Goal: Contribute content: Add original content to the website for others to see

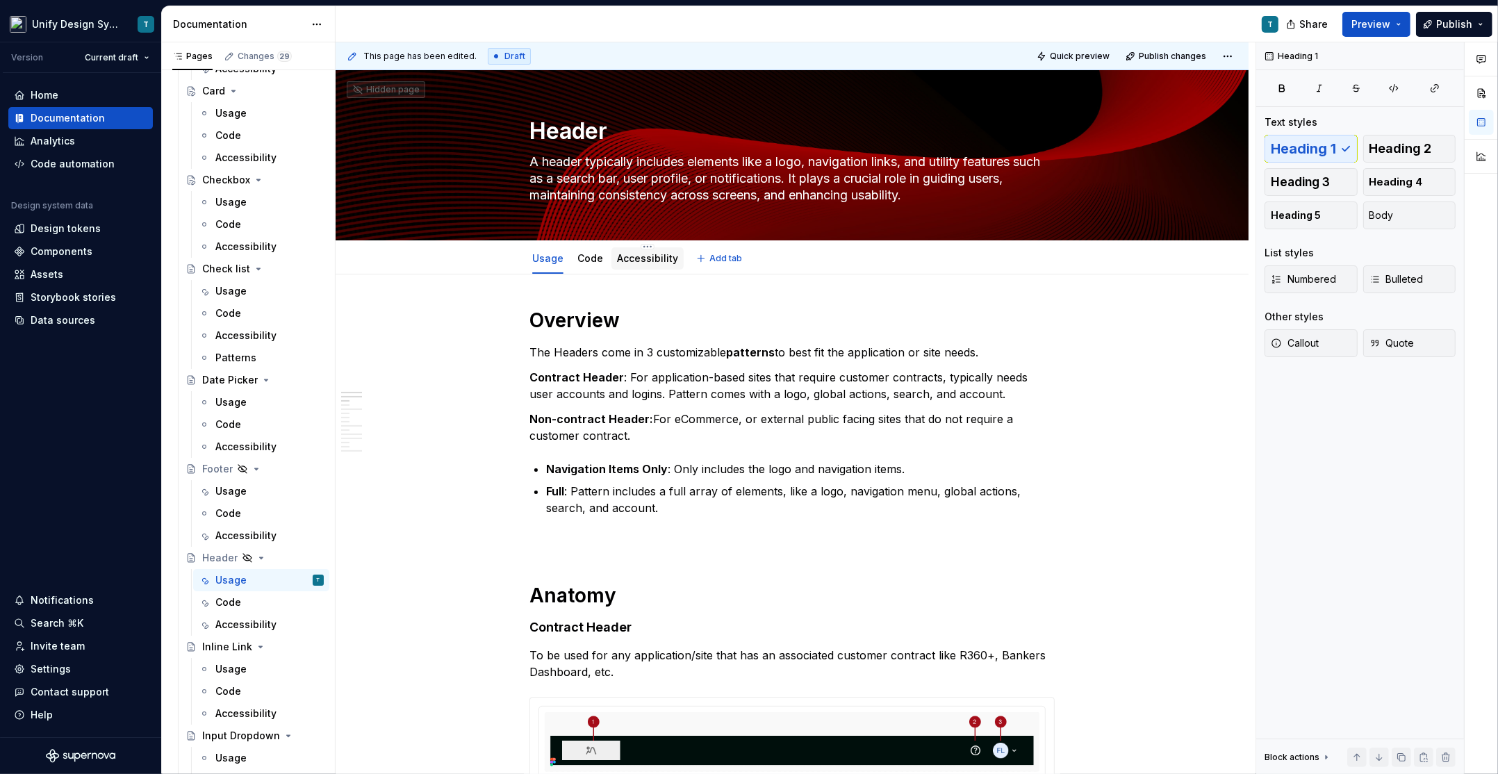
click at [652, 256] on link "Accessibility" at bounding box center [647, 258] width 61 height 12
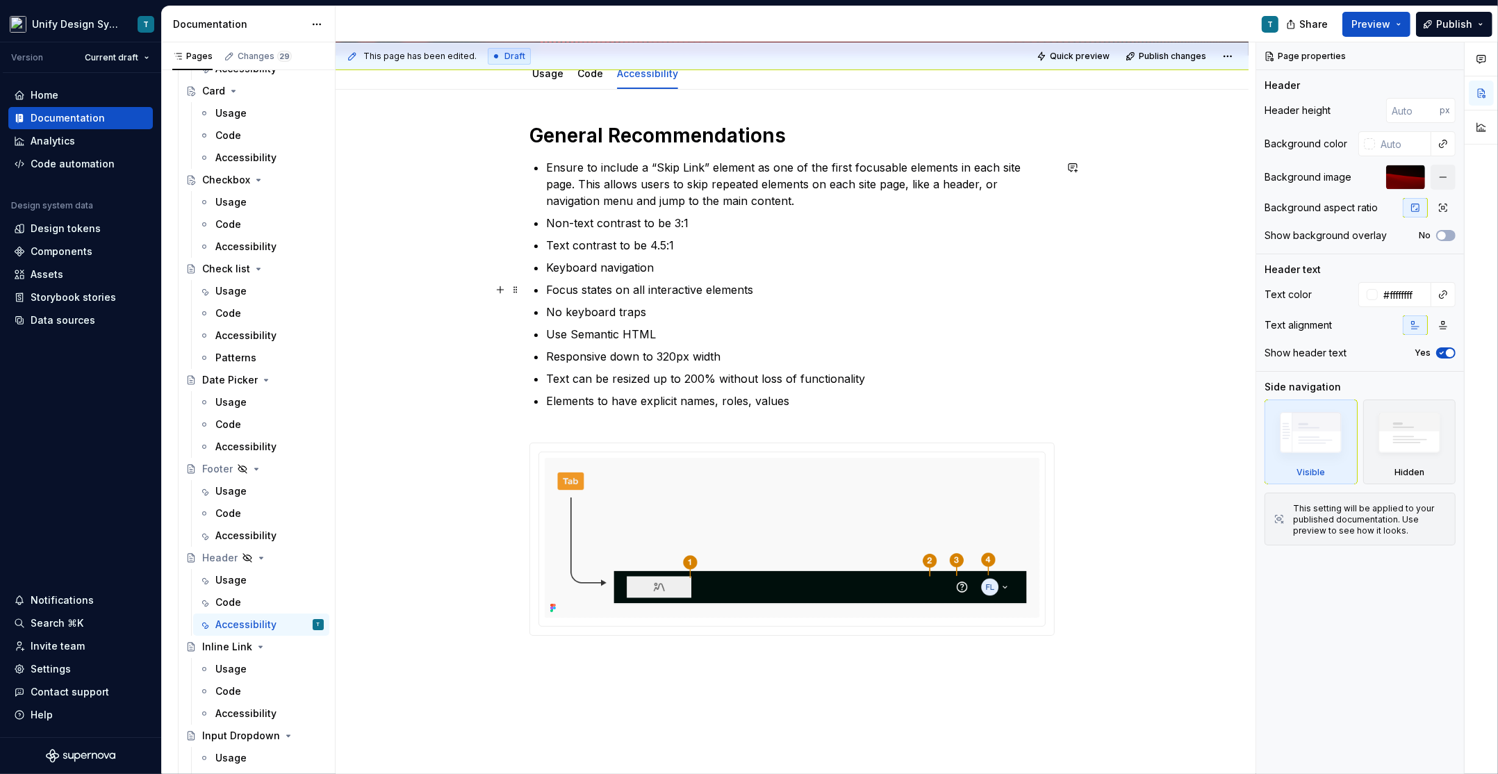
scroll to position [186, 0]
click at [732, 560] on img at bounding box center [792, 536] width 495 height 160
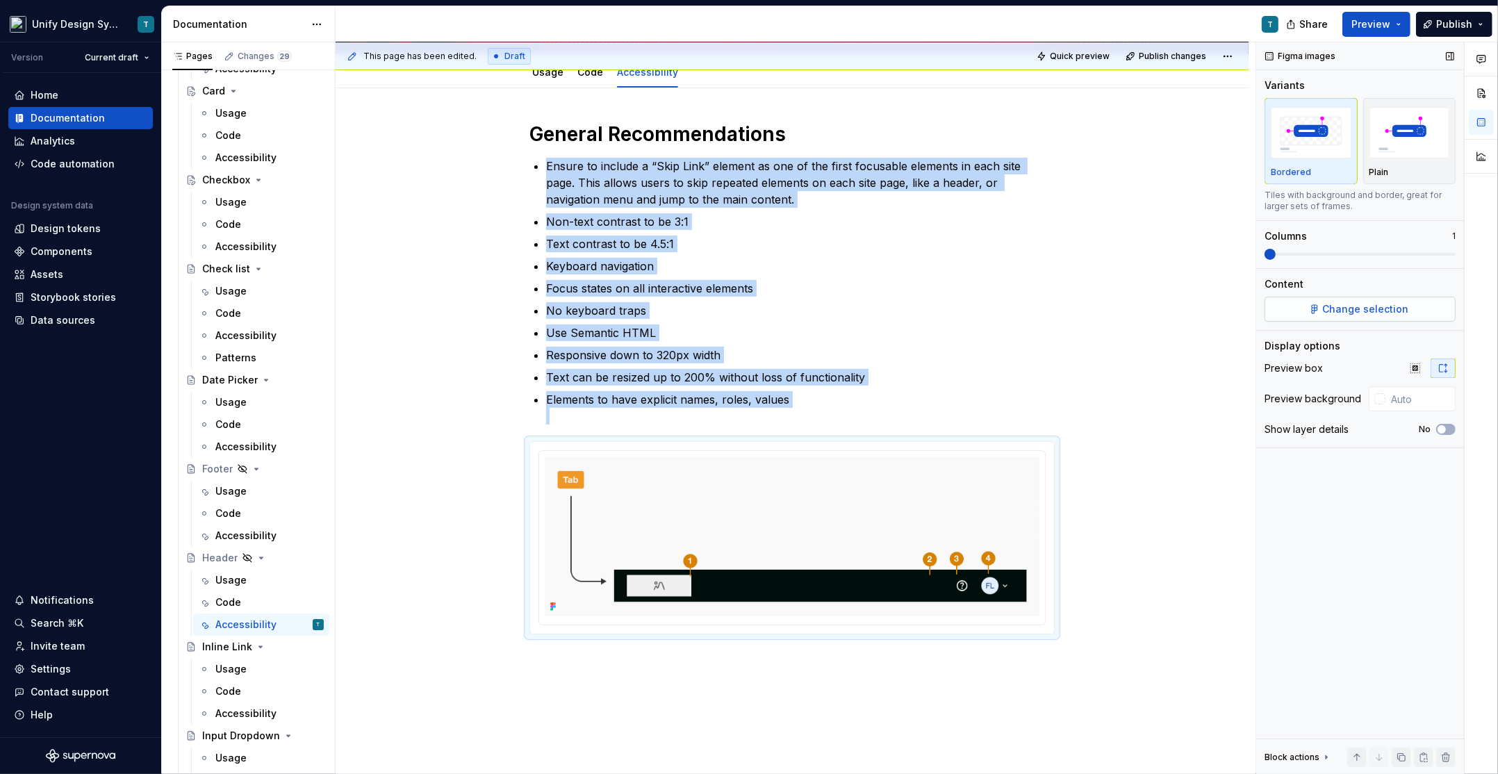
click at [1369, 306] on span "Change selection" at bounding box center [1366, 309] width 86 height 14
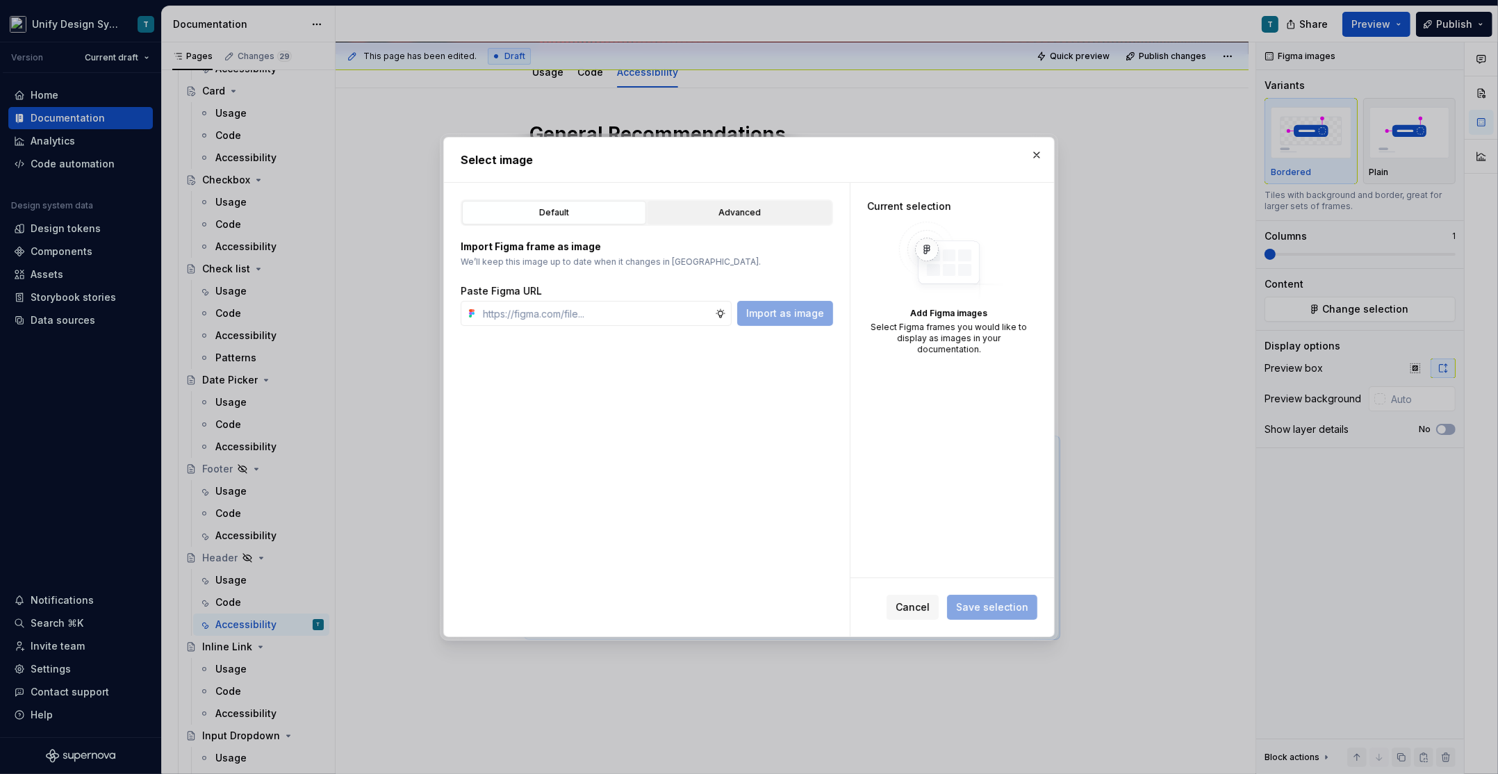
click at [742, 211] on div "Advanced" at bounding box center [739, 213] width 174 height 14
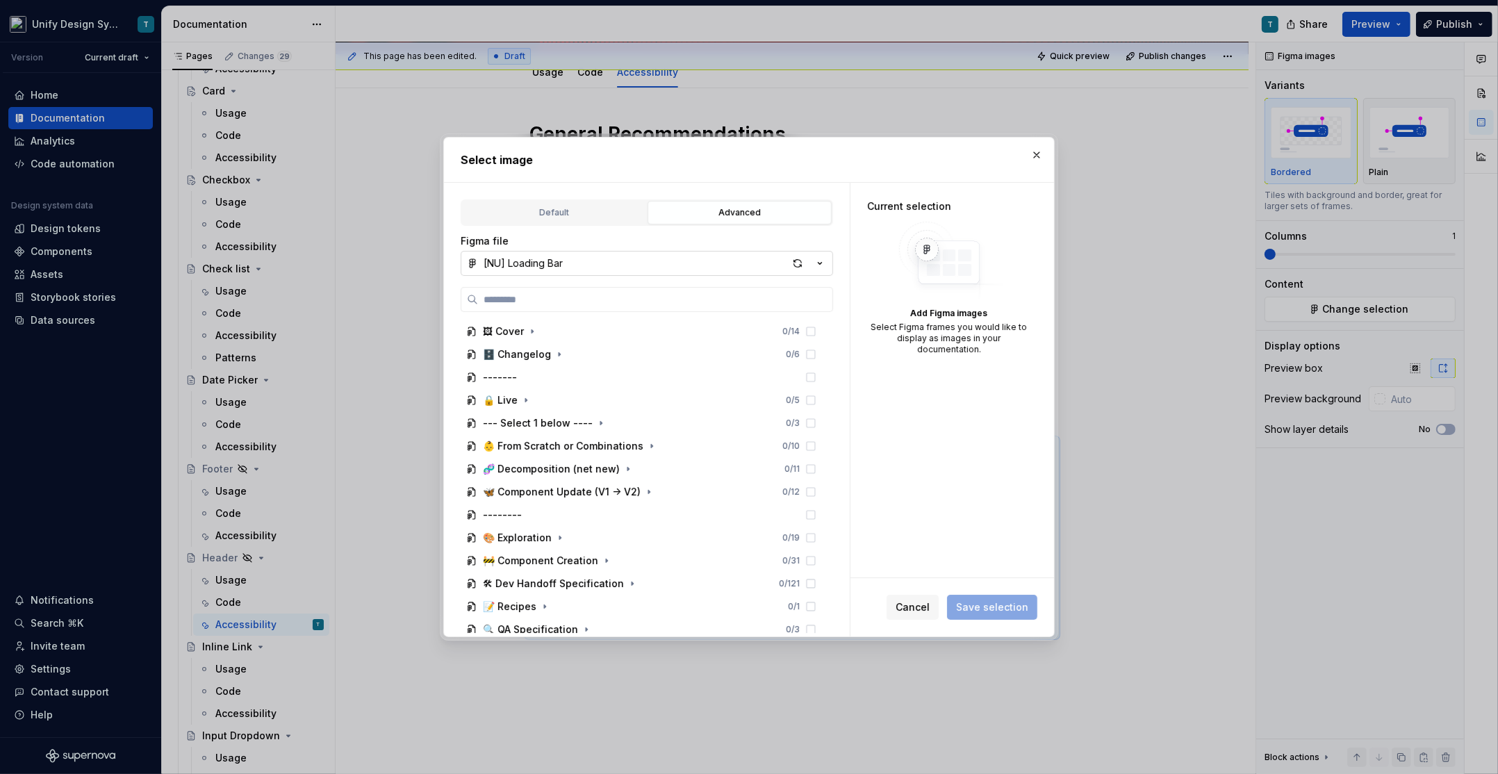
click at [821, 260] on icon "button" at bounding box center [820, 263] width 14 height 14
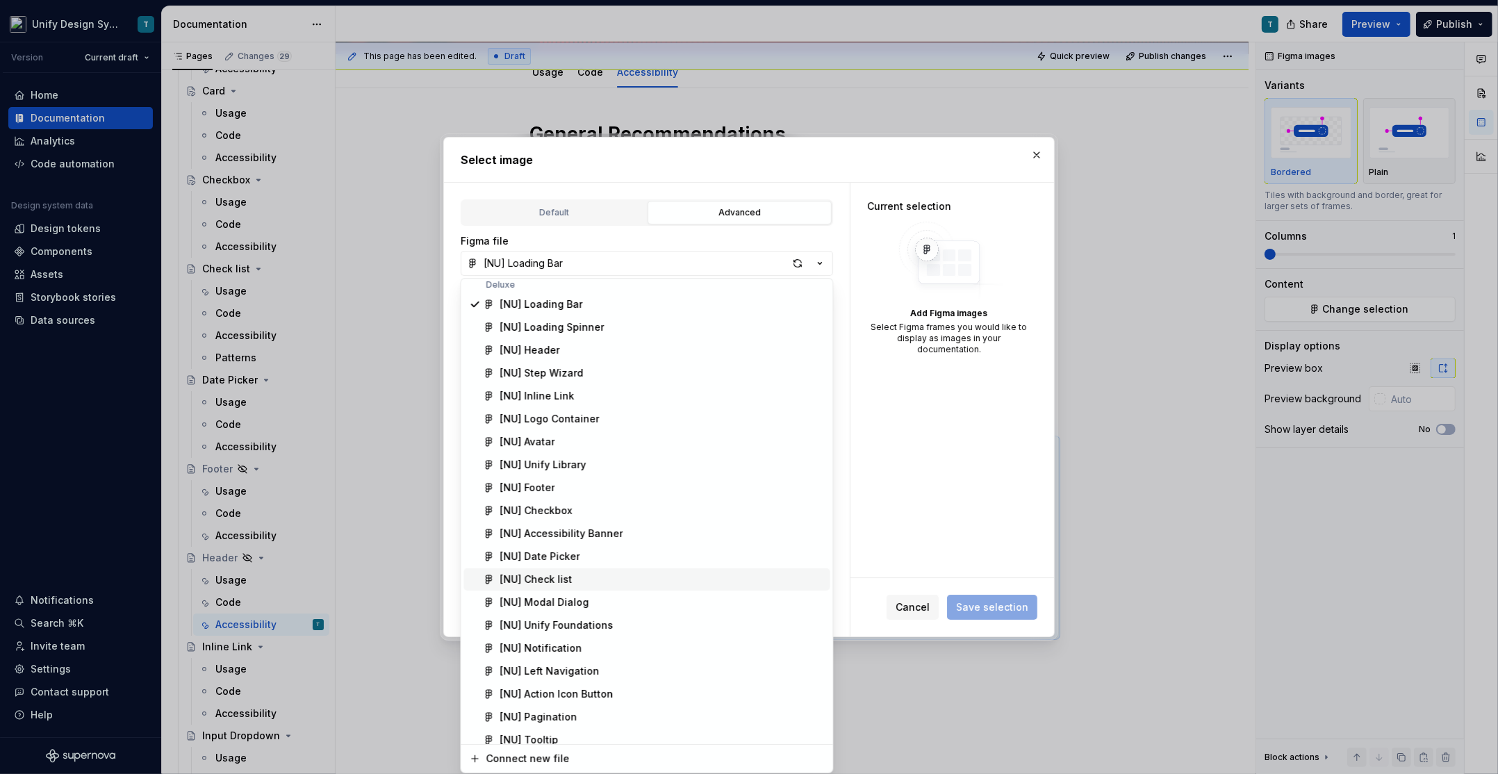
scroll to position [0, 0]
click at [544, 353] on div "[NU] Header" at bounding box center [530, 358] width 60 height 14
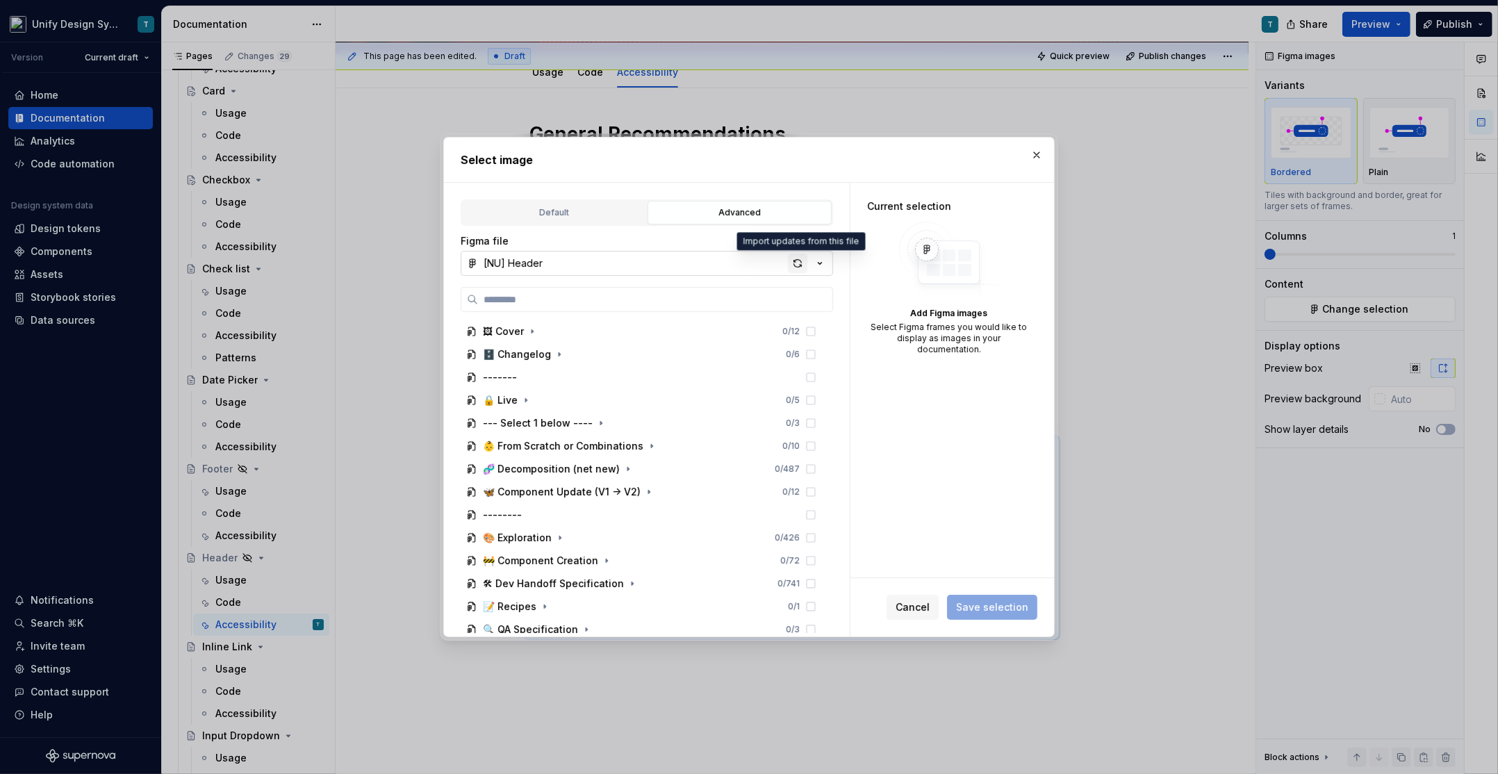
click at [798, 267] on div "button" at bounding box center [797, 263] width 19 height 19
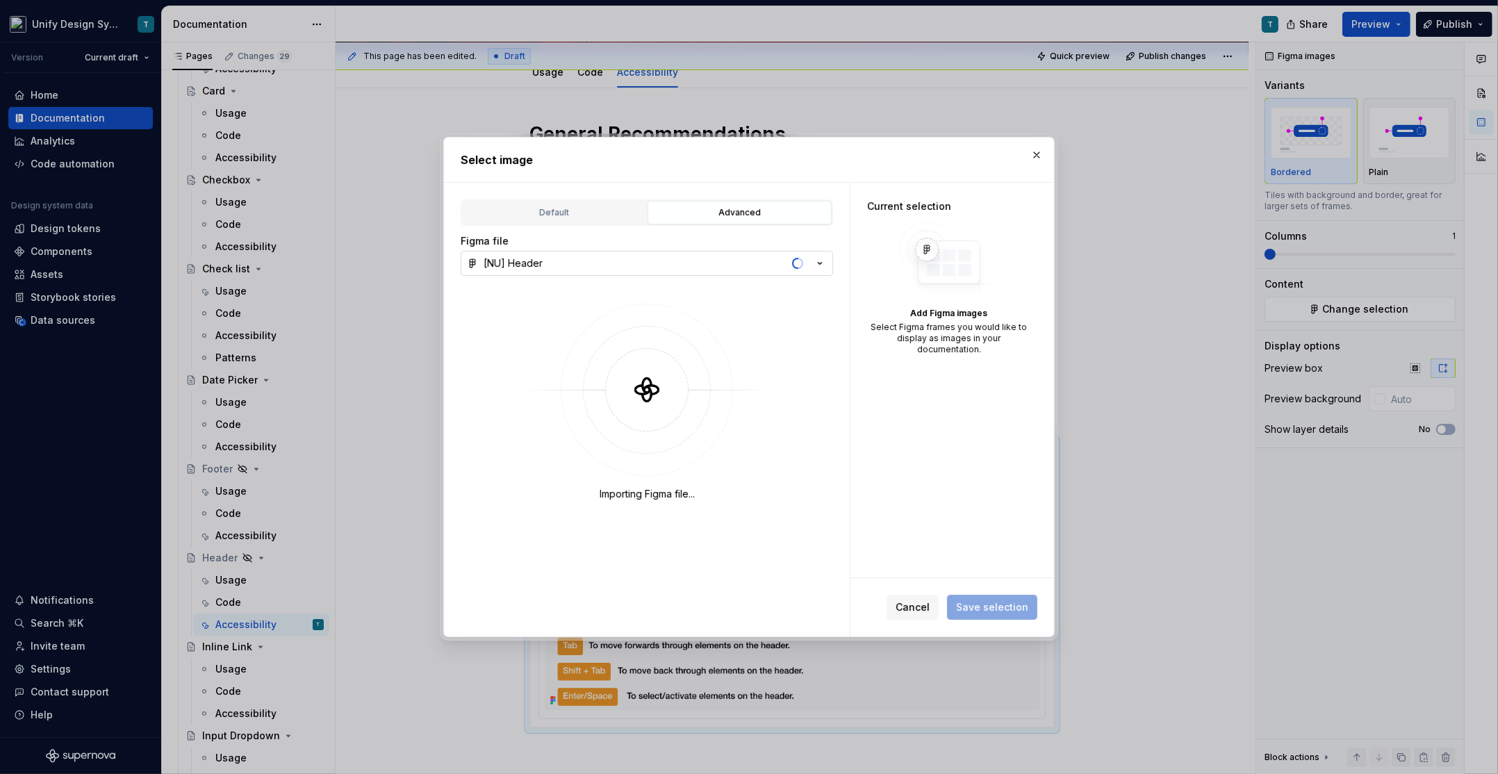
type textarea "*"
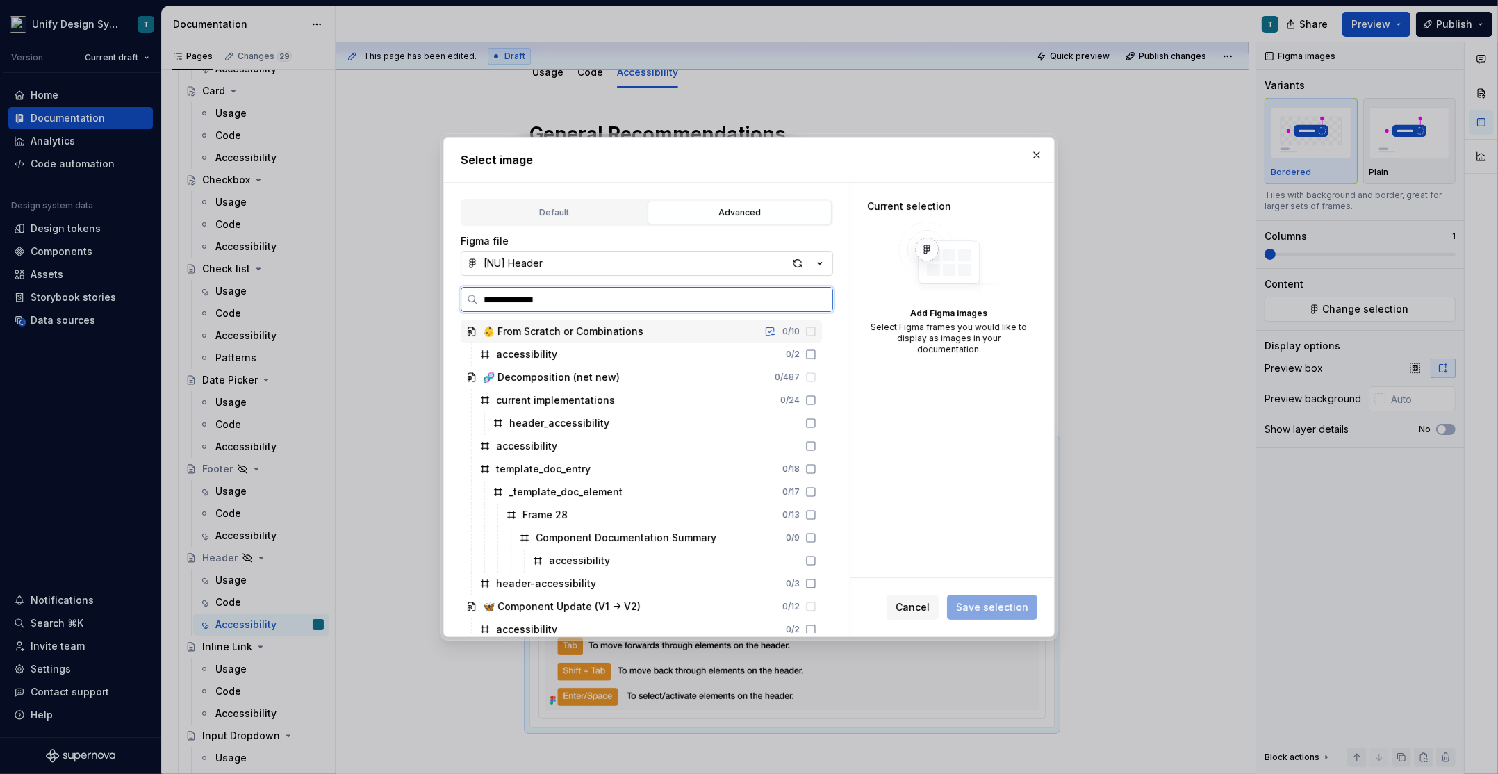
type input "**********"
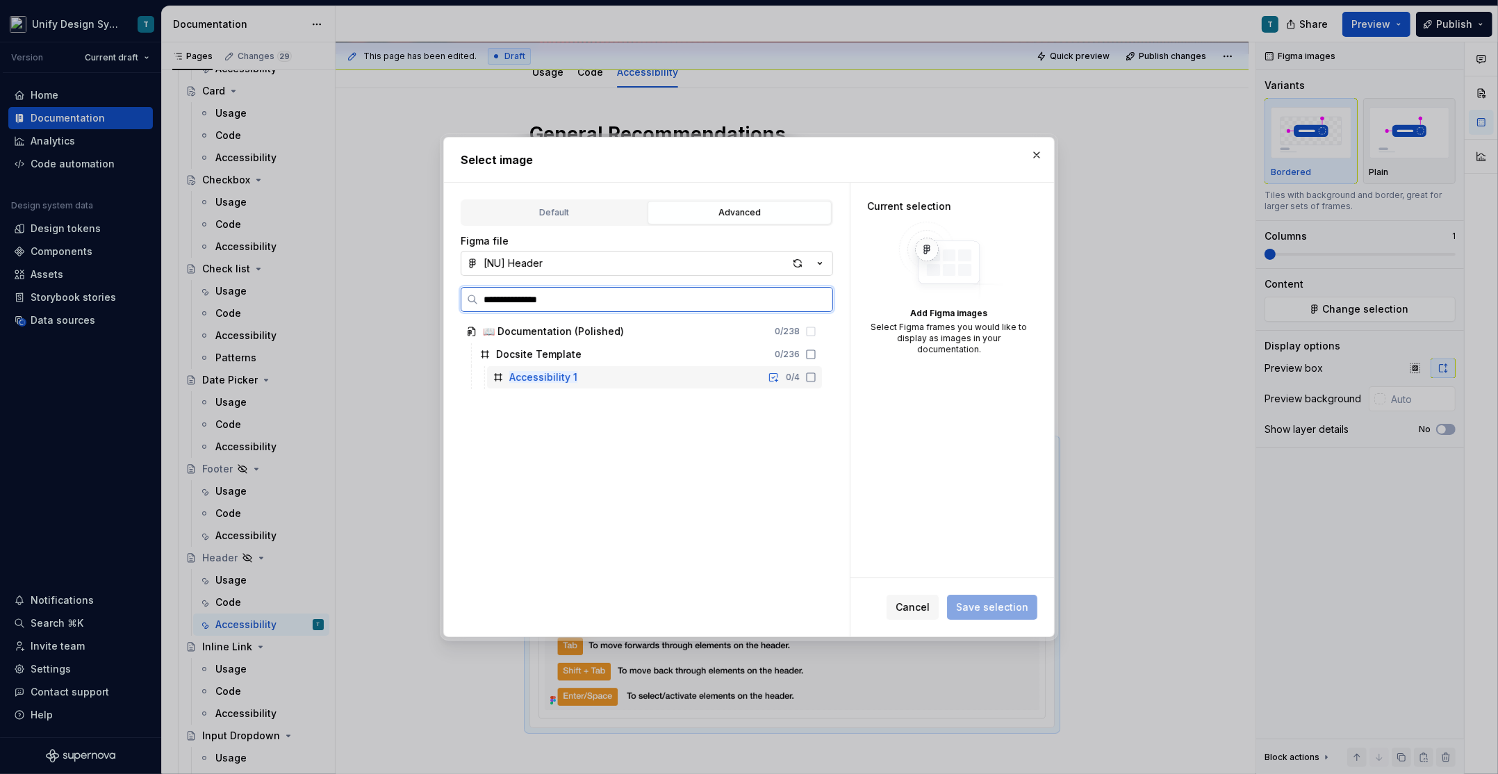
click at [616, 370] on div "Accessibility 1 0 / 4" at bounding box center [654, 377] width 335 height 22
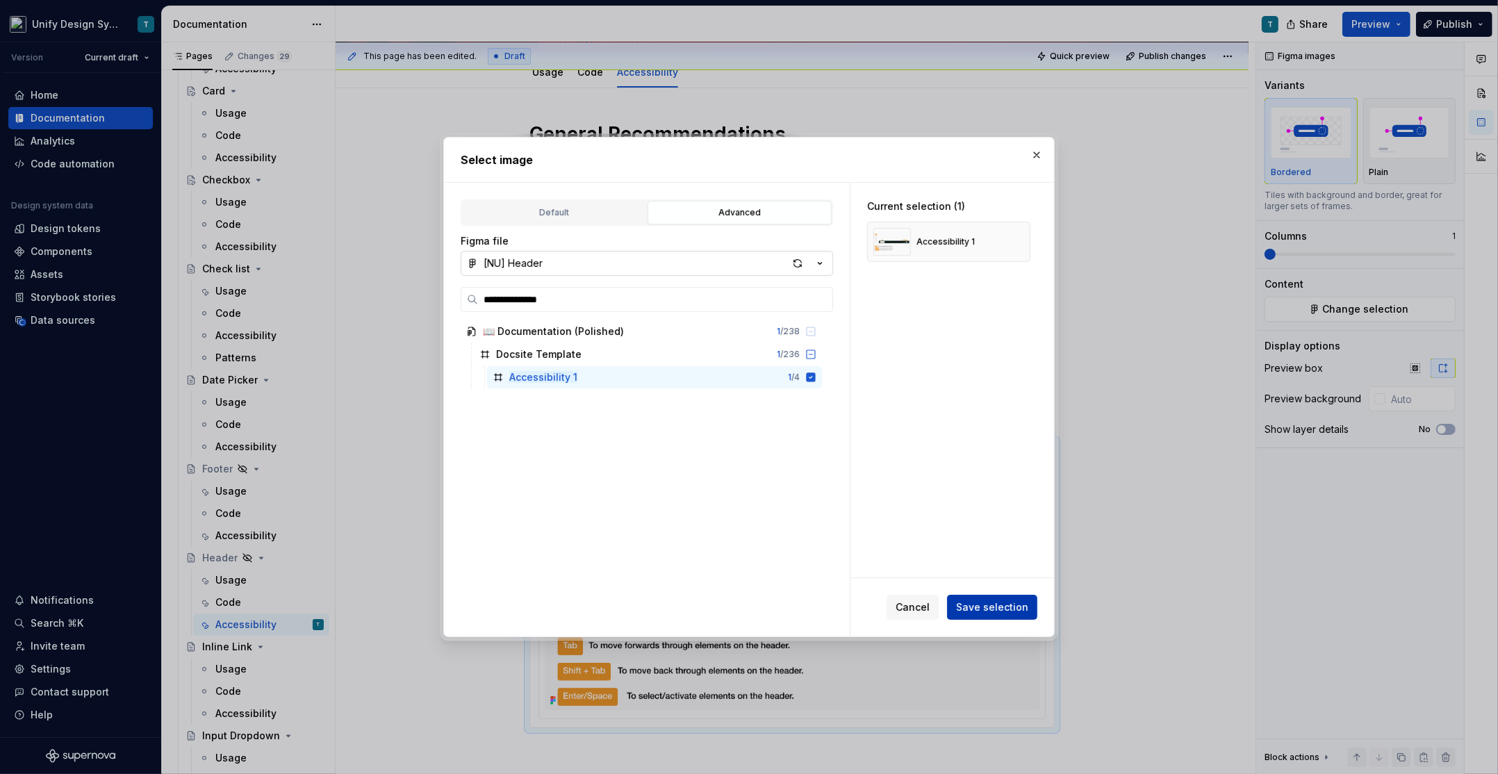
click at [977, 603] on span "Save selection" at bounding box center [992, 607] width 72 height 14
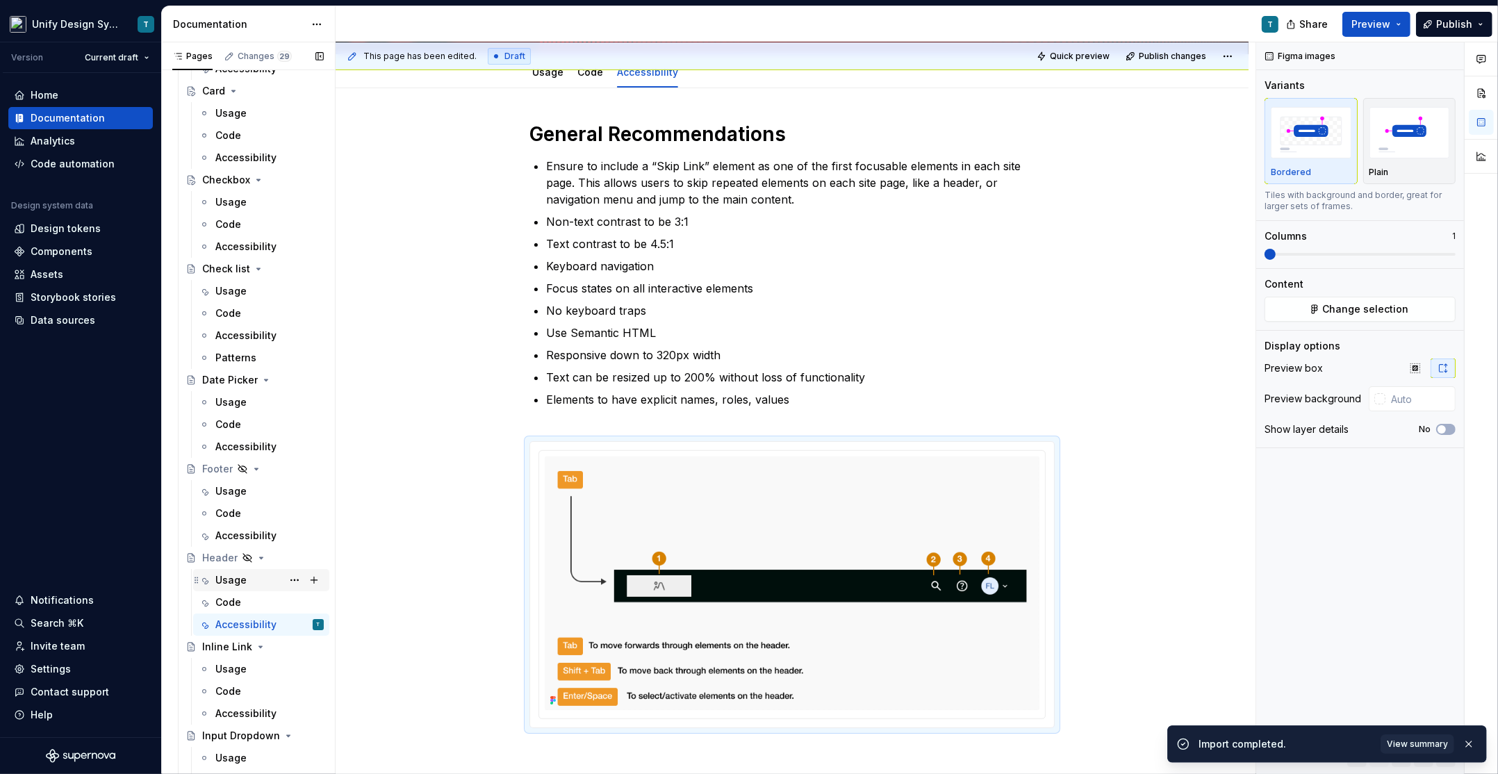
click at [236, 580] on div "Usage" at bounding box center [230, 580] width 31 height 14
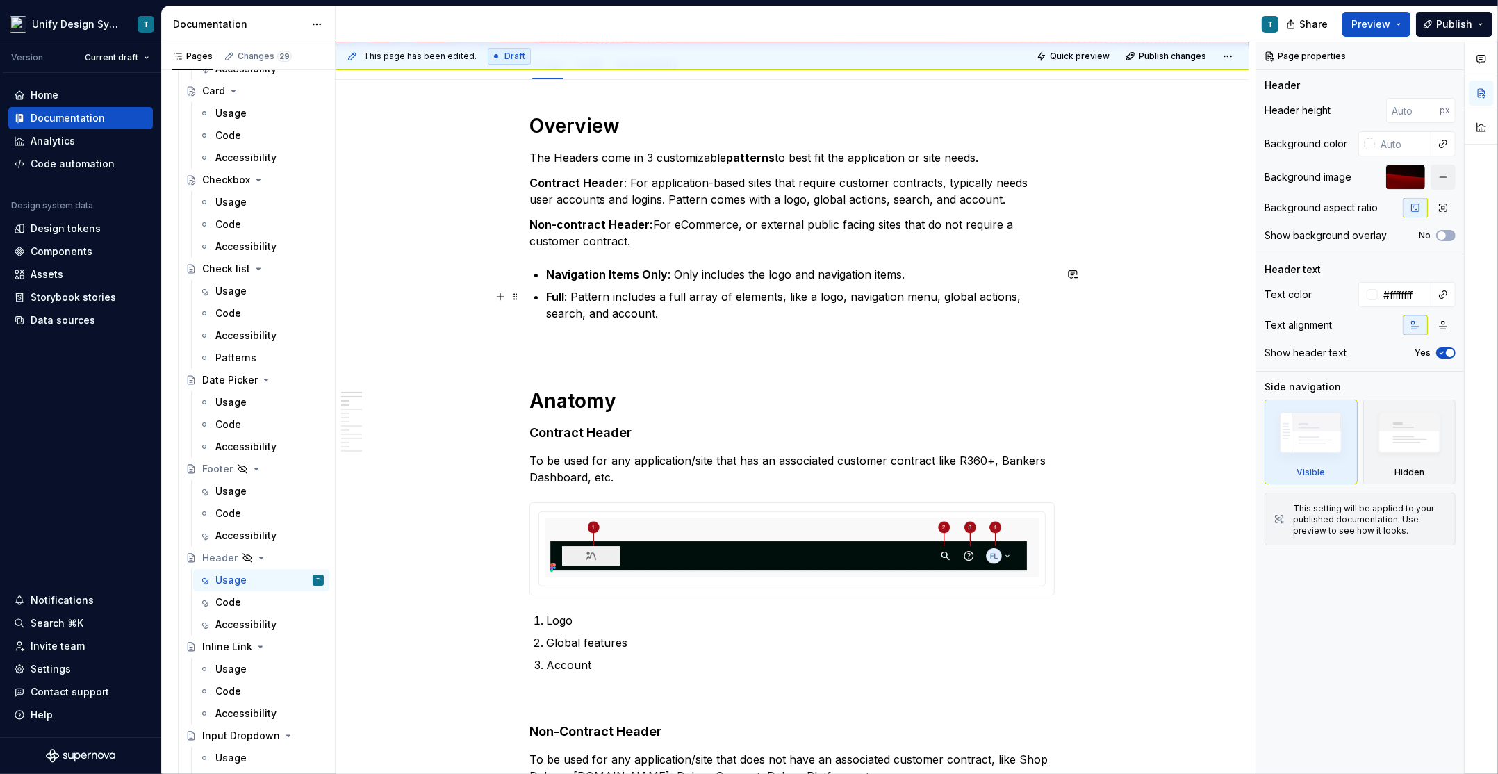
scroll to position [195, 0]
type textarea "*"
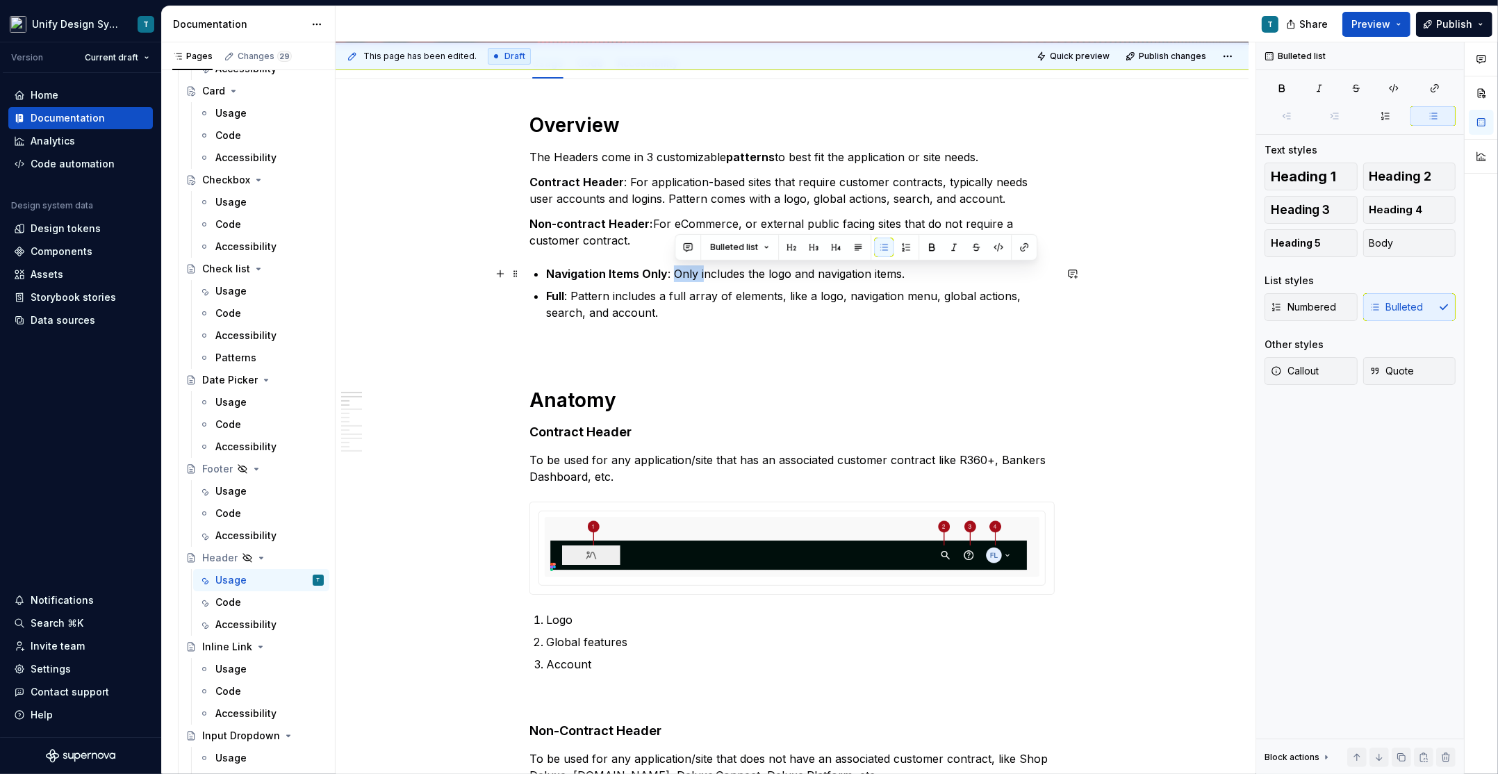
drag, startPoint x: 705, startPoint y: 272, endPoint x: 675, endPoint y: 273, distance: 30.6
click at [675, 273] on p "Navigation Items Only : Only includes the logo and navigation items." at bounding box center [800, 273] width 509 height 17
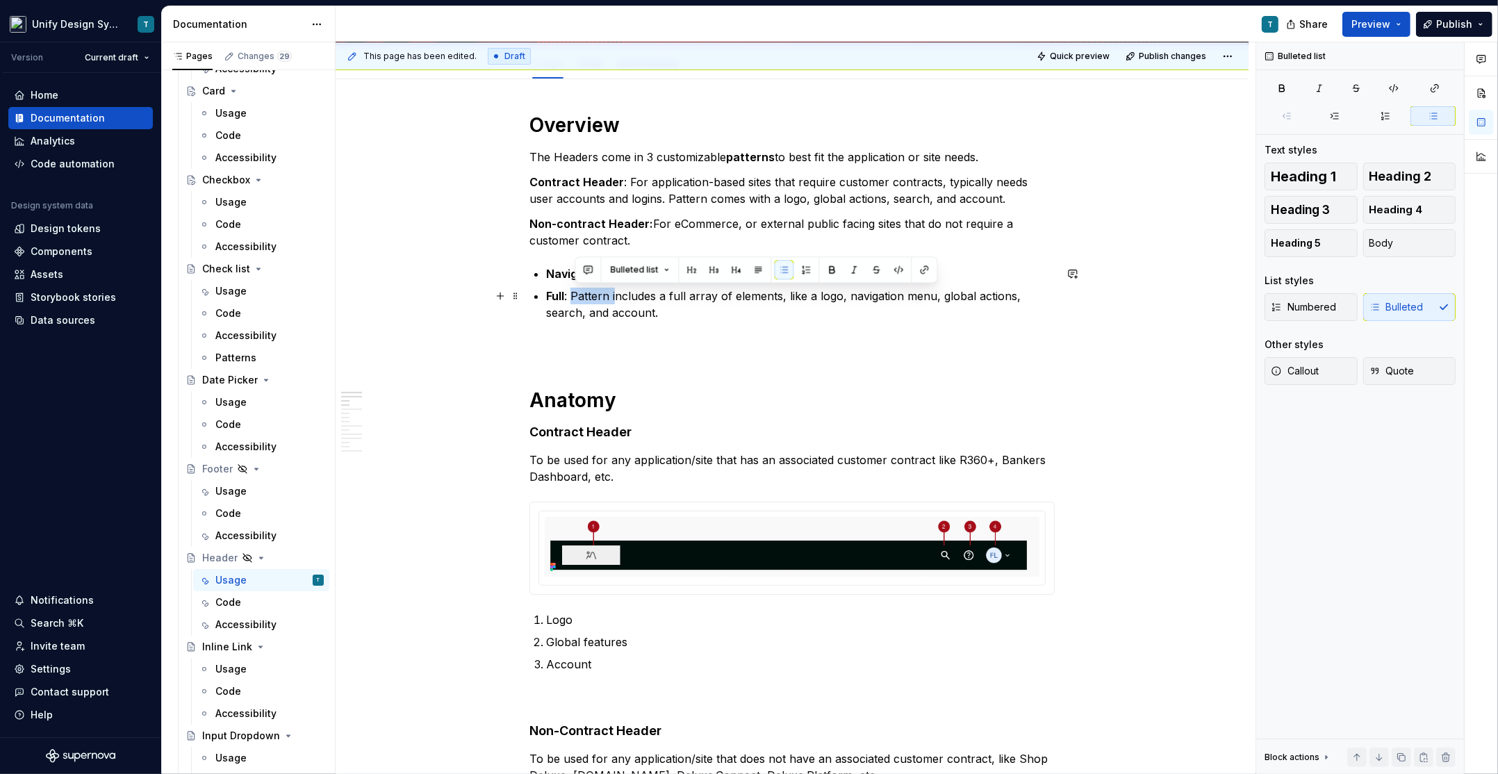
drag, startPoint x: 619, startPoint y: 295, endPoint x: 577, endPoint y: 295, distance: 41.7
click at [577, 295] on p "Full : Pattern includes a full array of elements, like a logo, navigation menu,…" at bounding box center [800, 304] width 509 height 33
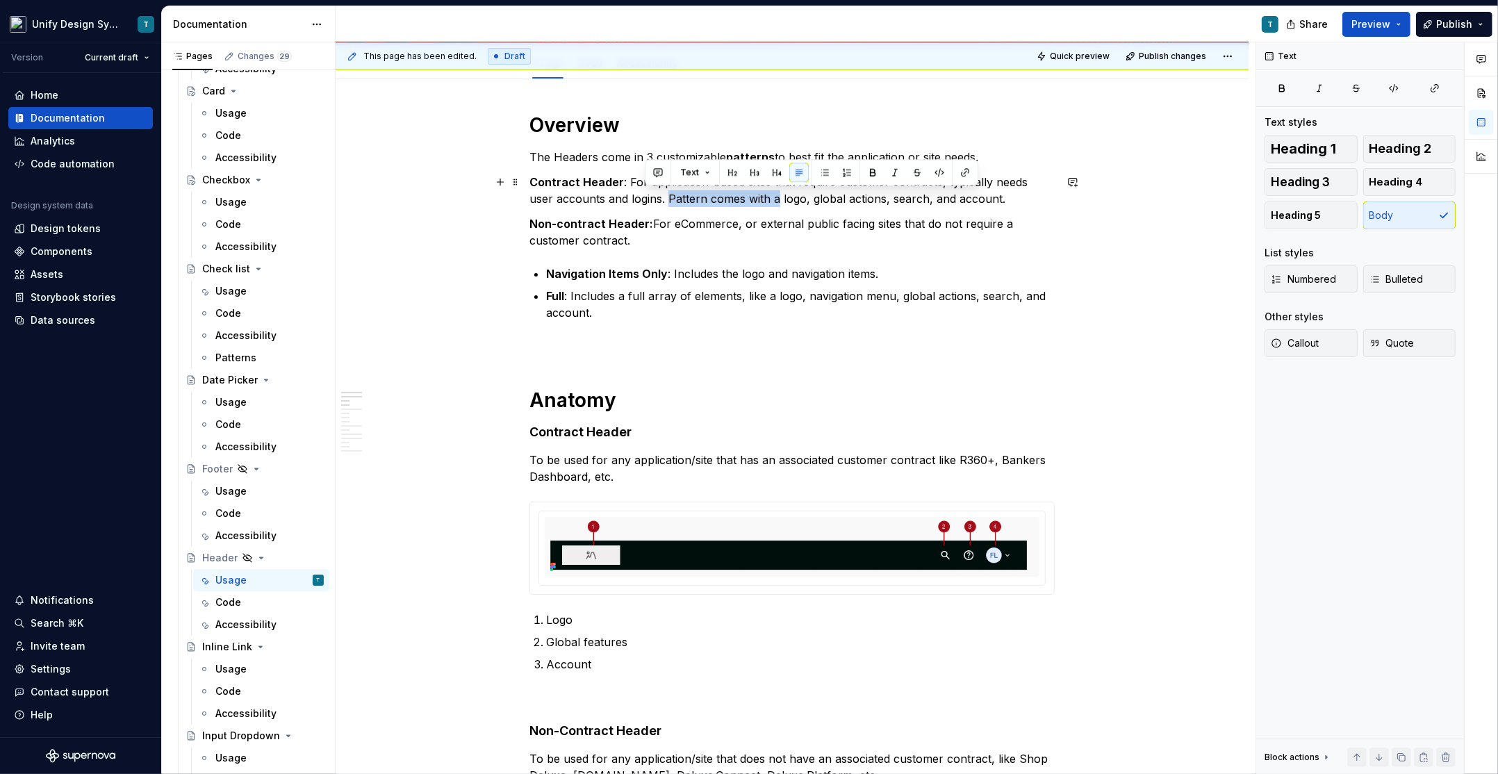
drag, startPoint x: 754, startPoint y: 199, endPoint x: 645, endPoint y: 200, distance: 109.1
click at [645, 200] on p "Contract Header : For application-based sites that require customer contracts, …" at bounding box center [791, 190] width 525 height 33
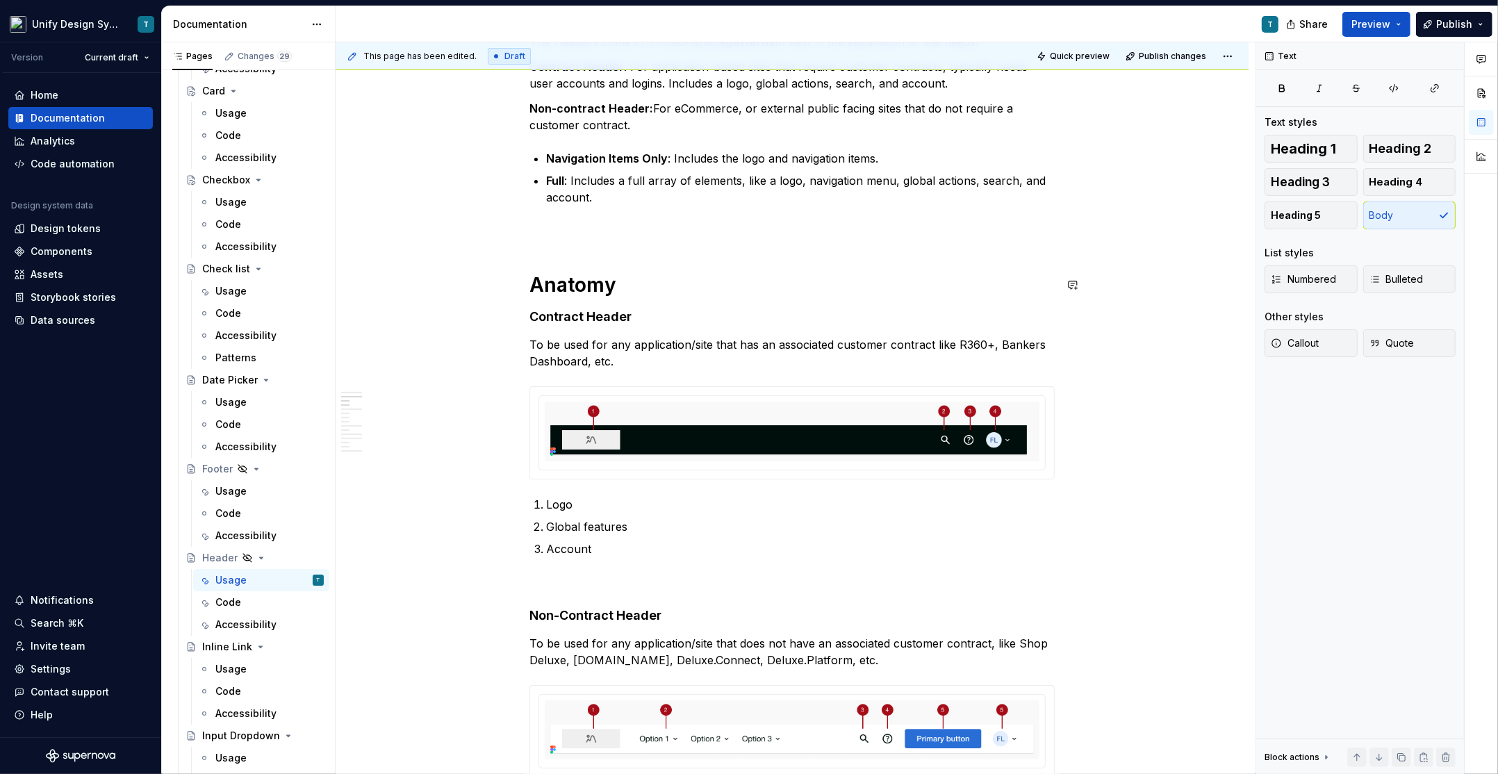
scroll to position [389, 0]
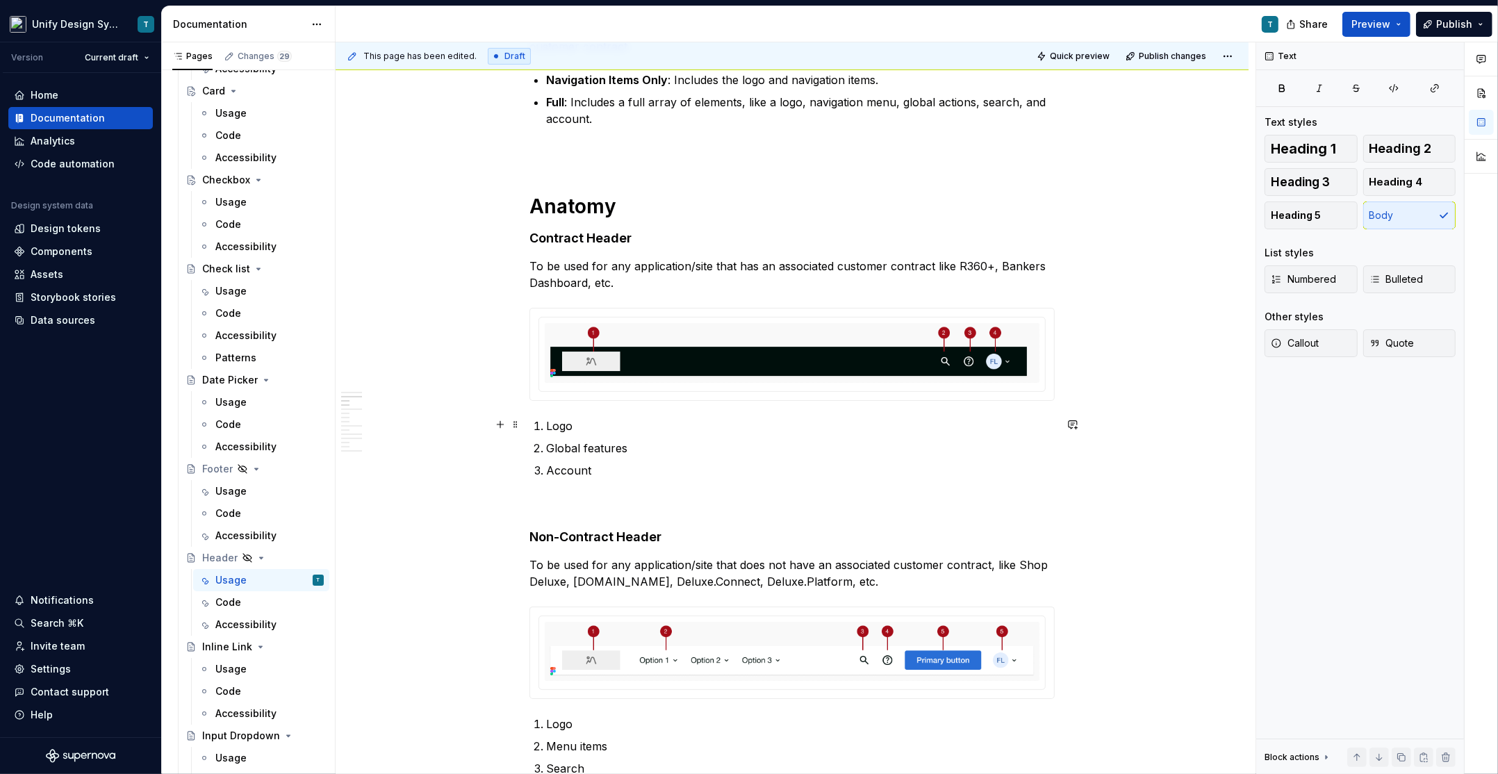
click at [575, 422] on p "Logo" at bounding box center [800, 426] width 509 height 17
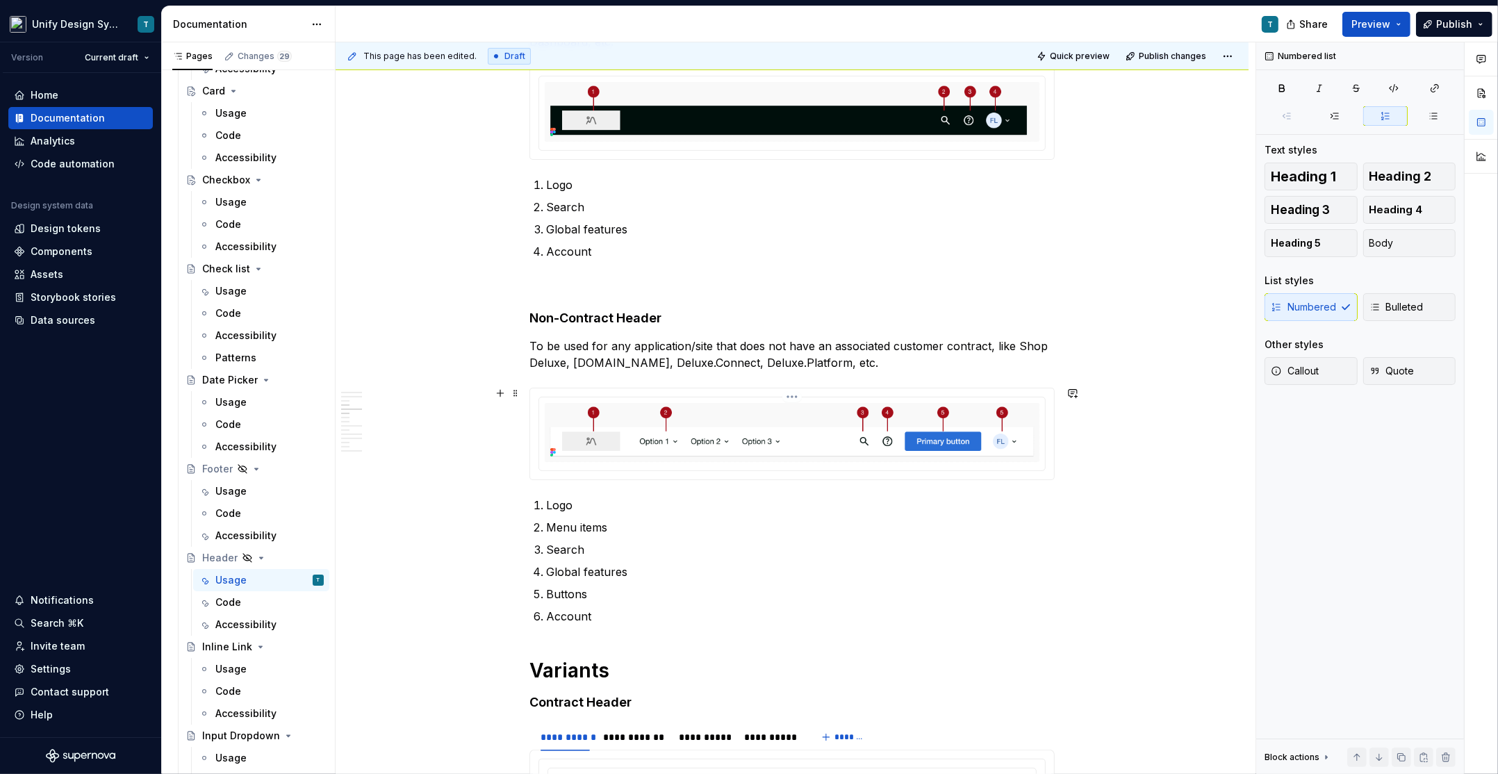
scroll to position [682, 0]
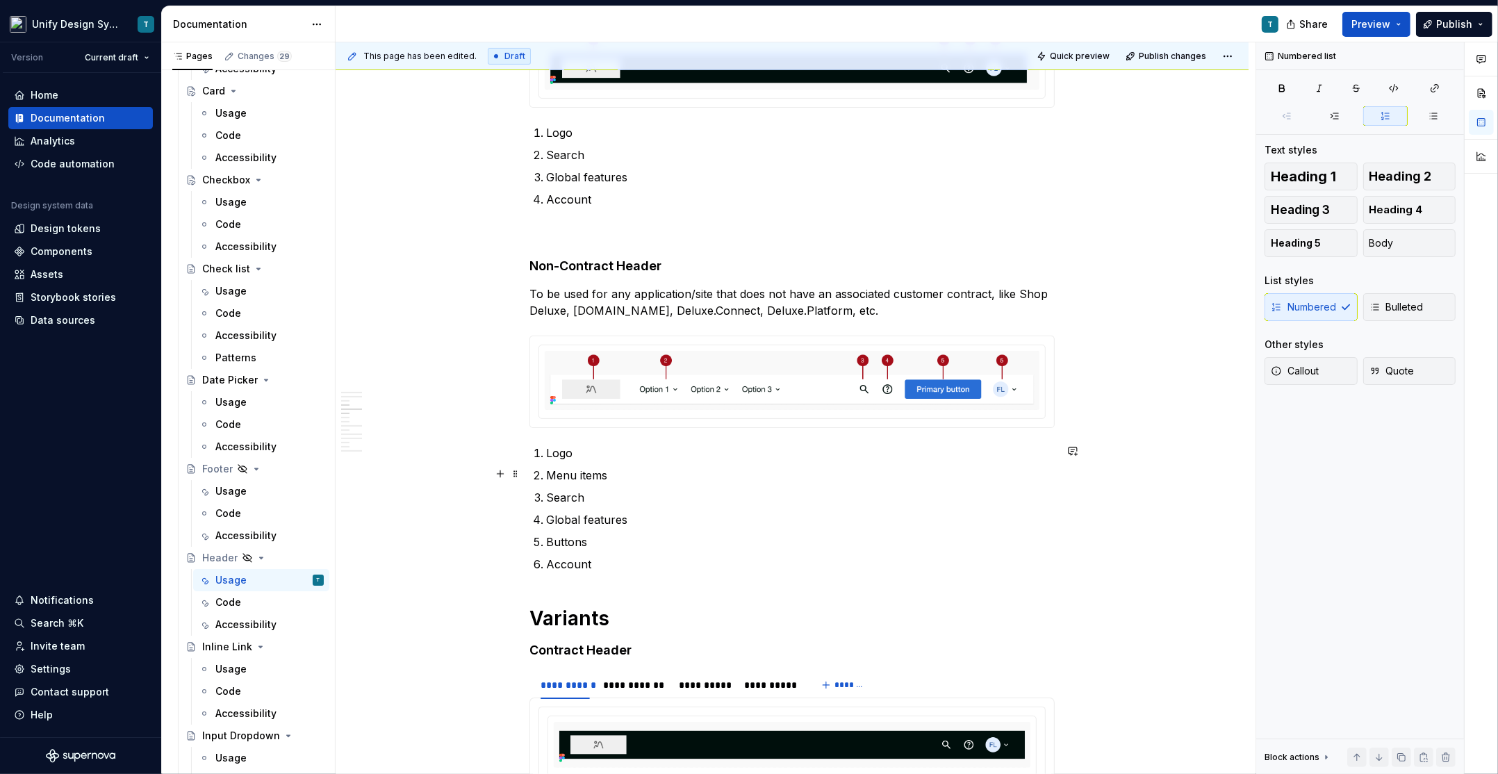
click at [568, 470] on p "Menu items" at bounding box center [800, 475] width 509 height 17
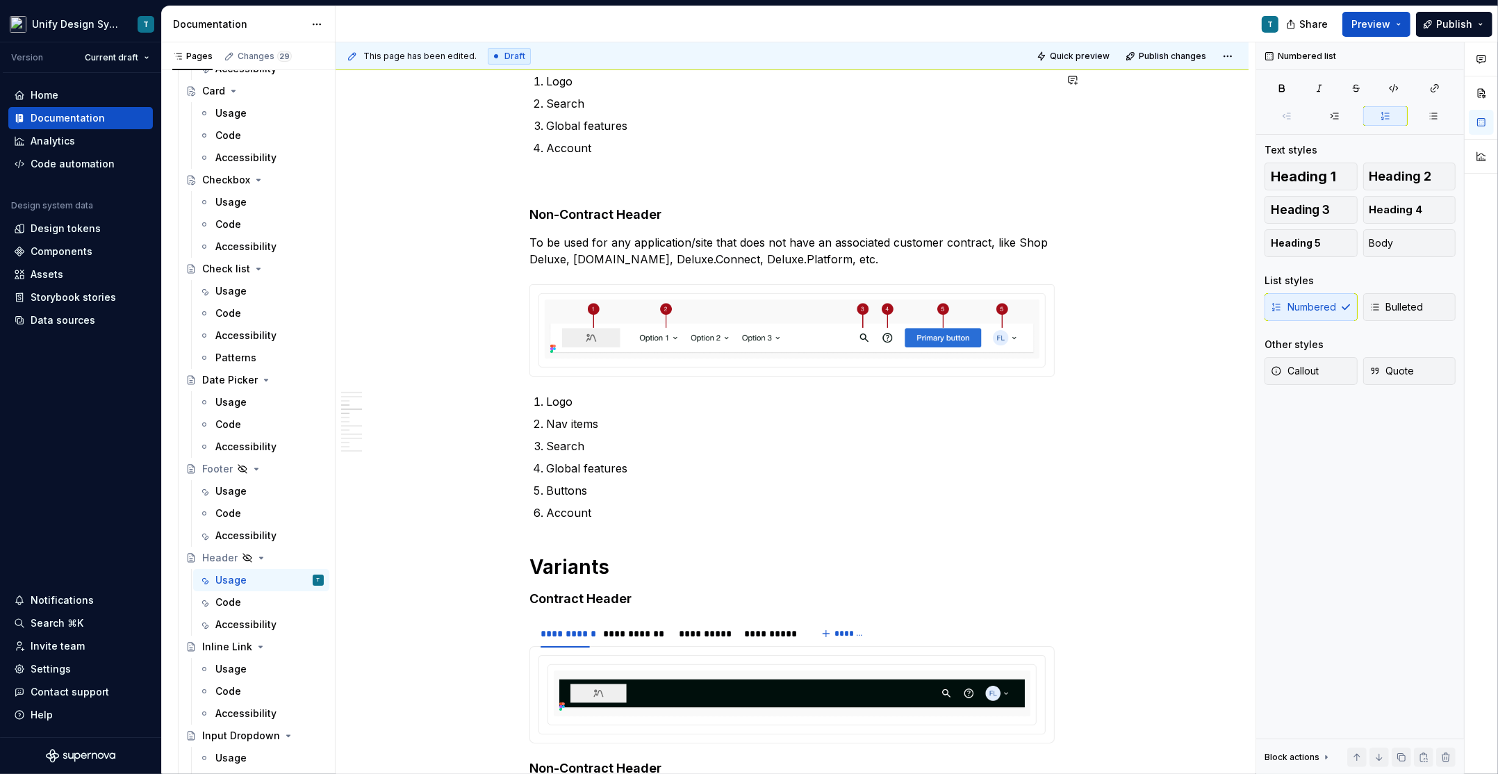
scroll to position [743, 0]
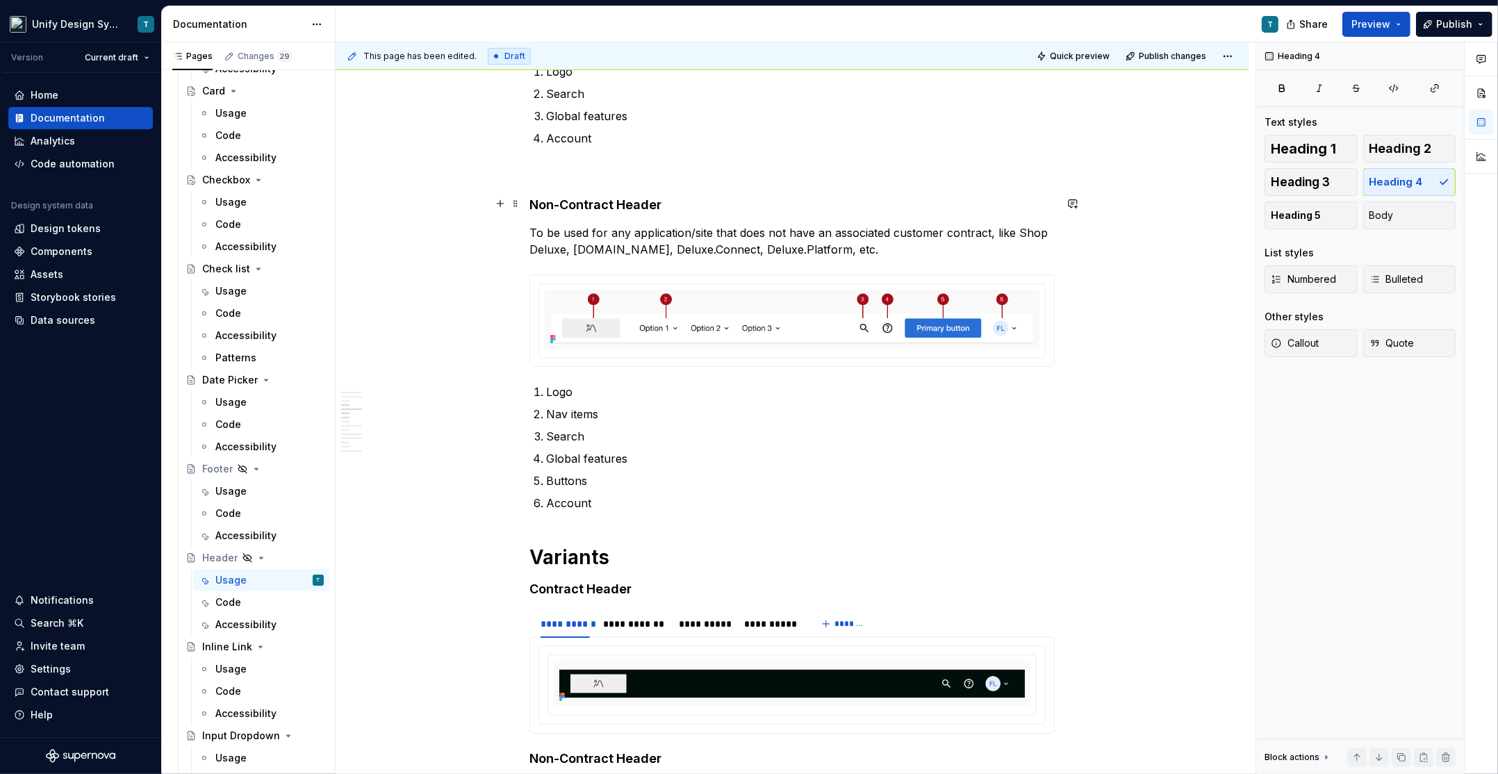
drag, startPoint x: 537, startPoint y: 202, endPoint x: 678, endPoint y: 210, distance: 141.3
click at [538, 202] on h4 "Non-Contract Header" at bounding box center [791, 205] width 525 height 17
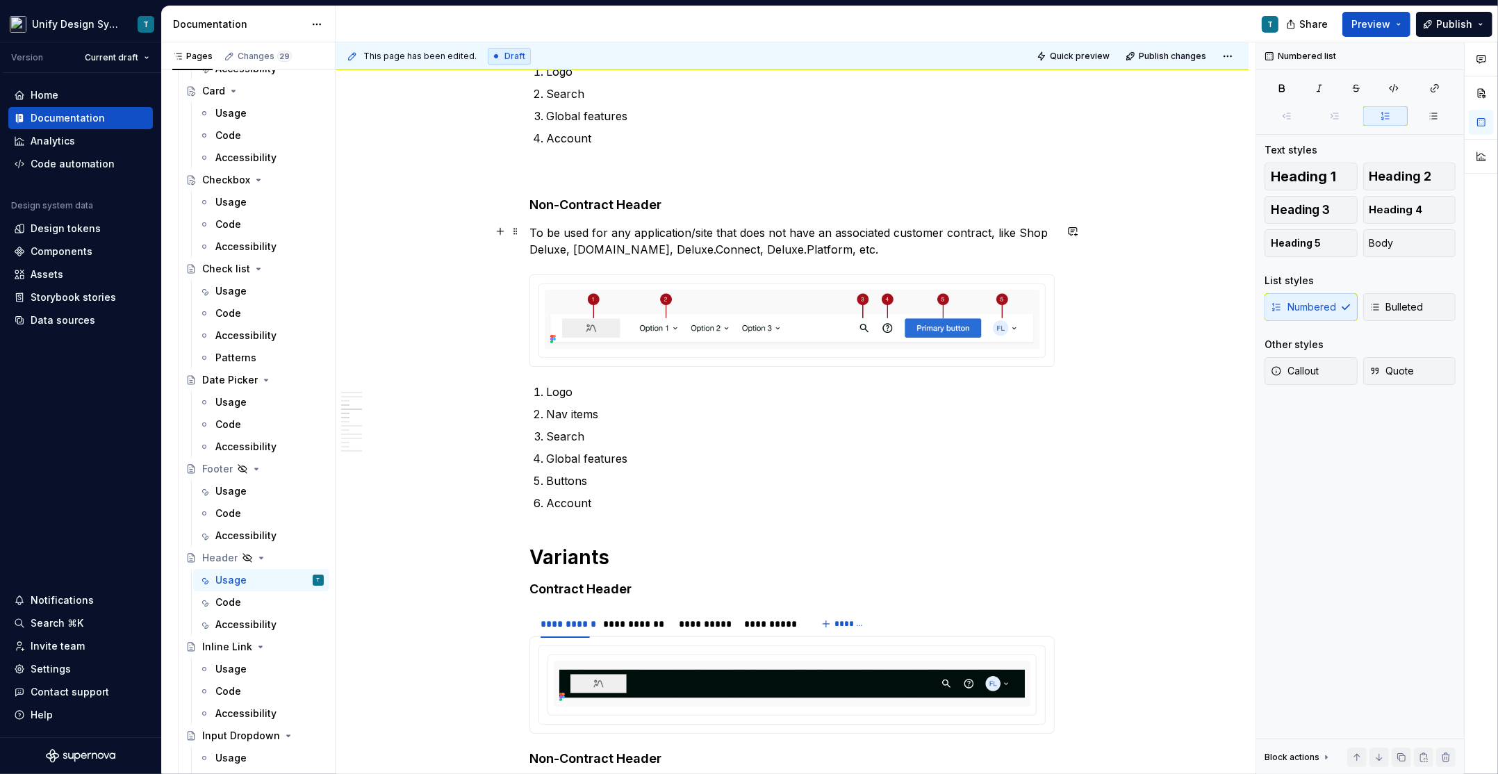
drag, startPoint x: 678, startPoint y: 210, endPoint x: 837, endPoint y: 256, distance: 165.4
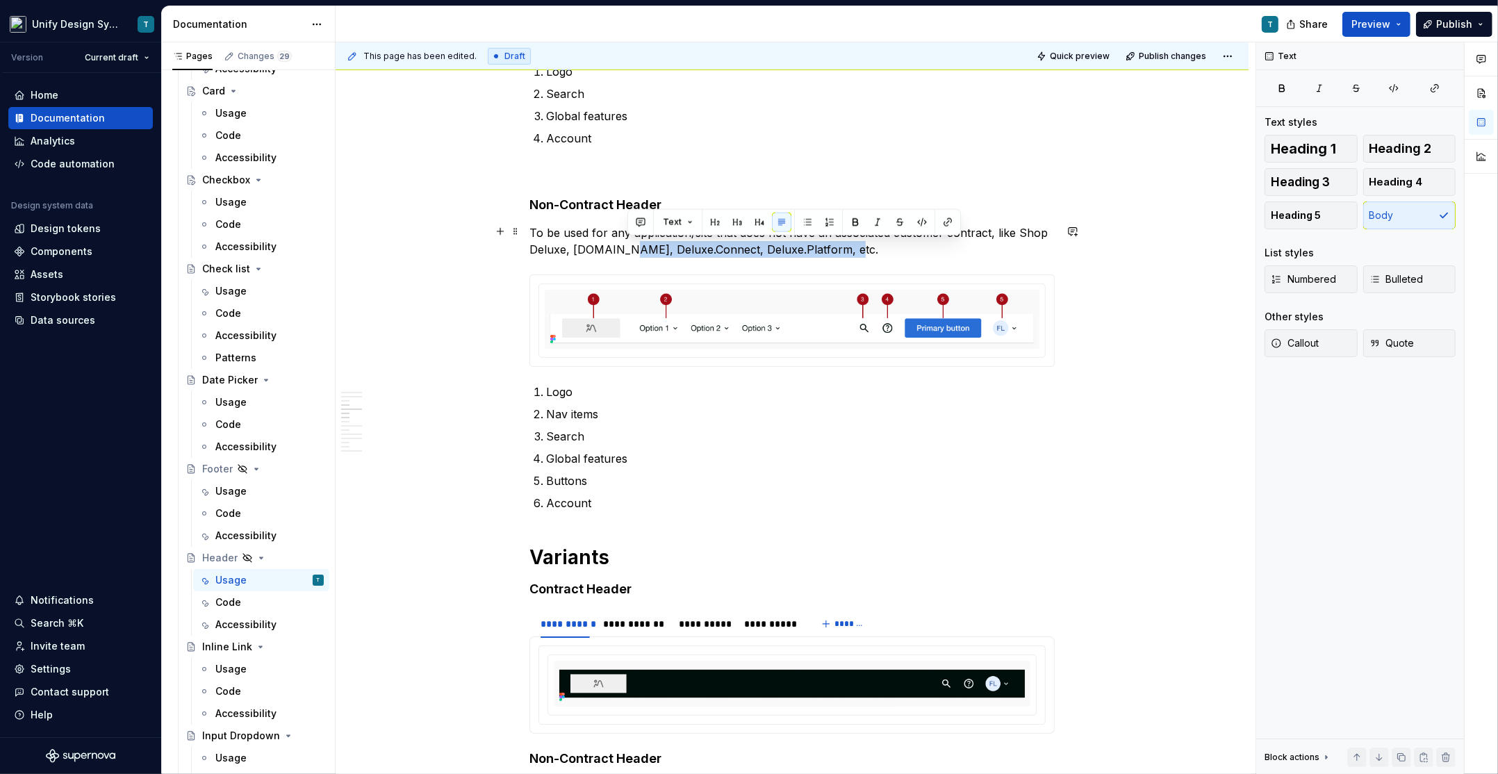
drag, startPoint x: 857, startPoint y: 251, endPoint x: 629, endPoint y: 241, distance: 228.8
click at [629, 241] on p "To be used for any application/site that does not have an associated customer c…" at bounding box center [791, 240] width 525 height 33
click at [584, 241] on p "To be used for any application/site that does not have an associated customer c…" at bounding box center [791, 240] width 525 height 33
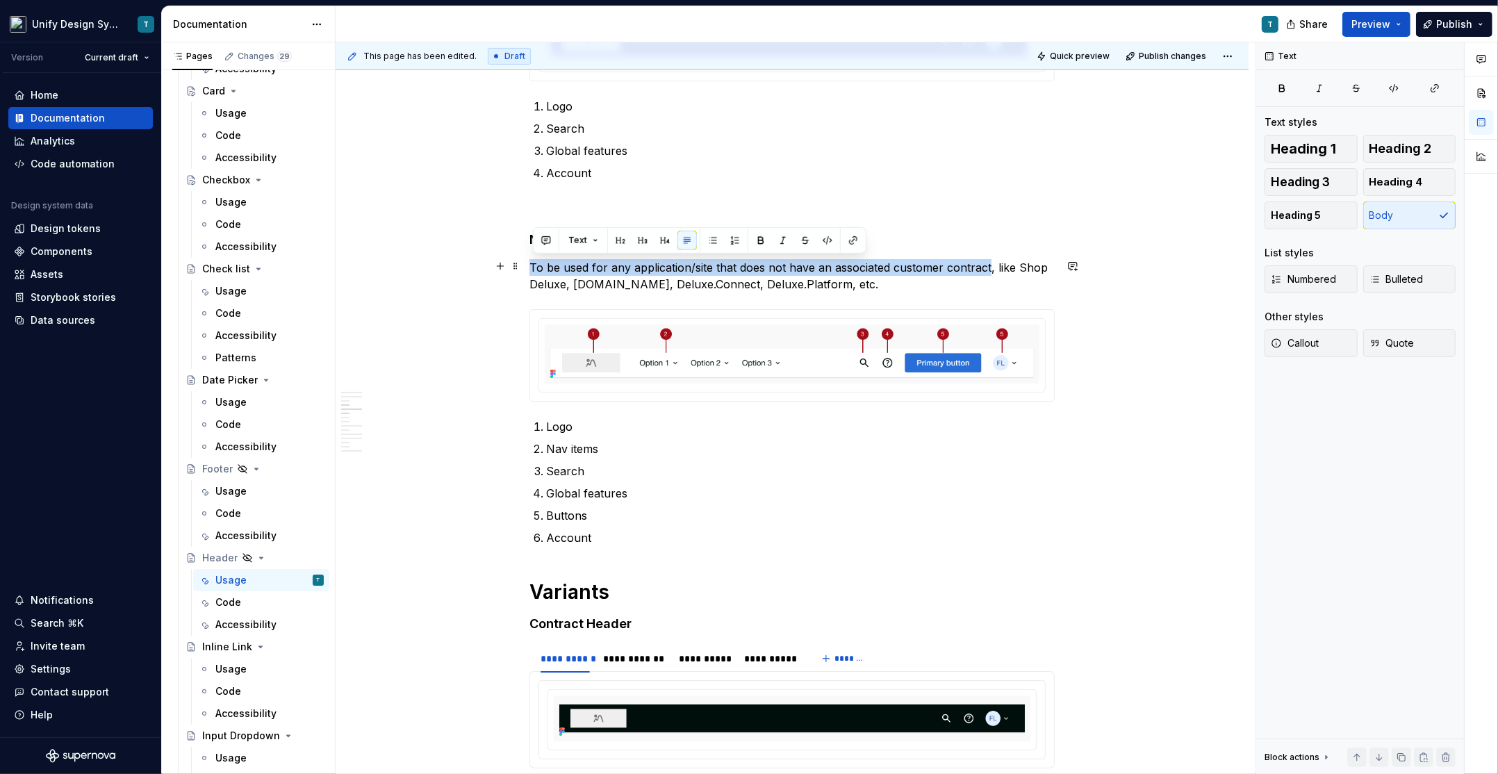
drag, startPoint x: 991, startPoint y: 266, endPoint x: 534, endPoint y: 263, distance: 456.4
click at [534, 263] on p "To be used for any application/site that does not have an associated customer c…" at bounding box center [791, 275] width 525 height 33
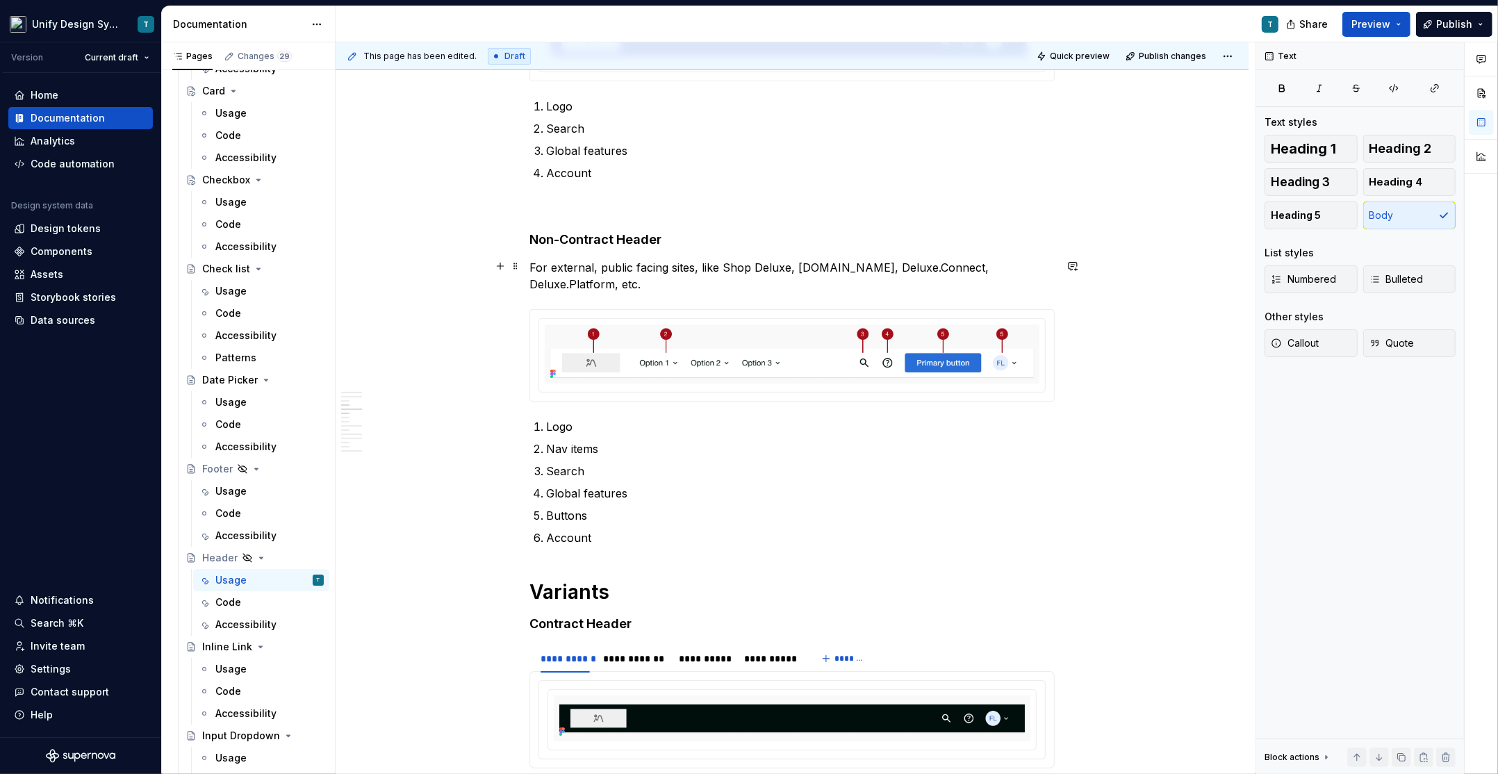
click at [637, 270] on p "For external, public facing sites, like Shop Deluxe, [DOMAIN_NAME], Deluxe.Conn…" at bounding box center [791, 275] width 525 height 33
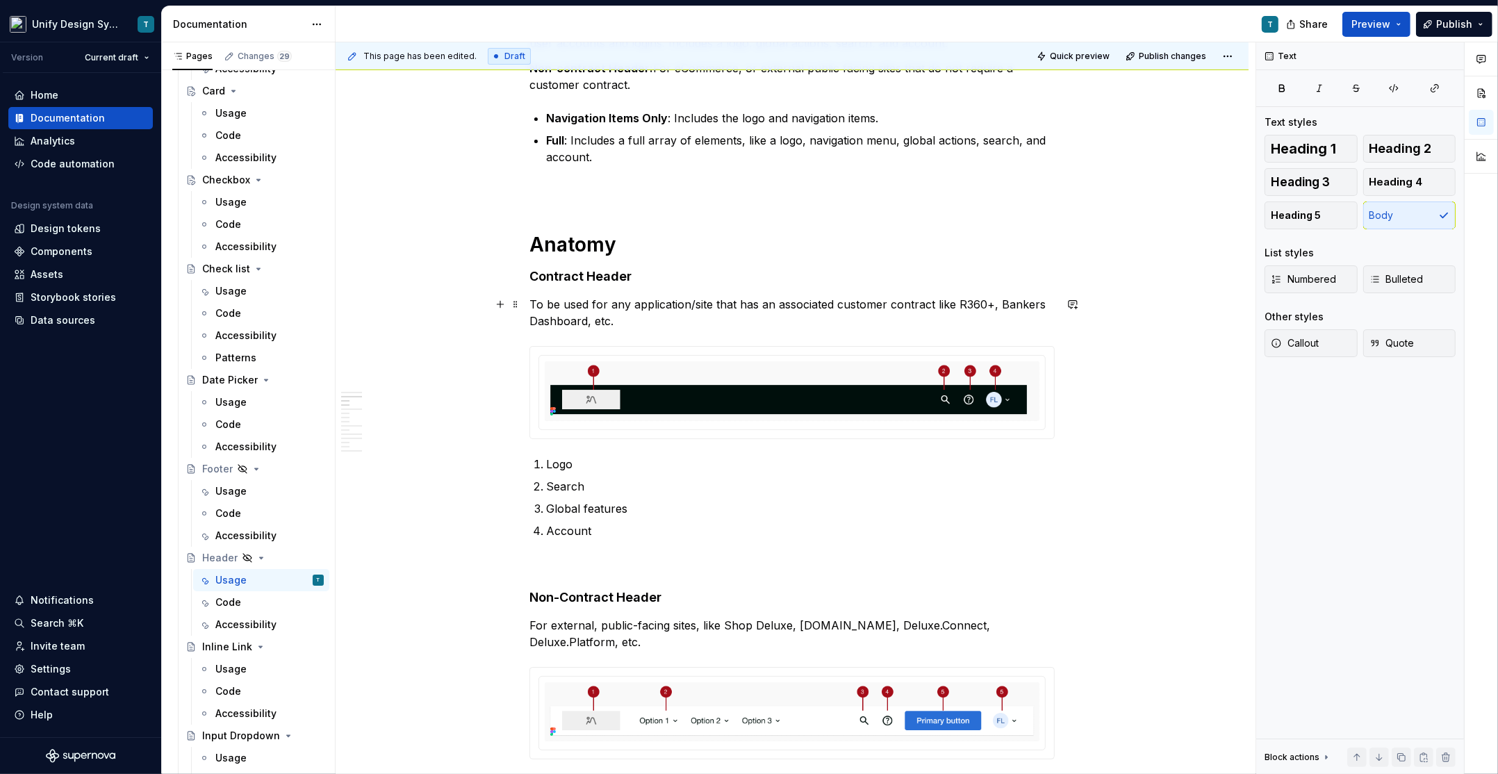
scroll to position [349, 0]
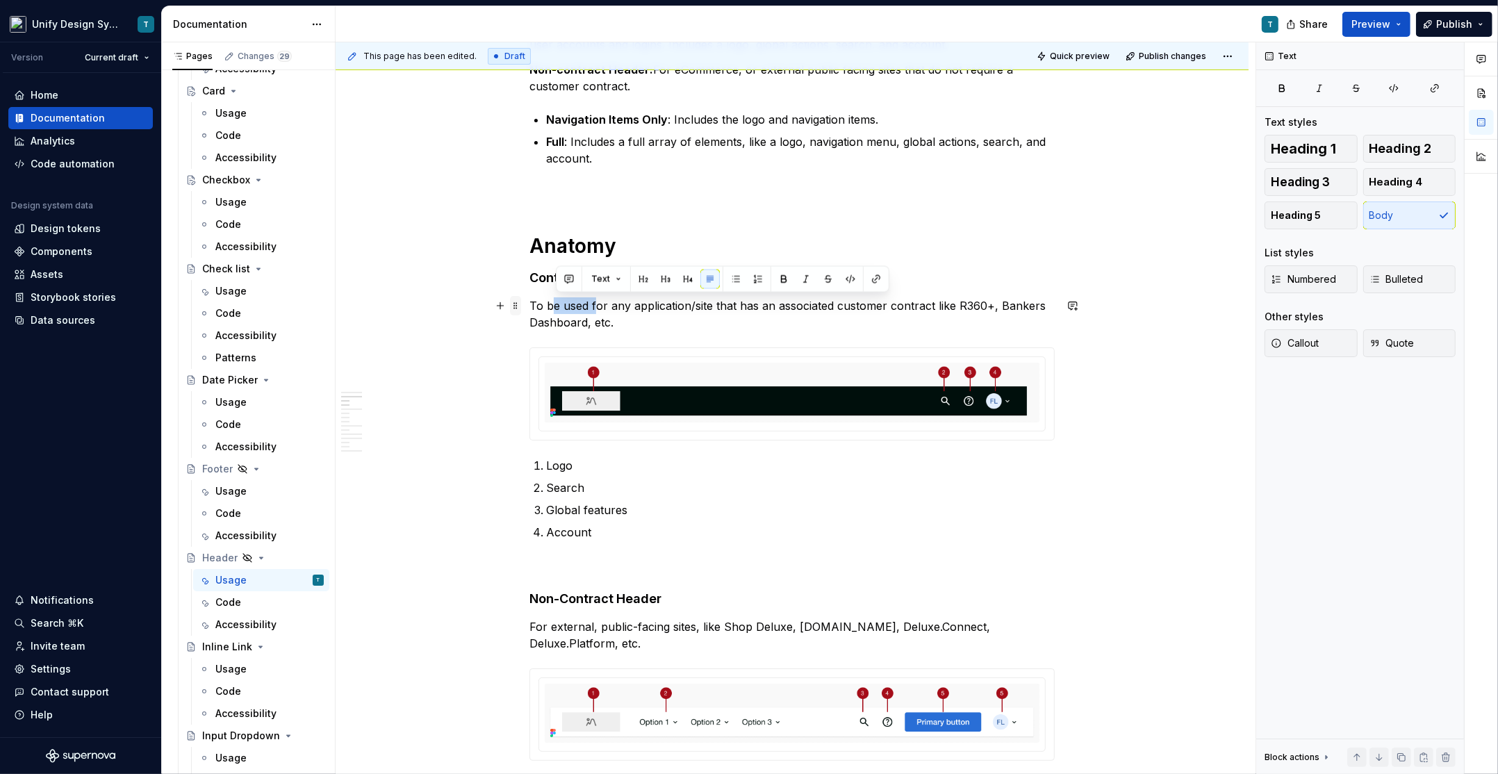
drag, startPoint x: 598, startPoint y: 304, endPoint x: 523, endPoint y: 304, distance: 75.0
click at [565, 306] on p "For any application/site that has an associated customer contract like R360+, B…" at bounding box center [791, 313] width 525 height 33
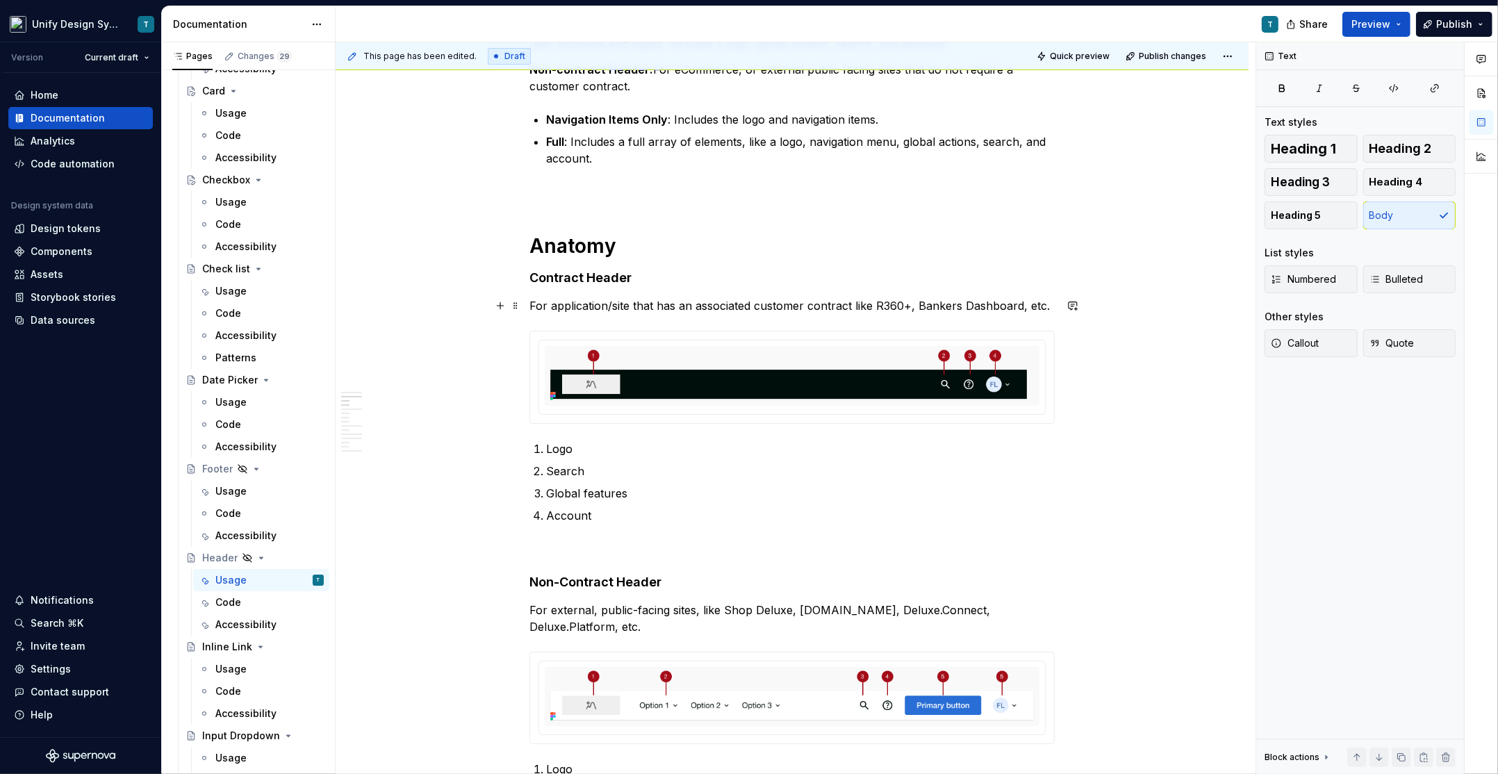
click at [609, 305] on p "For application/site that has an associated customer contract like R360+, Banke…" at bounding box center [791, 305] width 525 height 17
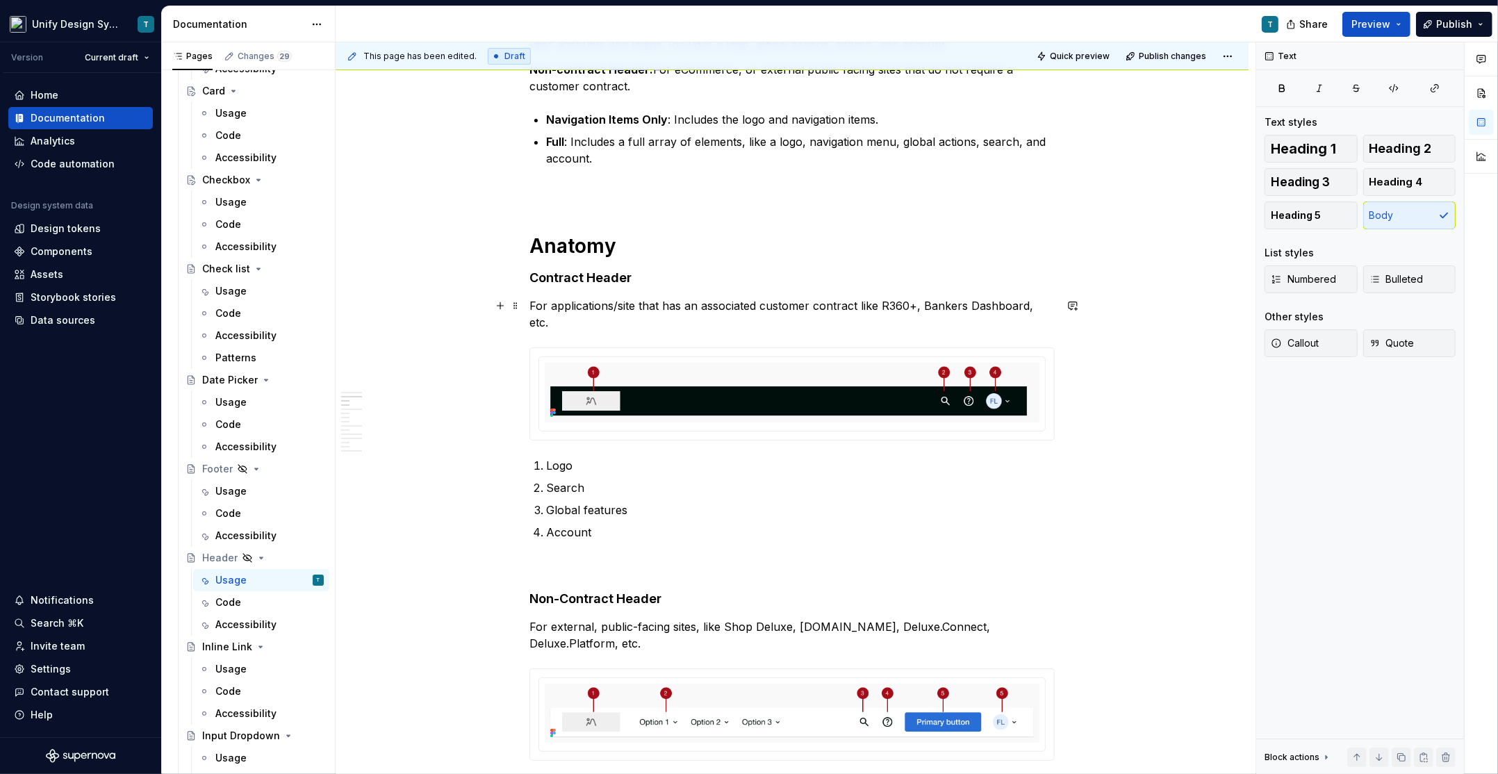
click at [637, 304] on p "For applications/site that has an associated customer contract like R360+, Bank…" at bounding box center [791, 313] width 525 height 33
click at [675, 304] on p "For applications/sites that has an associated customer contract like R360+, Ban…" at bounding box center [791, 313] width 525 height 33
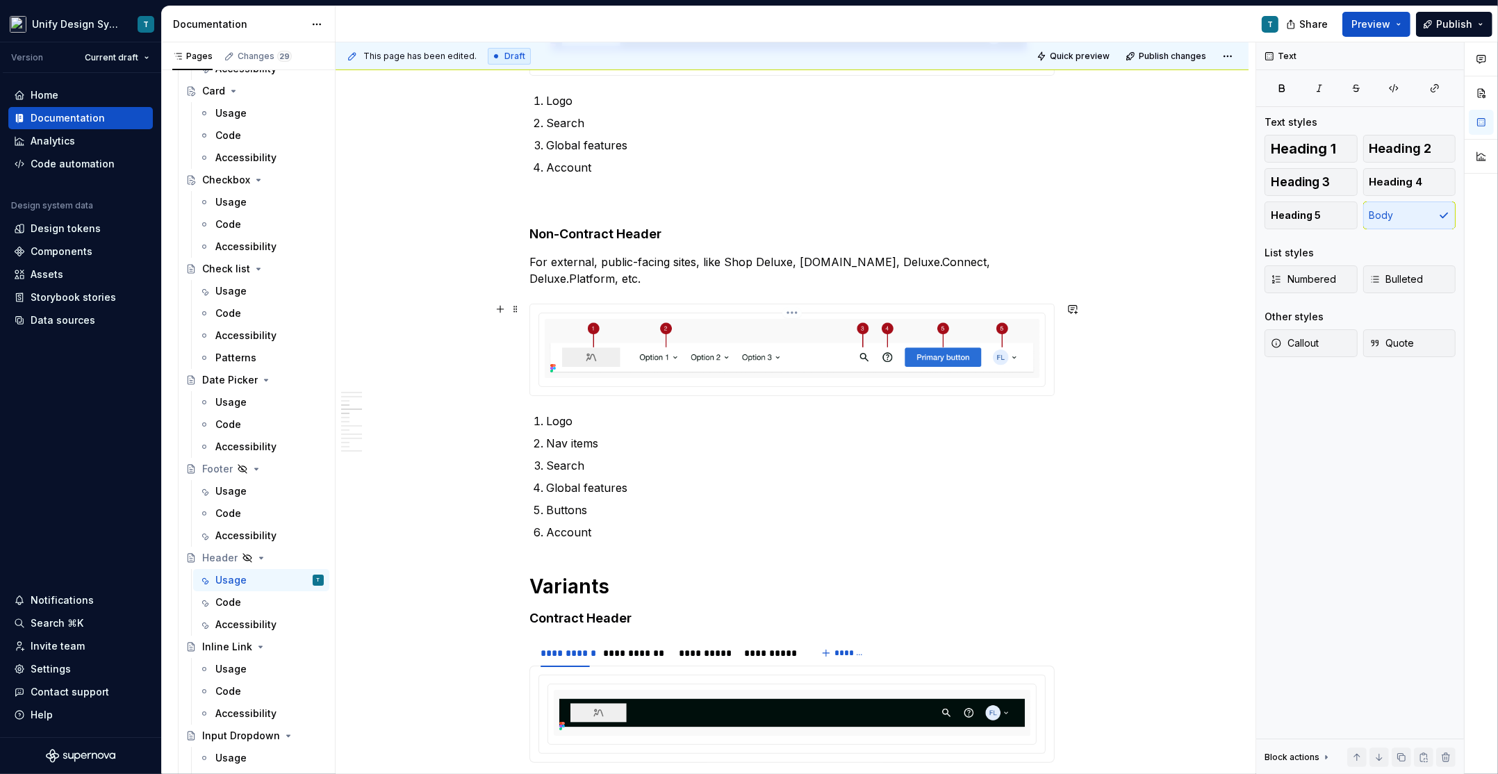
scroll to position [768, 0]
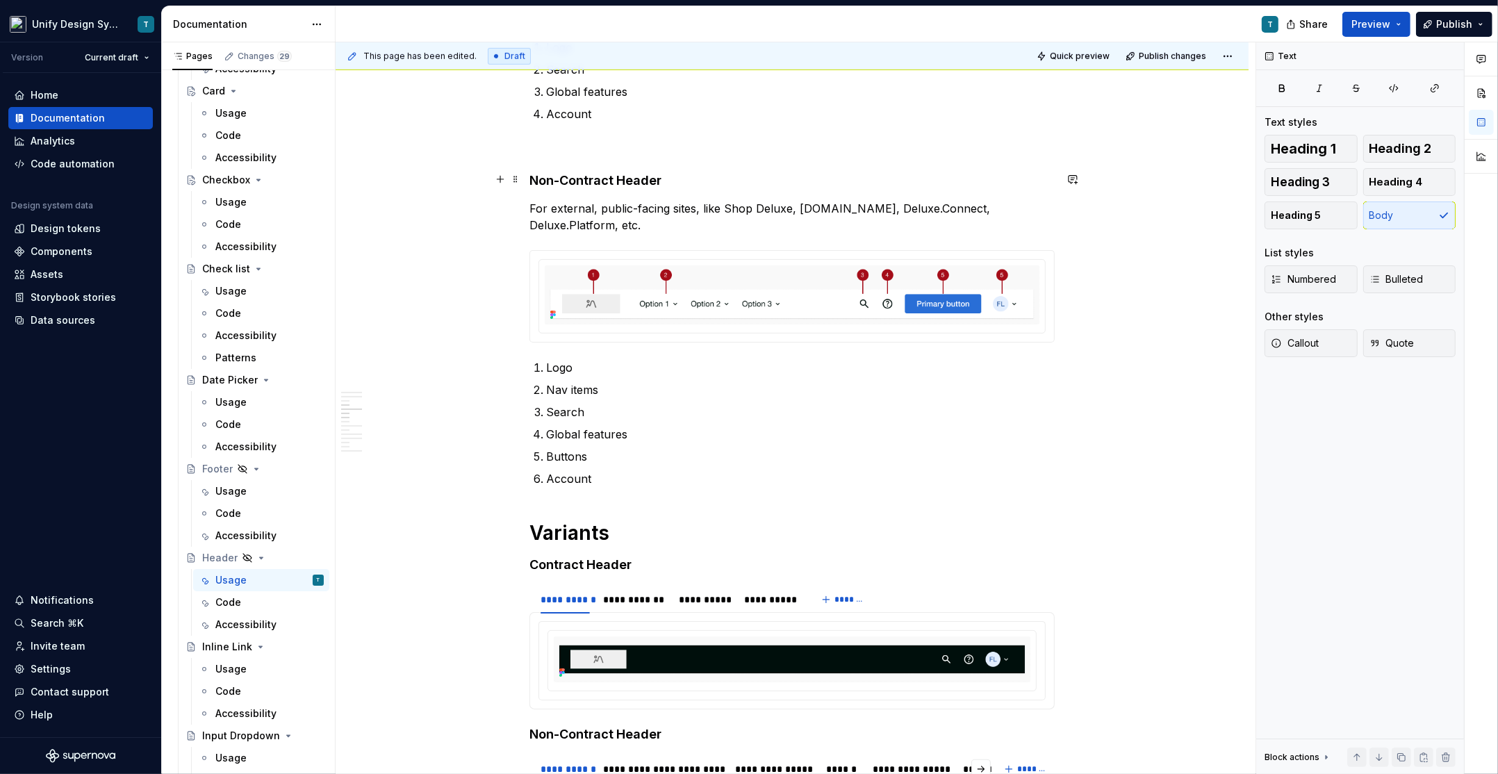
click at [675, 182] on h4 "Non-Contract Header" at bounding box center [791, 180] width 525 height 17
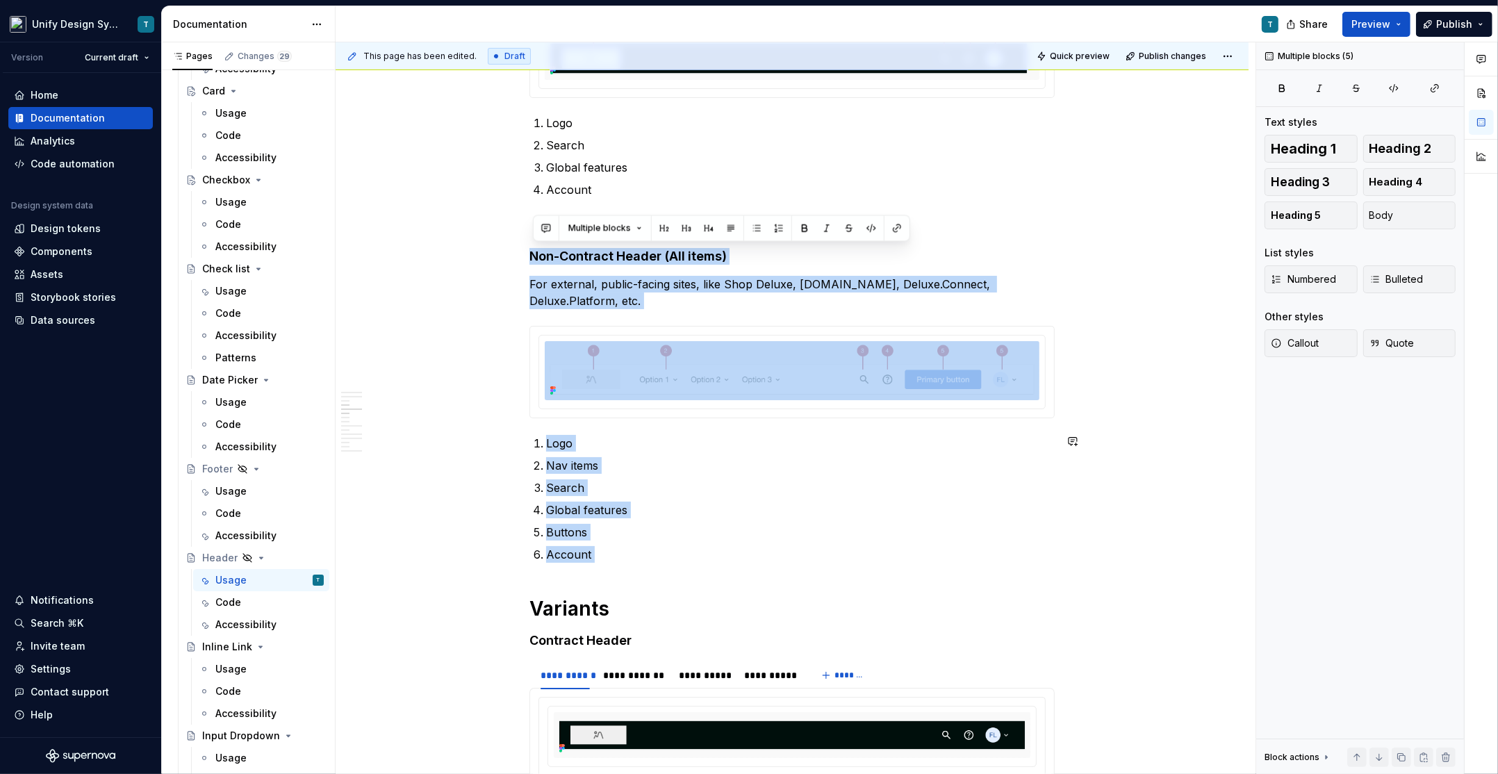
drag, startPoint x: 536, startPoint y: 254, endPoint x: 669, endPoint y: 565, distance: 337.7
copy div "Non-Contract Header (All items) For external, public-facing sites, like Shop De…"
click at [683, 261] on h4 "Non-Contract Header (All items)" at bounding box center [791, 256] width 525 height 17
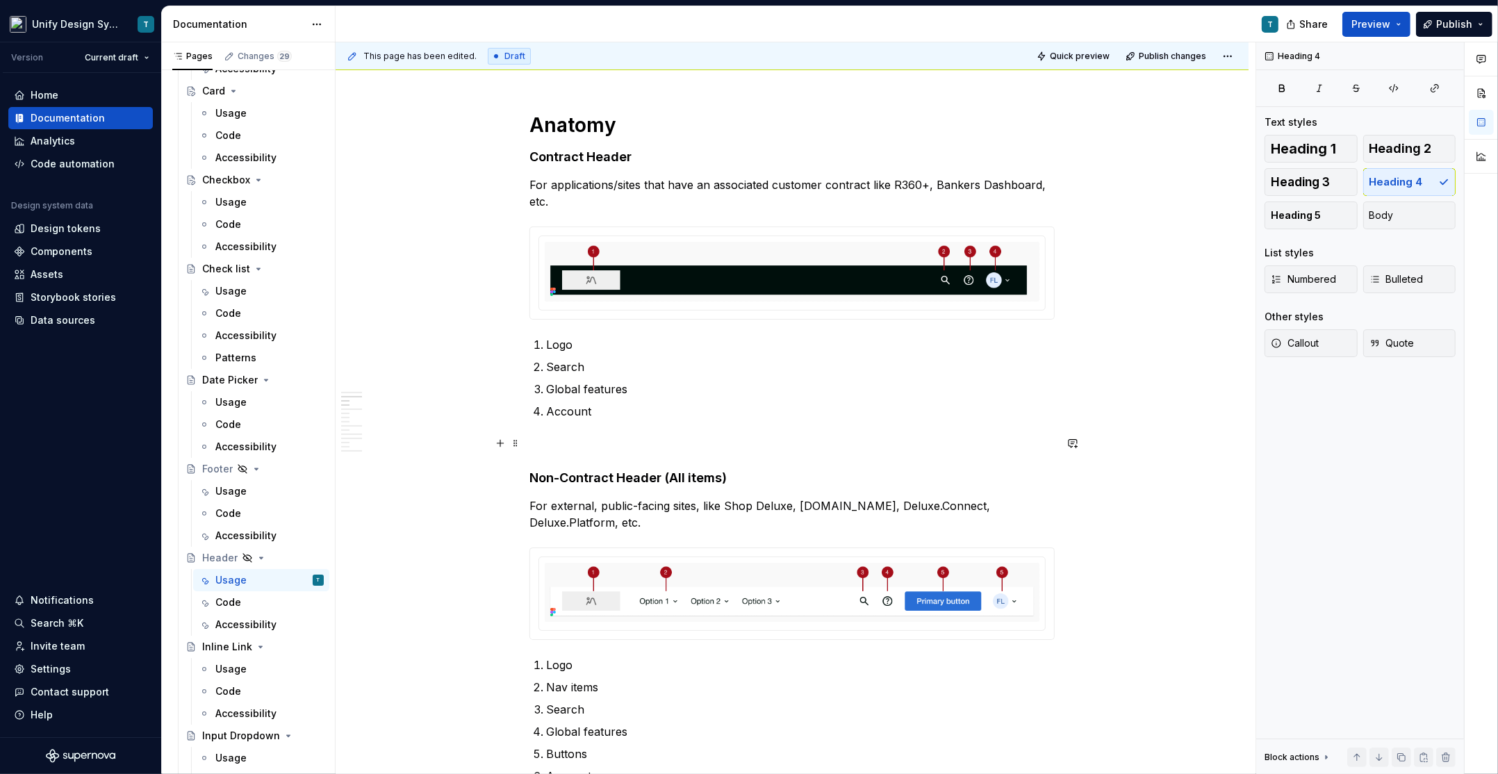
scroll to position [469, 0]
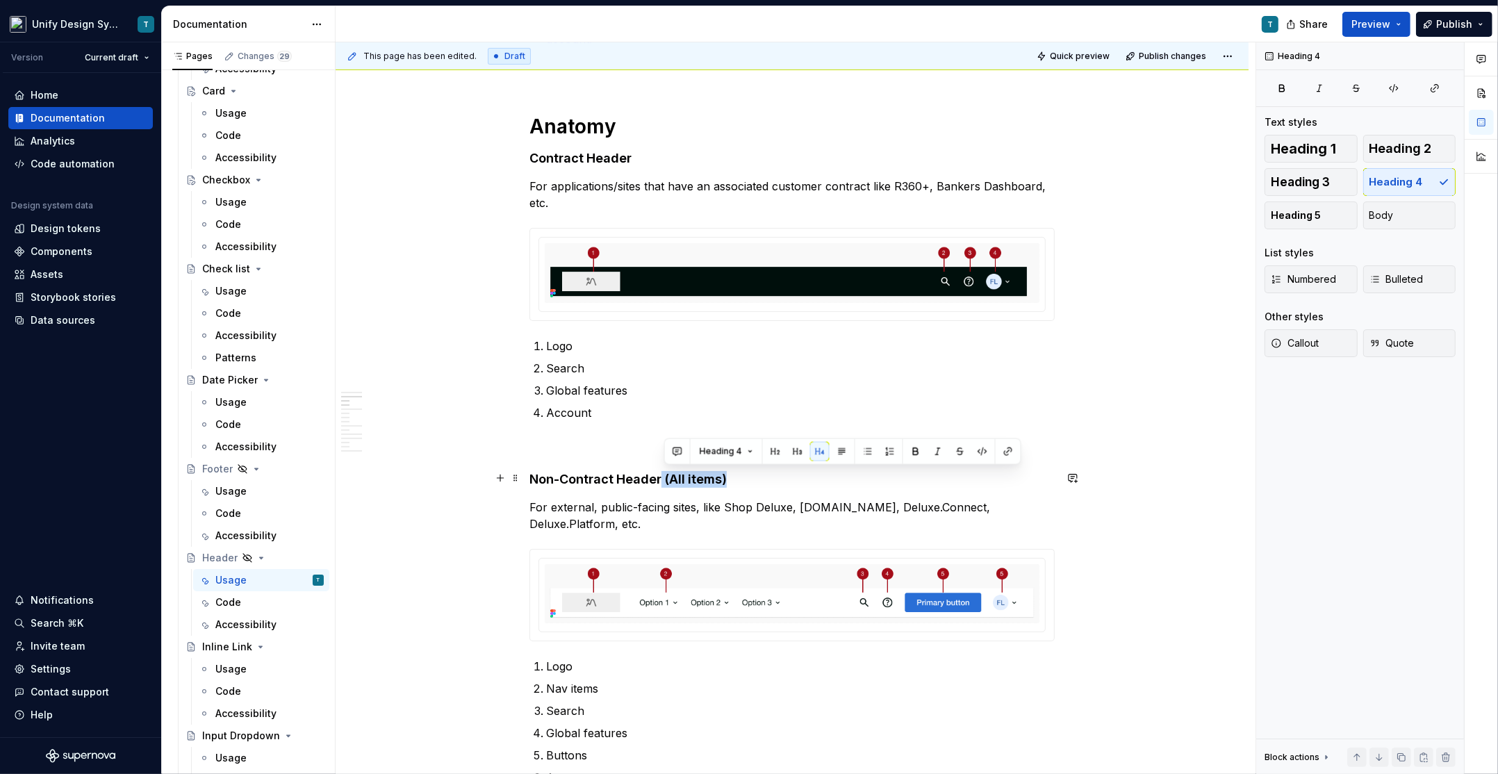
drag, startPoint x: 734, startPoint y: 474, endPoint x: 663, endPoint y: 474, distance: 70.2
click at [663, 474] on h4 "Non-Contract Header (All items)" at bounding box center [791, 479] width 525 height 17
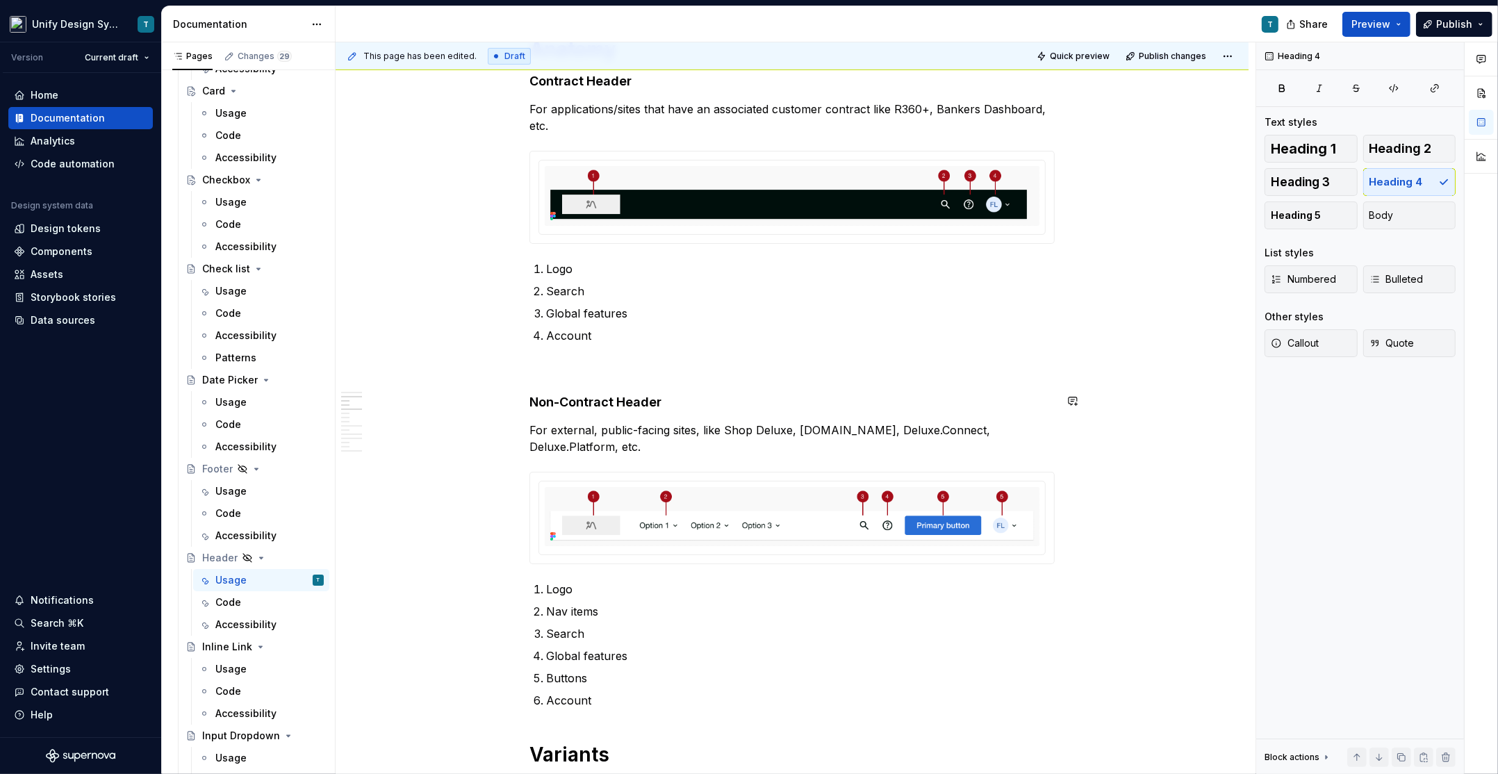
scroll to position [617, 0]
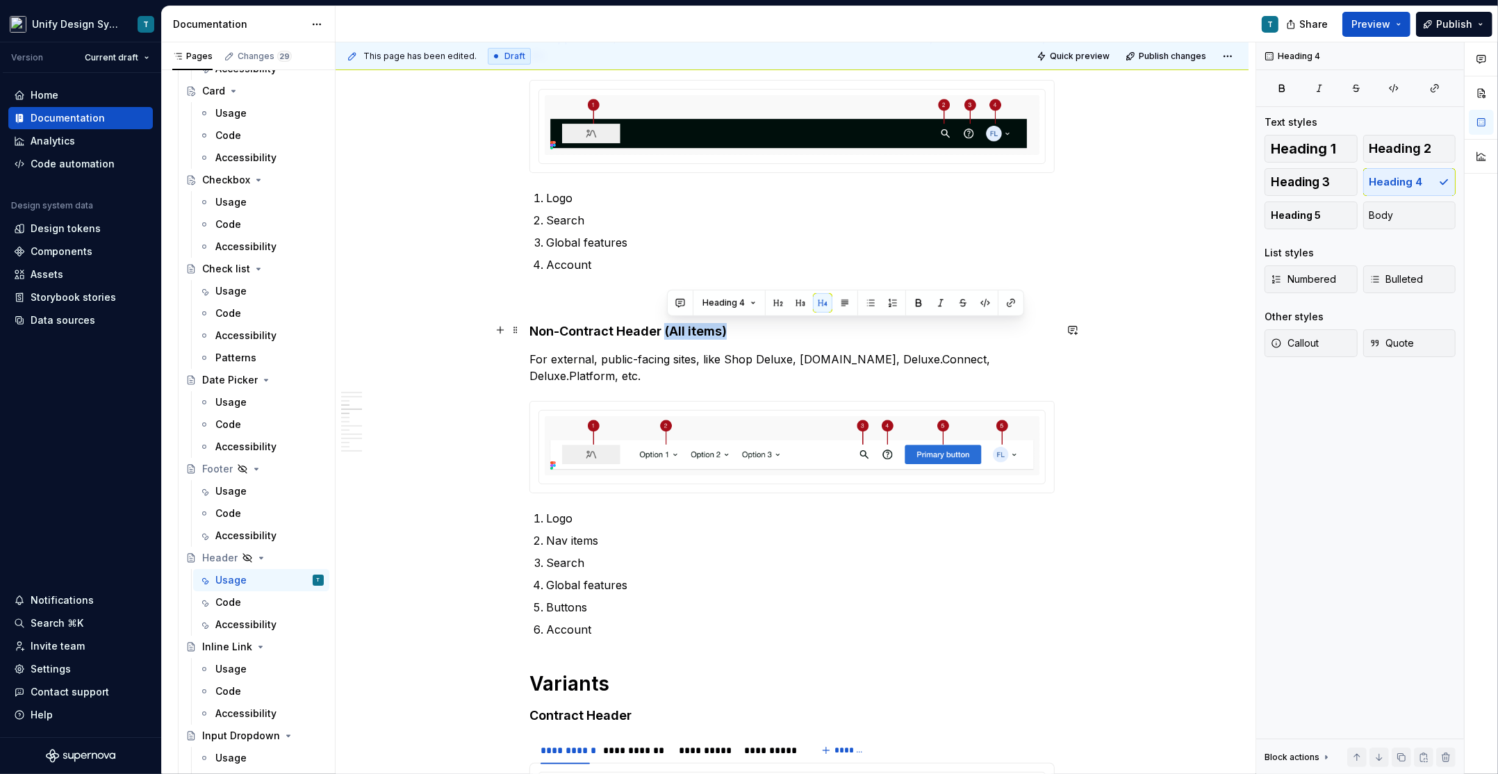
drag, startPoint x: 743, startPoint y: 325, endPoint x: 669, endPoint y: 329, distance: 74.4
click at [669, 329] on h4 "Non-Contract Header (All items)" at bounding box center [791, 331] width 525 height 17
click at [657, 333] on h4 "Non-Contract Header (All items)" at bounding box center [791, 331] width 525 height 17
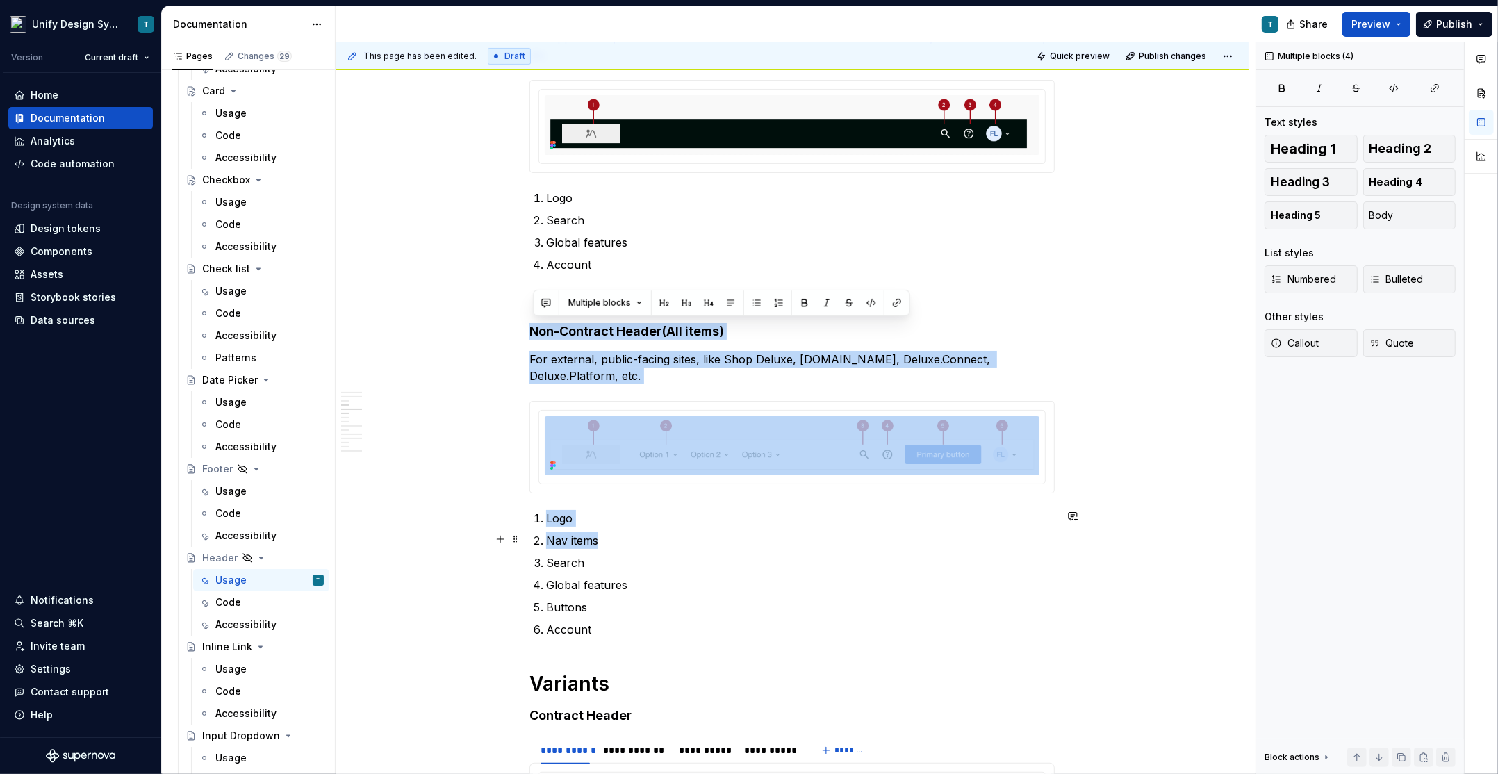
drag, startPoint x: 533, startPoint y: 327, endPoint x: 699, endPoint y: 540, distance: 269.7
copy div "Non-Contract Header (All items) For external, public-facing sites, like Shop De…"
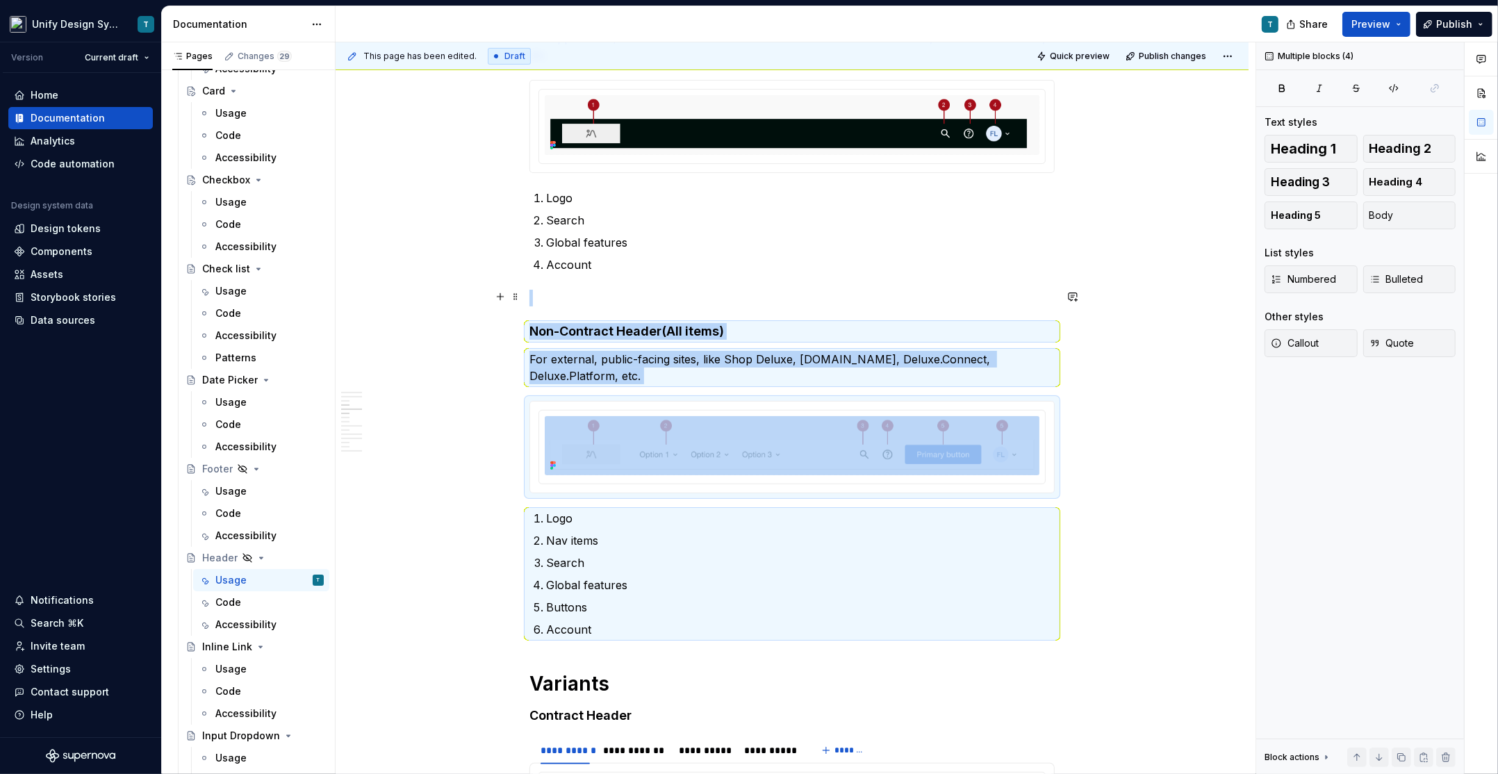
click at [561, 293] on p at bounding box center [791, 298] width 525 height 17
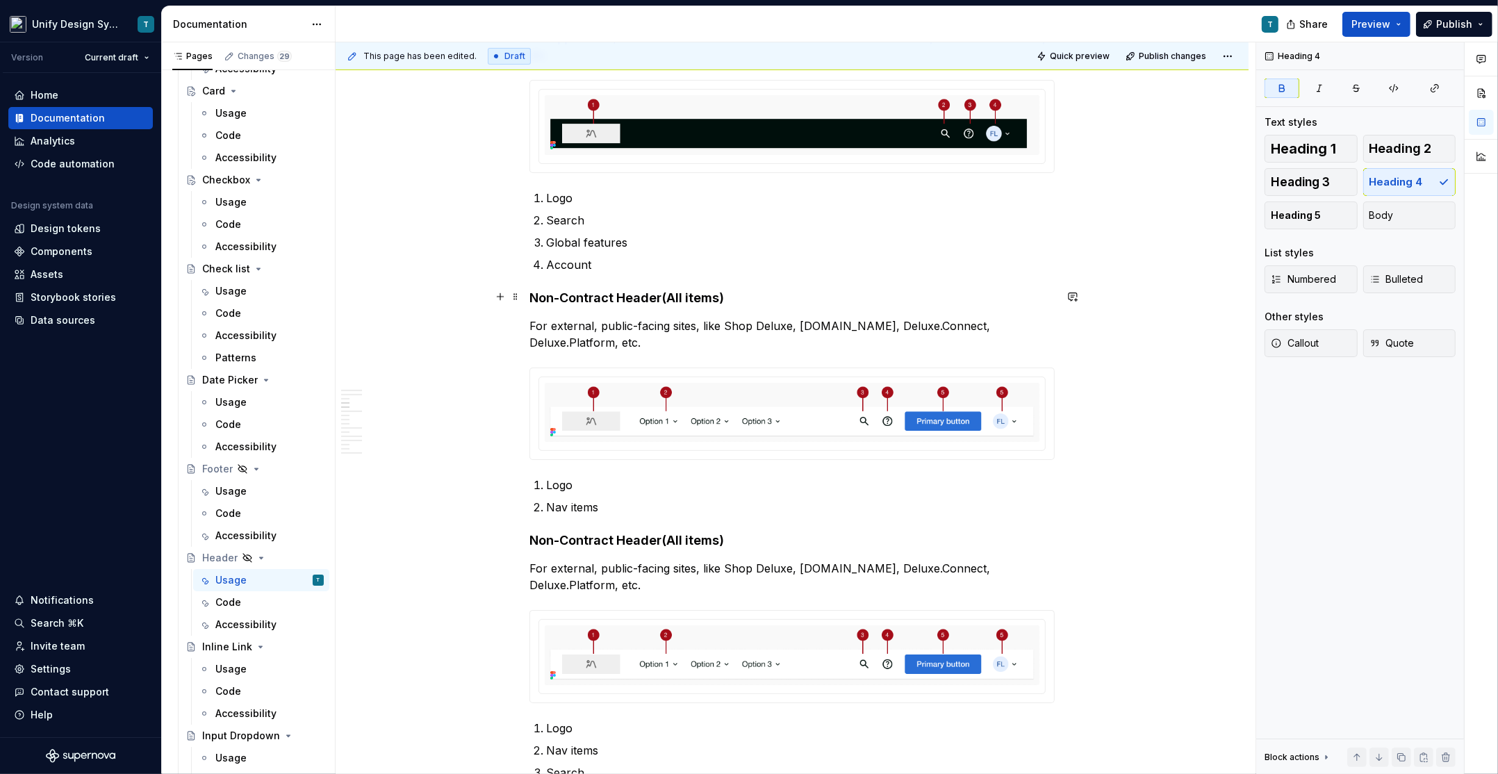
click at [713, 295] on strong "(All items)" at bounding box center [692, 297] width 63 height 15
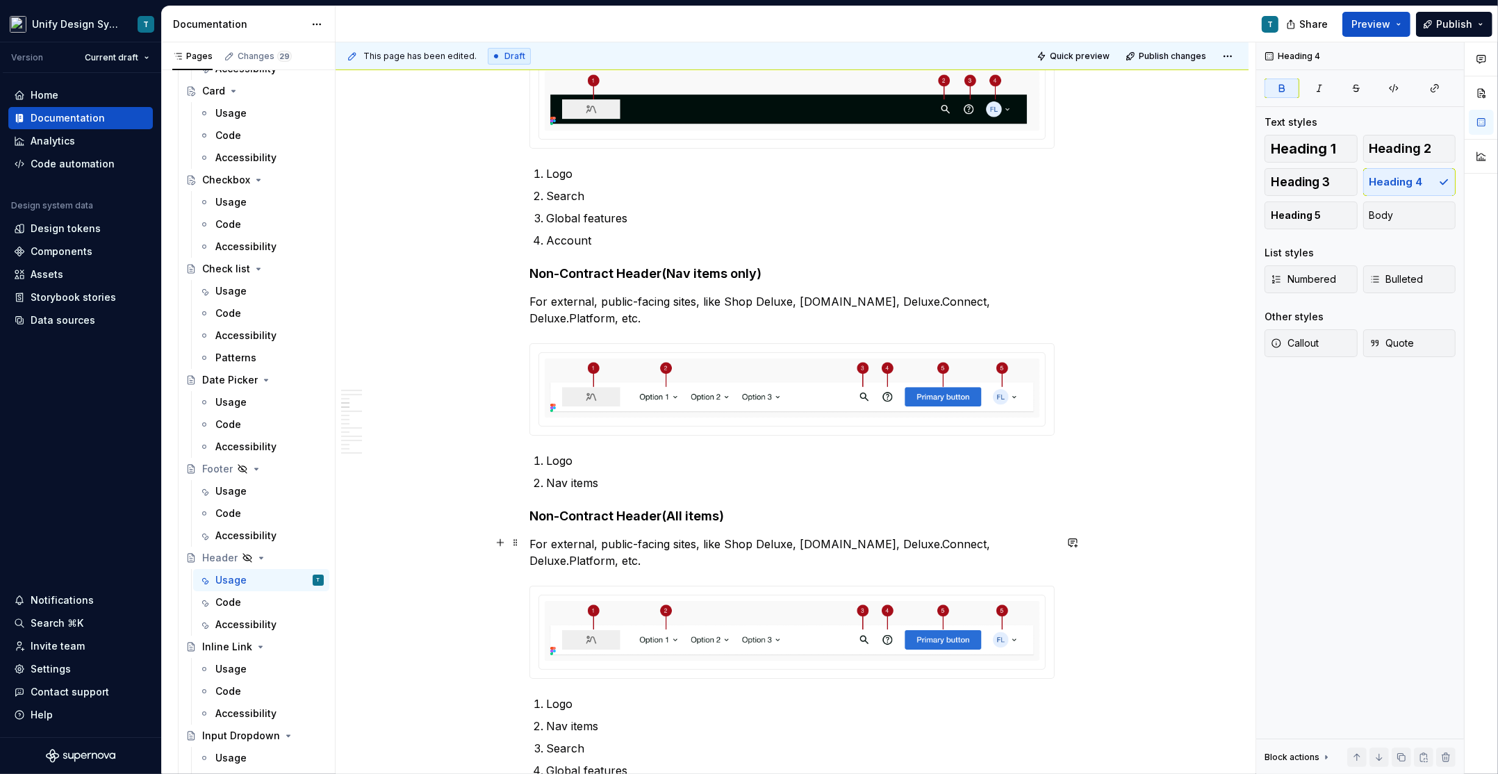
scroll to position [645, 0]
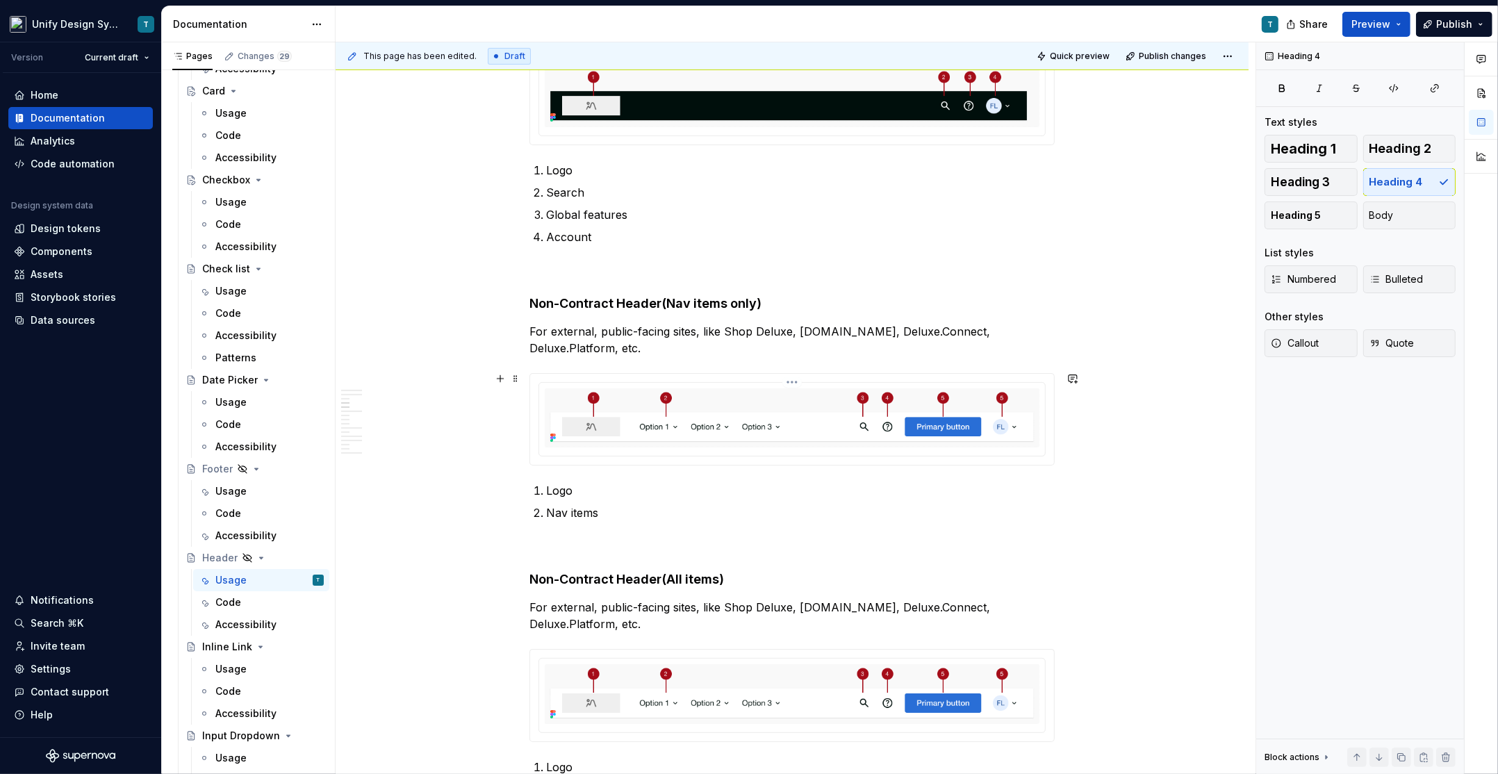
click at [637, 424] on img at bounding box center [792, 418] width 495 height 60
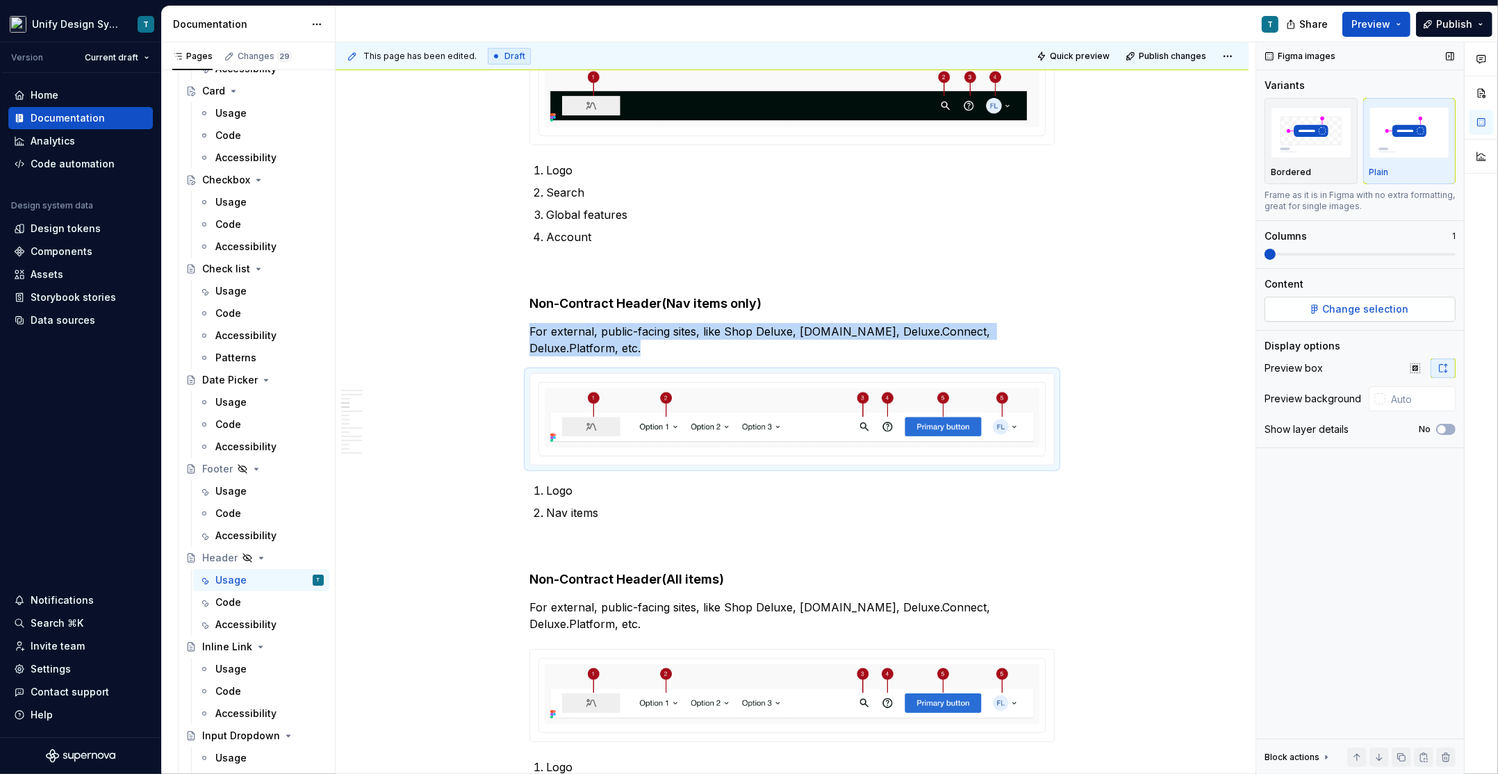
click at [1329, 304] on span "Change selection" at bounding box center [1366, 309] width 86 height 14
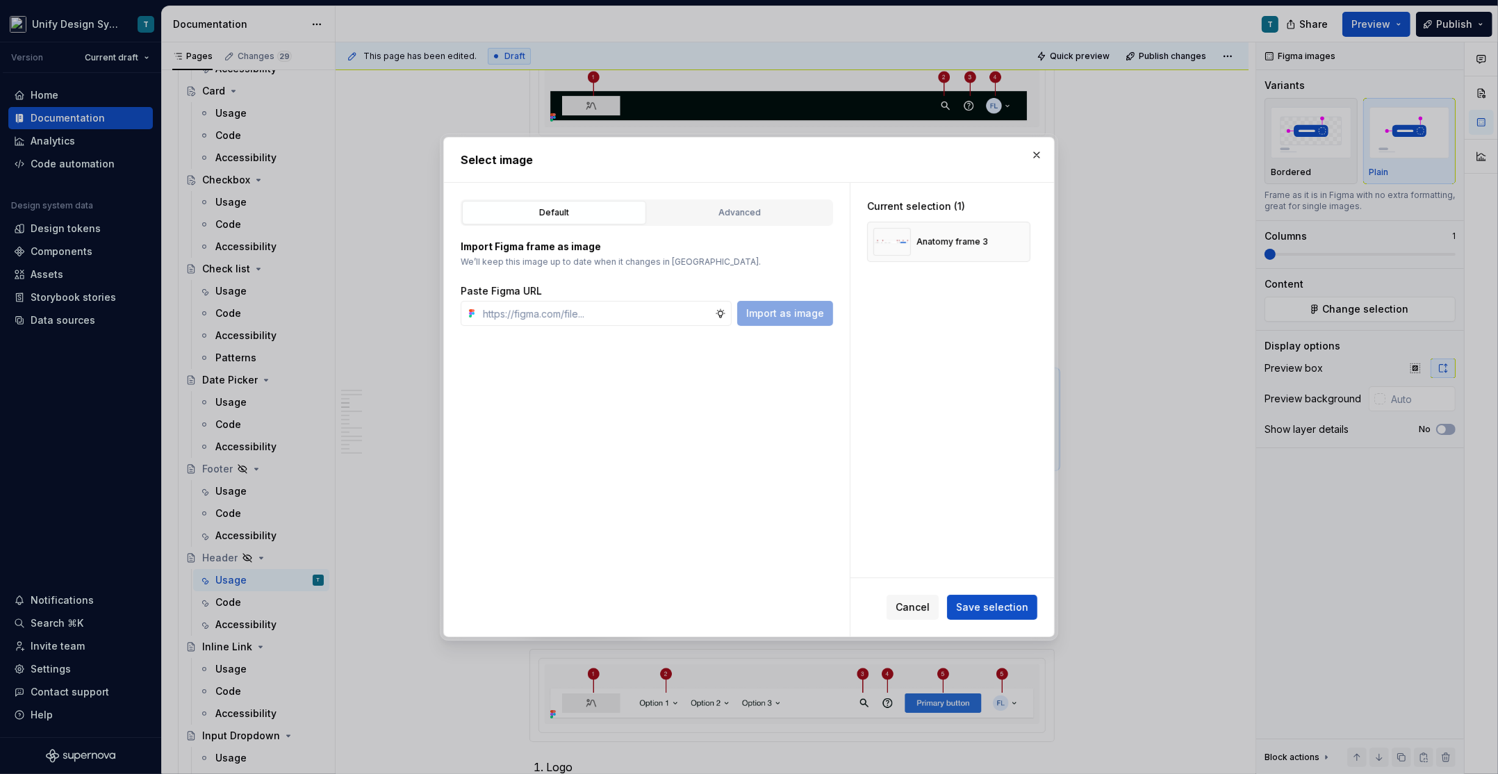
type textarea "*"
type input "anatomy"
click at [775, 217] on div "Advanced" at bounding box center [739, 213] width 174 height 14
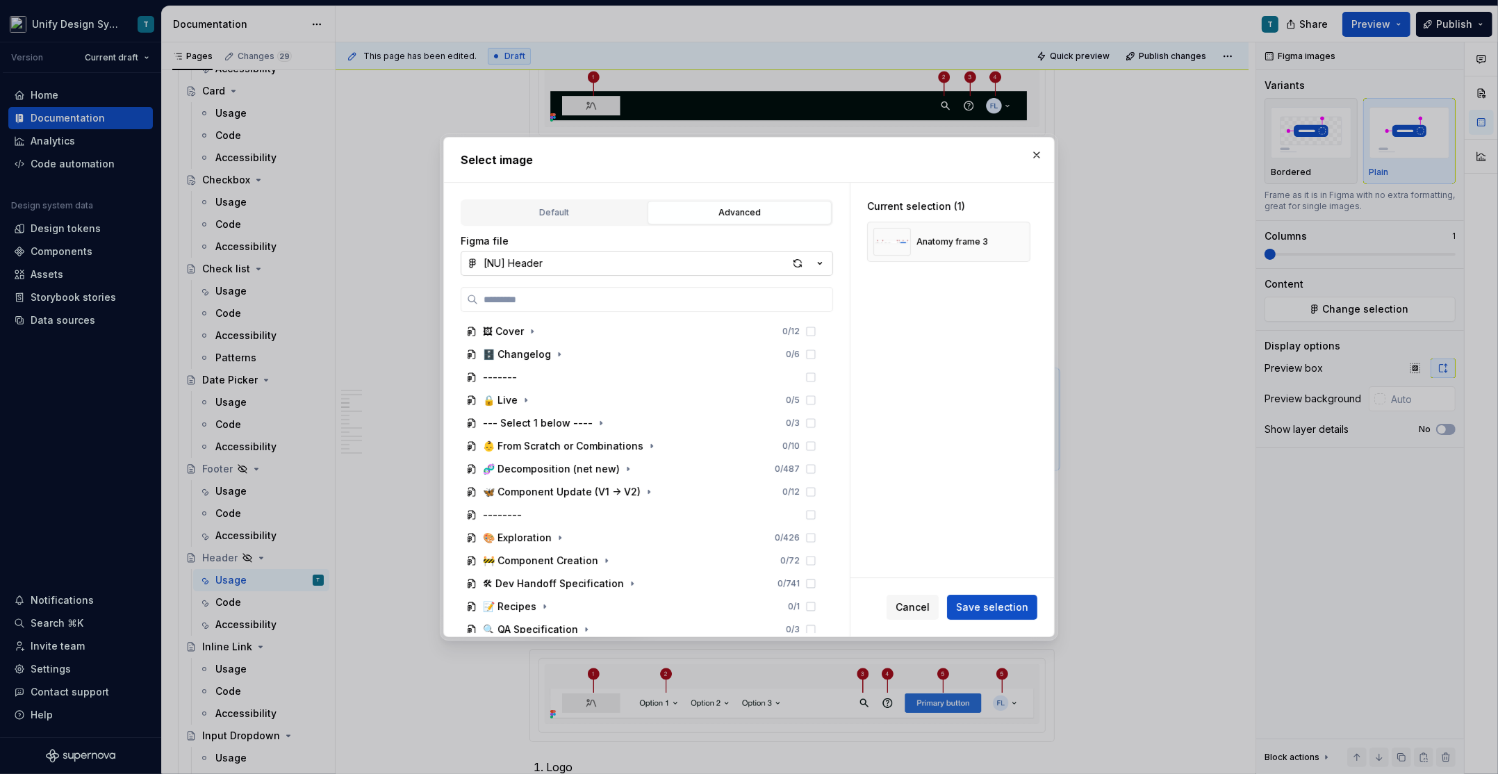
type textarea "*"
click at [623, 297] on input "search" at bounding box center [655, 299] width 354 height 14
type input "*******"
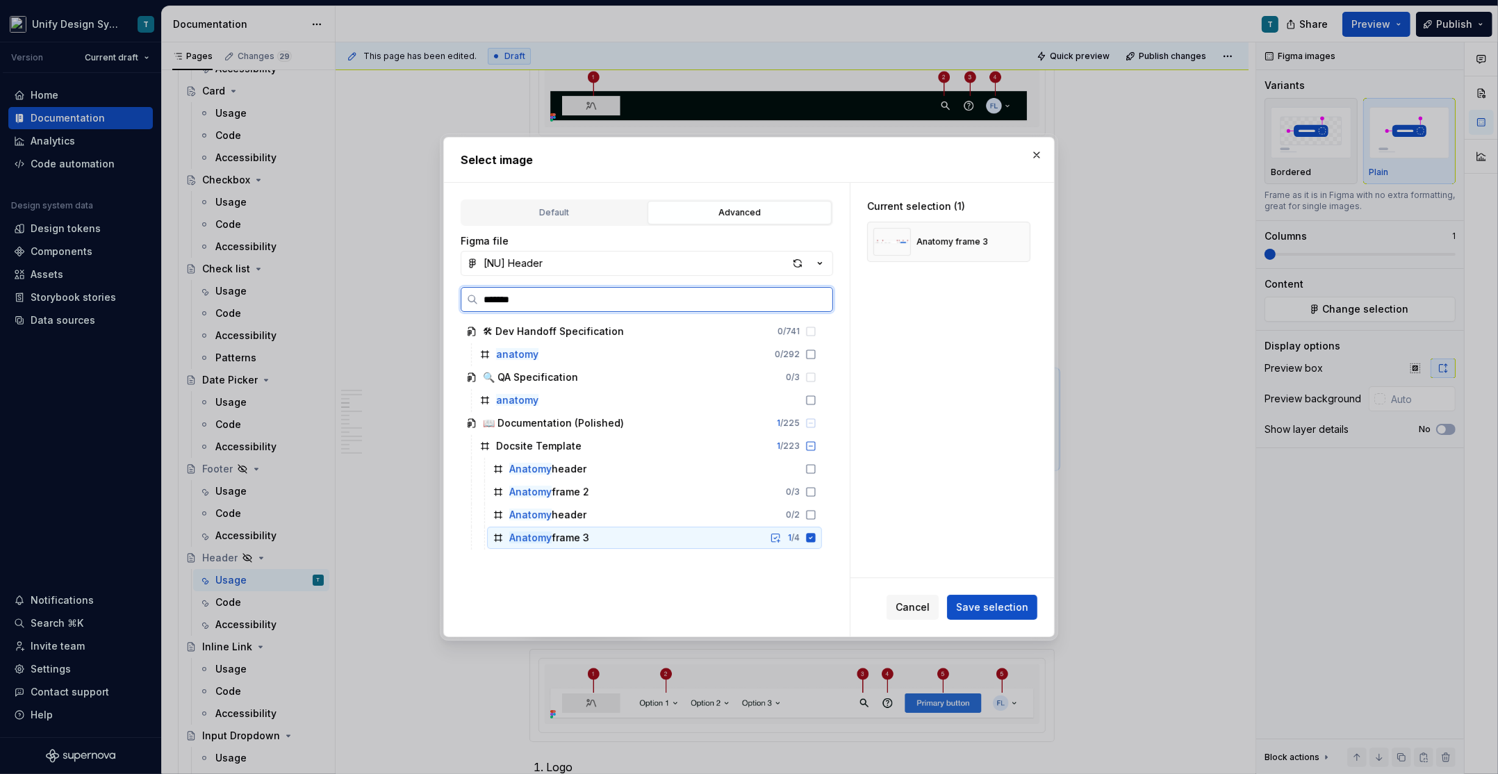
click at [645, 538] on div "Anatomy frame 3 1 / 4" at bounding box center [654, 538] width 335 height 22
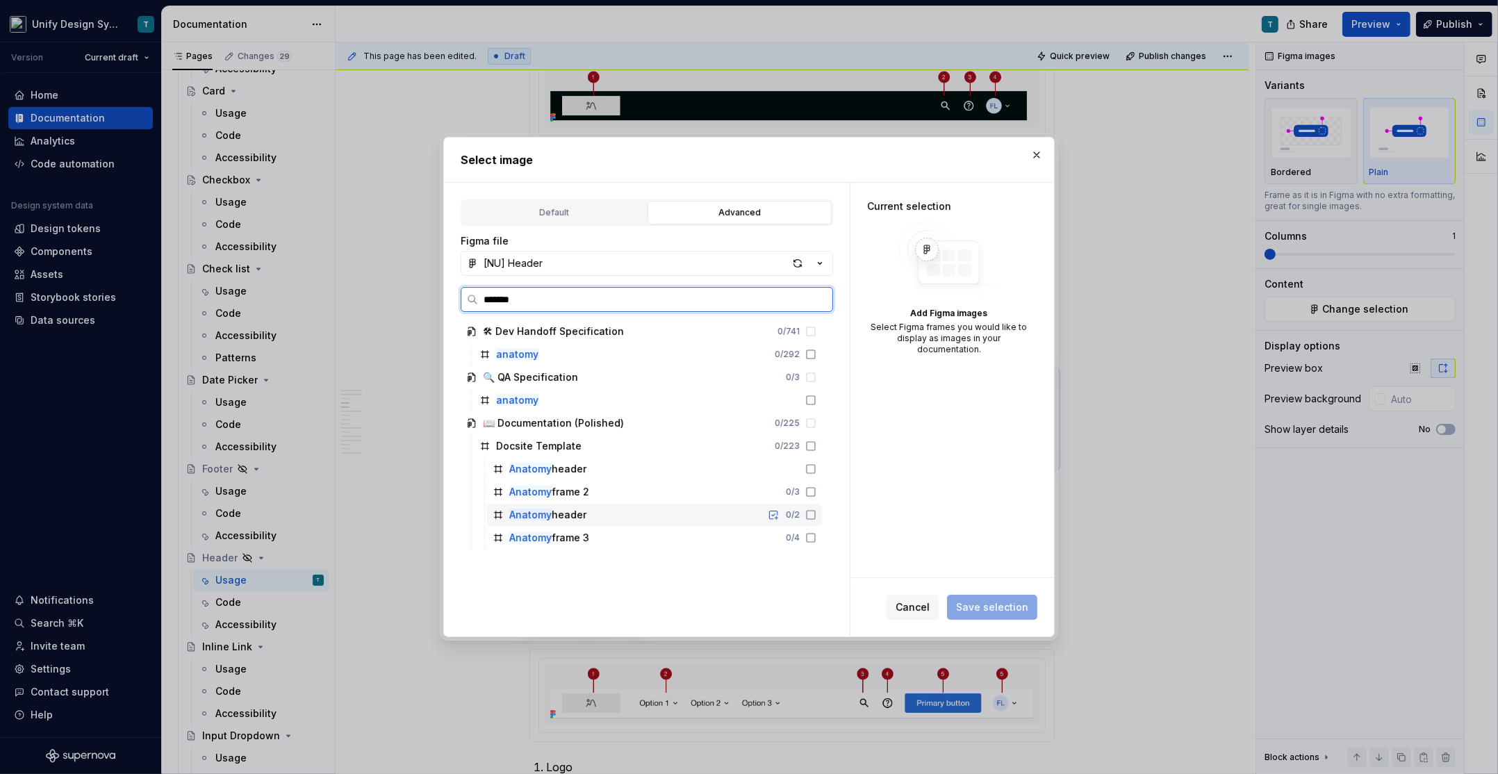
click at [635, 484] on div "Anatomy frame 2 0 / 3" at bounding box center [654, 492] width 335 height 22
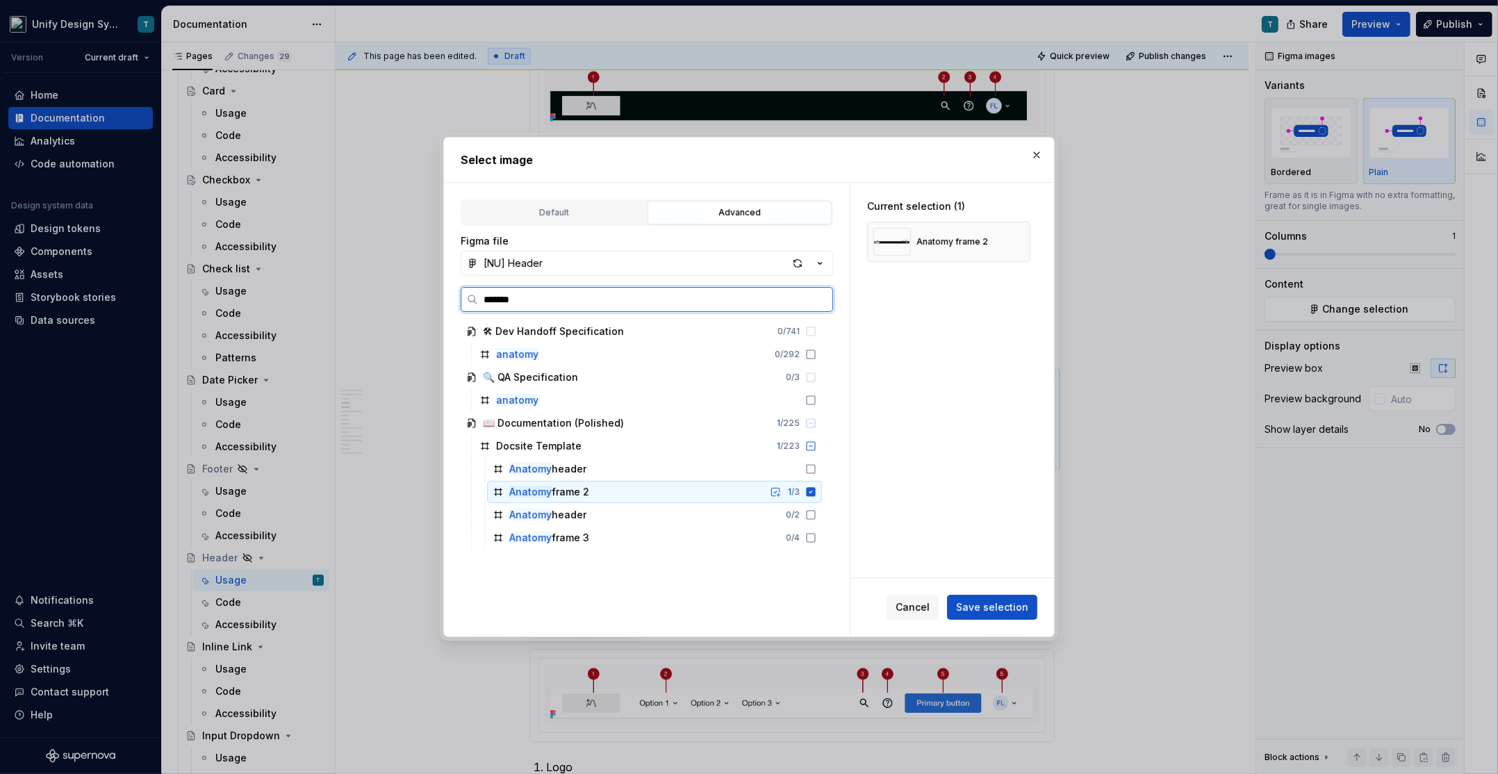
click at [635, 484] on div "Anatomy frame 2 1 / 3" at bounding box center [654, 492] width 335 height 22
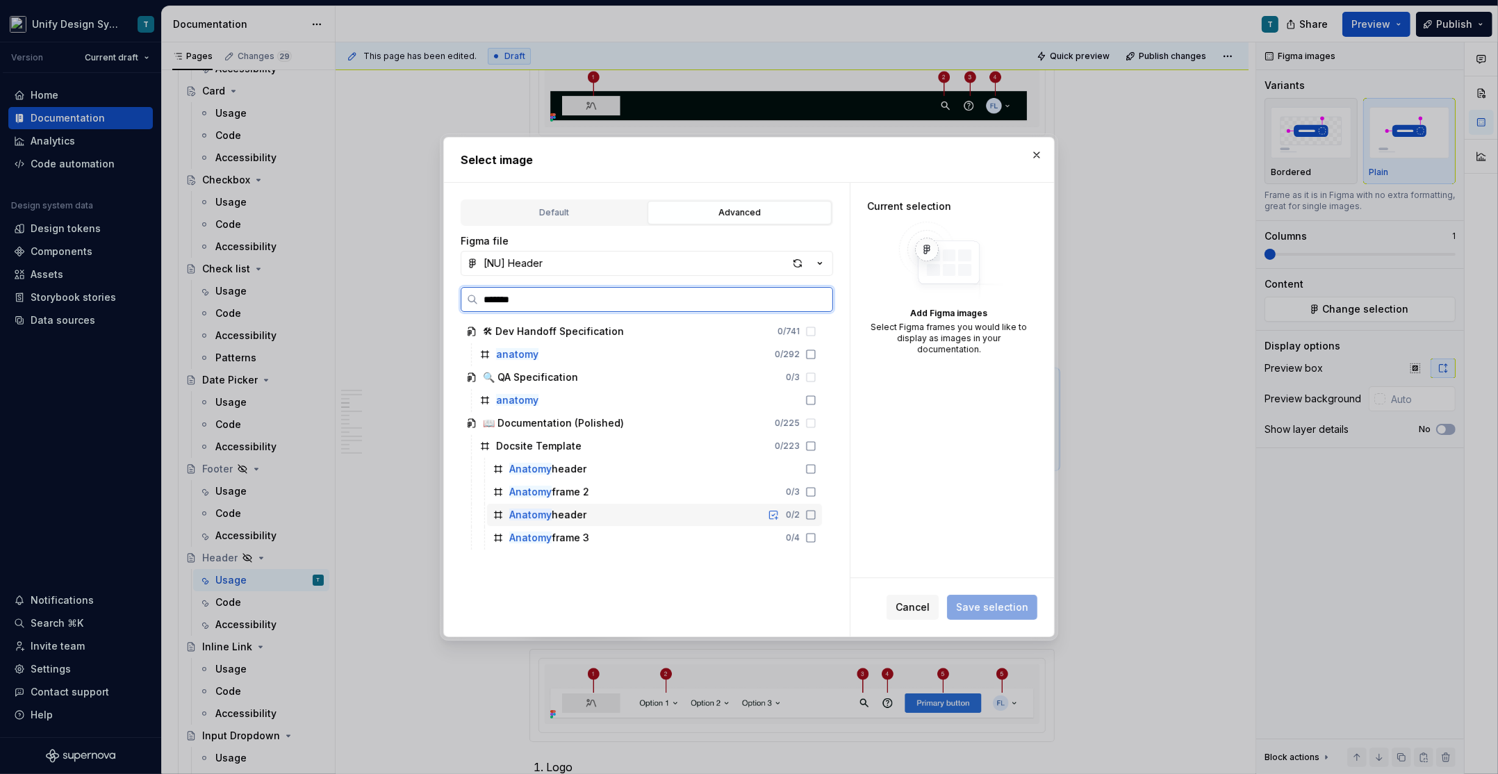
click at [613, 522] on div "Anatomy header 0 / 2" at bounding box center [654, 515] width 335 height 22
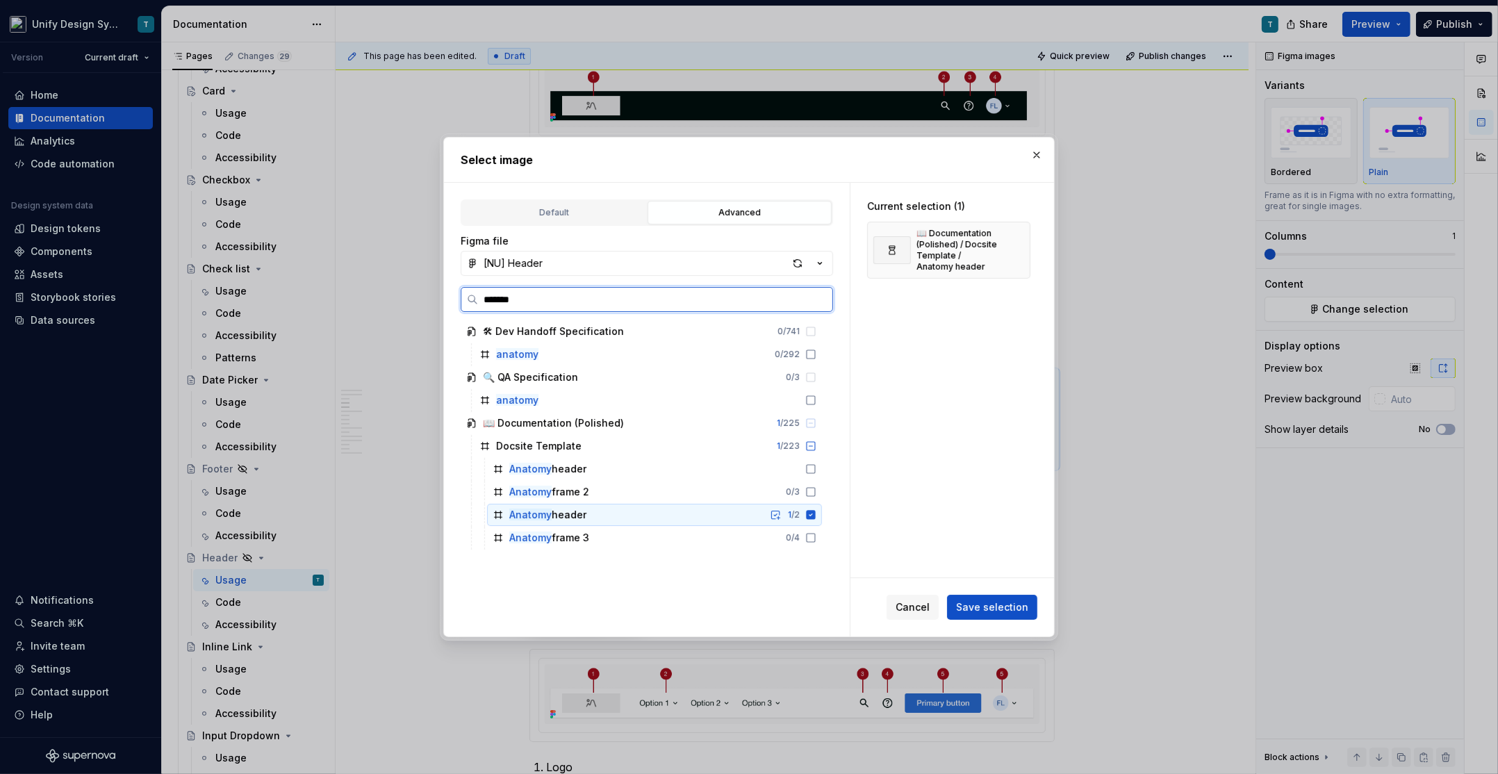
click at [616, 517] on div "Anatomy header 1 / 2" at bounding box center [654, 515] width 335 height 22
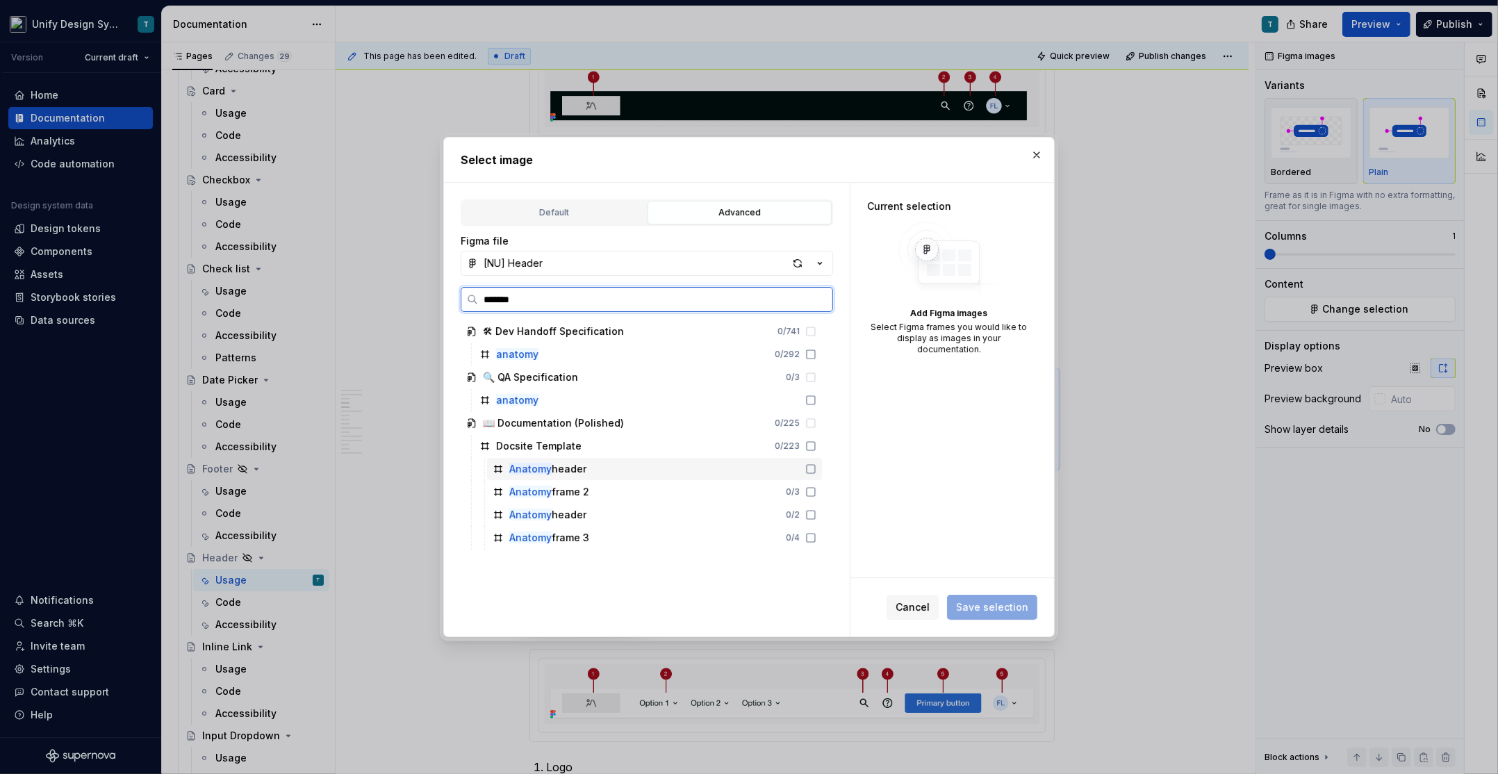
click at [616, 468] on div "Anatomy header" at bounding box center [654, 469] width 335 height 22
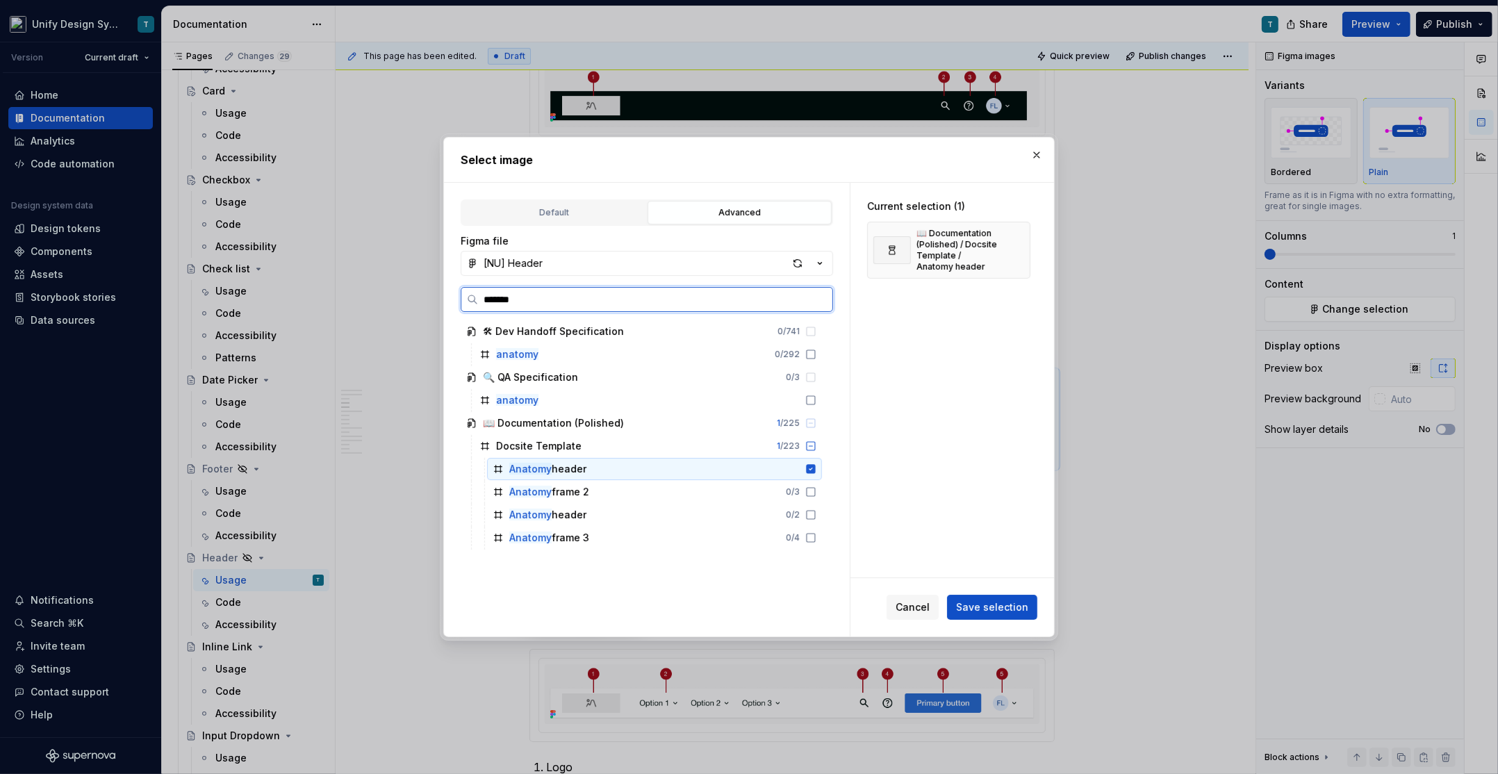
click at [616, 468] on div "Anatomy header" at bounding box center [654, 469] width 335 height 22
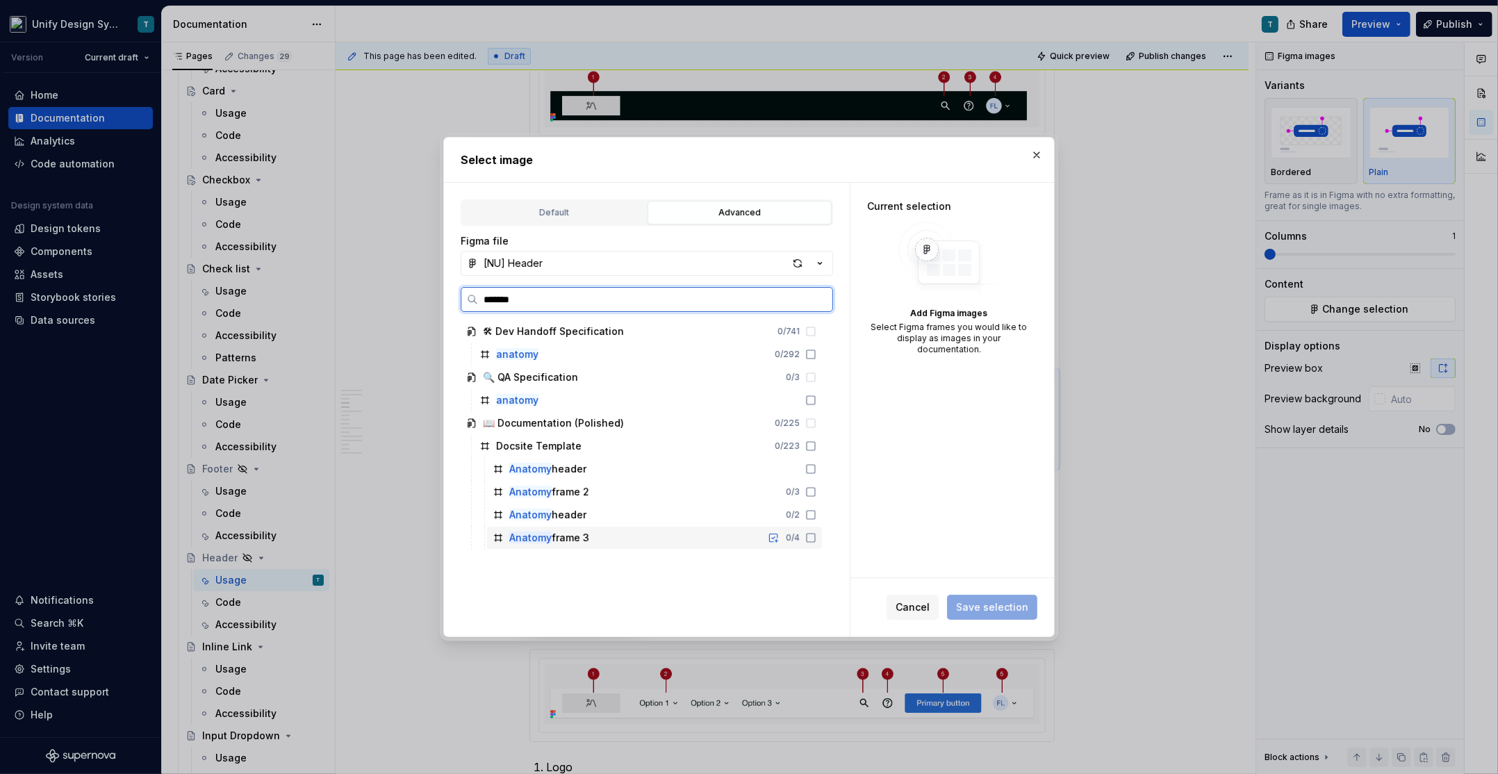
click at [595, 533] on div "Anatomy frame 3 0 / 4" at bounding box center [654, 538] width 335 height 22
click at [595, 533] on div "Anatomy frame 3 1 / 4" at bounding box center [654, 538] width 335 height 22
click at [1039, 149] on button "button" at bounding box center [1036, 154] width 19 height 19
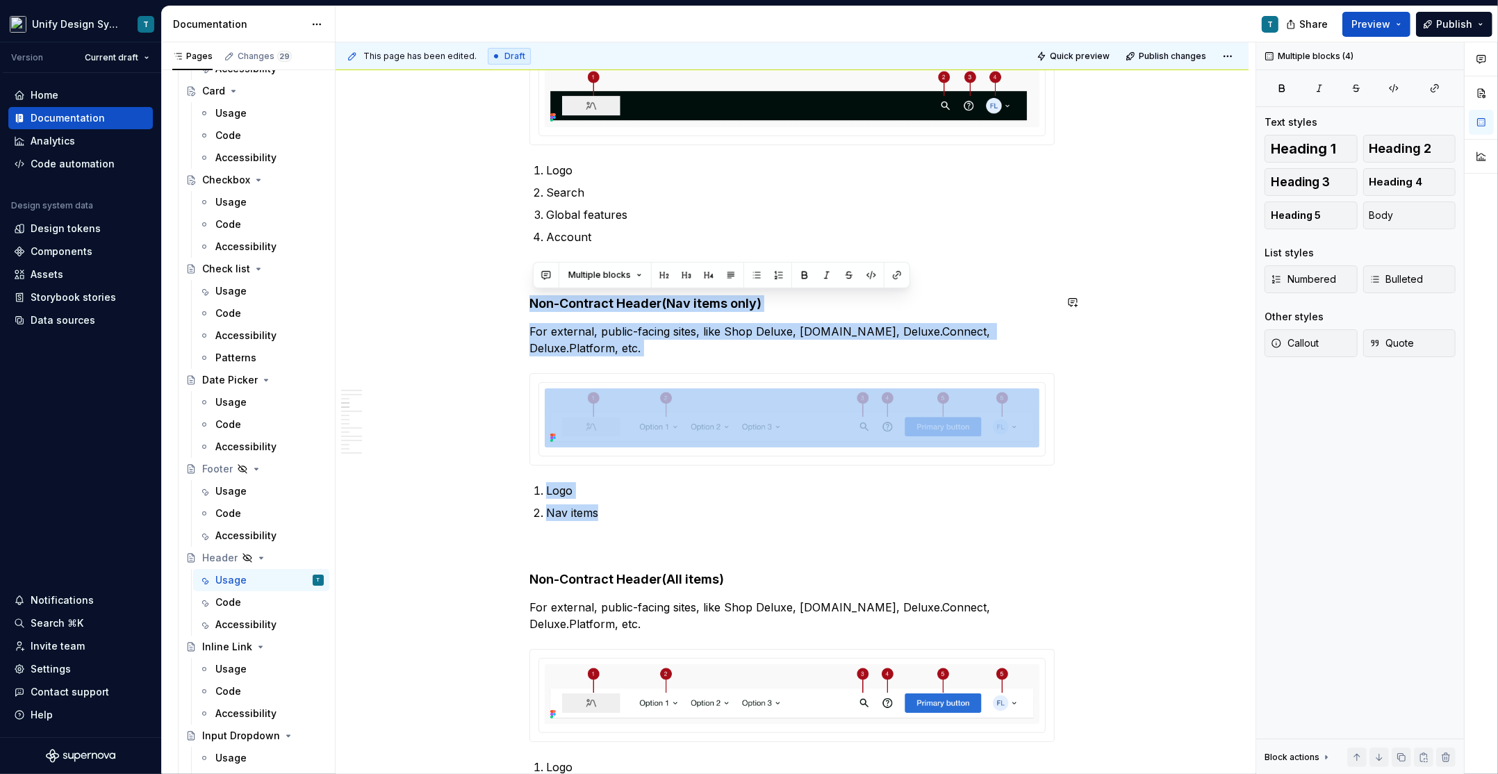
drag, startPoint x: 666, startPoint y: 510, endPoint x: 526, endPoint y: 281, distance: 268.2
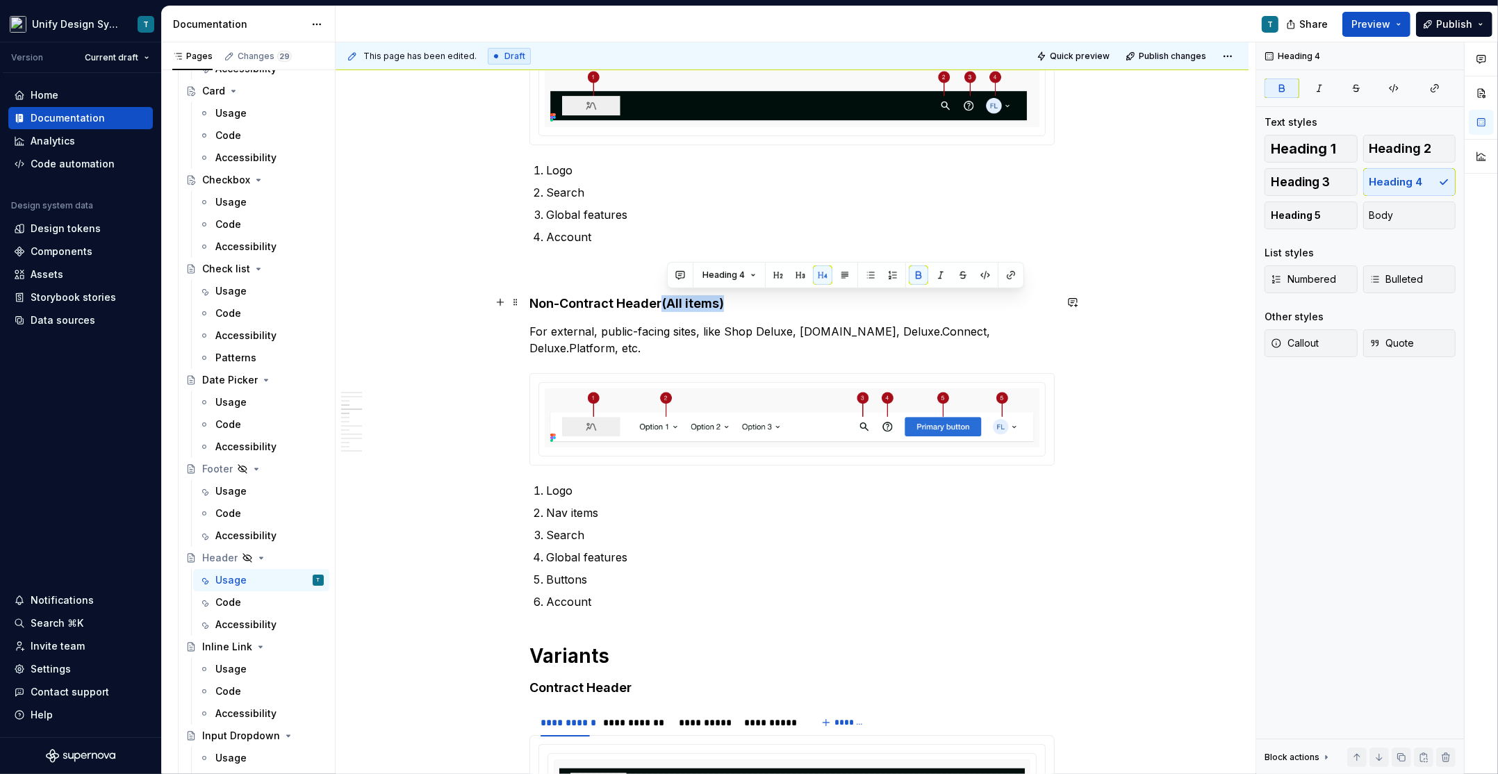
drag, startPoint x: 748, startPoint y: 305, endPoint x: 666, endPoint y: 298, distance: 82.3
click at [666, 298] on h4 "Non-Contract Header (All items)" at bounding box center [791, 303] width 525 height 17
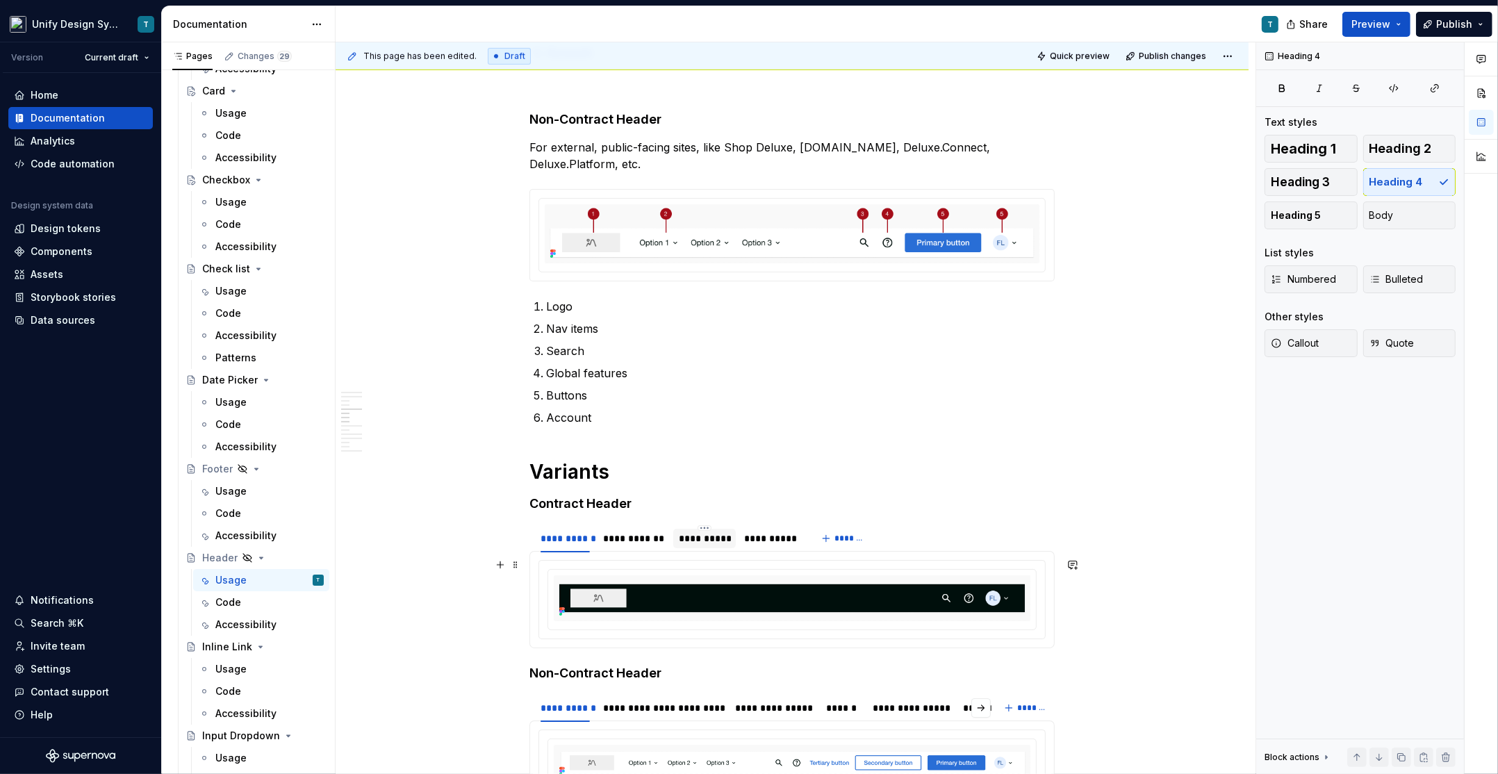
scroll to position [1027, 0]
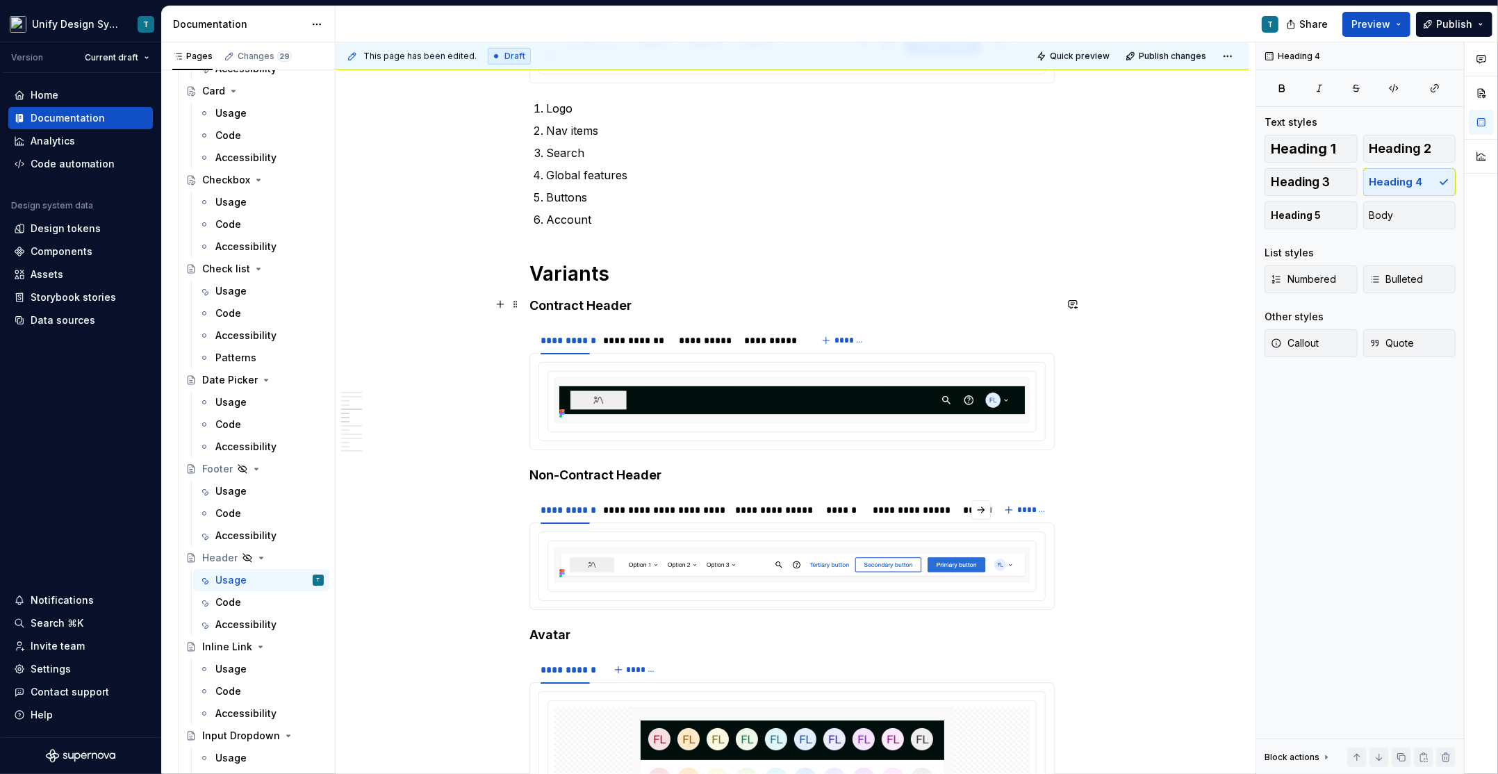
click at [638, 302] on h4 "Contract Header" at bounding box center [791, 305] width 525 height 17
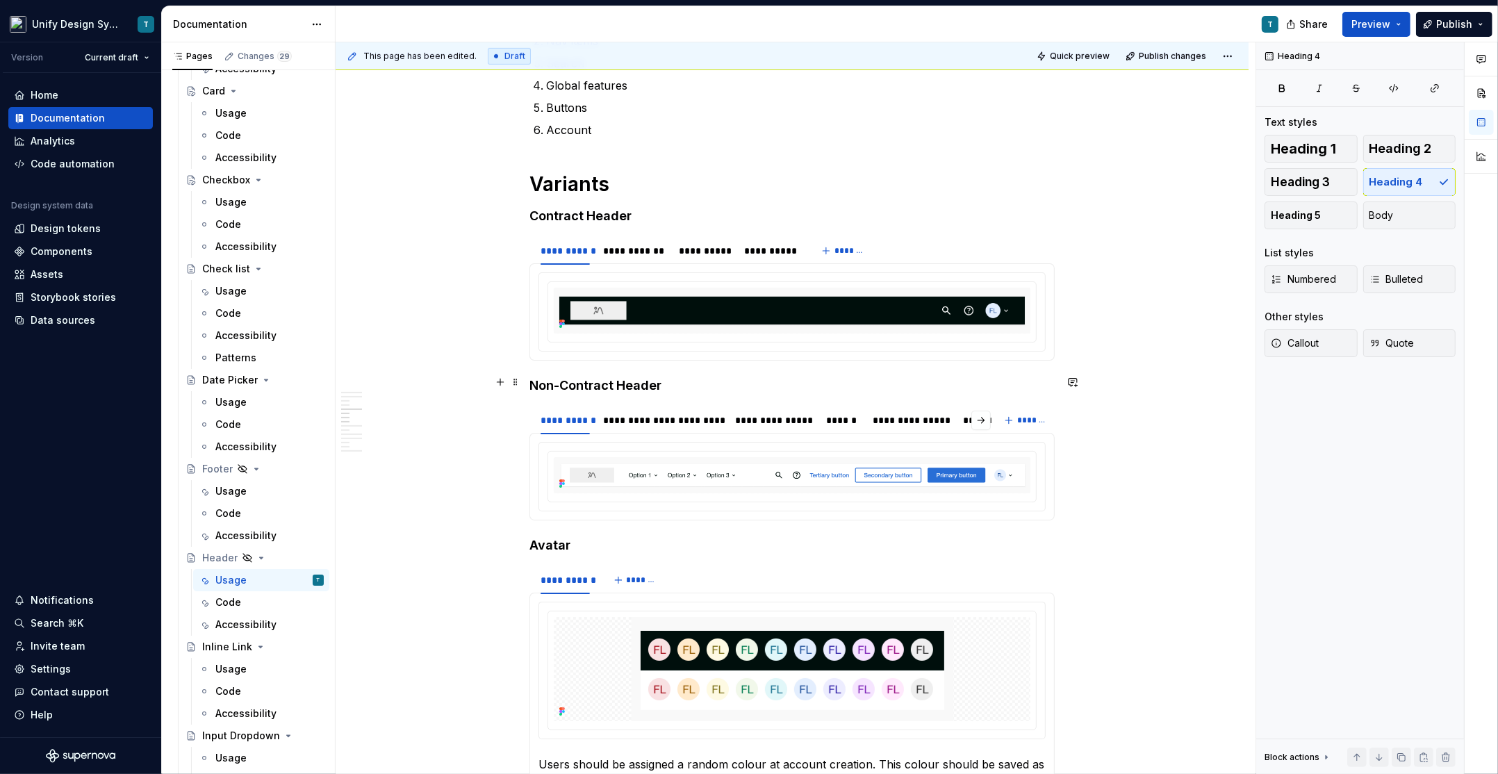
scroll to position [1203, 0]
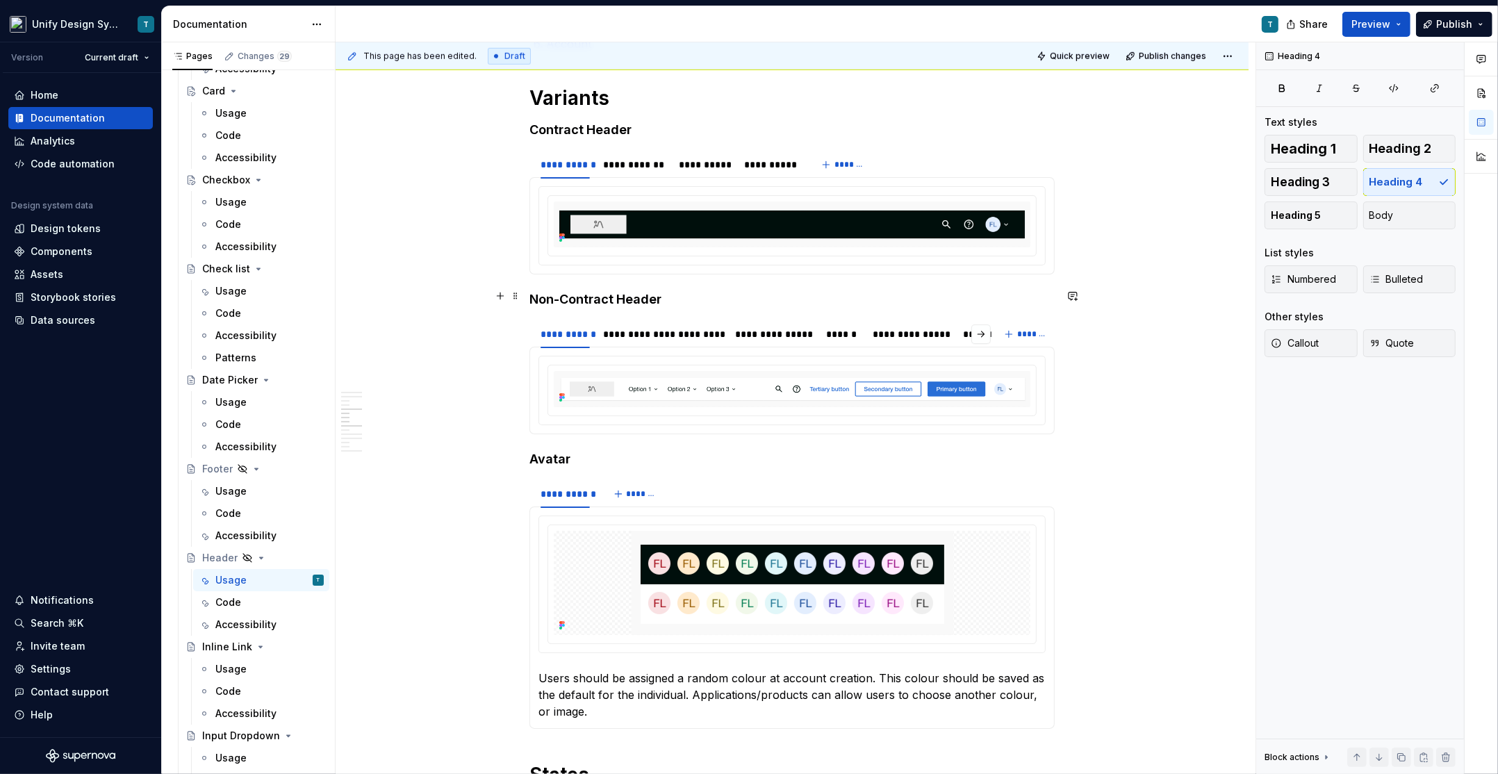
click at [674, 297] on h4 "Non-Contract Header" at bounding box center [791, 299] width 525 height 17
click at [637, 333] on div "**********" at bounding box center [663, 334] width 118 height 14
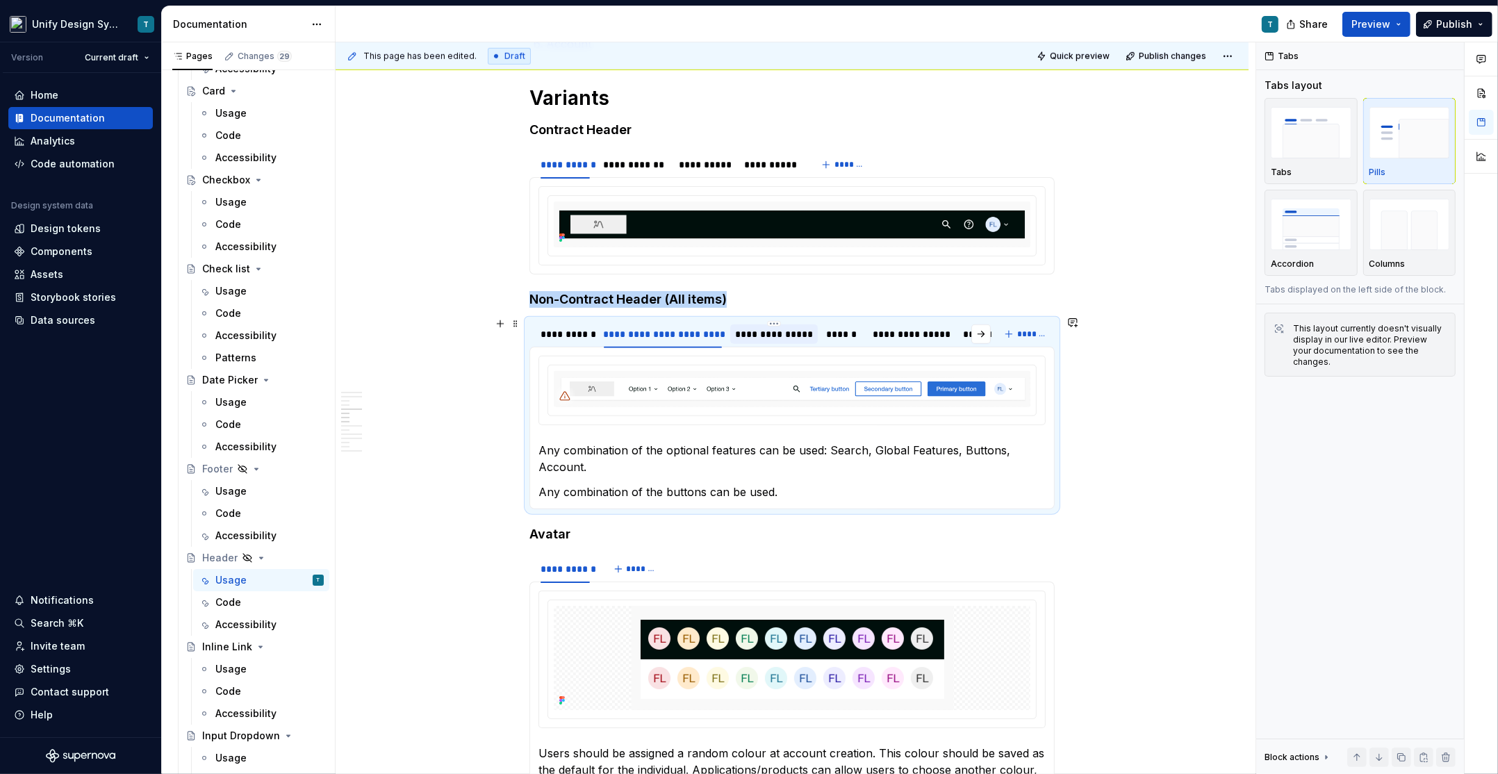
type textarea "*"
click at [761, 333] on div "**********" at bounding box center [774, 334] width 77 height 14
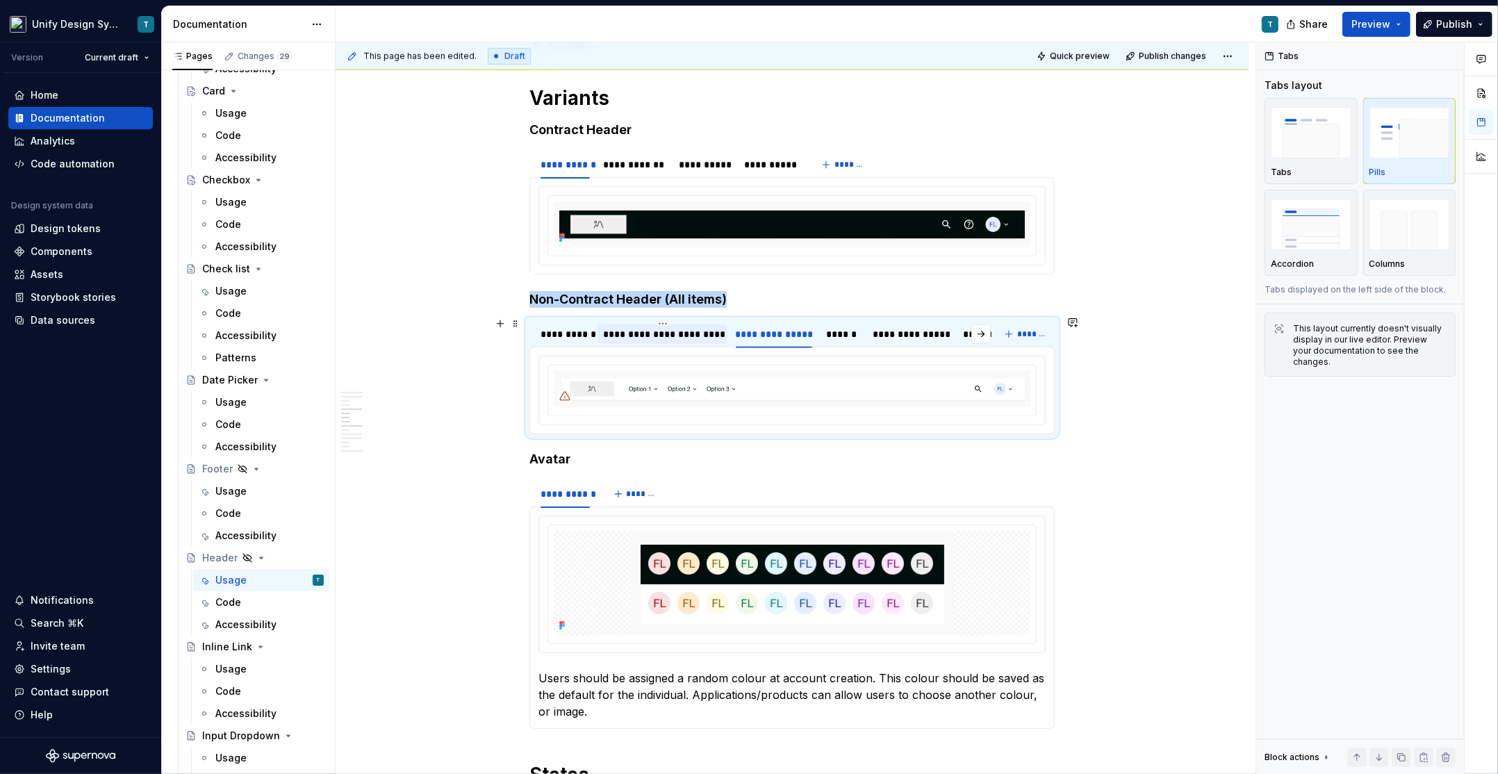
click at [678, 334] on div "**********" at bounding box center [663, 334] width 118 height 14
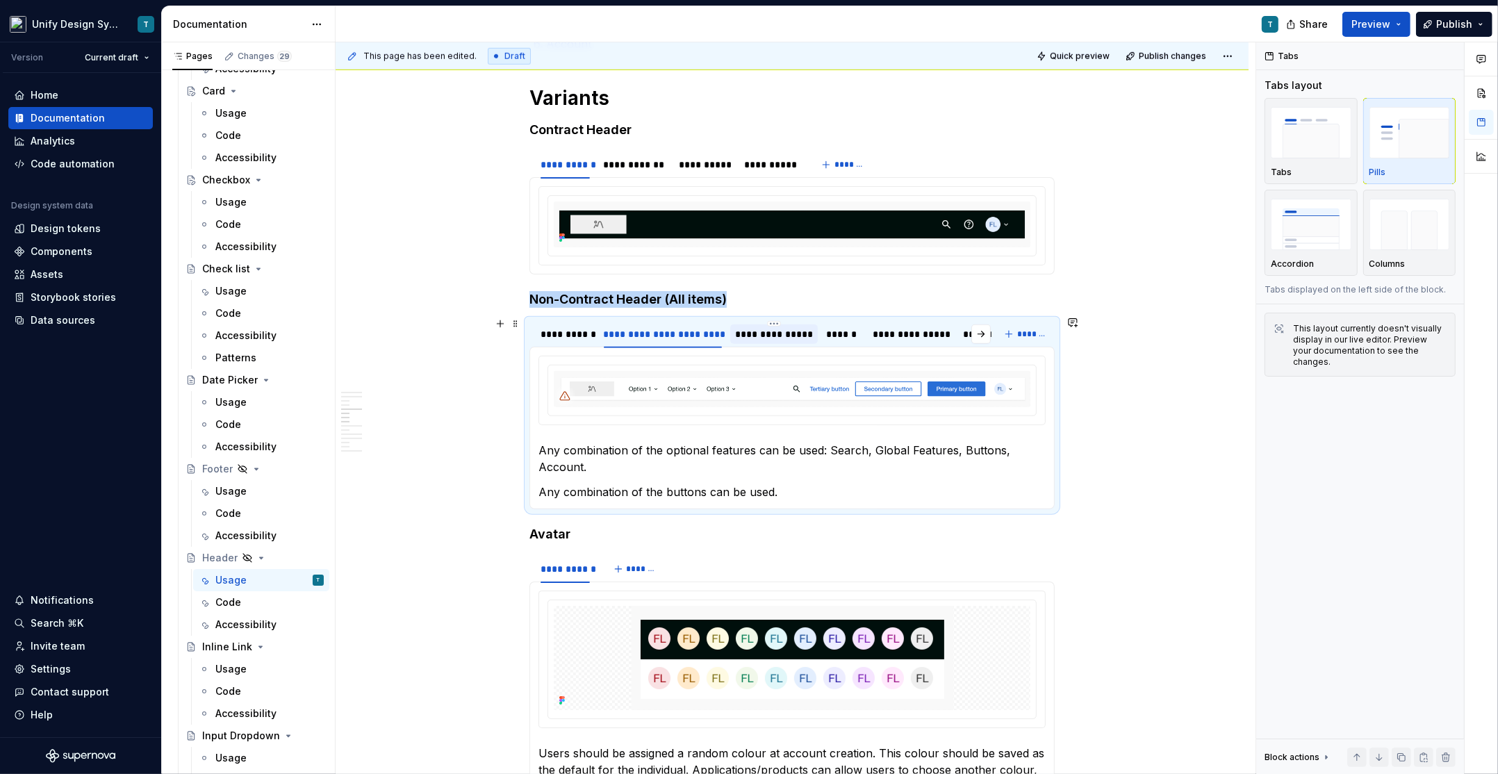
click at [793, 339] on div "**********" at bounding box center [774, 334] width 88 height 22
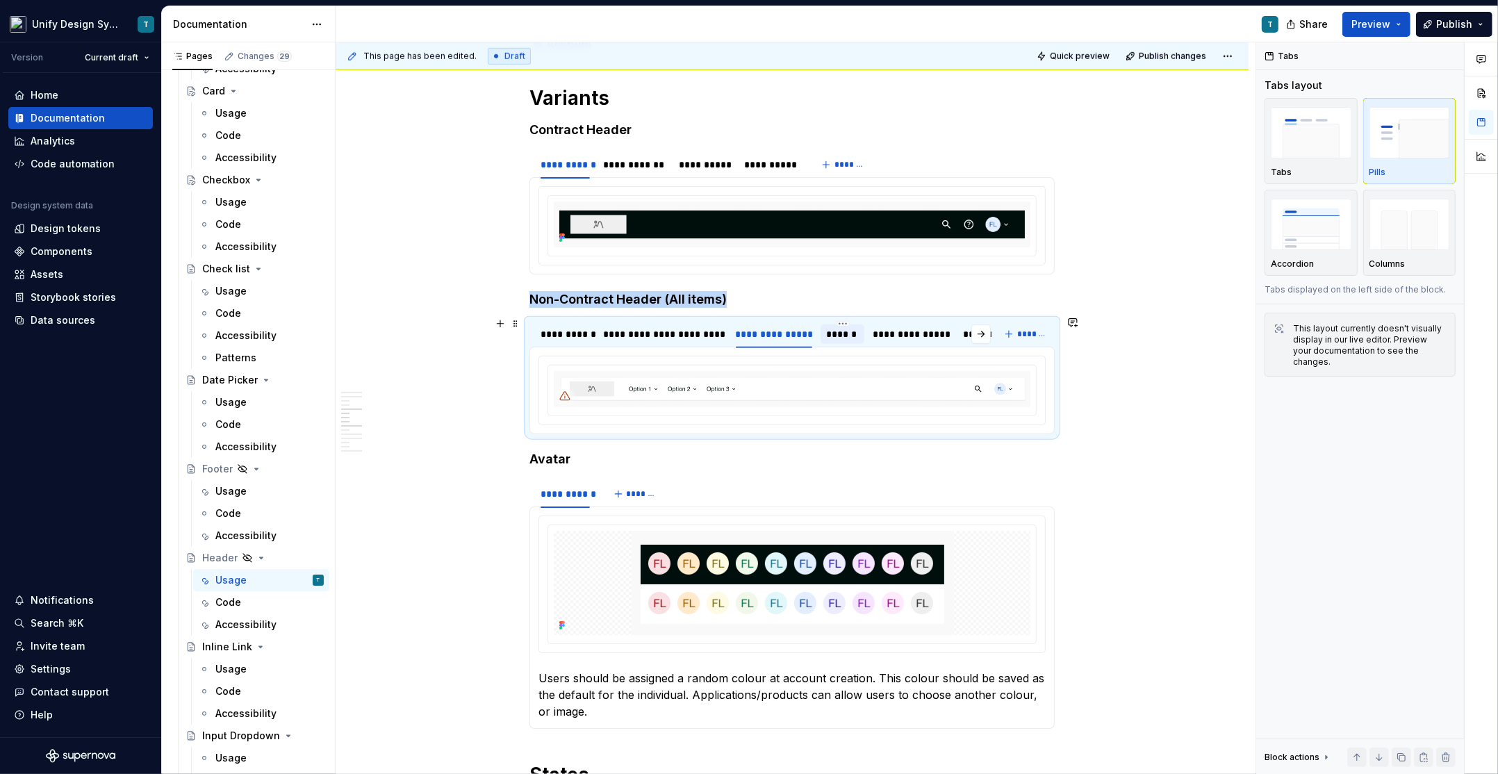
click at [861, 337] on div "******" at bounding box center [842, 333] width 44 height 19
click at [890, 337] on div "**********" at bounding box center [911, 333] width 88 height 19
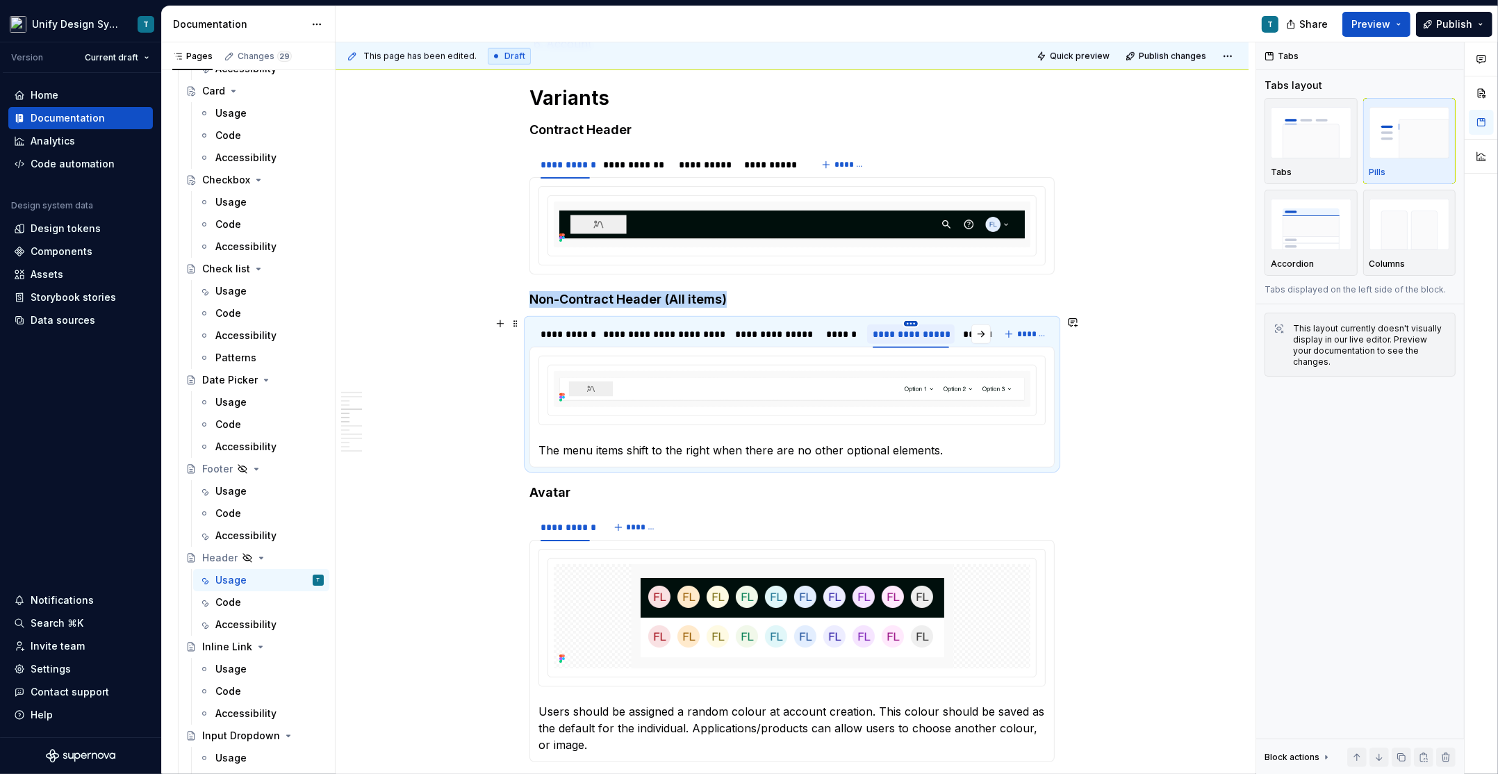
click at [914, 320] on html "Unify Design System T Version Current draft Home Documentation Analytics Code a…" at bounding box center [749, 387] width 1498 height 774
click at [937, 429] on div "Delete tab" at bounding box center [979, 435] width 90 height 14
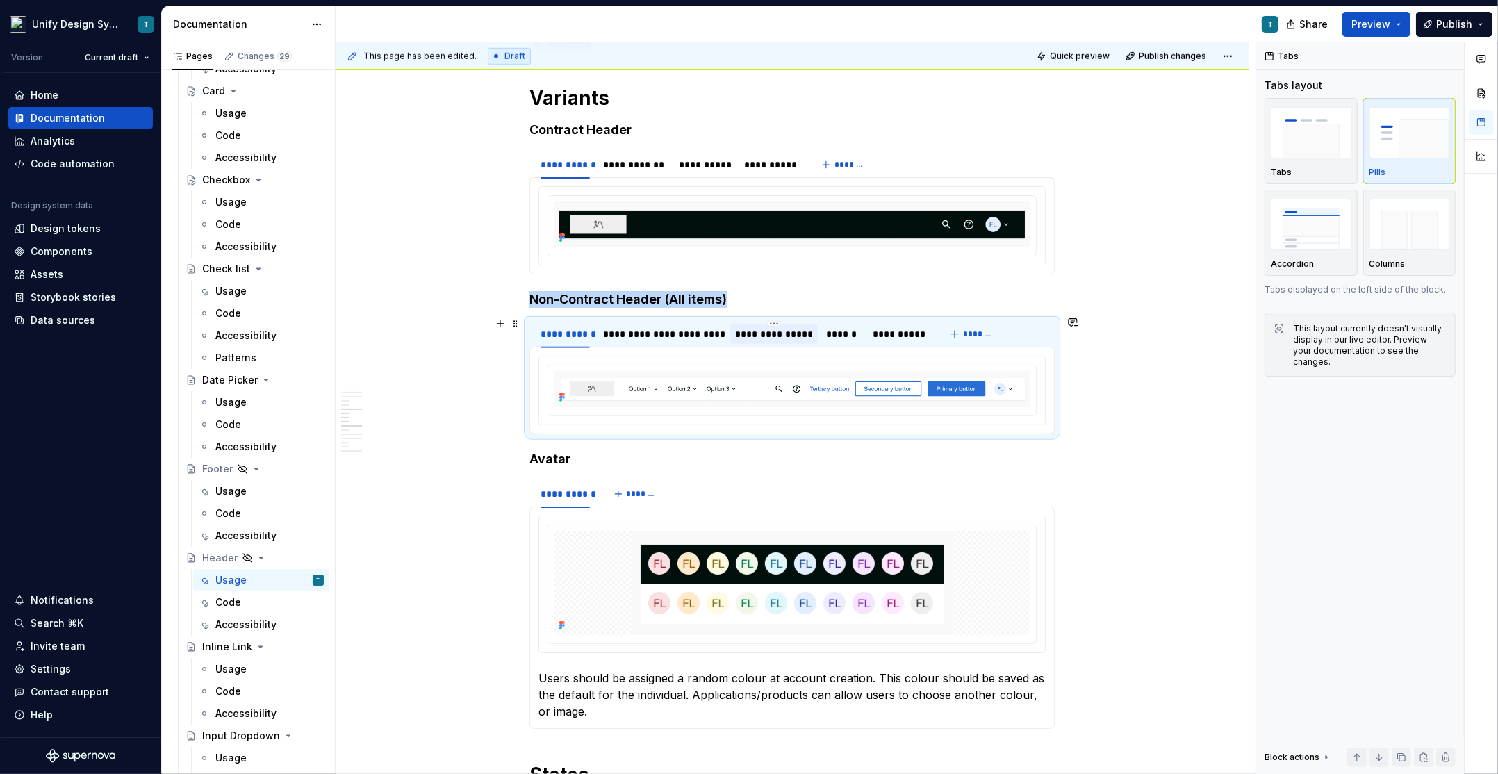
click at [798, 327] on div "**********" at bounding box center [774, 334] width 77 height 14
click at [775, 320] on html "Unify Design System T Version Current draft Home Documentation Analytics Code a…" at bounding box center [749, 387] width 1498 height 774
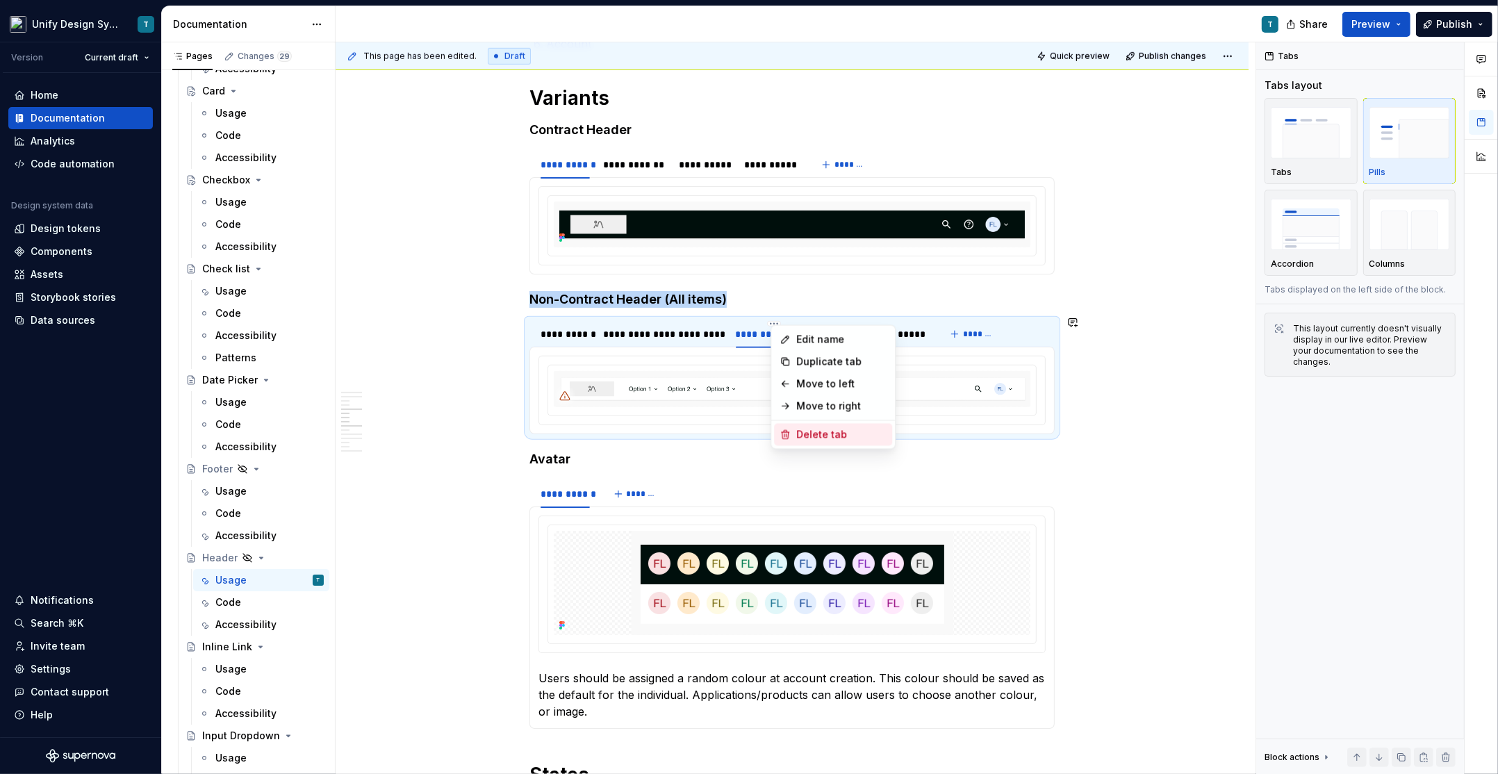
click at [807, 428] on div "Delete tab" at bounding box center [841, 435] width 90 height 14
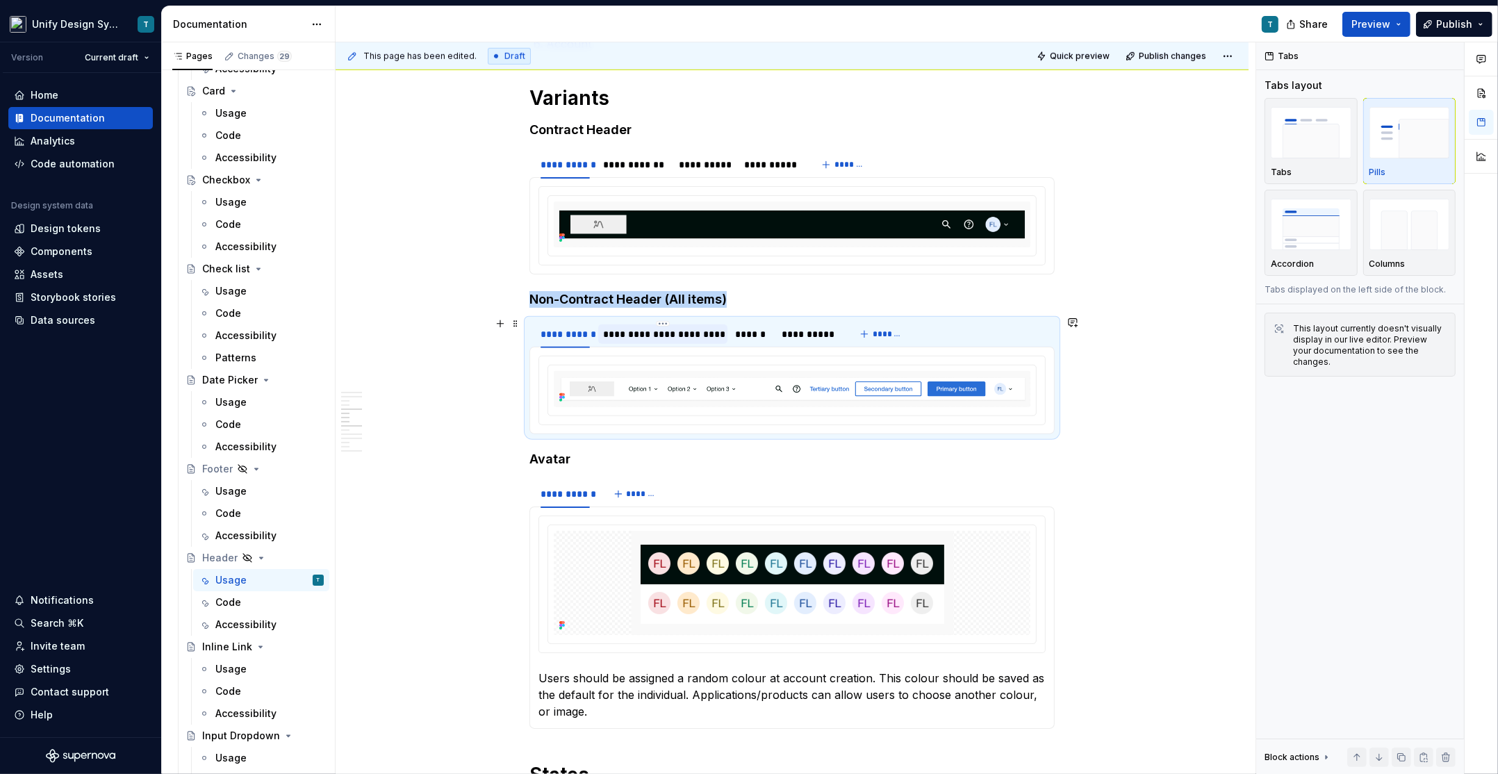
click at [687, 329] on div "**********" at bounding box center [663, 334] width 118 height 14
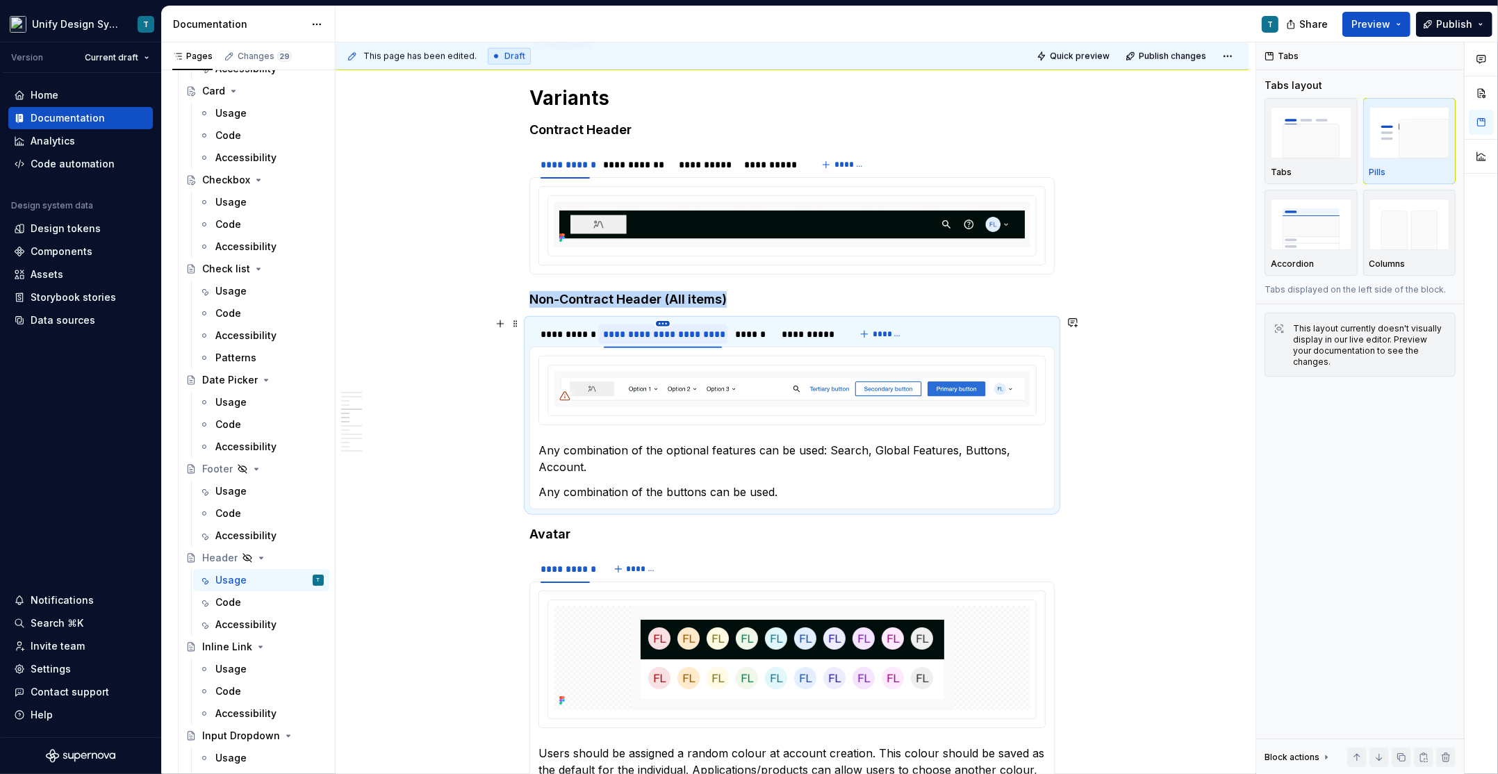
click at [669, 318] on html "Unify Design System T Version Current draft Home Documentation Analytics Code a…" at bounding box center [749, 387] width 1498 height 774
click at [688, 432] on div "Delete tab" at bounding box center [730, 435] width 90 height 14
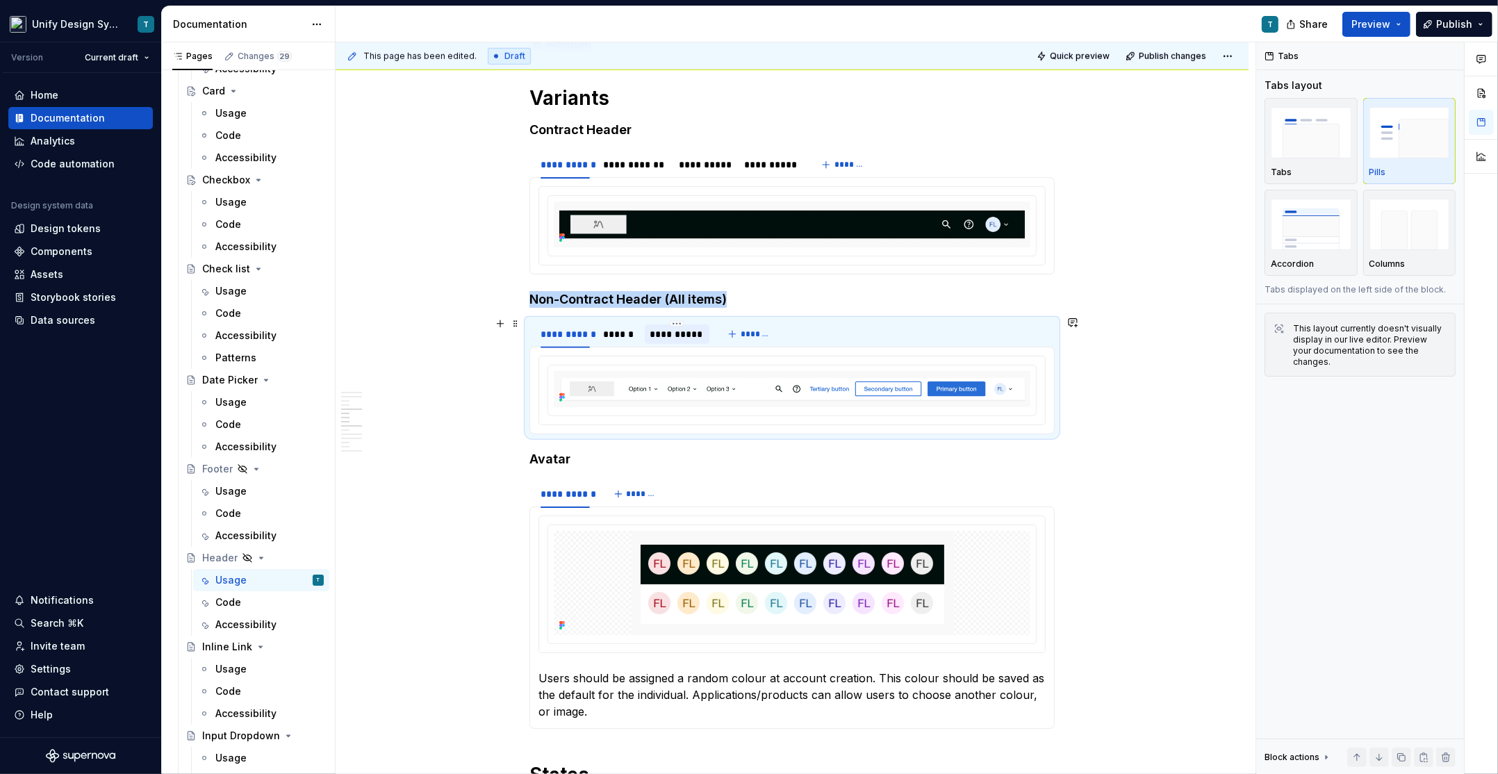
click at [685, 332] on div "**********" at bounding box center [676, 334] width 53 height 14
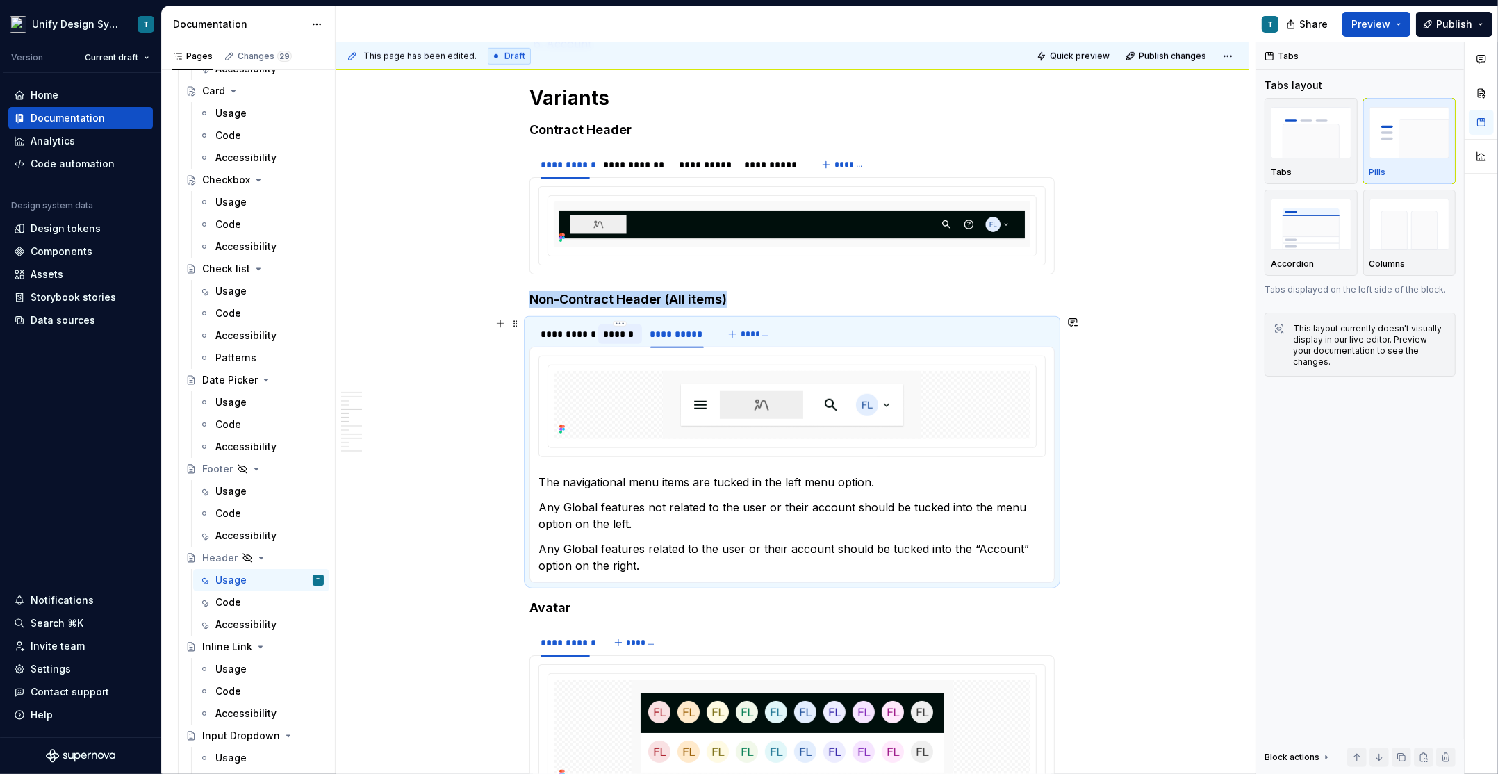
click at [641, 331] on div "******" at bounding box center [620, 333] width 44 height 19
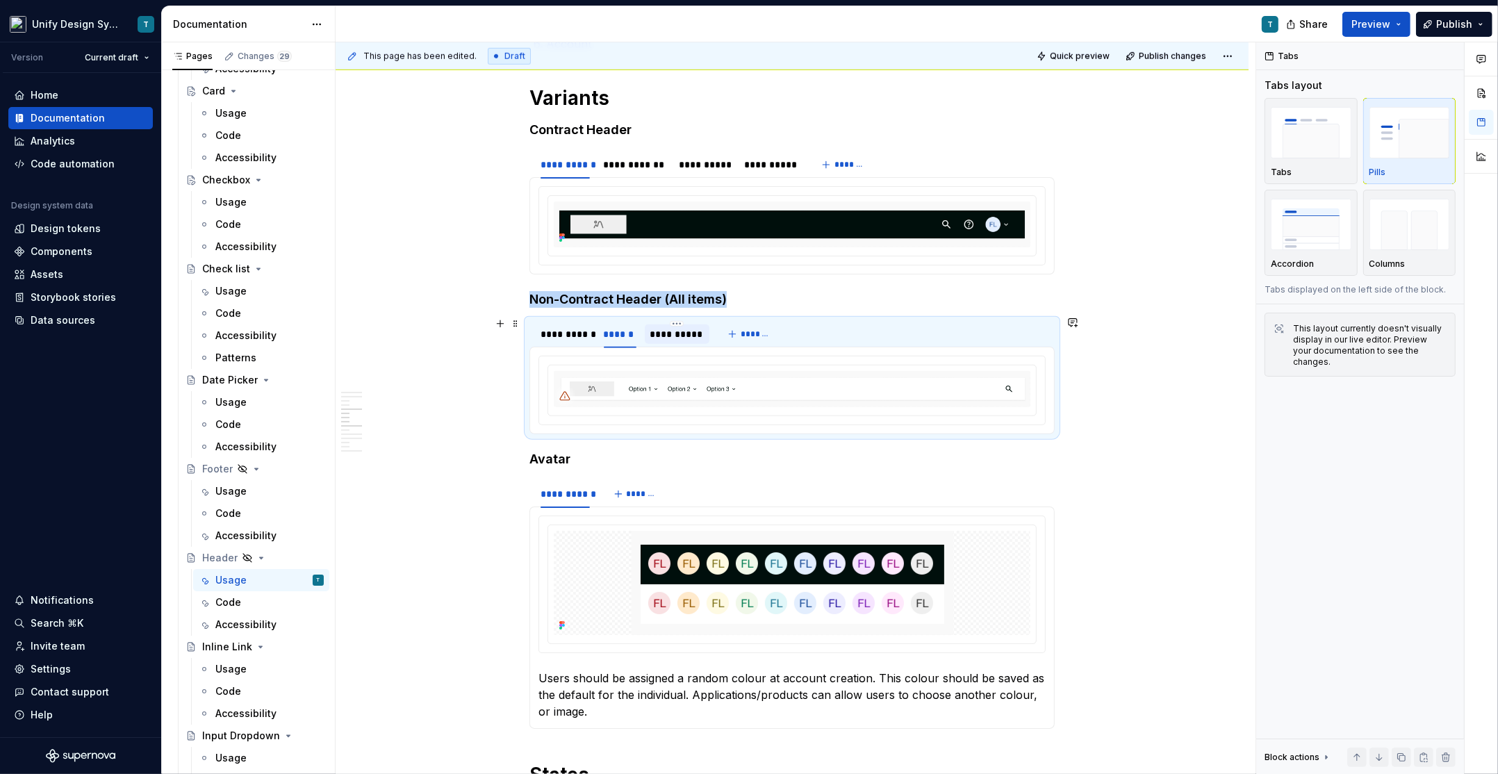
click at [660, 334] on div "**********" at bounding box center [676, 334] width 53 height 14
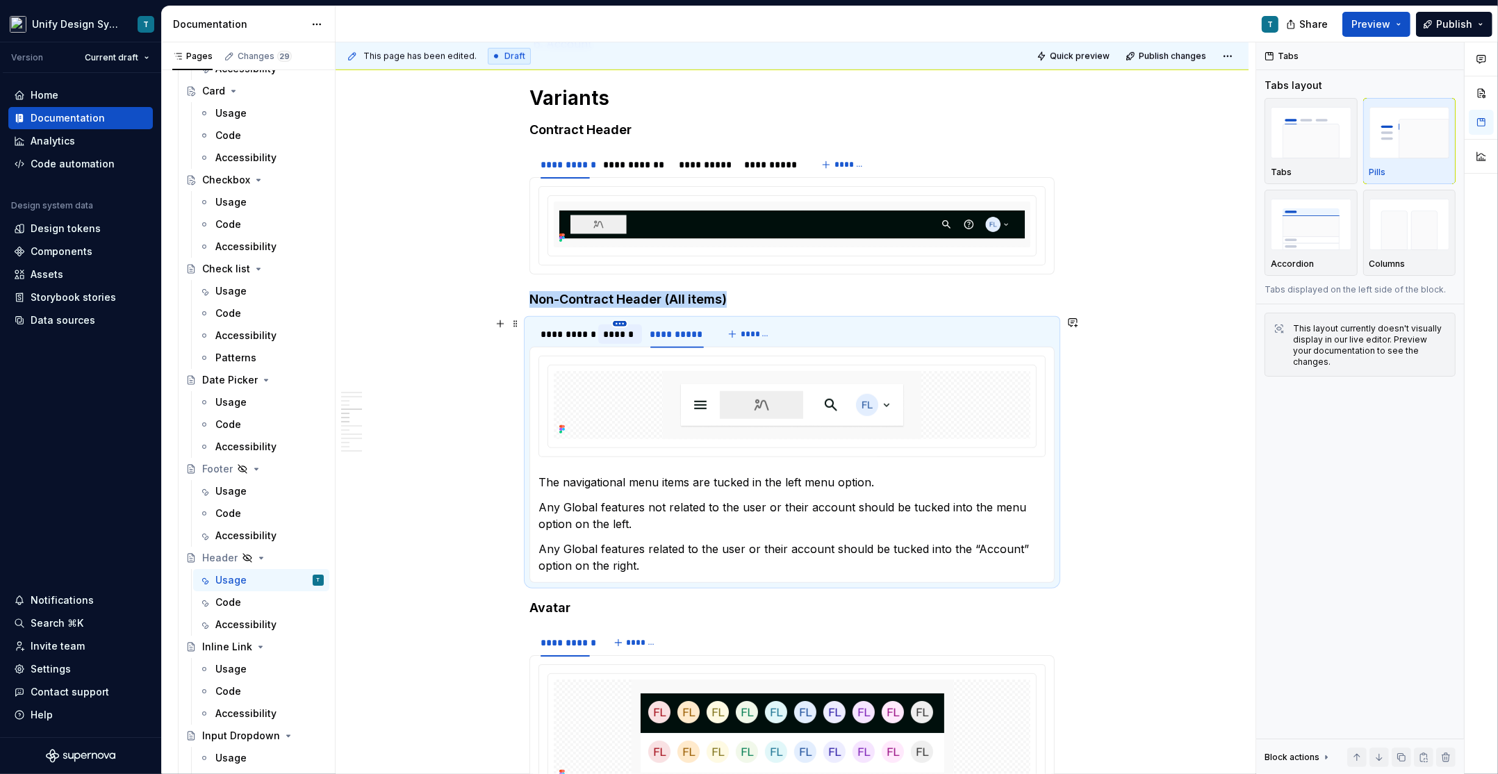
click at [625, 318] on html "Unify Design System T Version Current draft Home Documentation Analytics Code a…" at bounding box center [749, 387] width 1498 height 774
click at [647, 435] on div "Delete tab" at bounding box center [687, 435] width 90 height 14
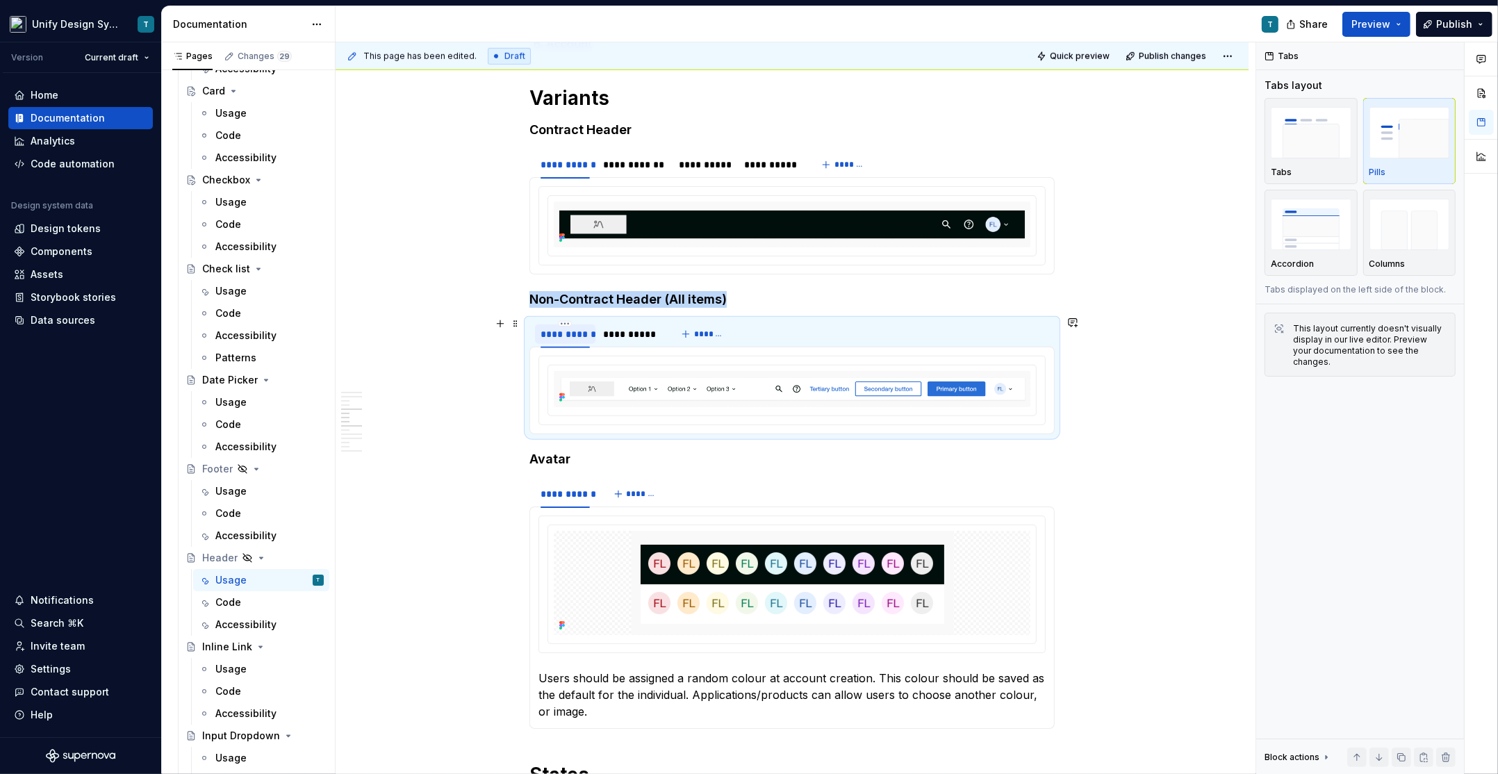
click at [569, 330] on div "**********" at bounding box center [564, 334] width 49 height 14
type input "*******"
click at [621, 329] on div "**********" at bounding box center [619, 334] width 53 height 14
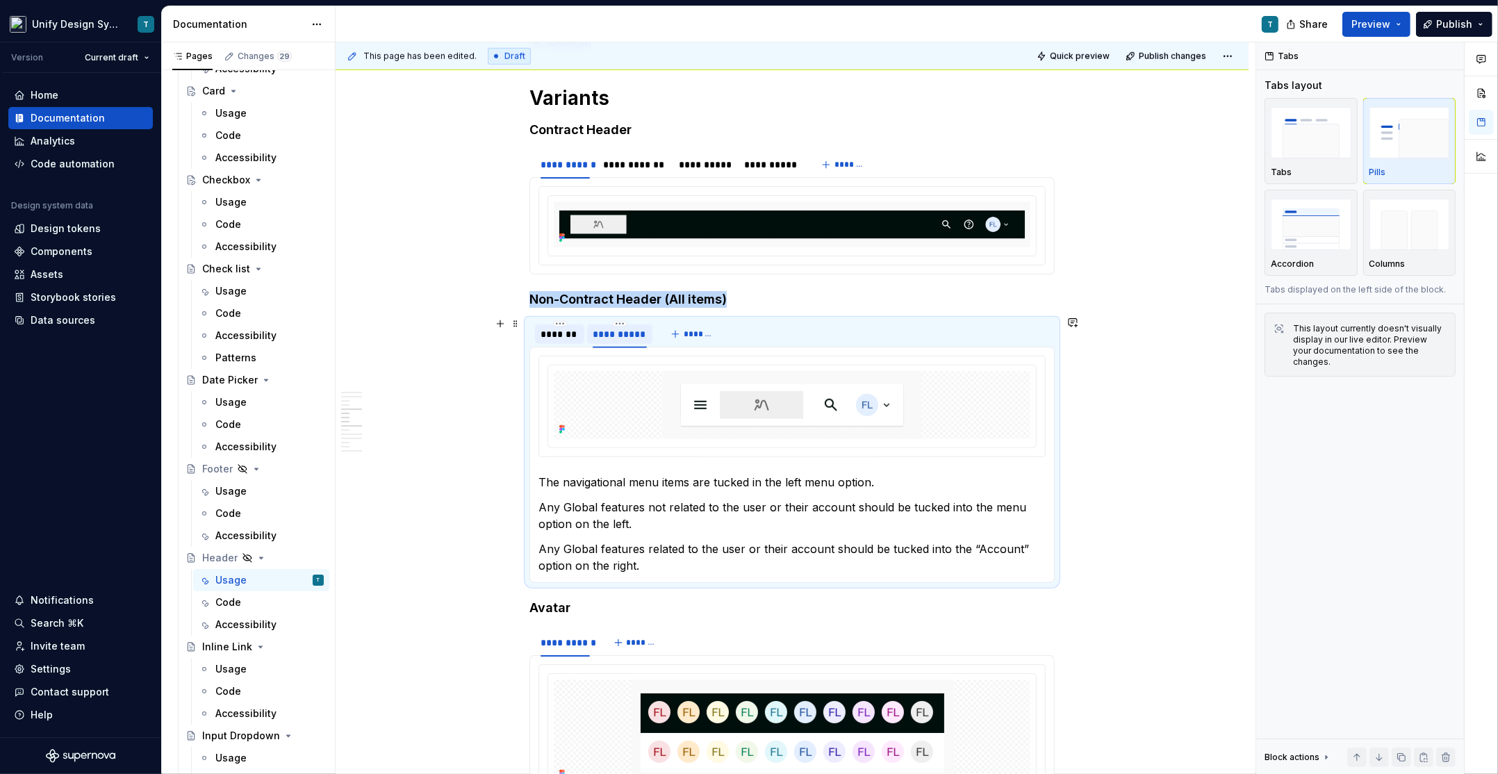
click at [621, 329] on div "**********" at bounding box center [619, 334] width 53 height 14
type input "******"
click at [702, 377] on img at bounding box center [792, 405] width 258 height 68
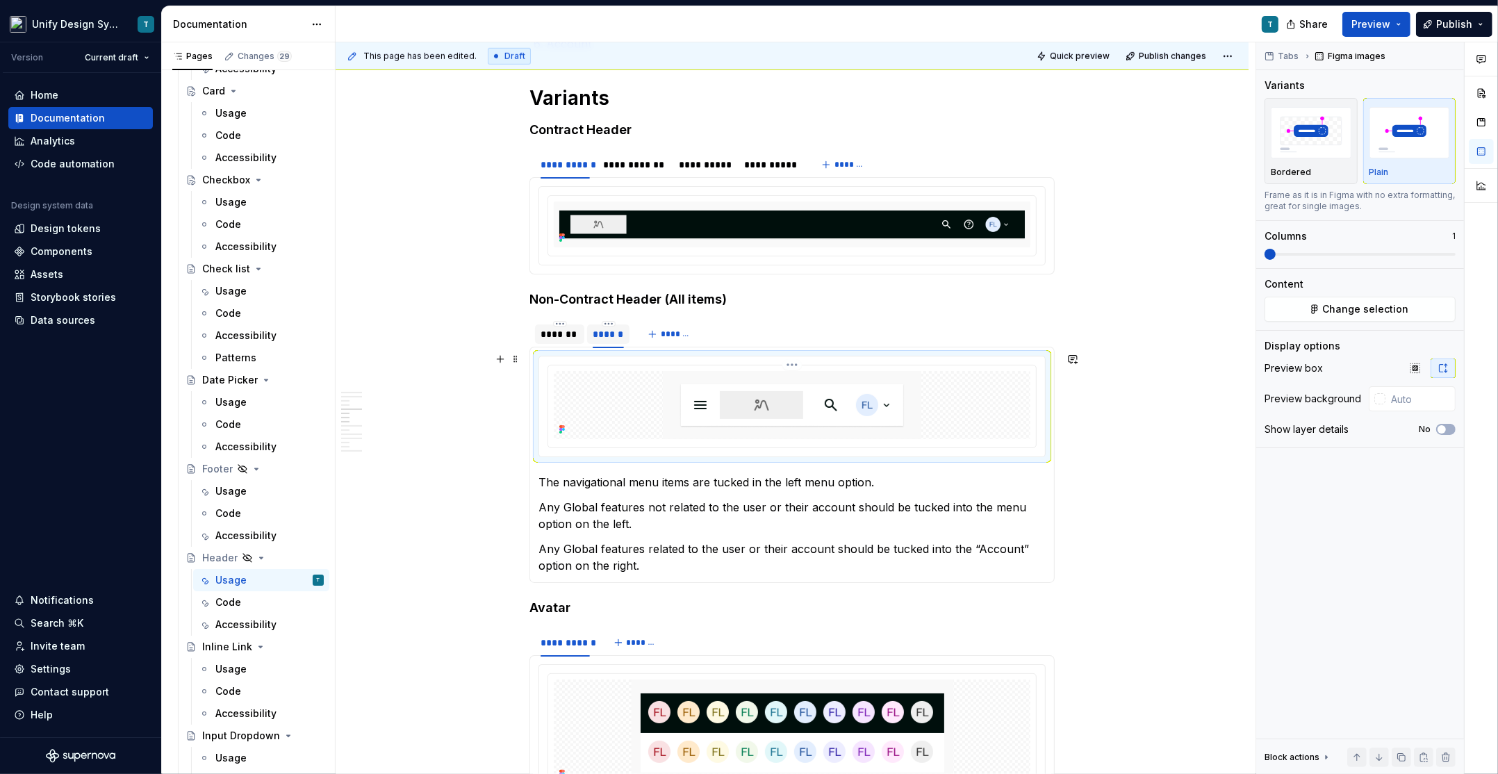
click at [717, 392] on img at bounding box center [792, 405] width 258 height 68
click at [734, 406] on img at bounding box center [792, 405] width 258 height 68
click at [572, 327] on div "*******" at bounding box center [559, 334] width 38 height 14
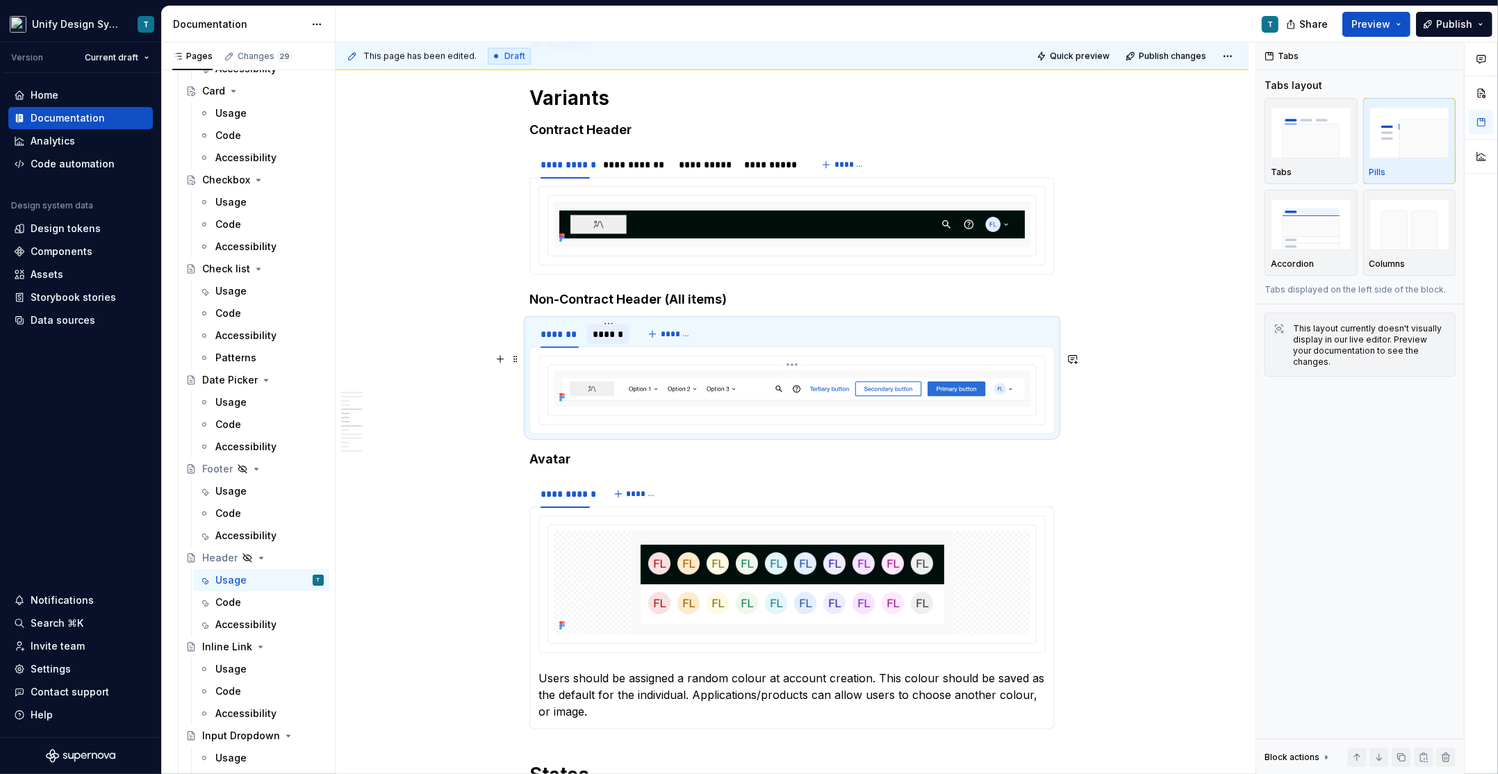
click at [627, 385] on img at bounding box center [792, 389] width 477 height 36
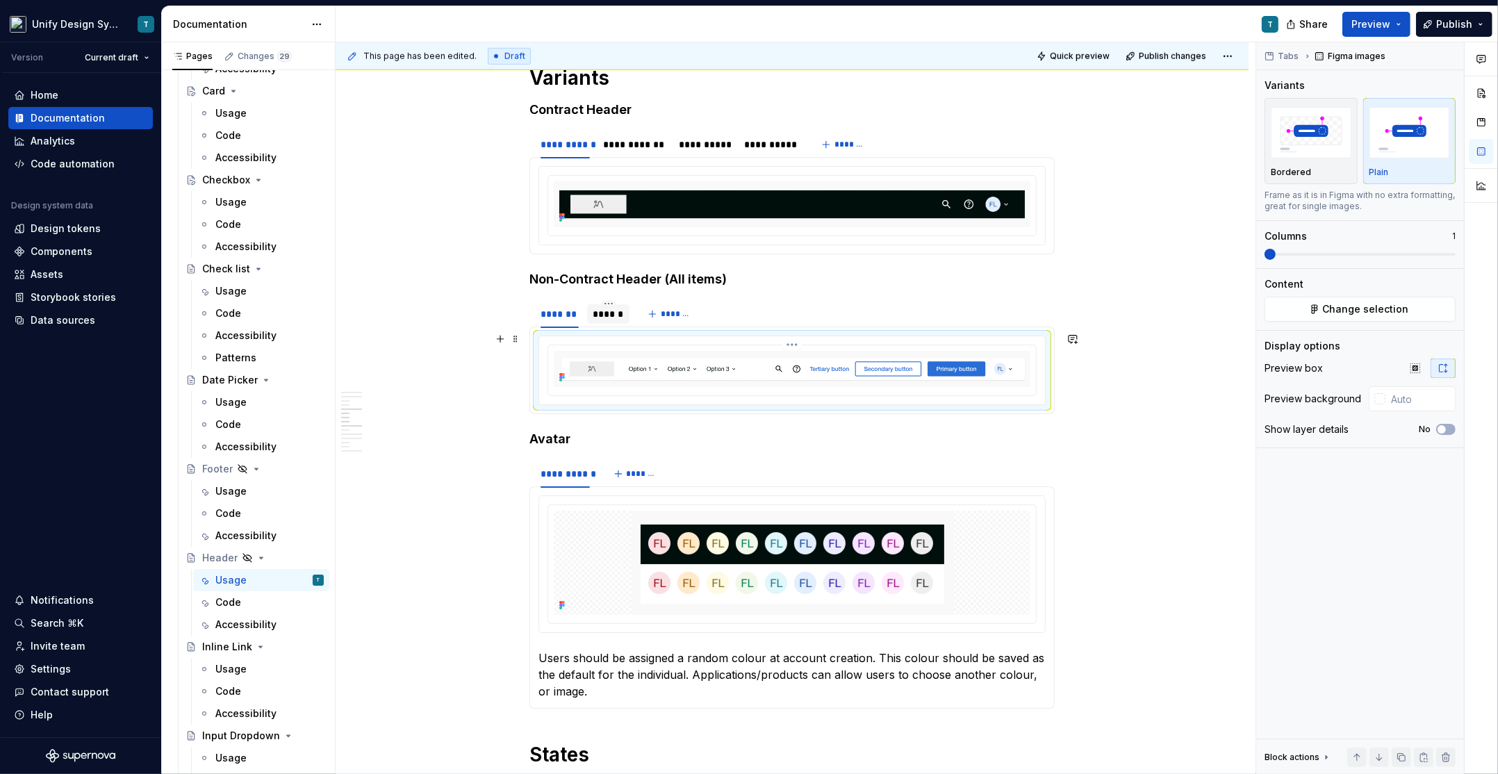
scroll to position [1226, 0]
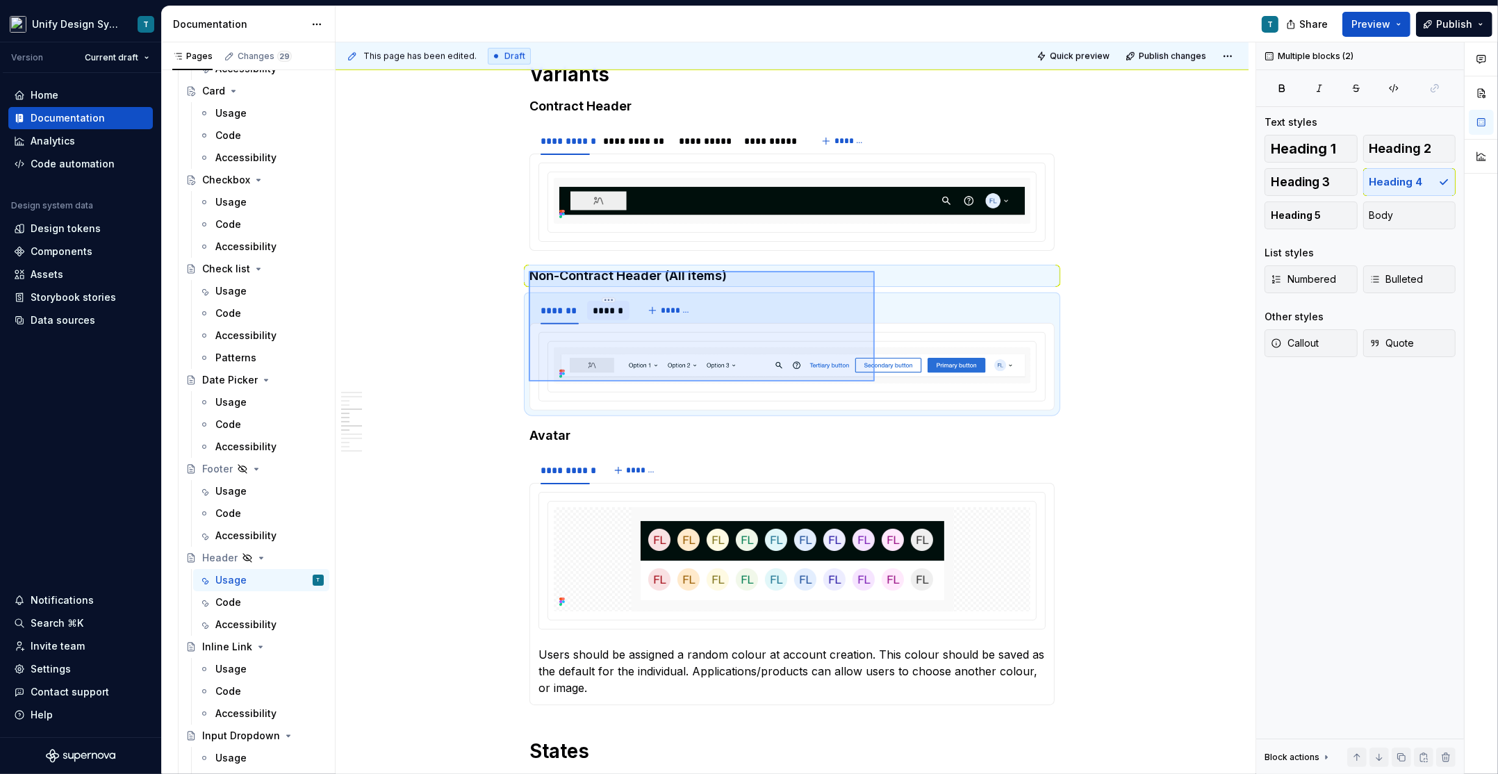
drag, startPoint x: 529, startPoint y: 271, endPoint x: 875, endPoint y: 381, distance: 363.2
click at [875, 381] on div "This page has been edited. Draft Quick preview Publish changes Hidden page Head…" at bounding box center [796, 408] width 920 height 732
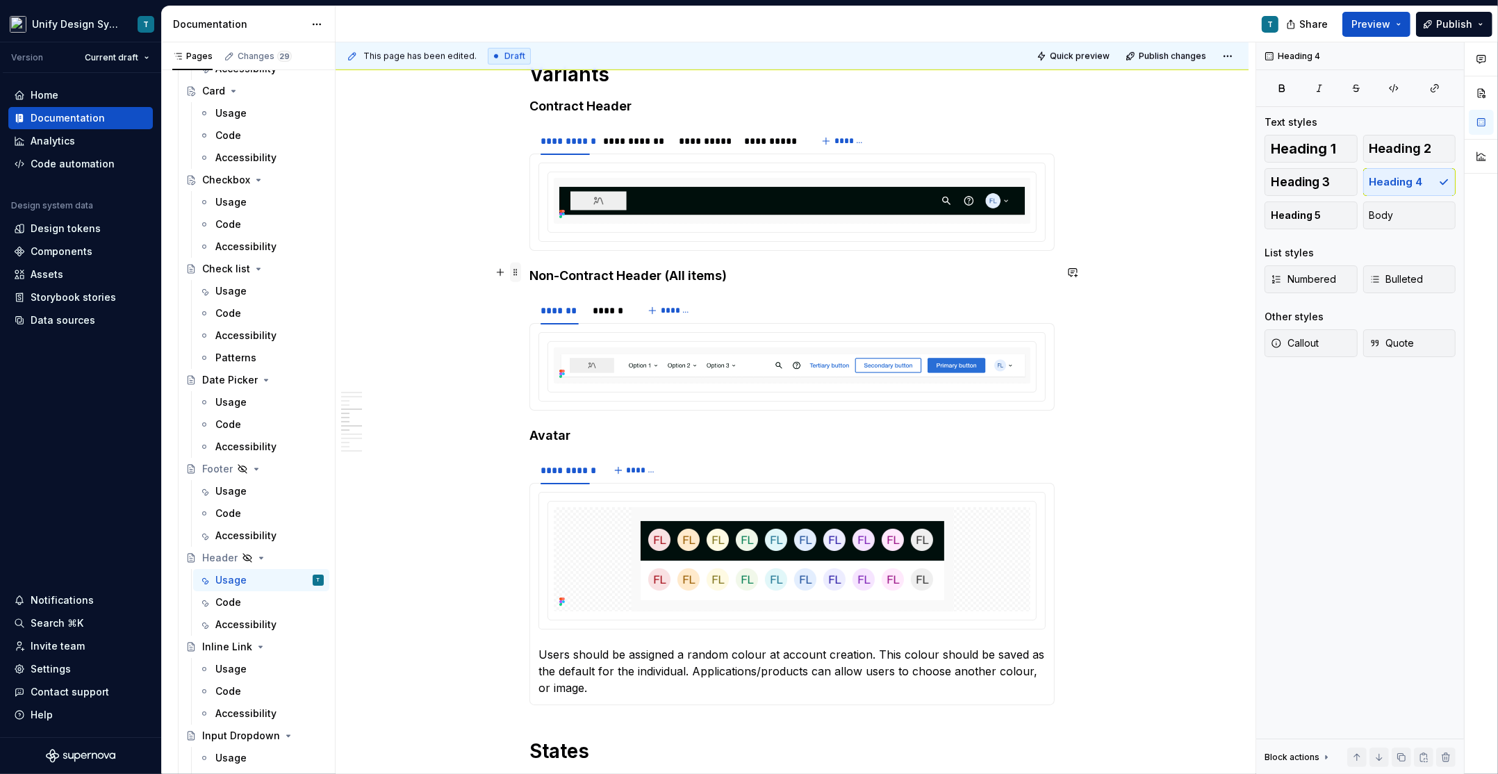
click at [518, 270] on span at bounding box center [515, 272] width 11 height 19
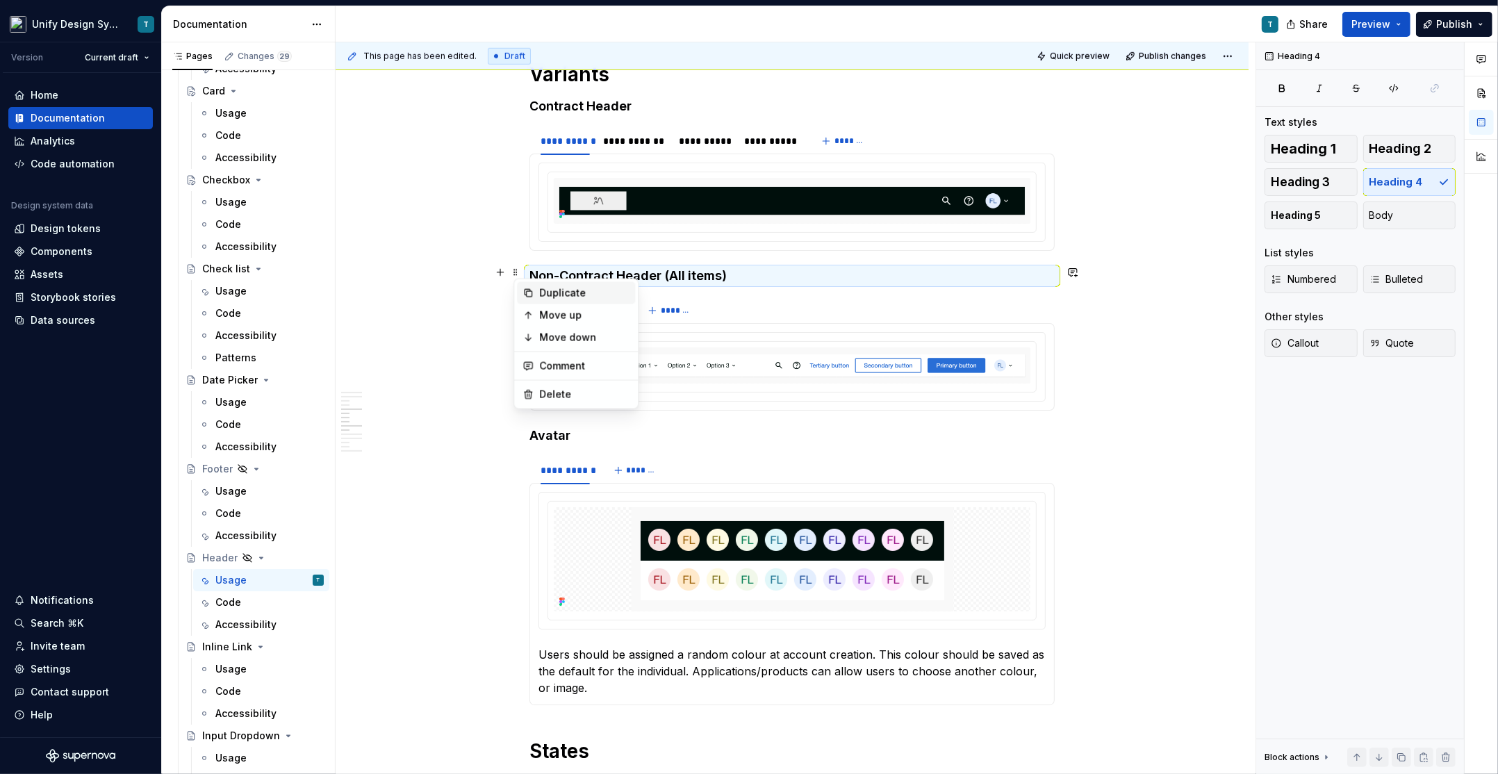
click at [558, 297] on div "Duplicate" at bounding box center [584, 293] width 90 height 14
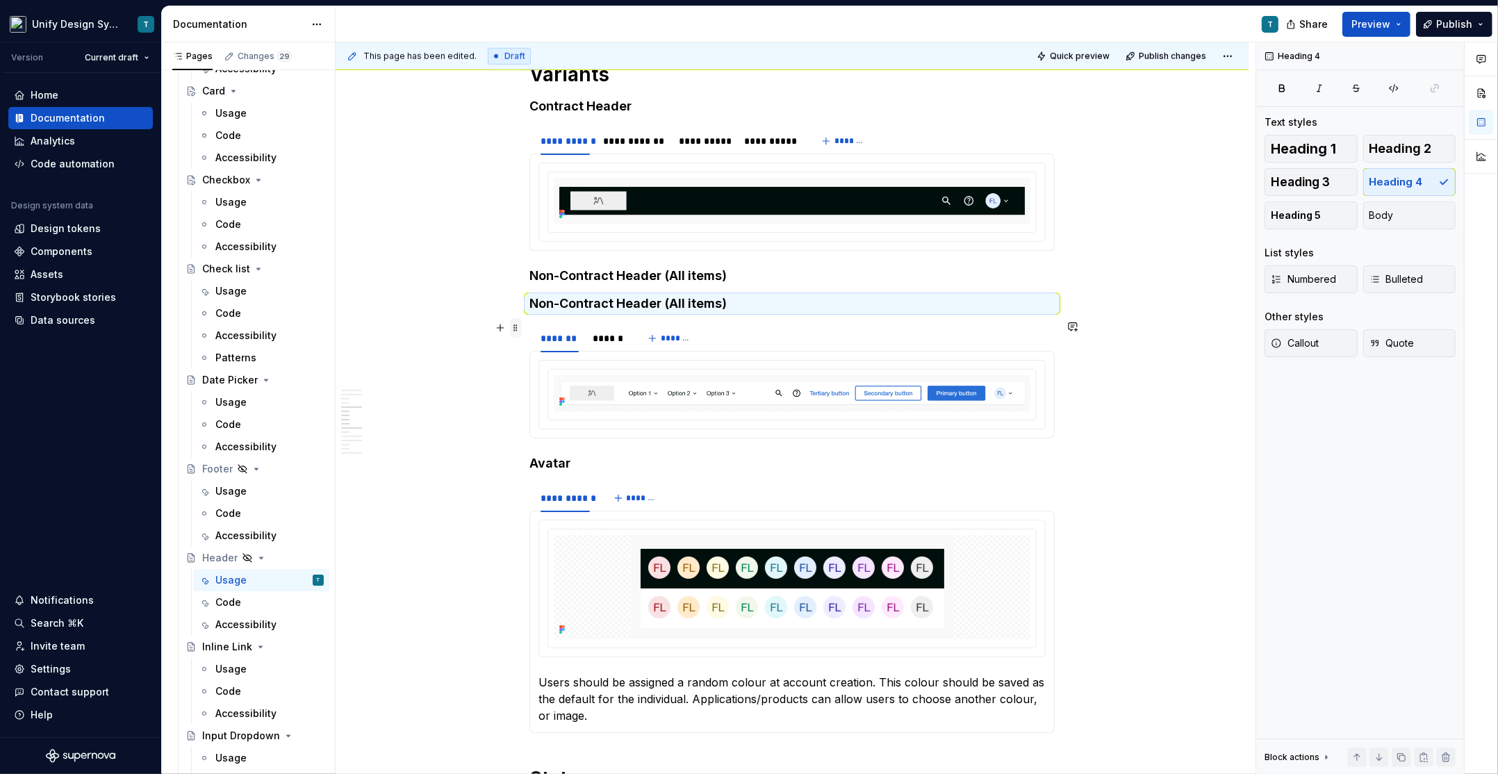
click at [521, 335] on span at bounding box center [515, 327] width 11 height 19
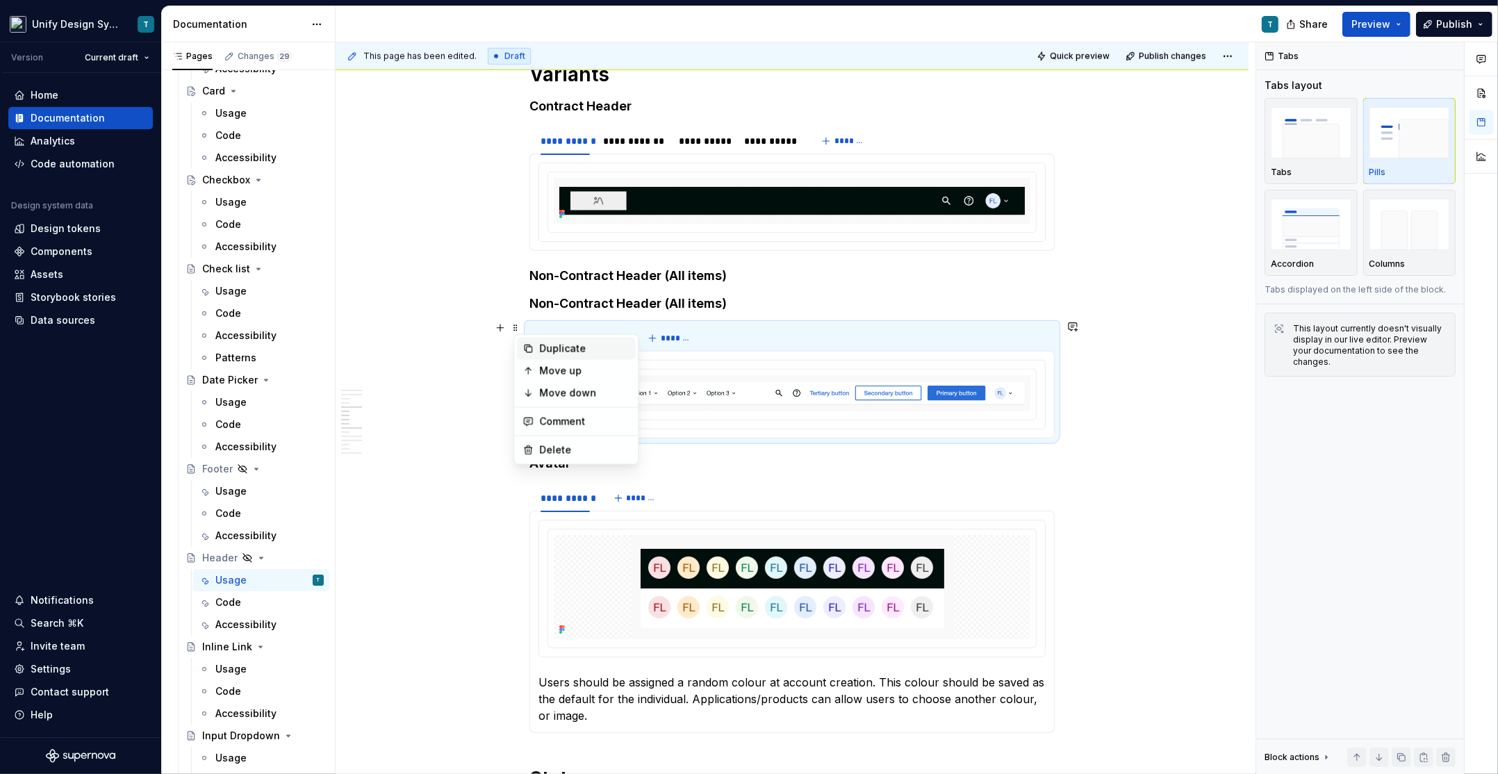
click at [565, 349] on div "Duplicate" at bounding box center [584, 349] width 90 height 14
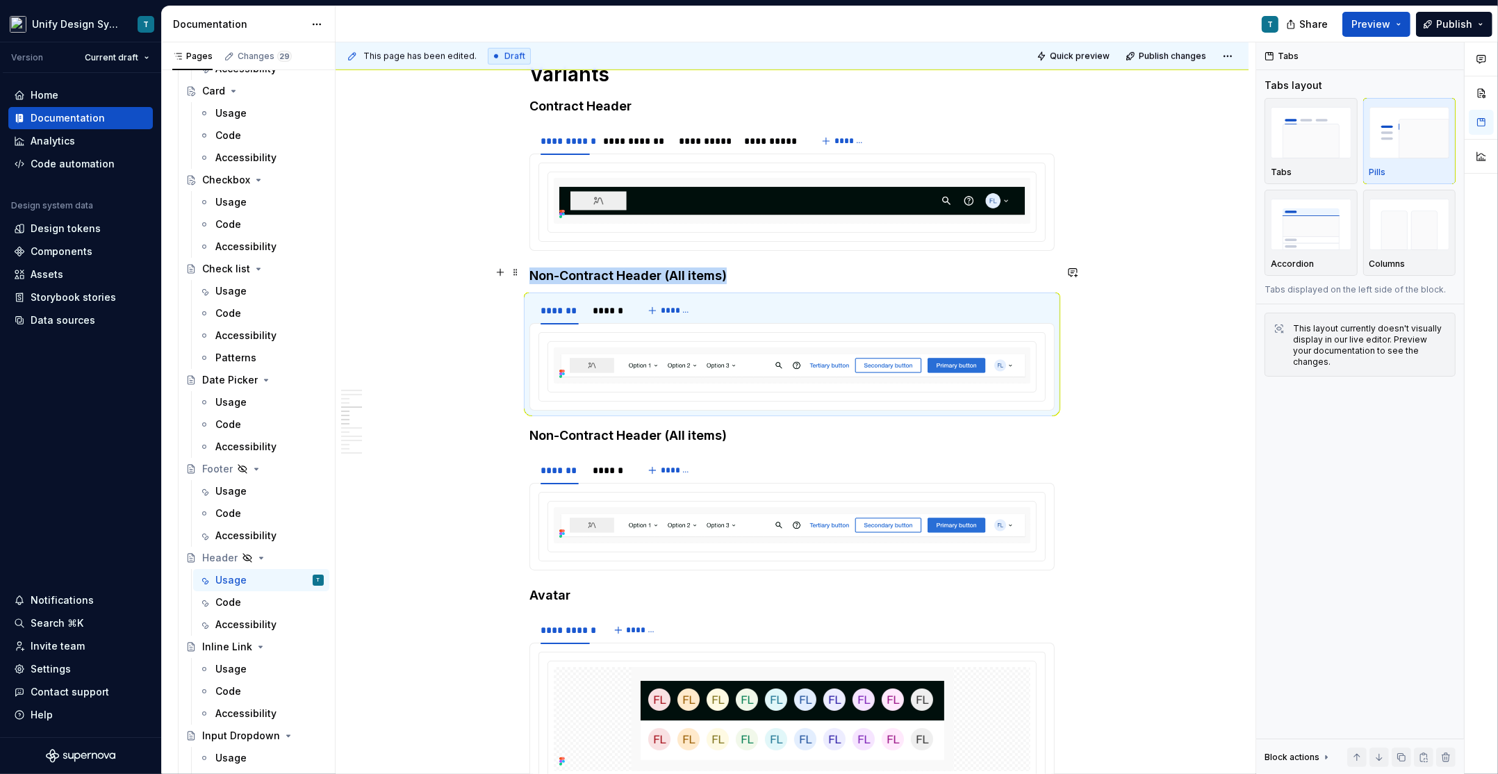
click at [708, 272] on h4 "Non-Contract Header (All items)" at bounding box center [791, 275] width 525 height 17
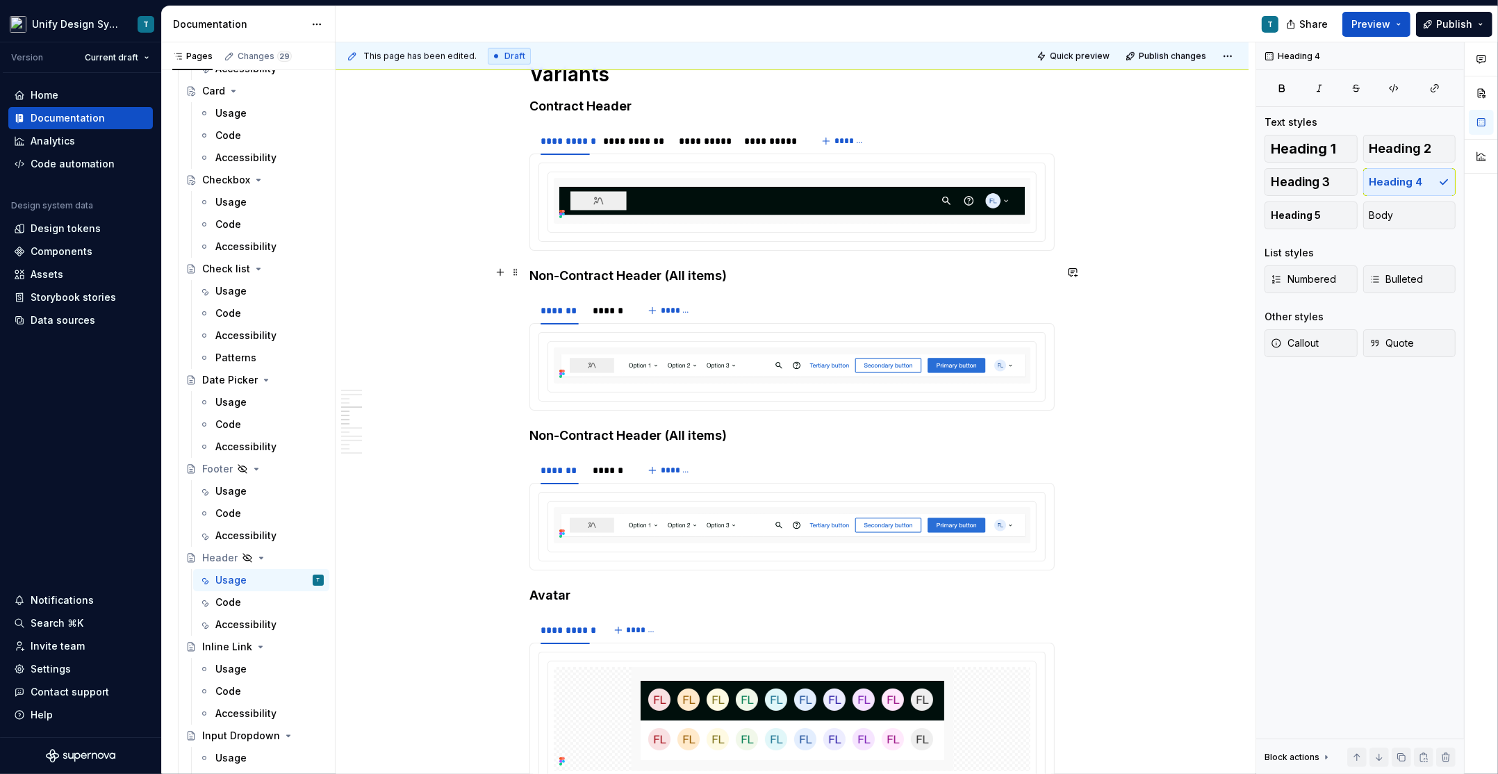
click at [708, 272] on h4 "Non-Contract Header (All items)" at bounding box center [791, 275] width 525 height 17
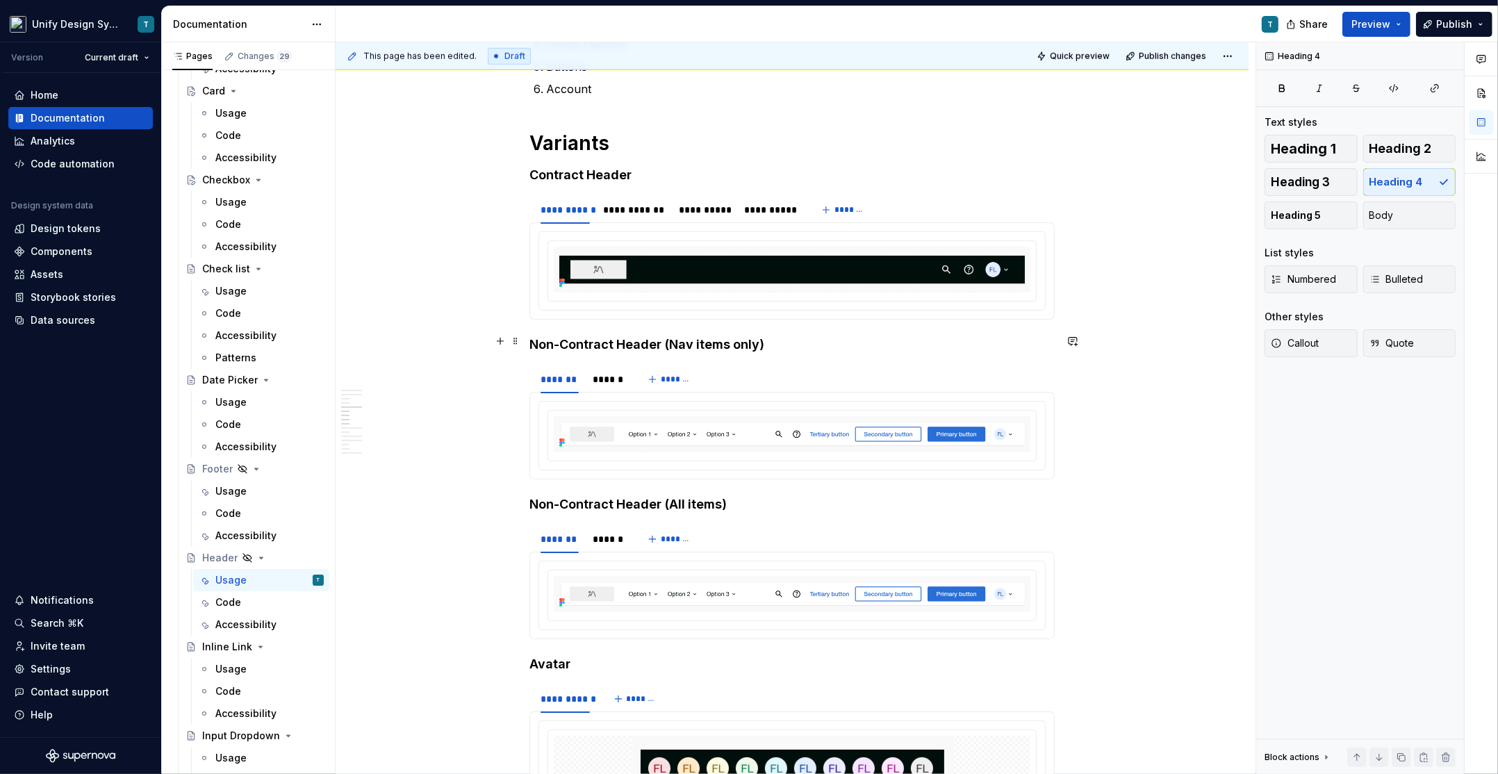
scroll to position [1157, 0]
click at [774, 214] on div "**********" at bounding box center [770, 211] width 53 height 14
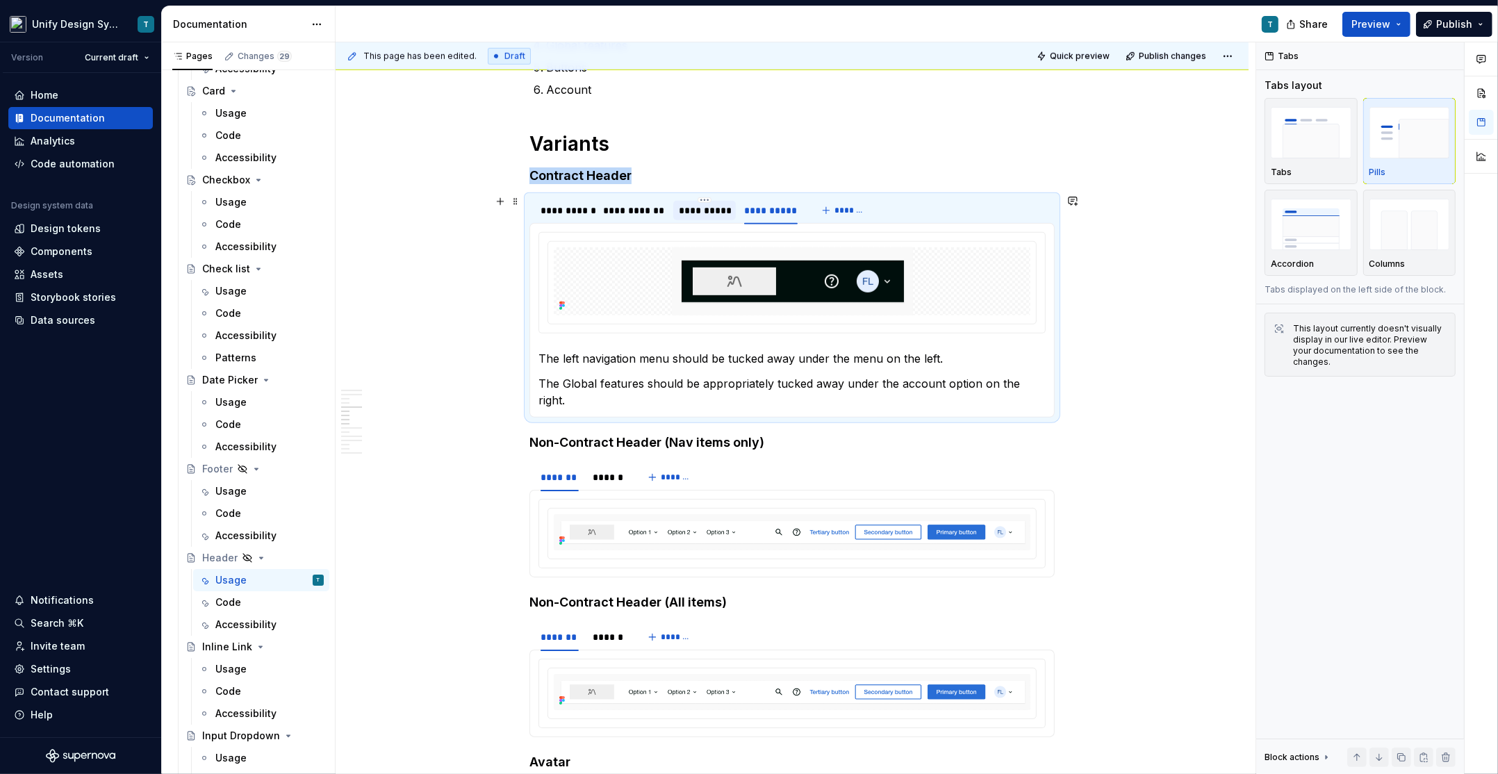
click at [711, 210] on div "**********" at bounding box center [704, 211] width 51 height 14
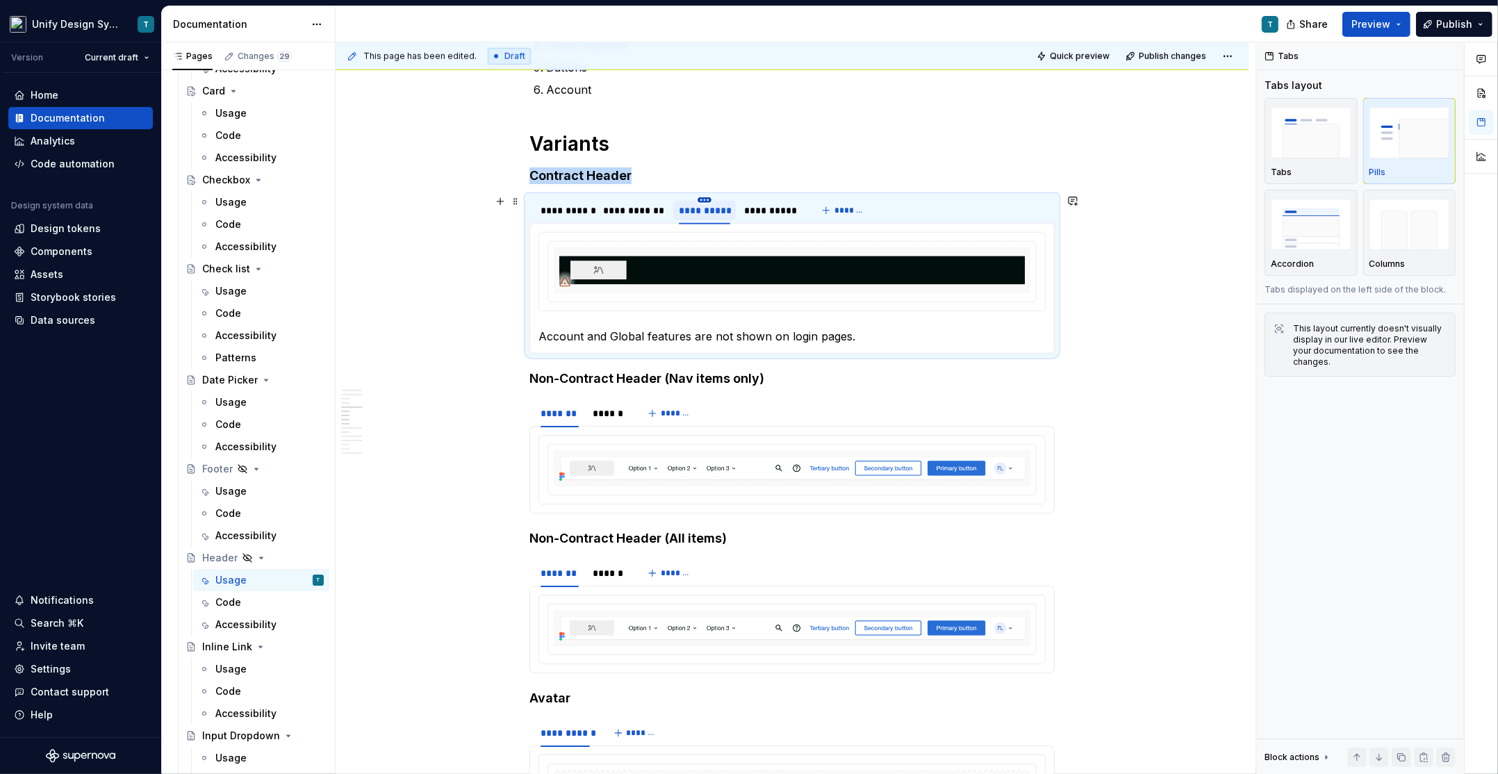
click at [709, 196] on html "Unify Design System T Version Current draft Home Documentation Analytics Code a…" at bounding box center [749, 387] width 1498 height 774
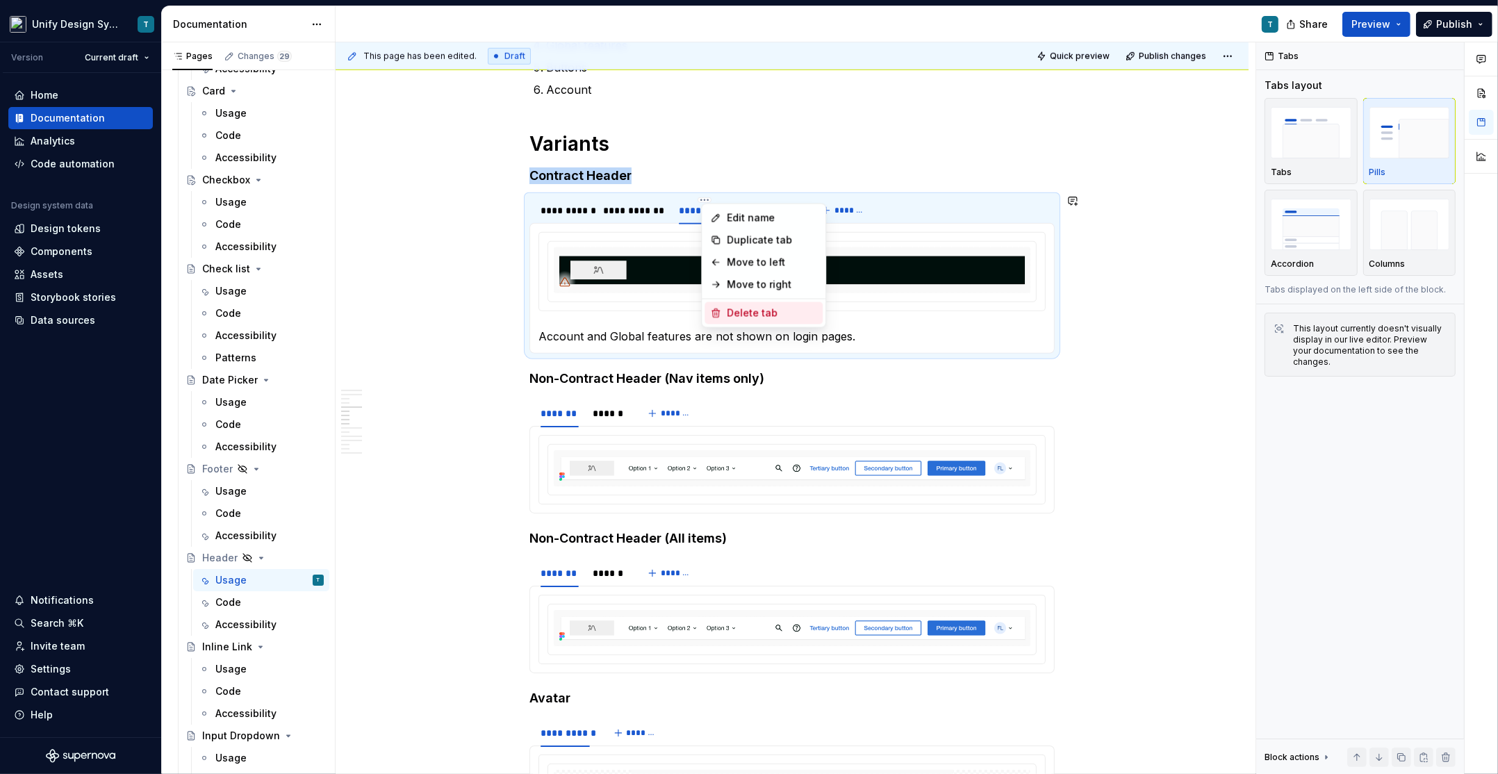
click at [727, 315] on div "Delete tab" at bounding box center [772, 313] width 90 height 14
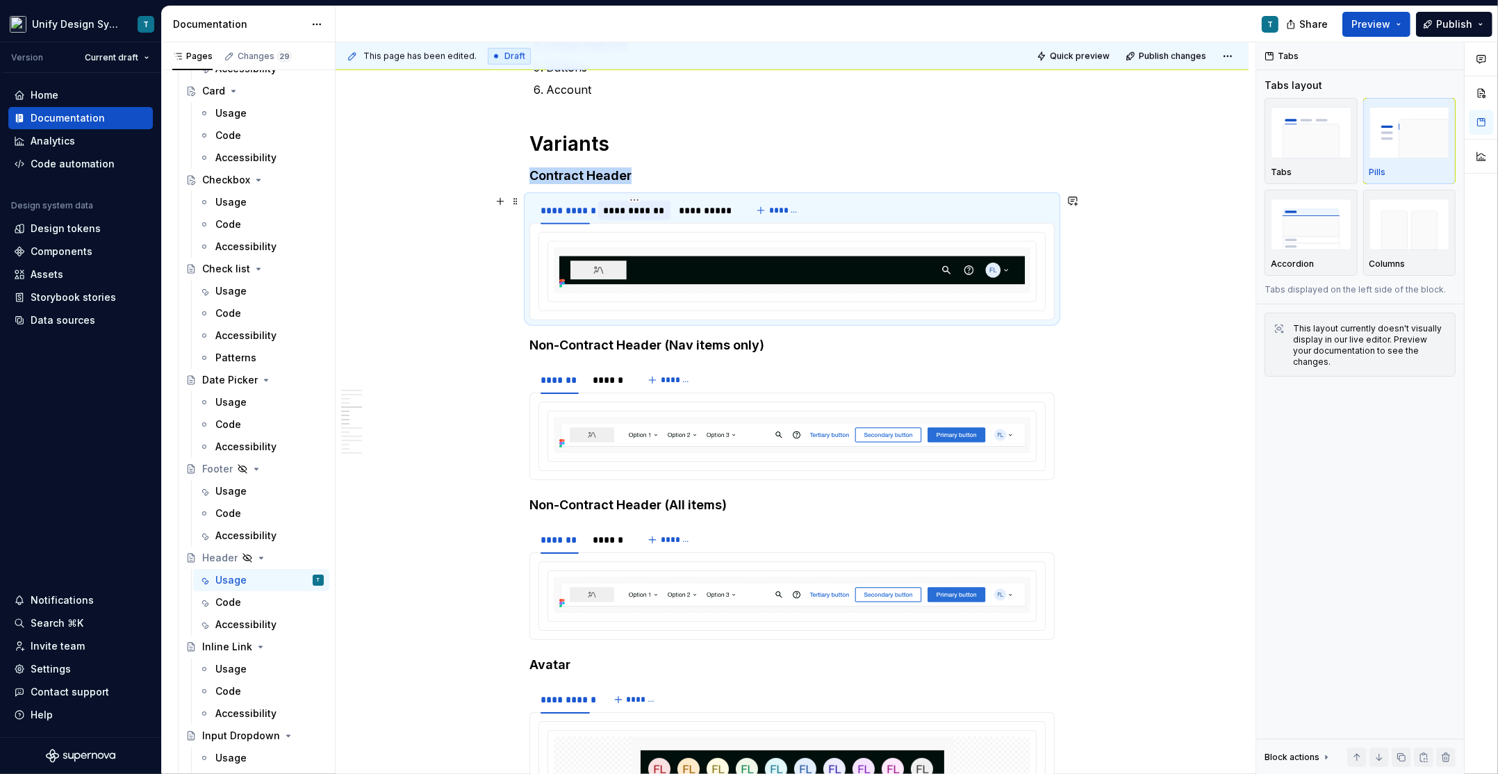
click at [643, 207] on div "**********" at bounding box center [634, 211] width 61 height 14
click at [637, 195] on section "**********" at bounding box center [791, 257] width 525 height 125
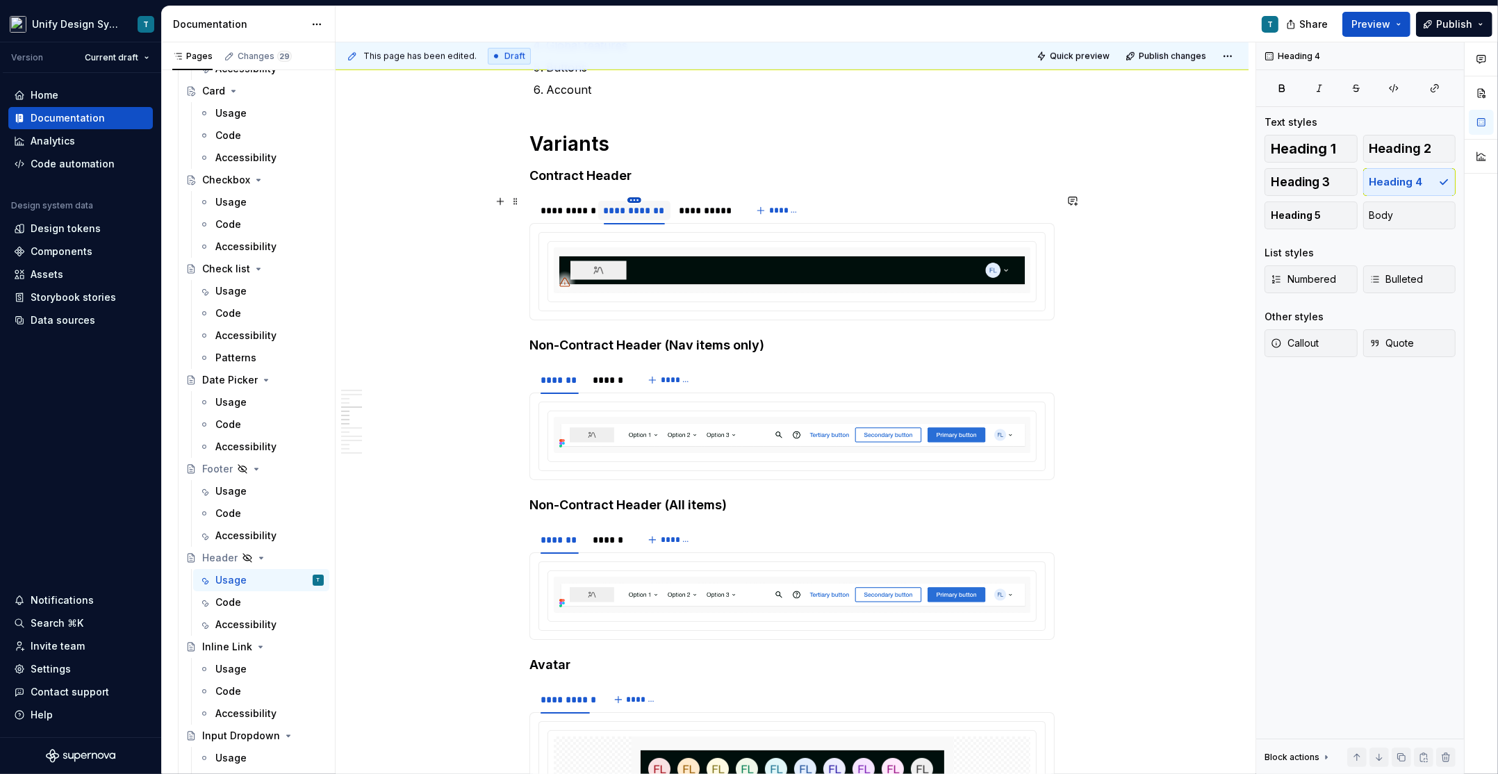
click at [636, 196] on html "Unify Design System T Version Current draft Home Documentation Analytics Code a…" at bounding box center [749, 387] width 1498 height 774
click at [662, 315] on div "Delete tab" at bounding box center [701, 313] width 90 height 14
click at [570, 206] on div "**********" at bounding box center [564, 211] width 49 height 14
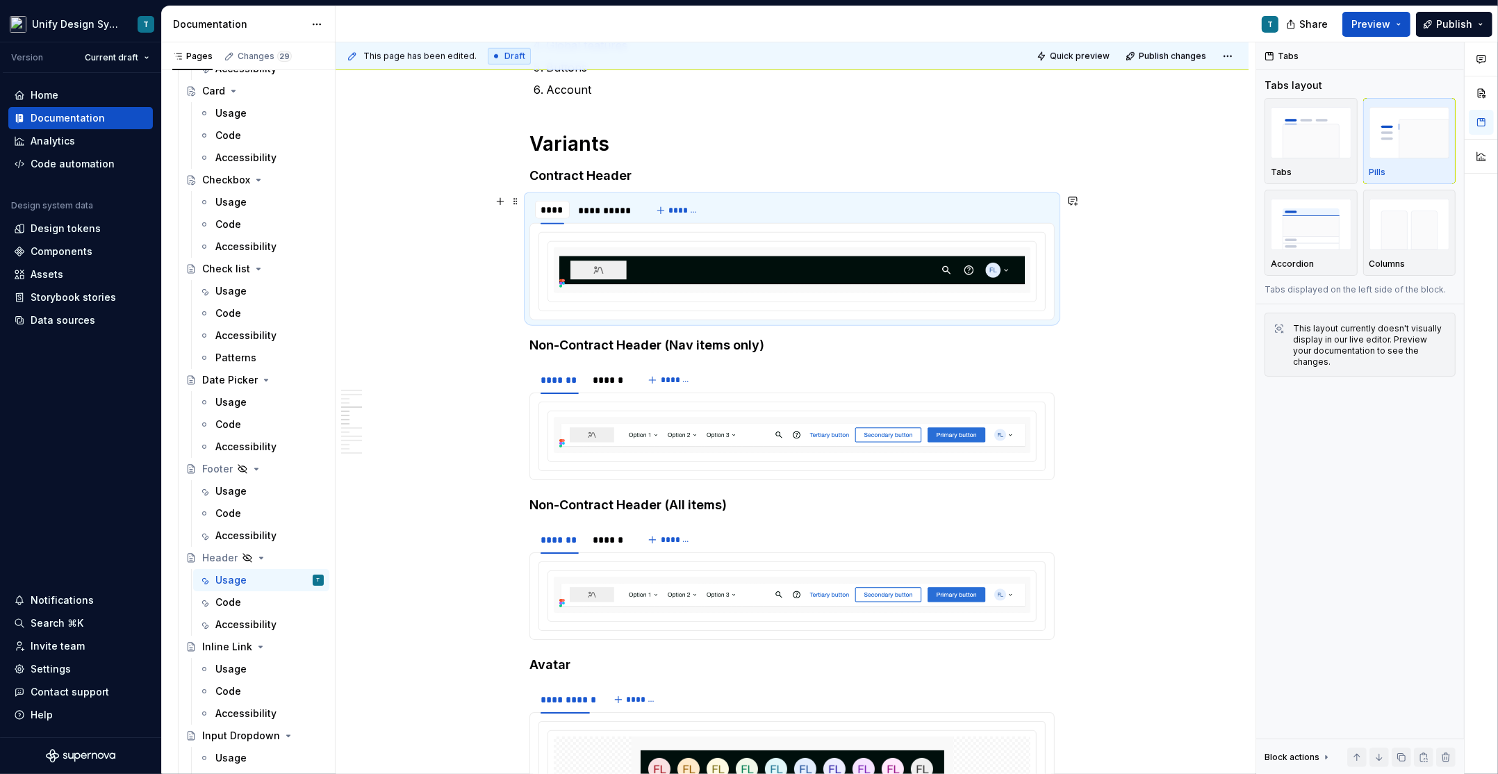
type input "*******"
click at [627, 197] on html "Unify Design System T Version Current draft Home Documentation Analytics Code a…" at bounding box center [749, 387] width 1498 height 774
click at [658, 314] on div "Delete tab" at bounding box center [687, 313] width 90 height 14
click at [777, 199] on div "******* *******" at bounding box center [791, 211] width 525 height 28
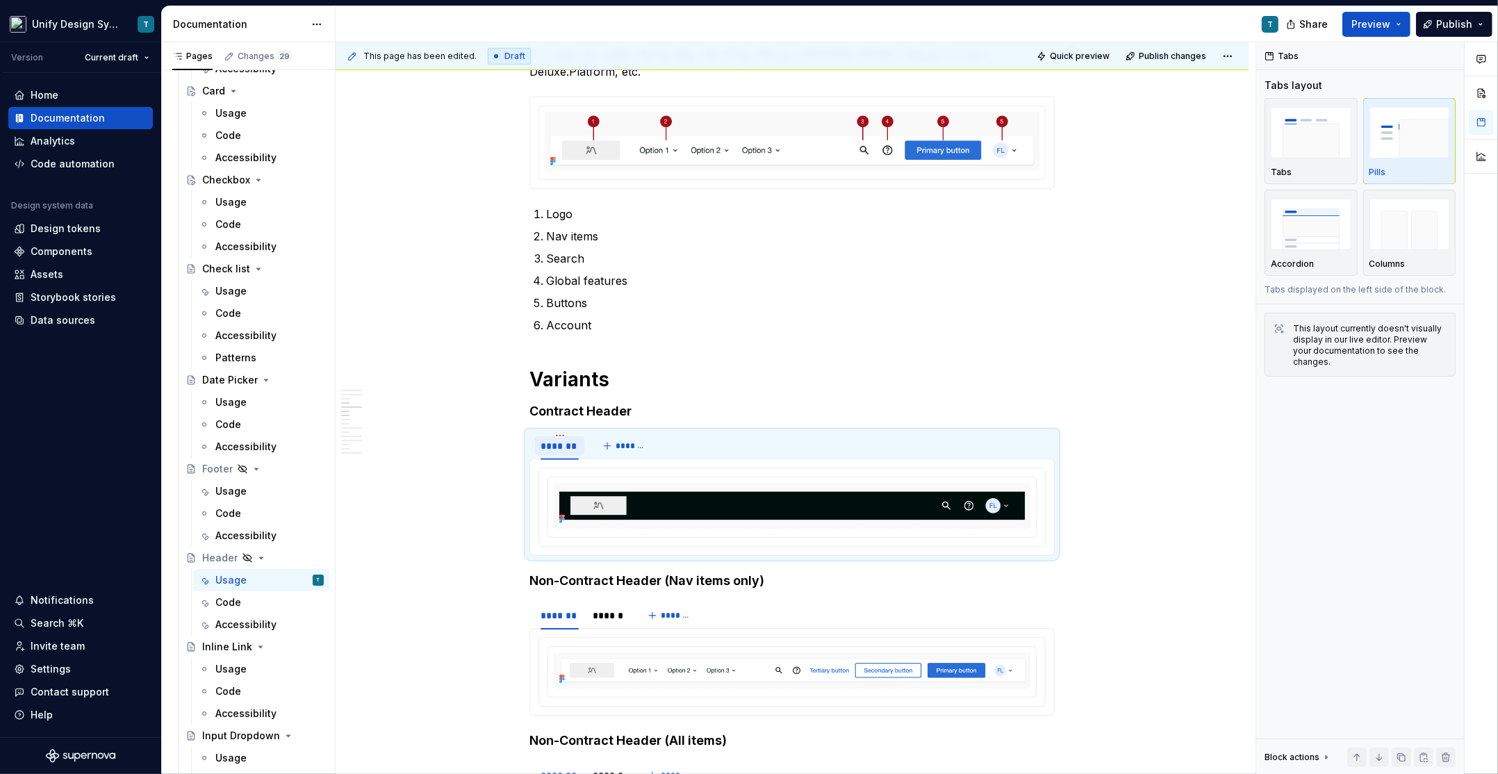
scroll to position [698, 0]
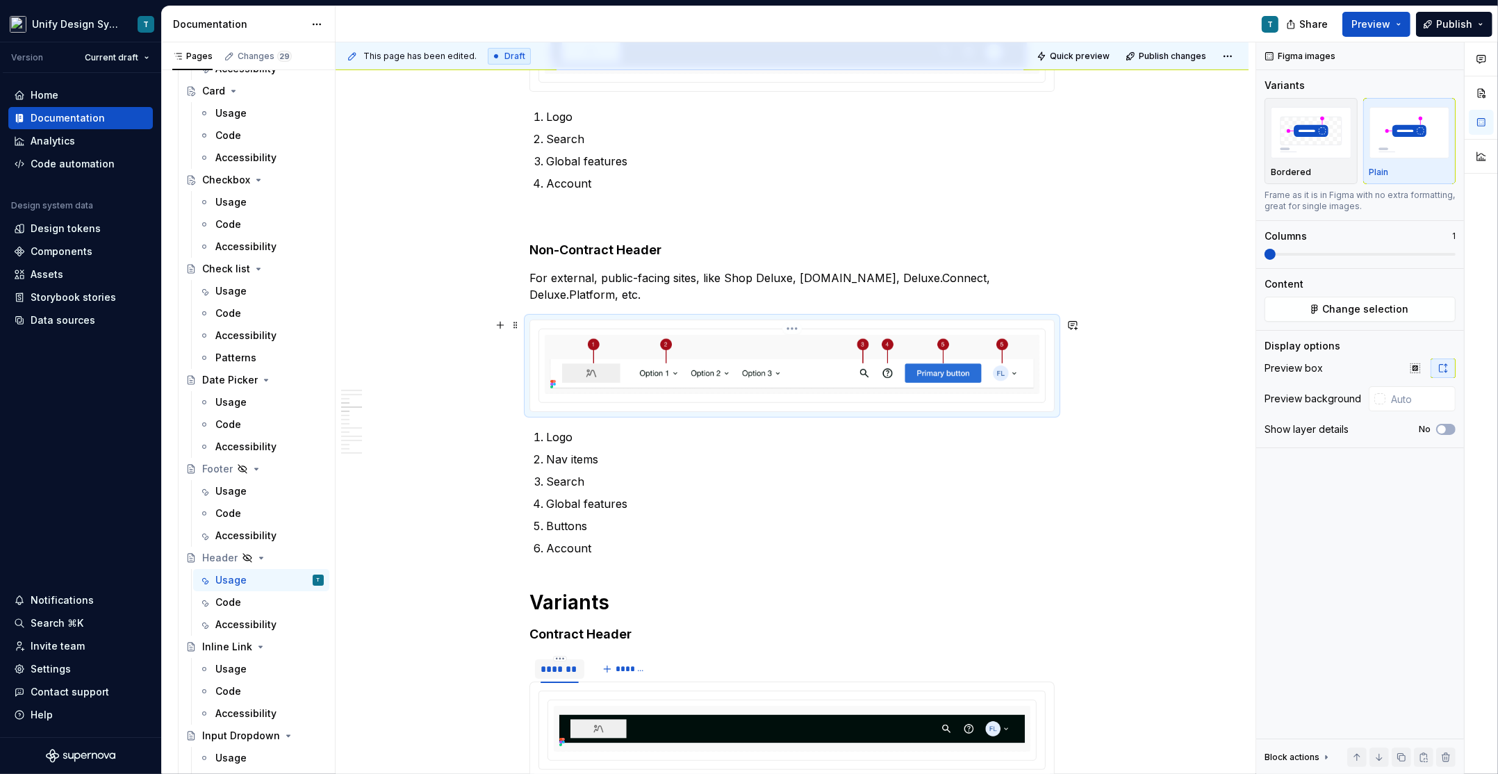
click at [554, 348] on img at bounding box center [792, 365] width 495 height 60
copy p "For external, public-facing sites, like Shop Deluxe, [DOMAIN_NAME], Deluxe.Conn…"
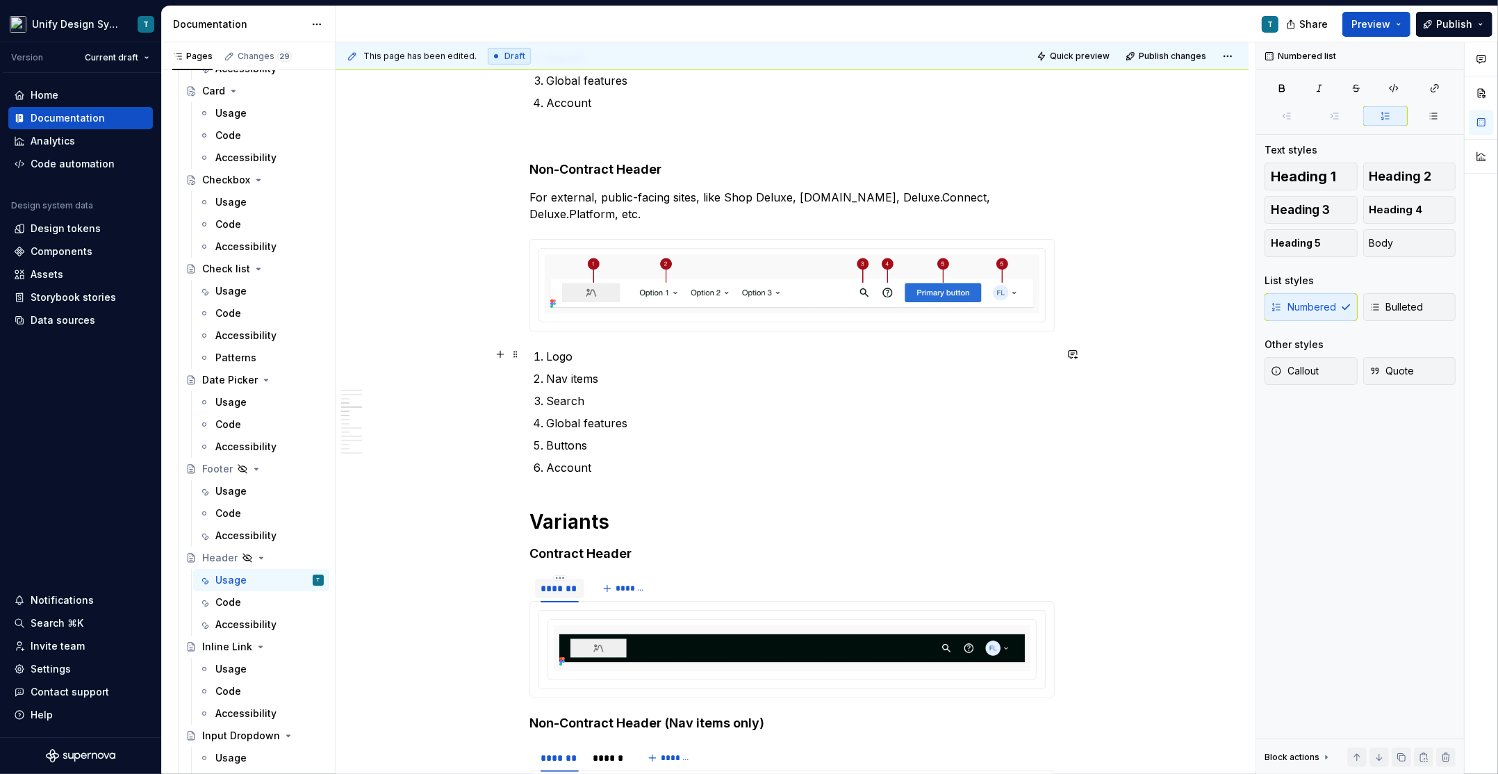
scroll to position [782, 0]
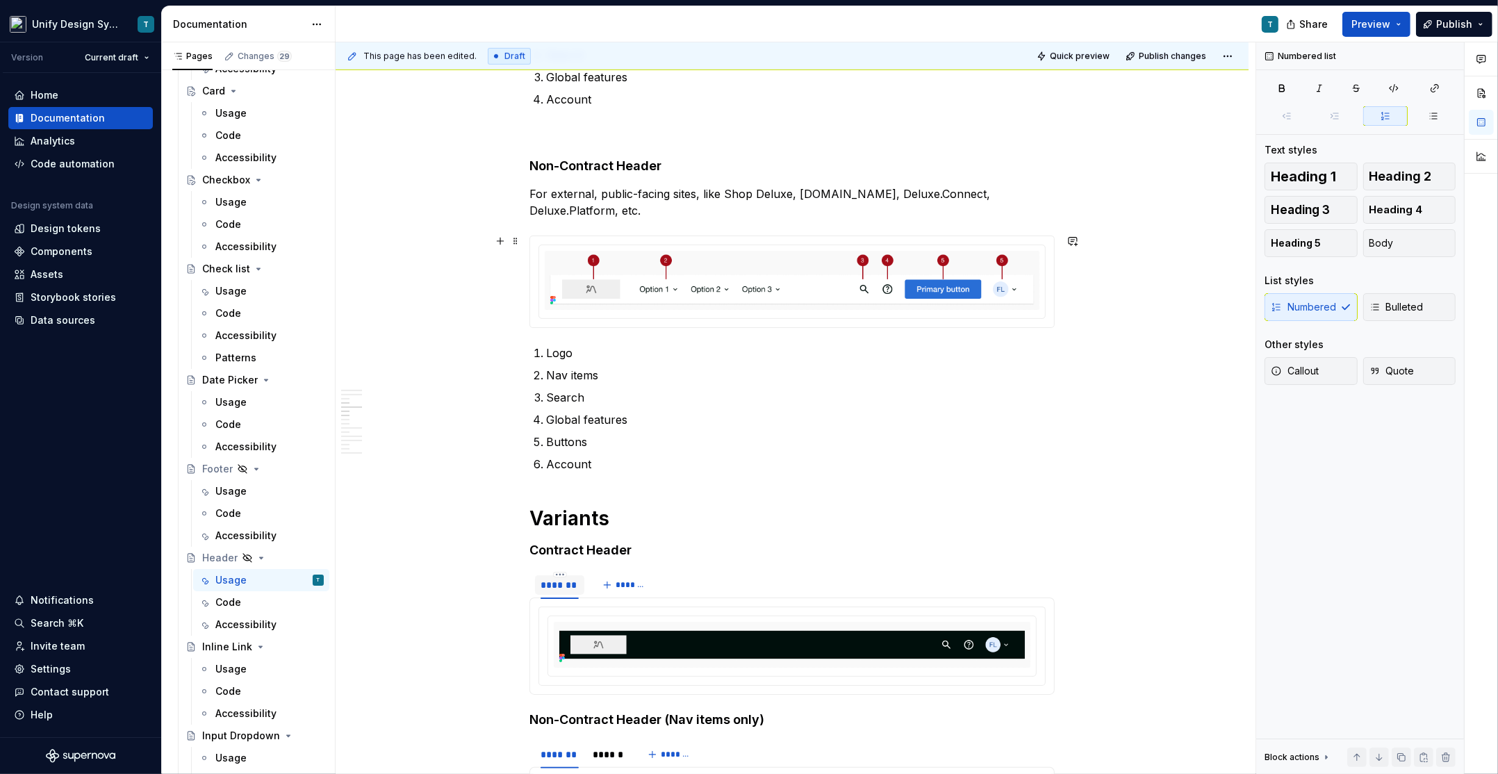
click at [550, 236] on div at bounding box center [792, 282] width 524 height 92
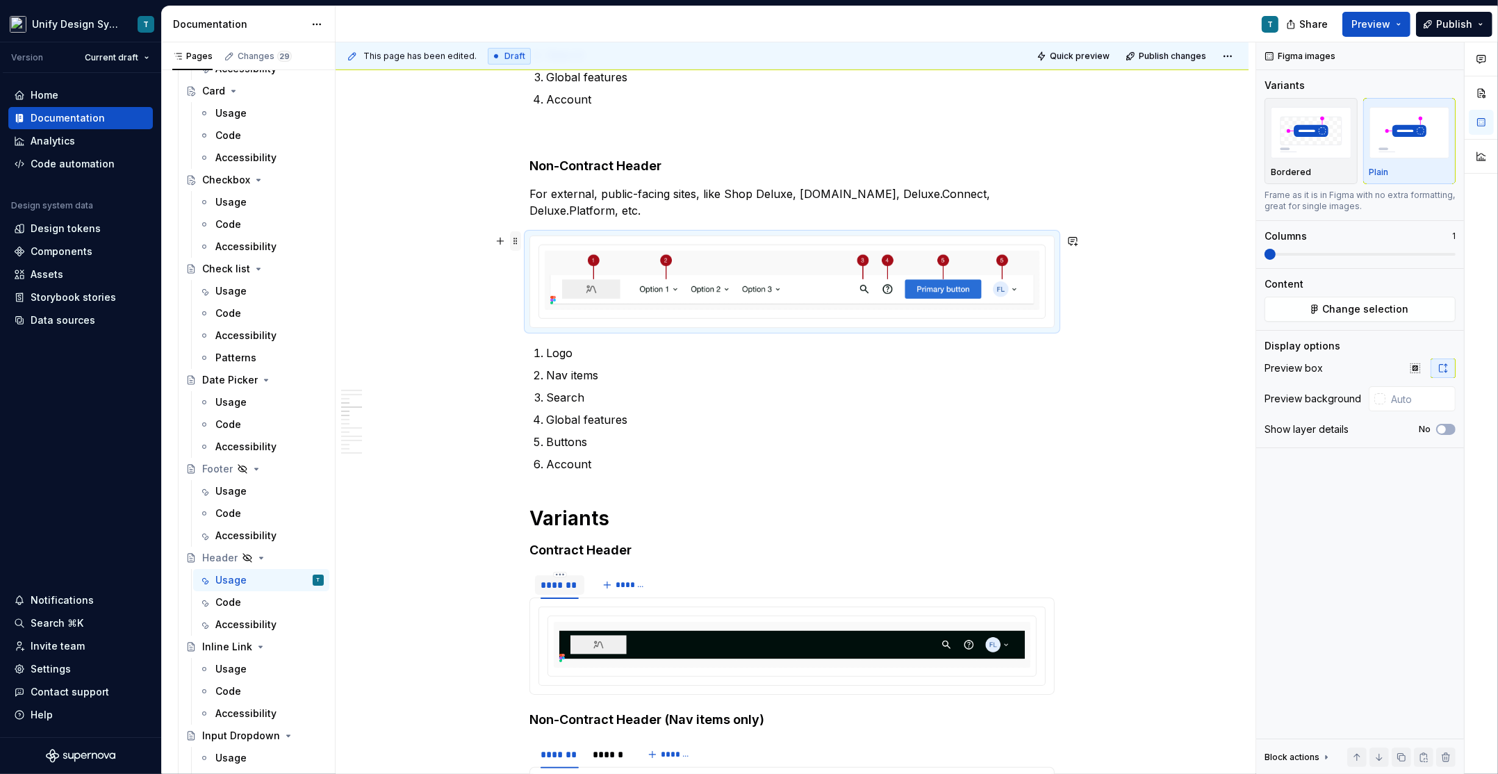
click at [518, 238] on span at bounding box center [515, 240] width 11 height 19
click at [574, 259] on div "Duplicate" at bounding box center [584, 262] width 90 height 14
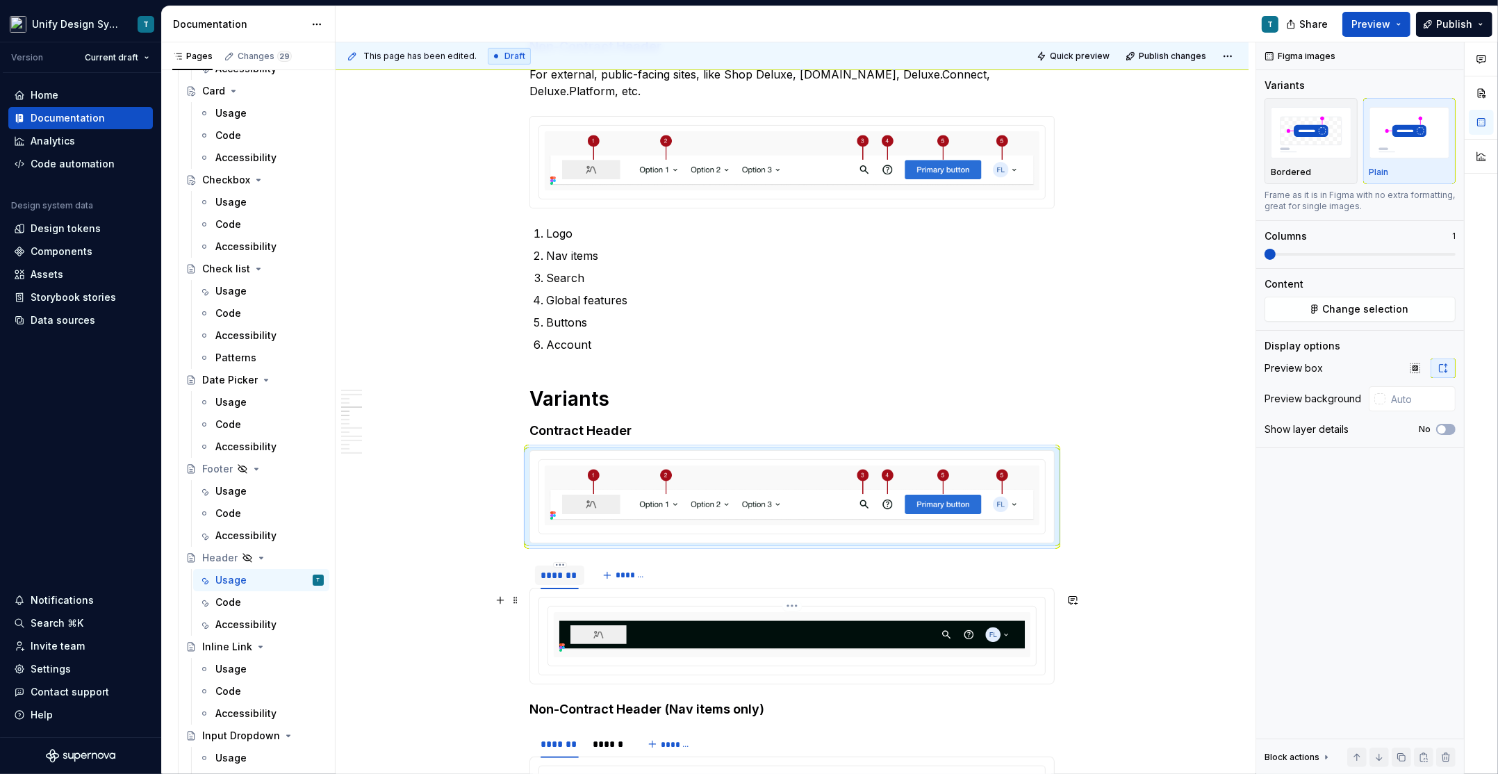
scroll to position [959, 0]
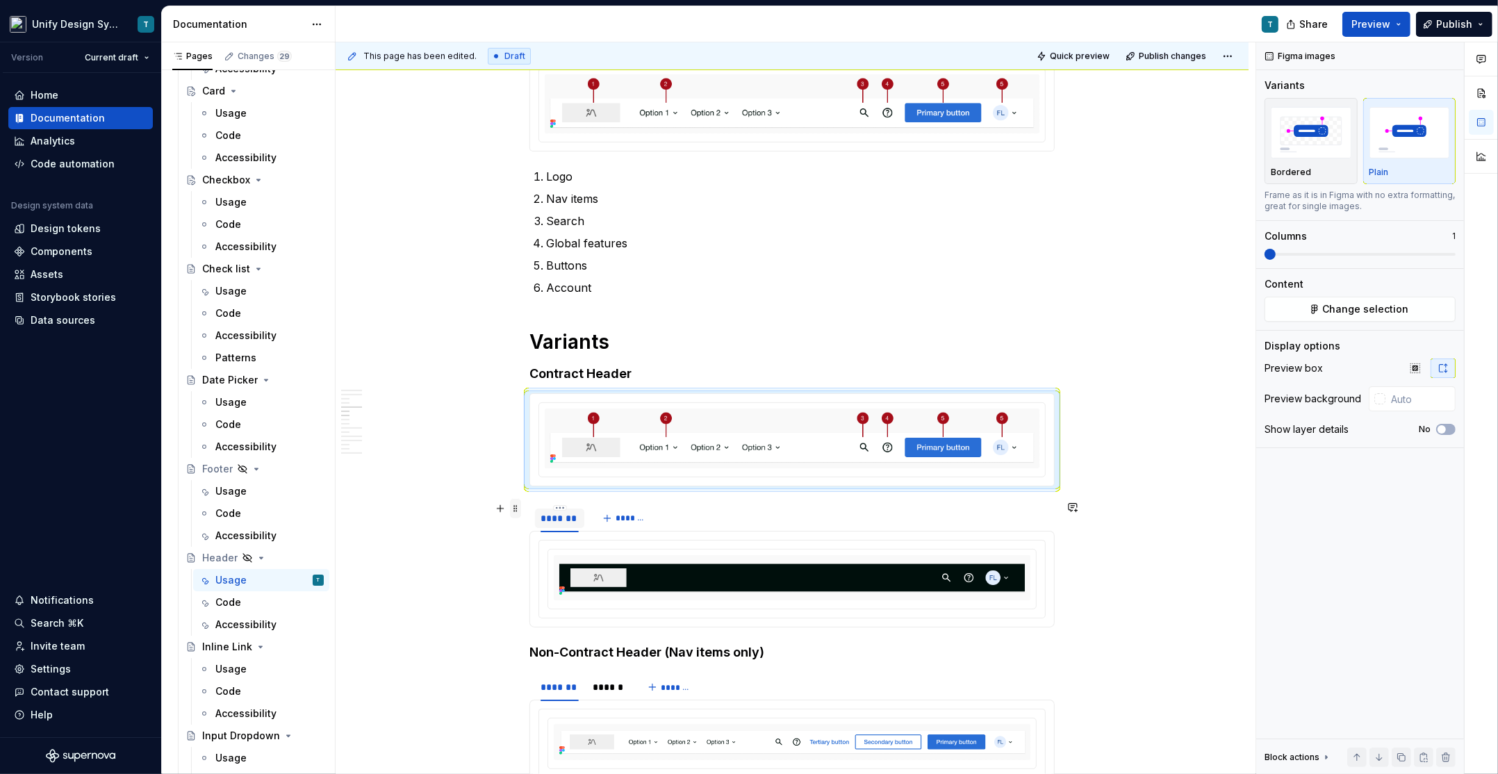
click at [521, 507] on span at bounding box center [515, 508] width 11 height 19
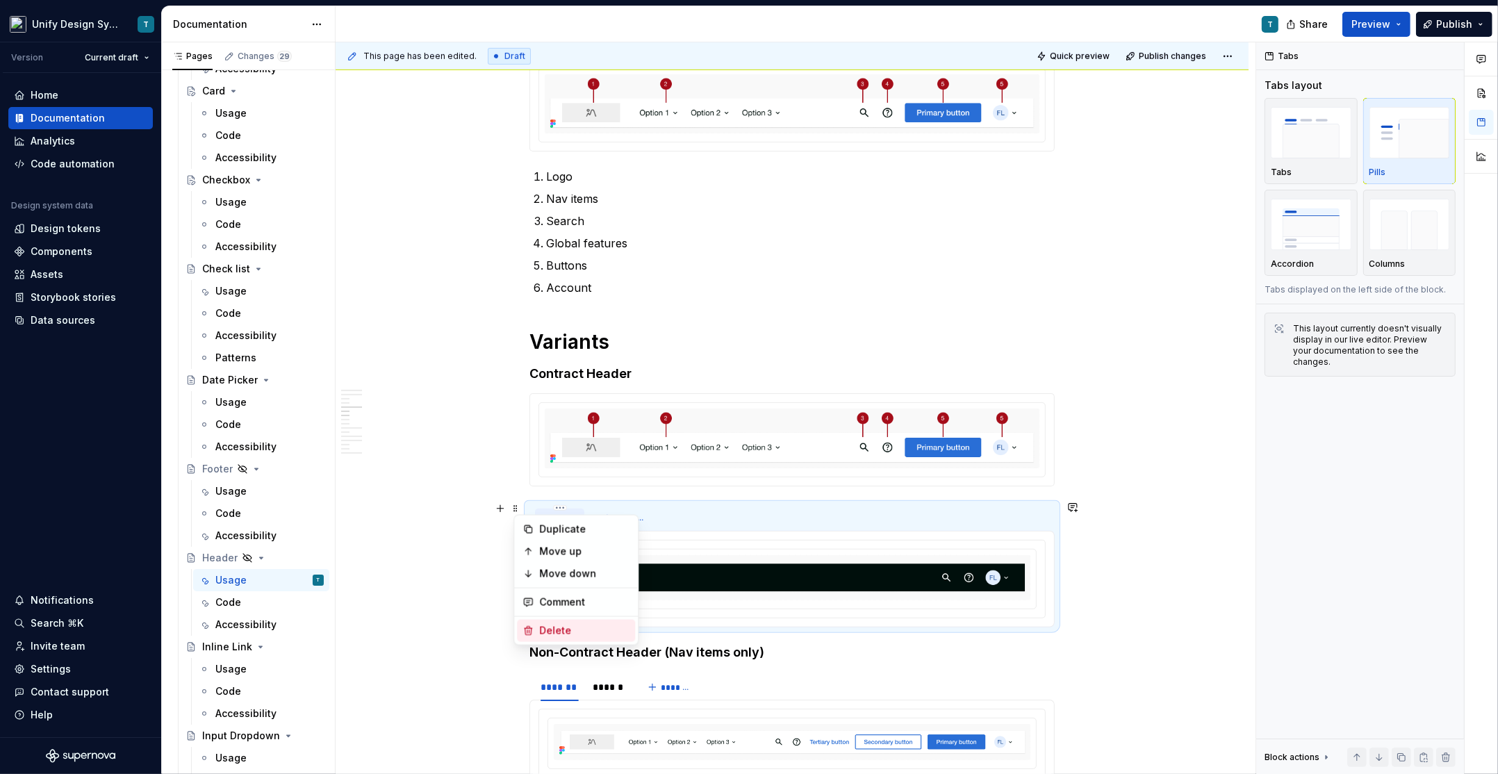
click at [558, 632] on div "Delete" at bounding box center [584, 631] width 90 height 14
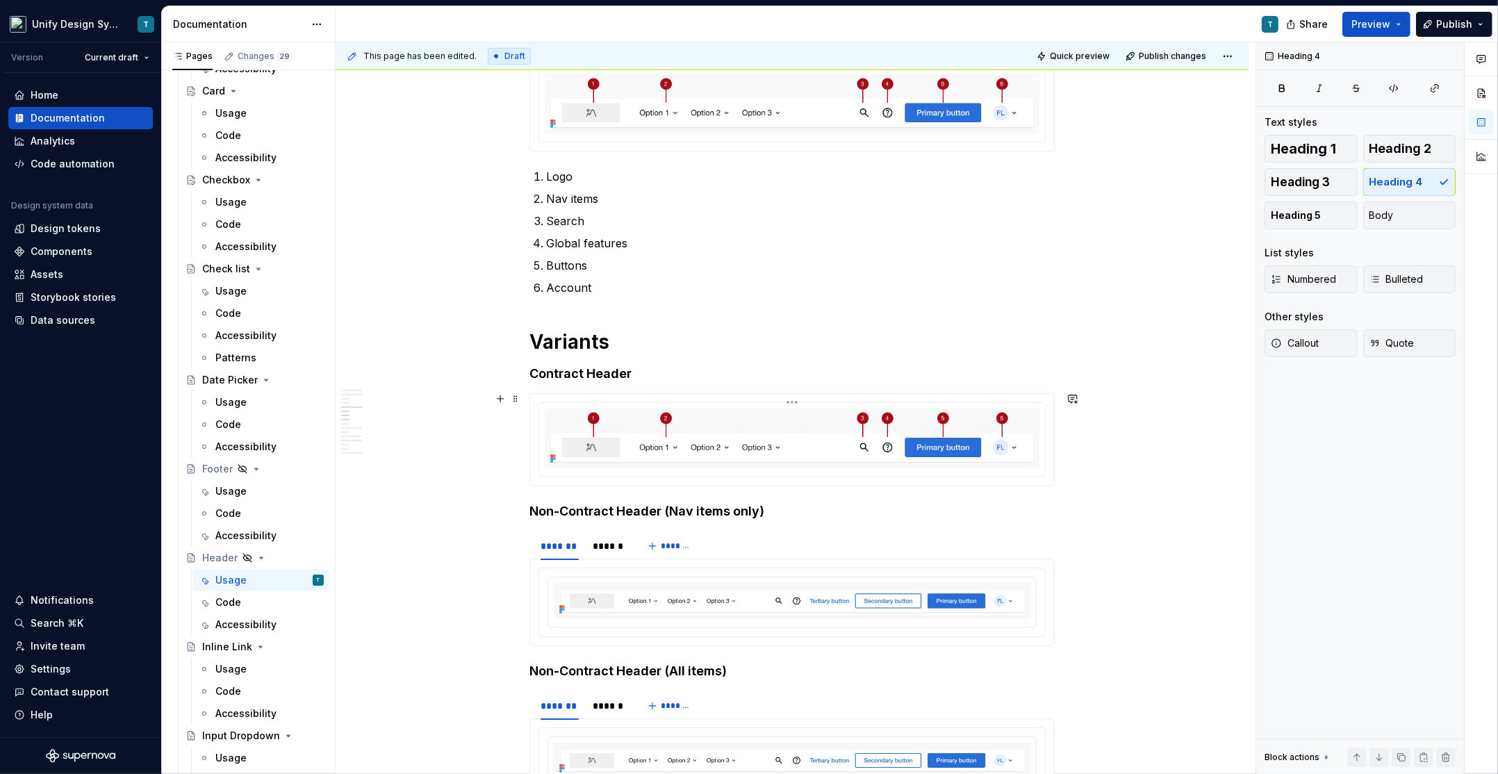
click at [612, 447] on img at bounding box center [792, 438] width 495 height 60
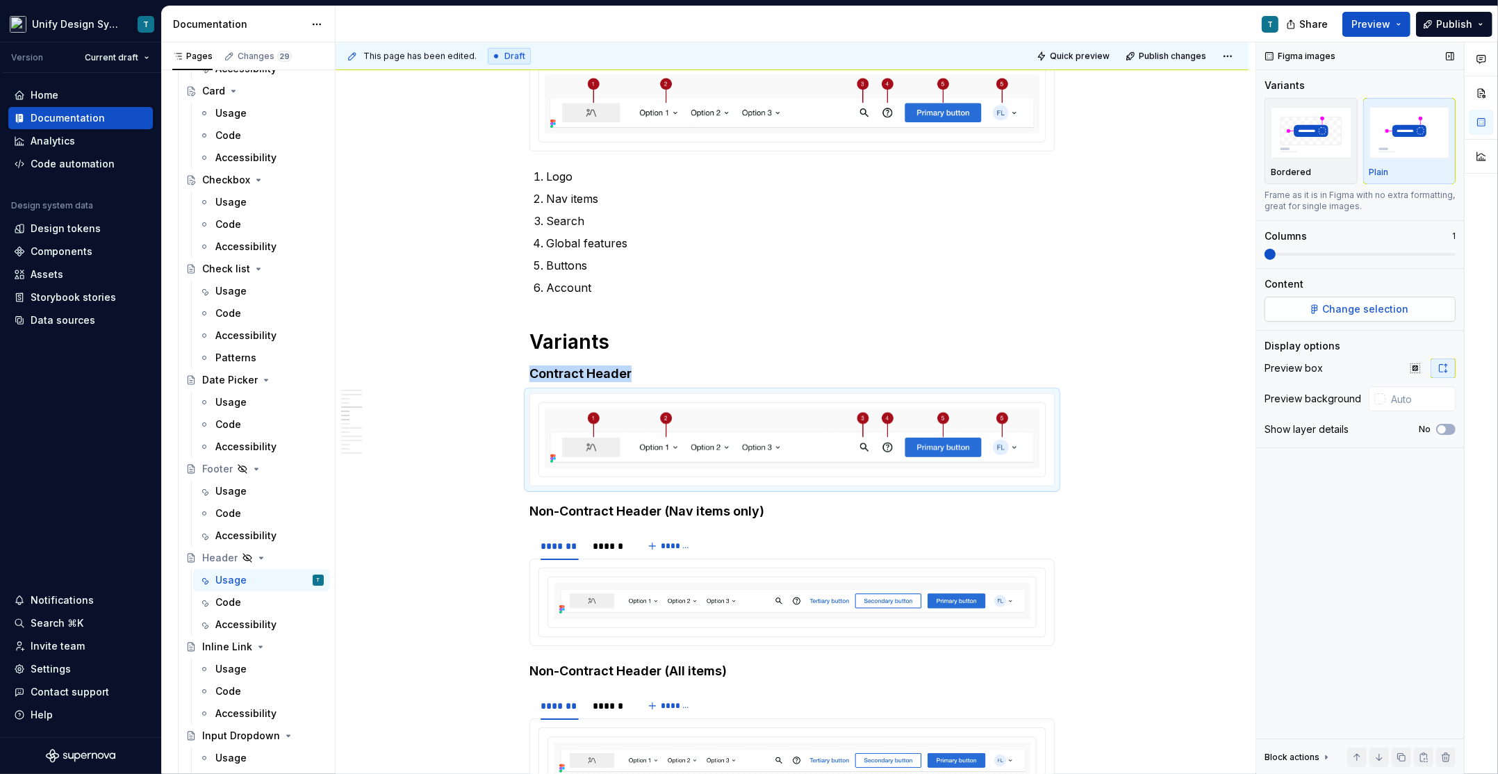
click at [1327, 311] on span "Change selection" at bounding box center [1366, 309] width 86 height 14
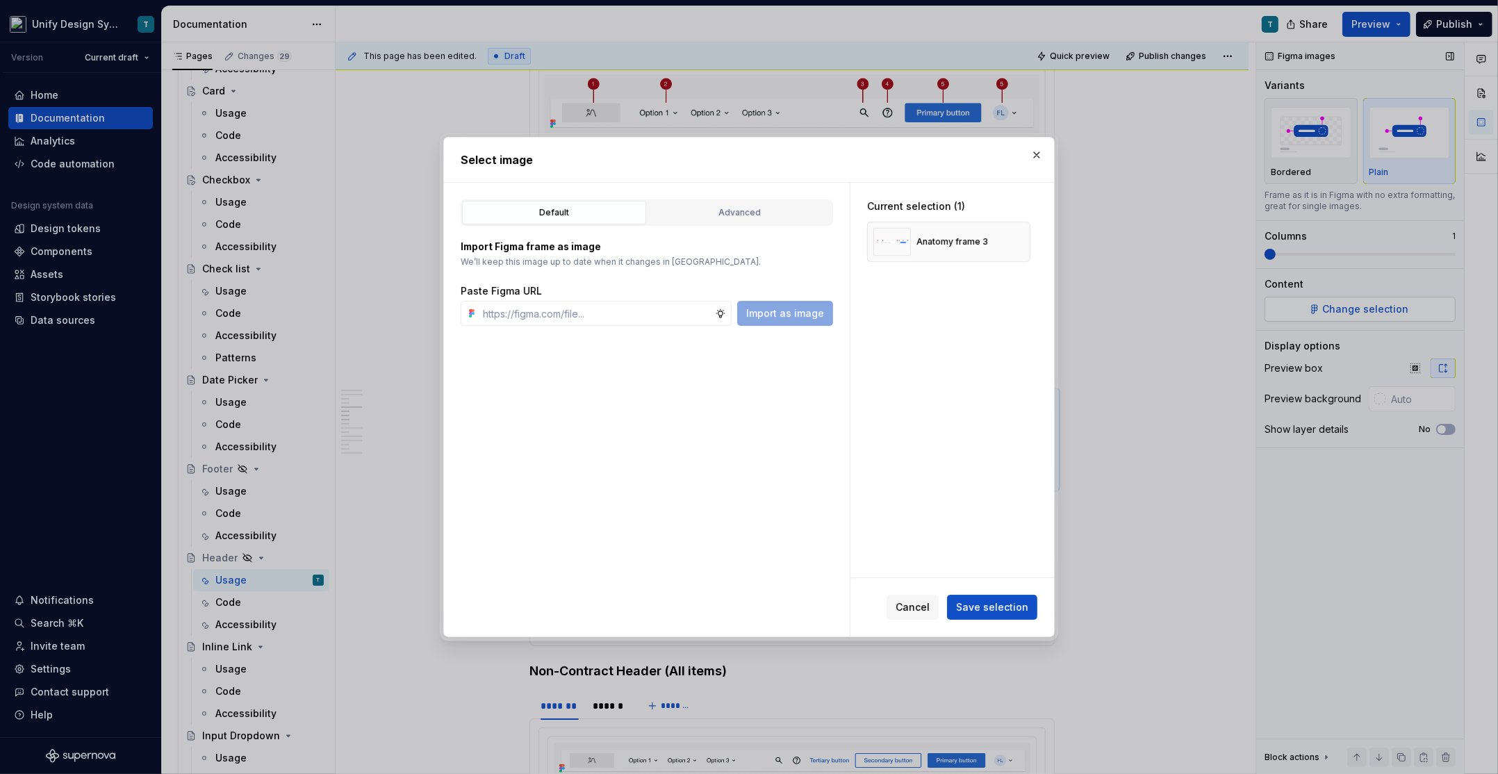
type textarea "*"
click at [721, 210] on div "Advanced" at bounding box center [739, 213] width 174 height 14
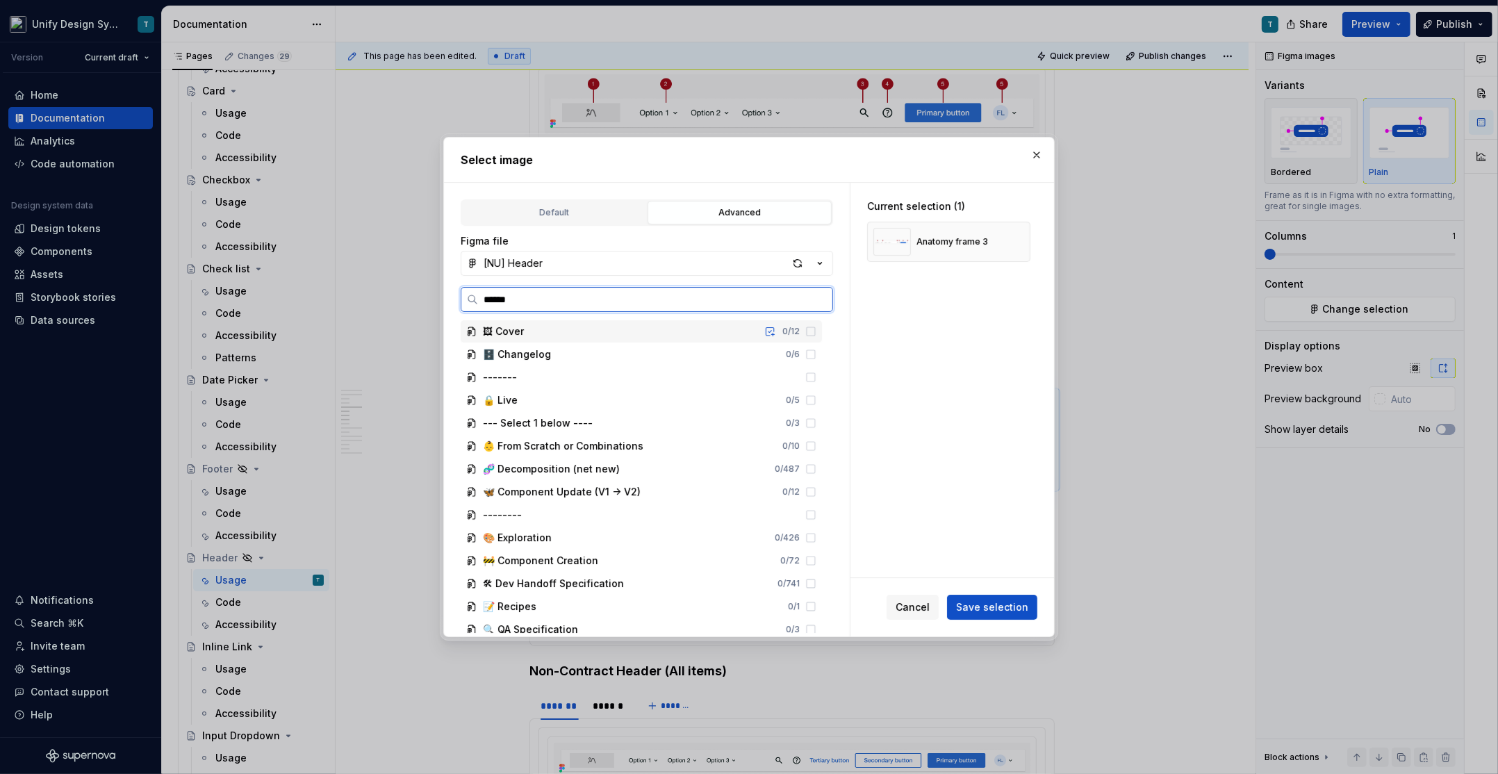
type input "*******"
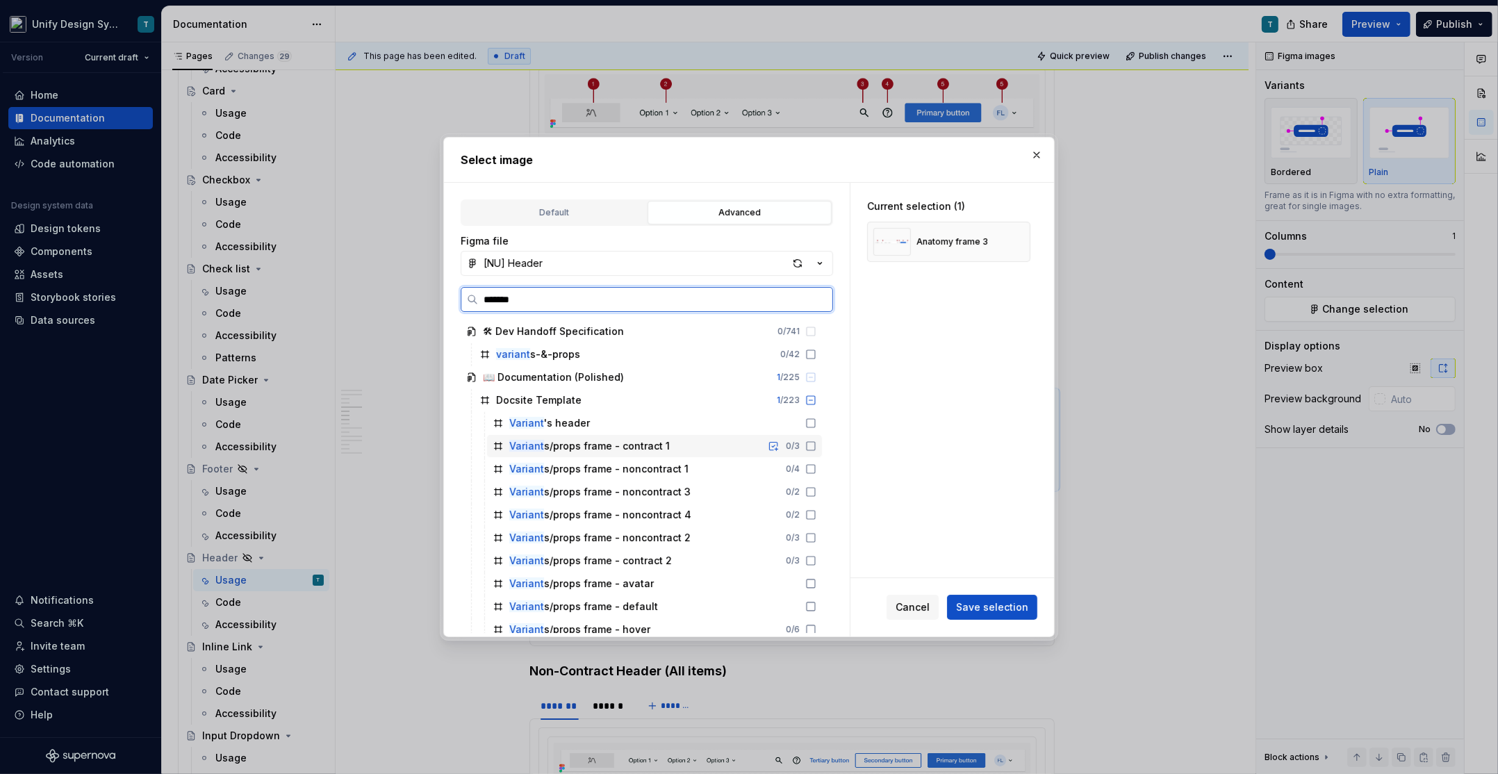
click at [622, 447] on div "Variant s/props frame - contract 1" at bounding box center [589, 446] width 160 height 14
click at [1020, 242] on button "button" at bounding box center [1014, 241] width 19 height 19
click at [982, 613] on span "Save selection" at bounding box center [992, 607] width 72 height 14
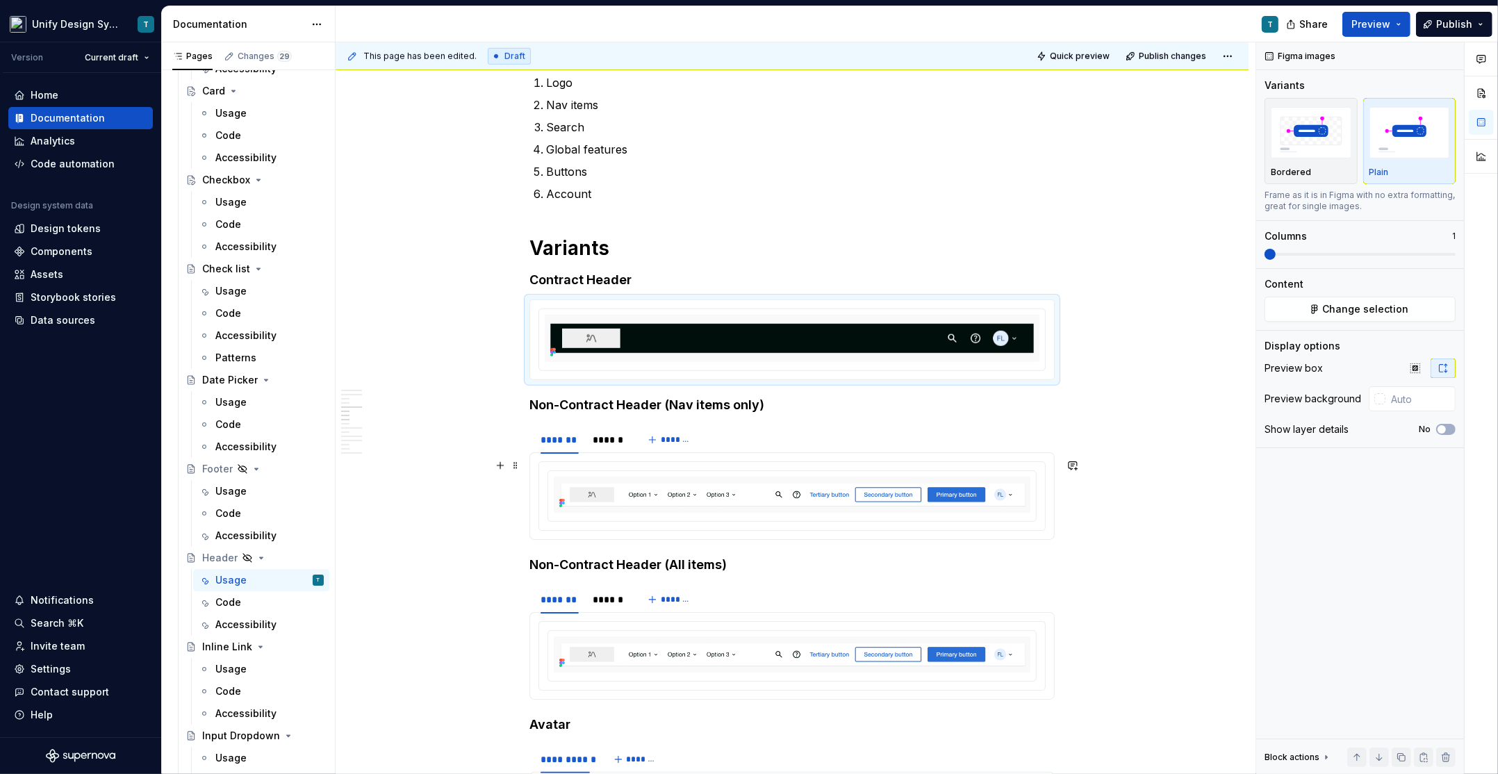
scroll to position [1055, 0]
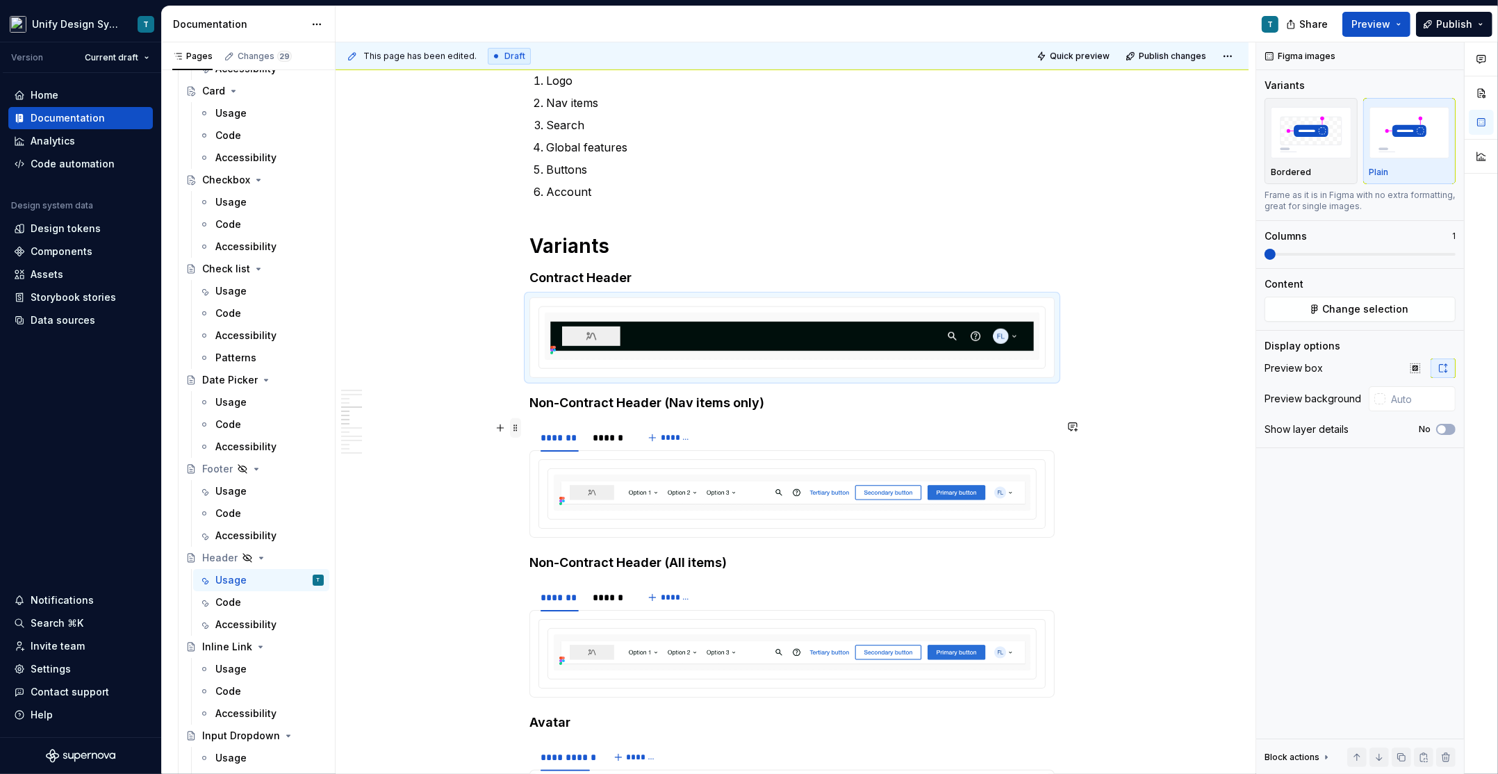
click at [518, 427] on span at bounding box center [515, 427] width 11 height 19
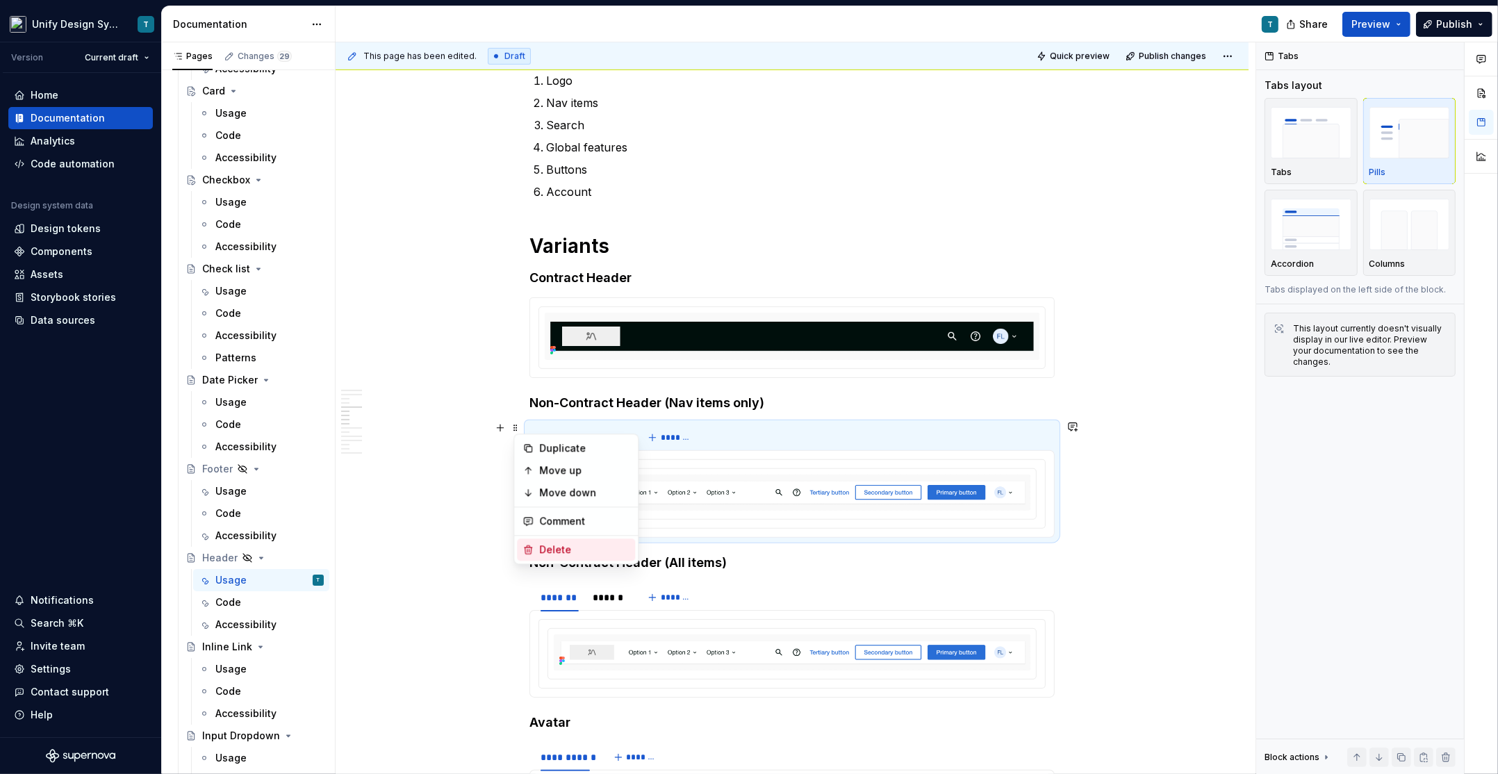
click at [550, 556] on div "Delete" at bounding box center [576, 549] width 118 height 22
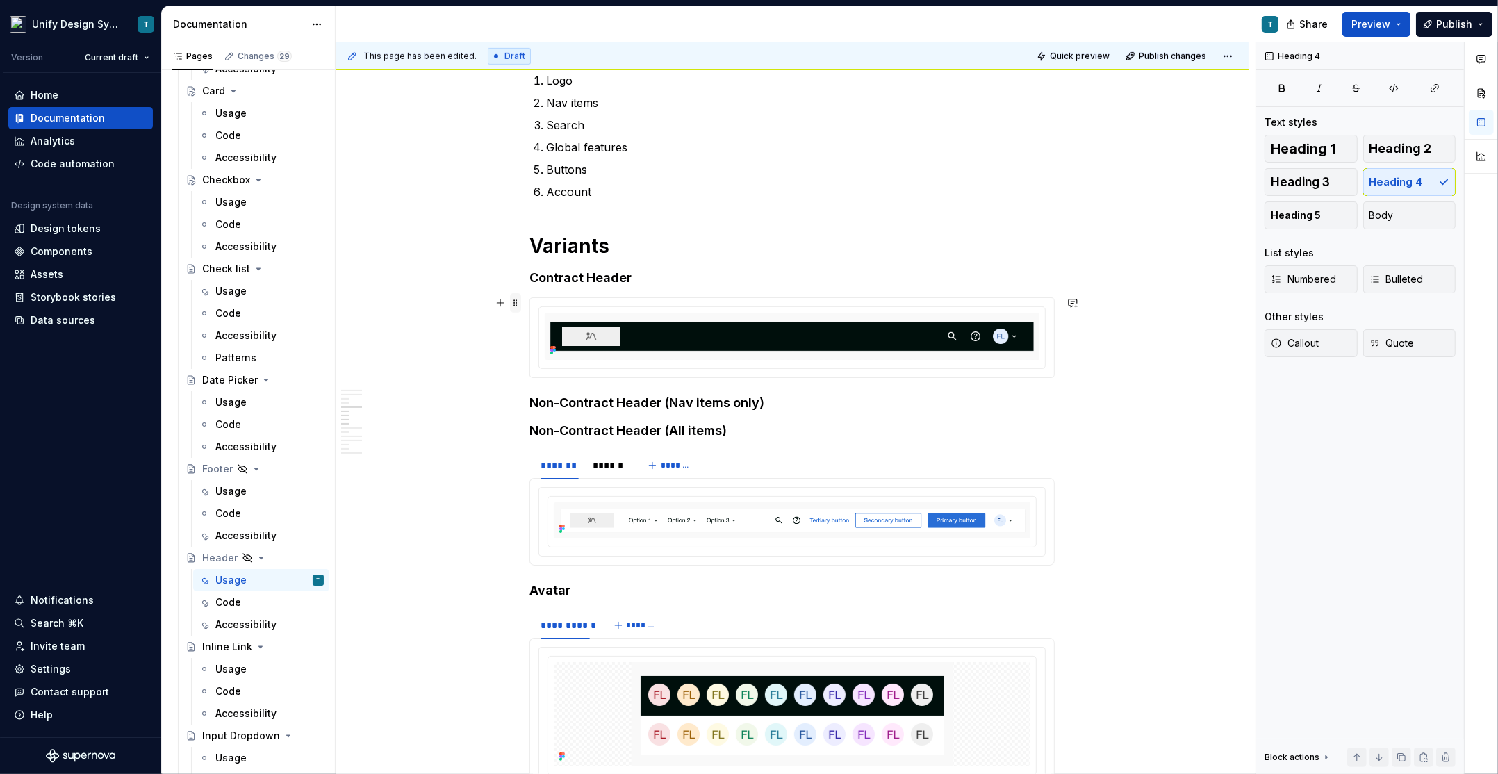
click at [518, 302] on span at bounding box center [515, 302] width 11 height 19
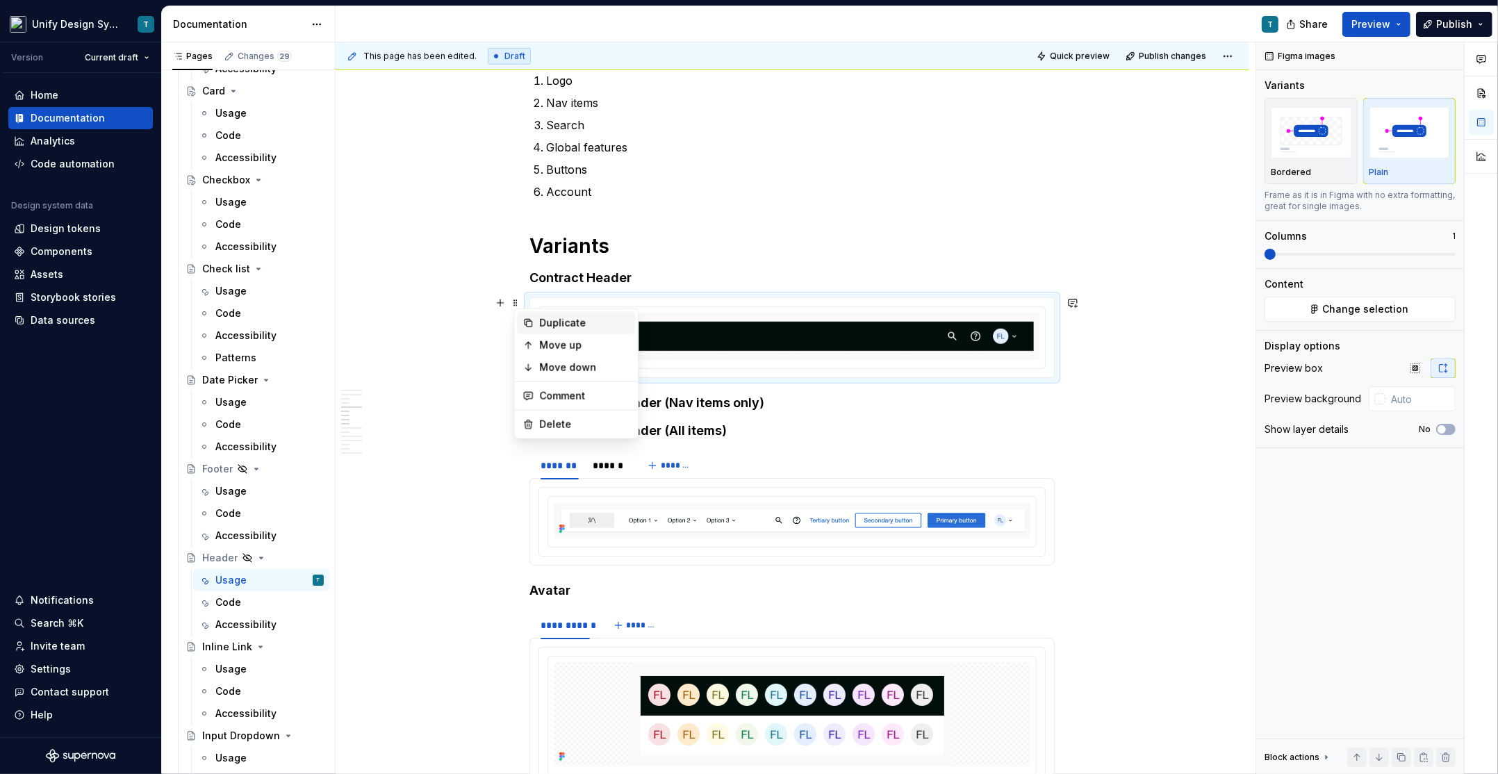
click at [552, 321] on div "Duplicate" at bounding box center [584, 323] width 90 height 14
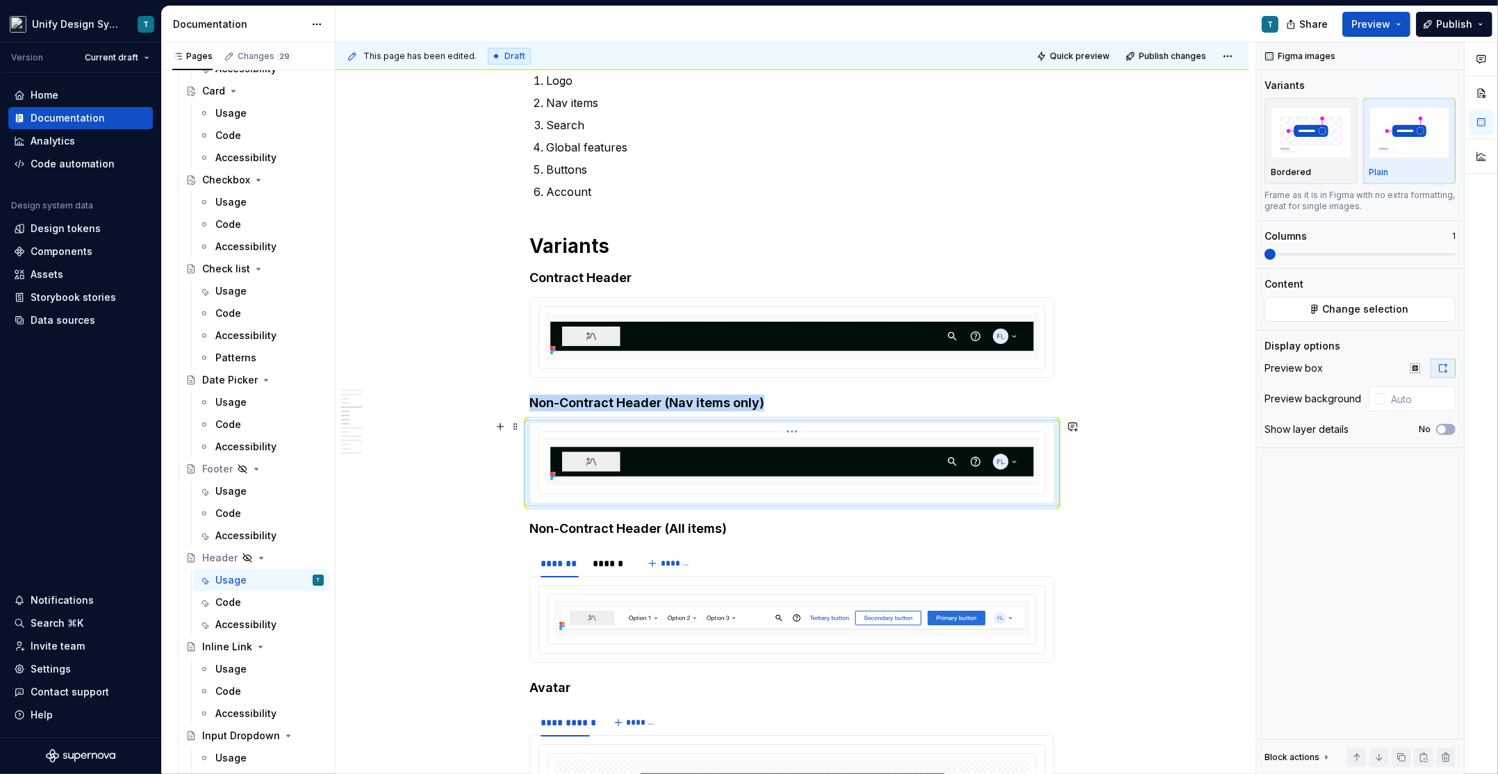
click at [577, 454] on img at bounding box center [792, 461] width 495 height 47
click at [1299, 312] on button "Change selection" at bounding box center [1359, 309] width 191 height 25
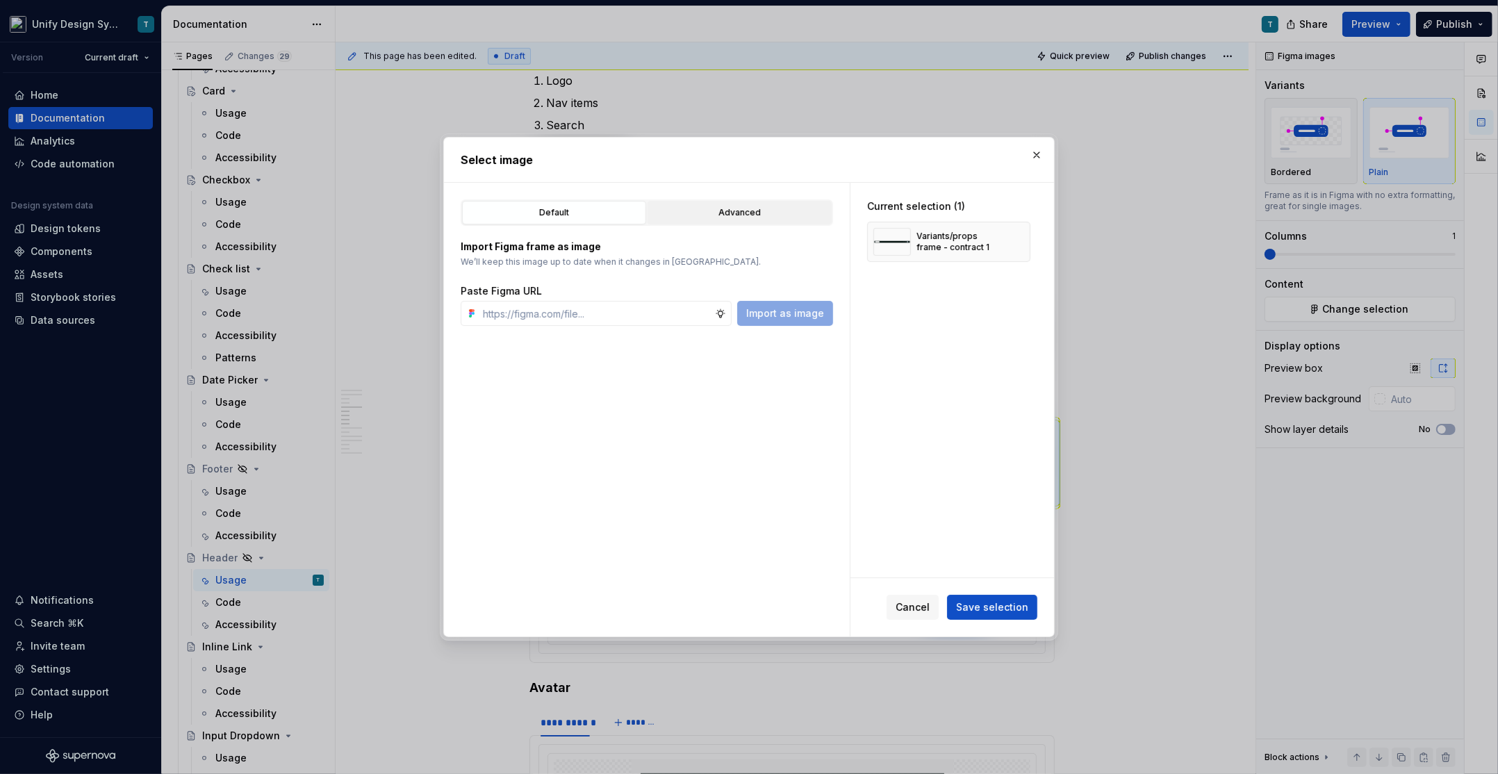
click at [743, 220] on button "Advanced" at bounding box center [739, 213] width 184 height 24
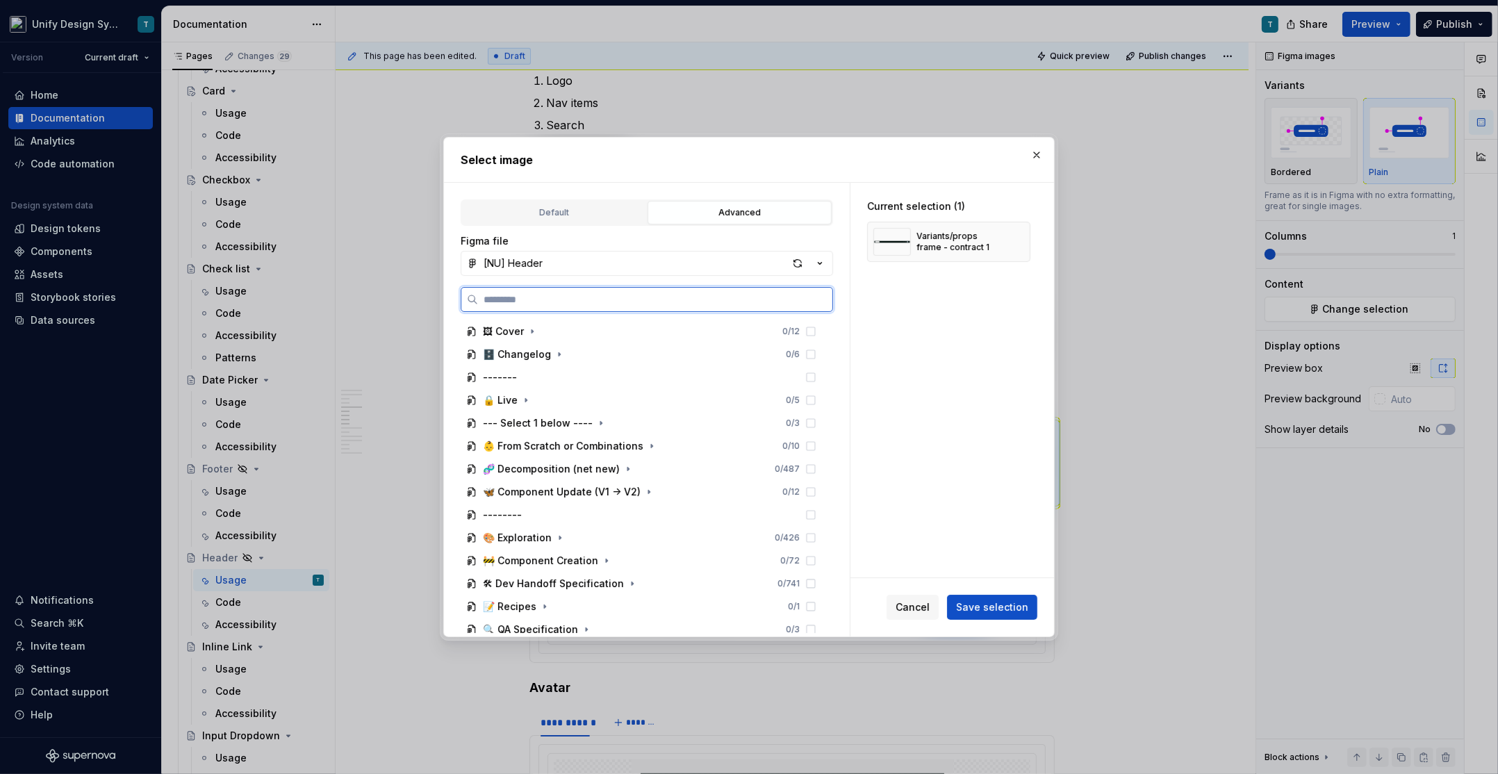
click at [576, 294] on input "search" at bounding box center [655, 299] width 354 height 14
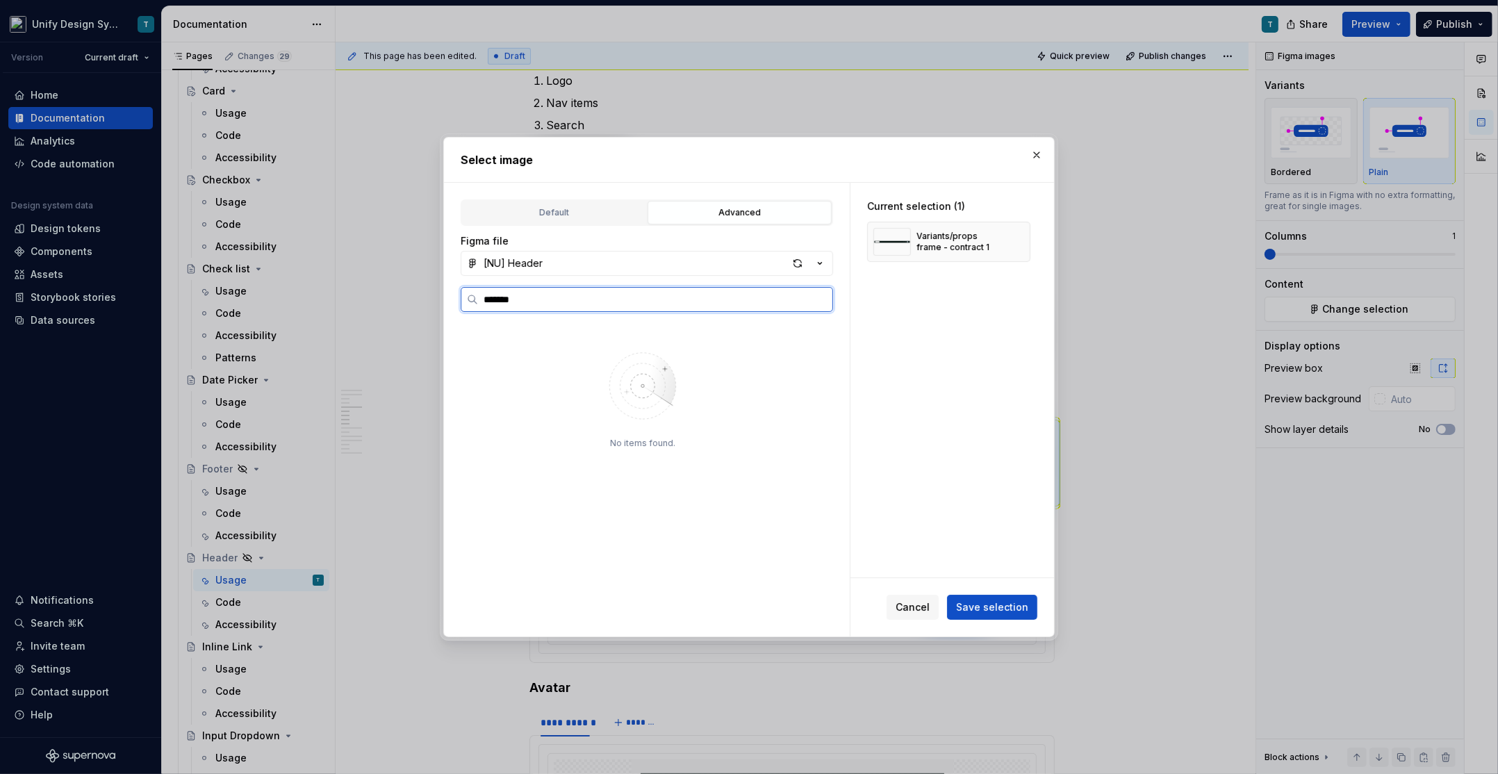
type input "*******"
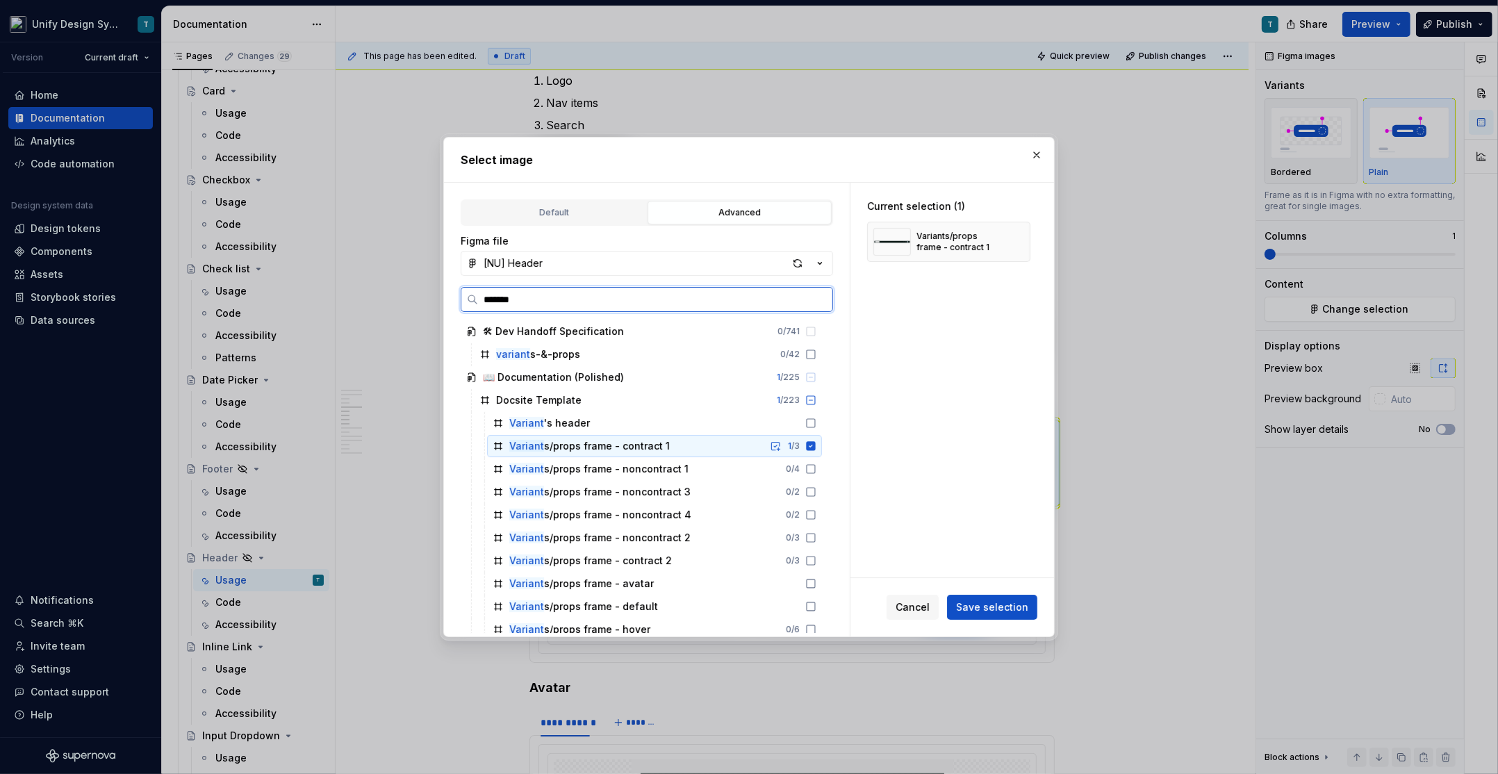
click at [674, 449] on div "Variant s/props frame - contract 1 1 / 3" at bounding box center [654, 446] width 335 height 22
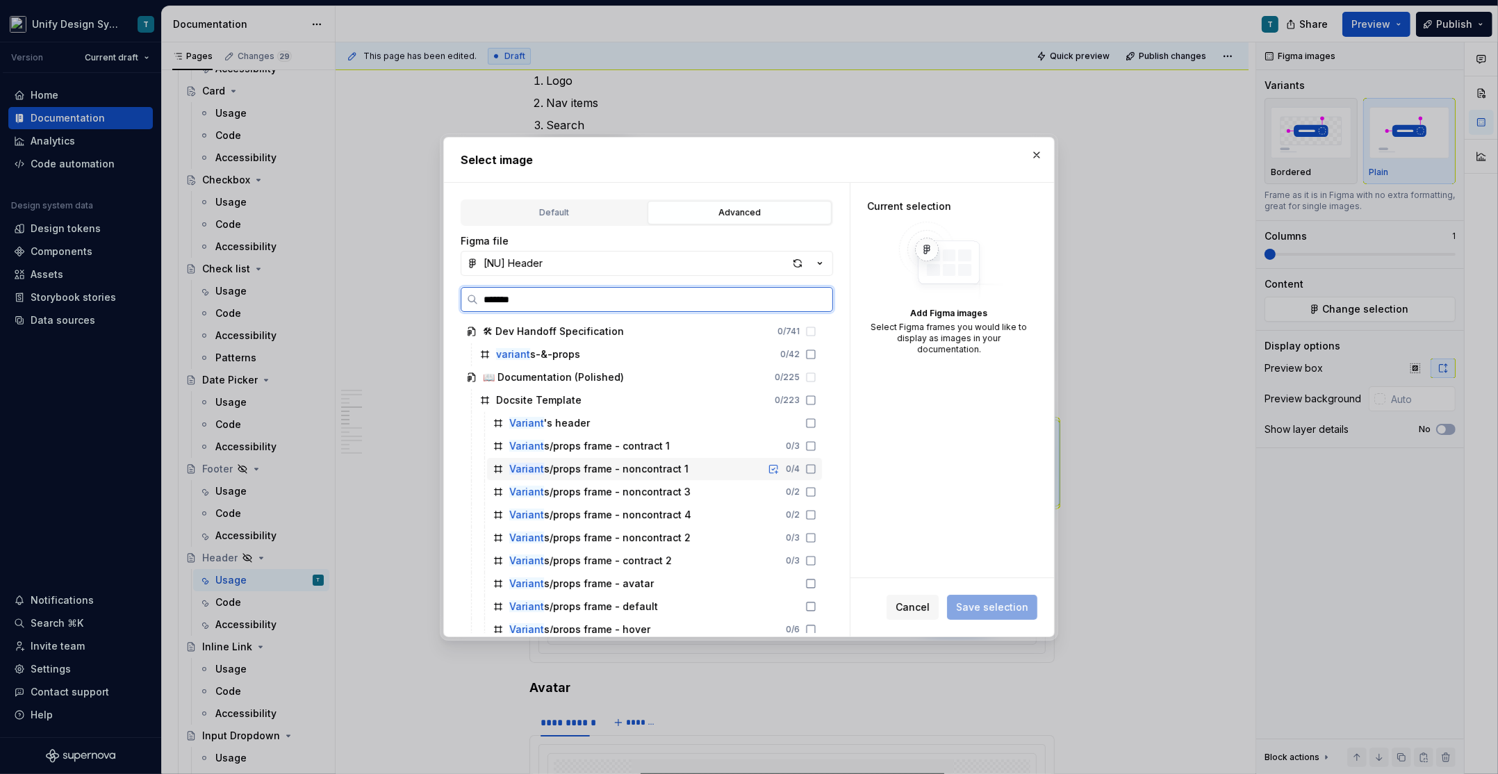
click at [639, 472] on div "Variant s/props frame - noncontract 1" at bounding box center [598, 469] width 179 height 14
click at [667, 472] on div "Variant s/props frame - noncontract 1" at bounding box center [598, 469] width 179 height 14
click at [665, 488] on div "Variant s/props frame - noncontract 3" at bounding box center [599, 492] width 181 height 14
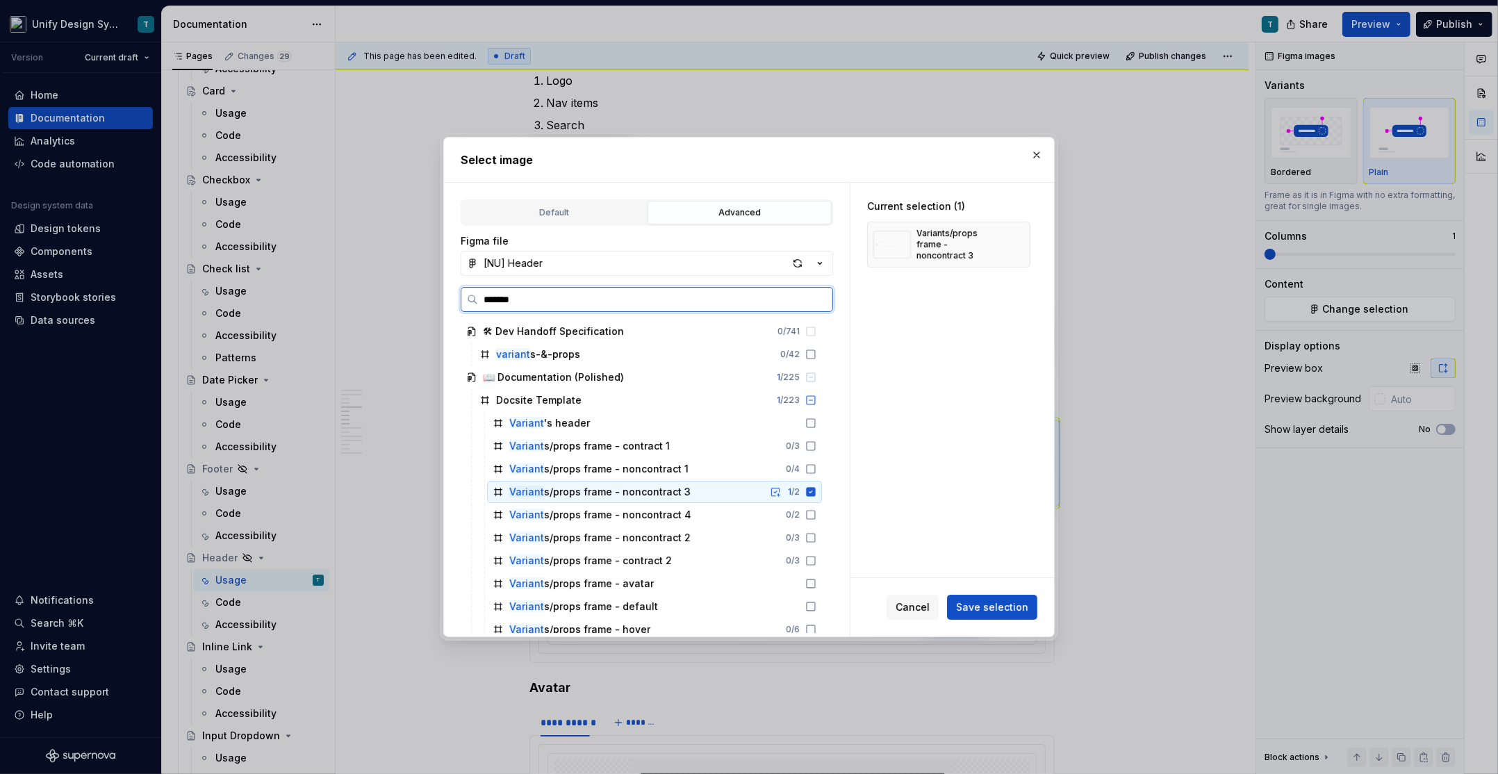
click at [665, 488] on div "Variant s/props frame - noncontract 3" at bounding box center [599, 492] width 181 height 14
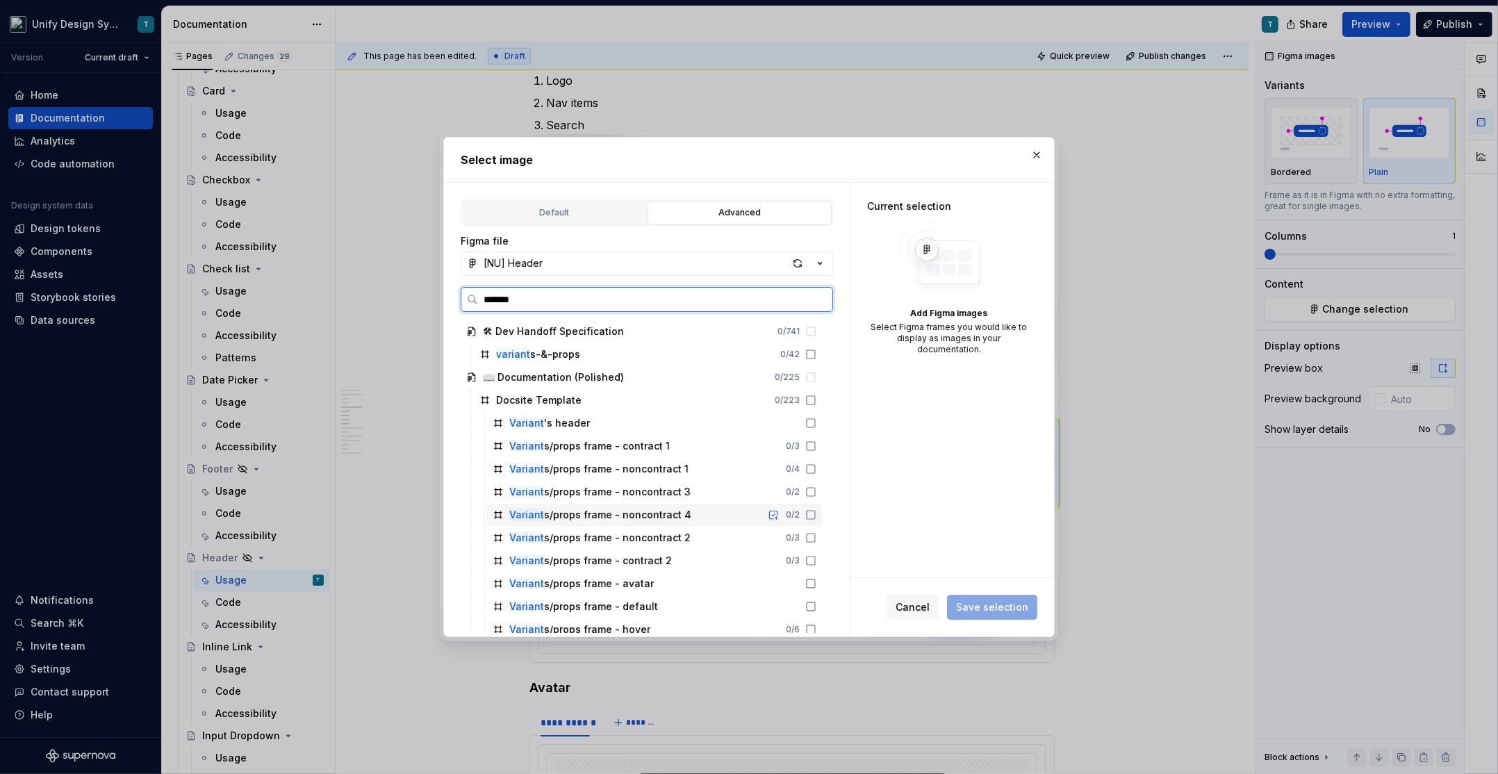
click at [636, 517] on div "Variant s/props frame - noncontract 4" at bounding box center [600, 515] width 182 height 14
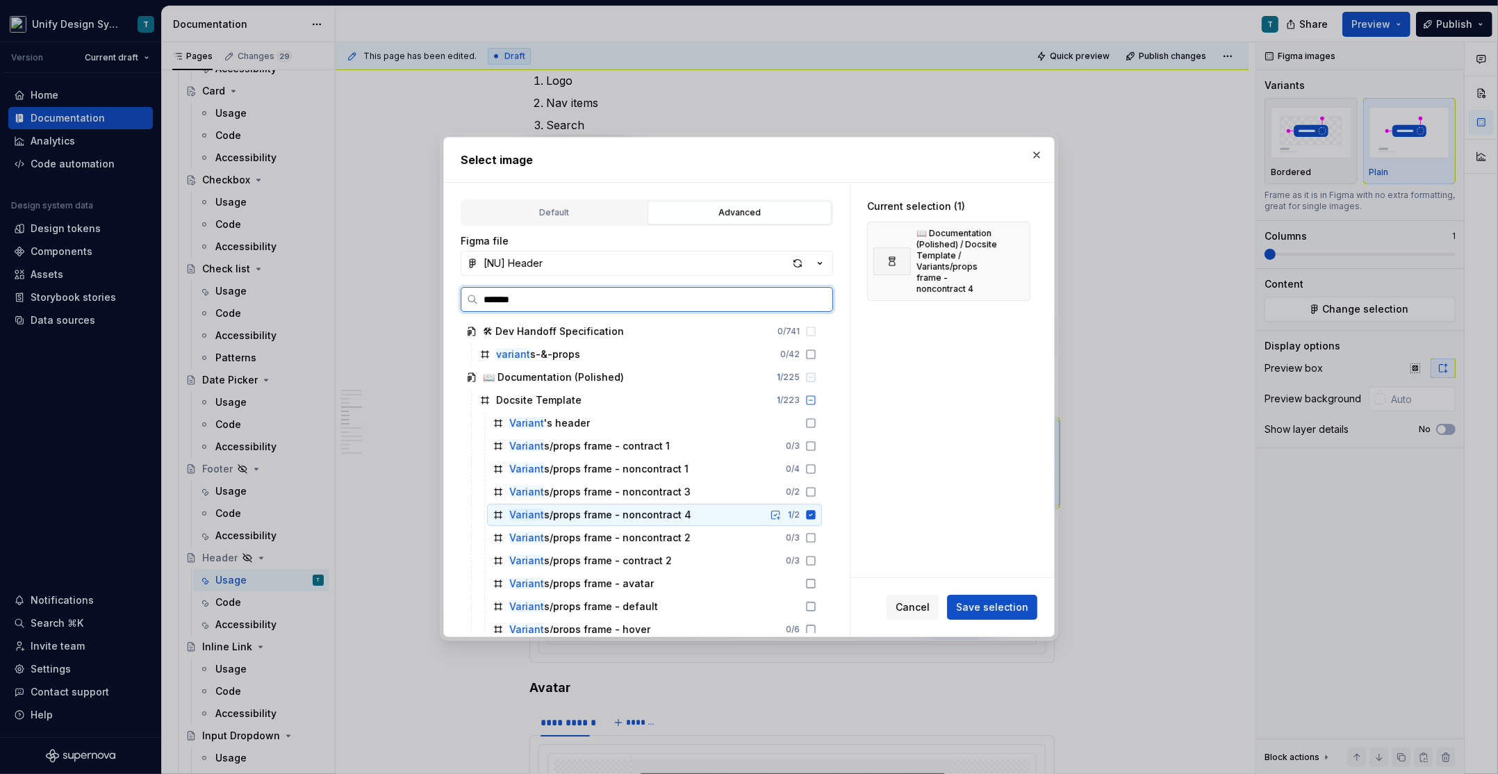
click at [666, 512] on div "Variant s/props frame - noncontract 4" at bounding box center [600, 515] width 182 height 14
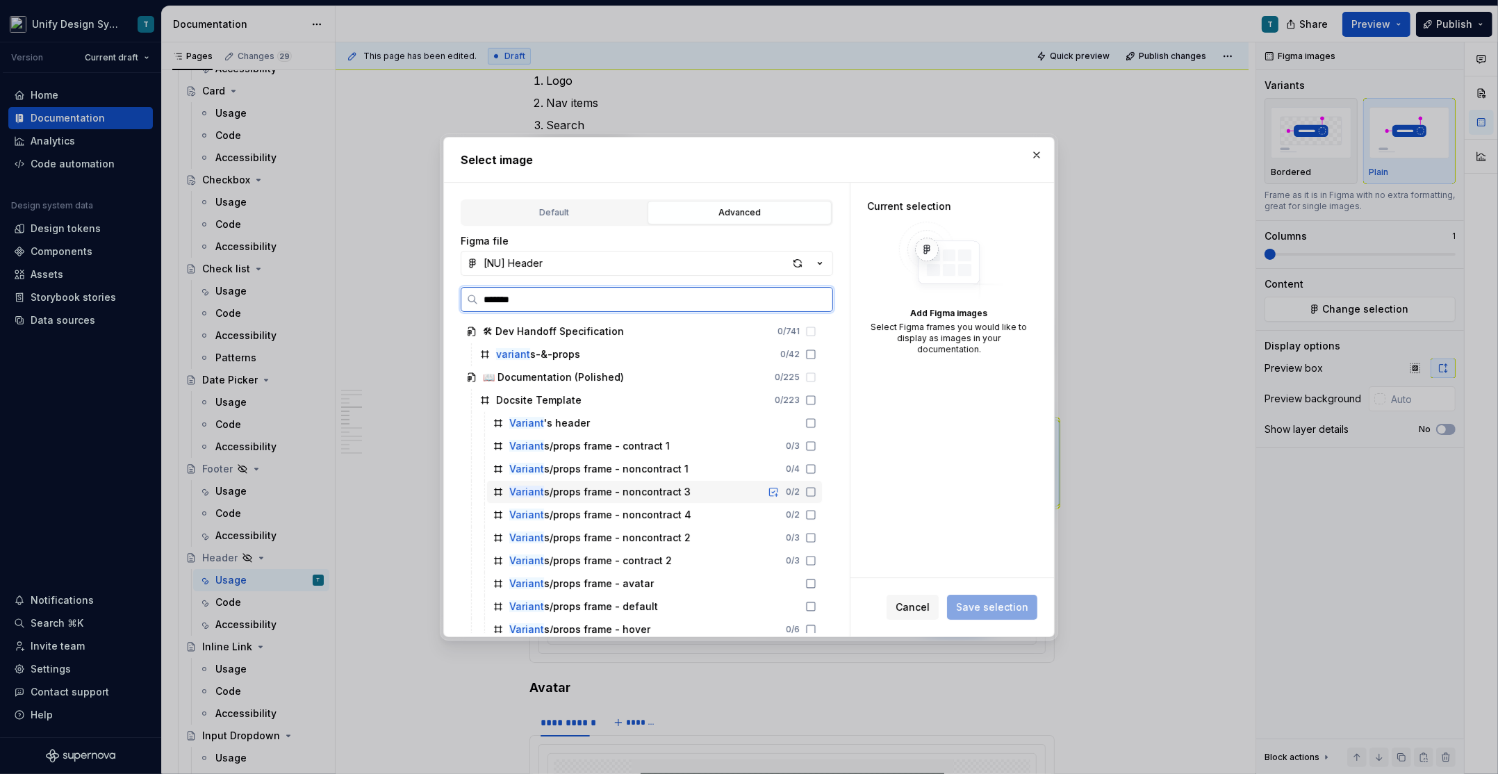
click at [657, 494] on div "Variant s/props frame - noncontract 3" at bounding box center [599, 492] width 181 height 14
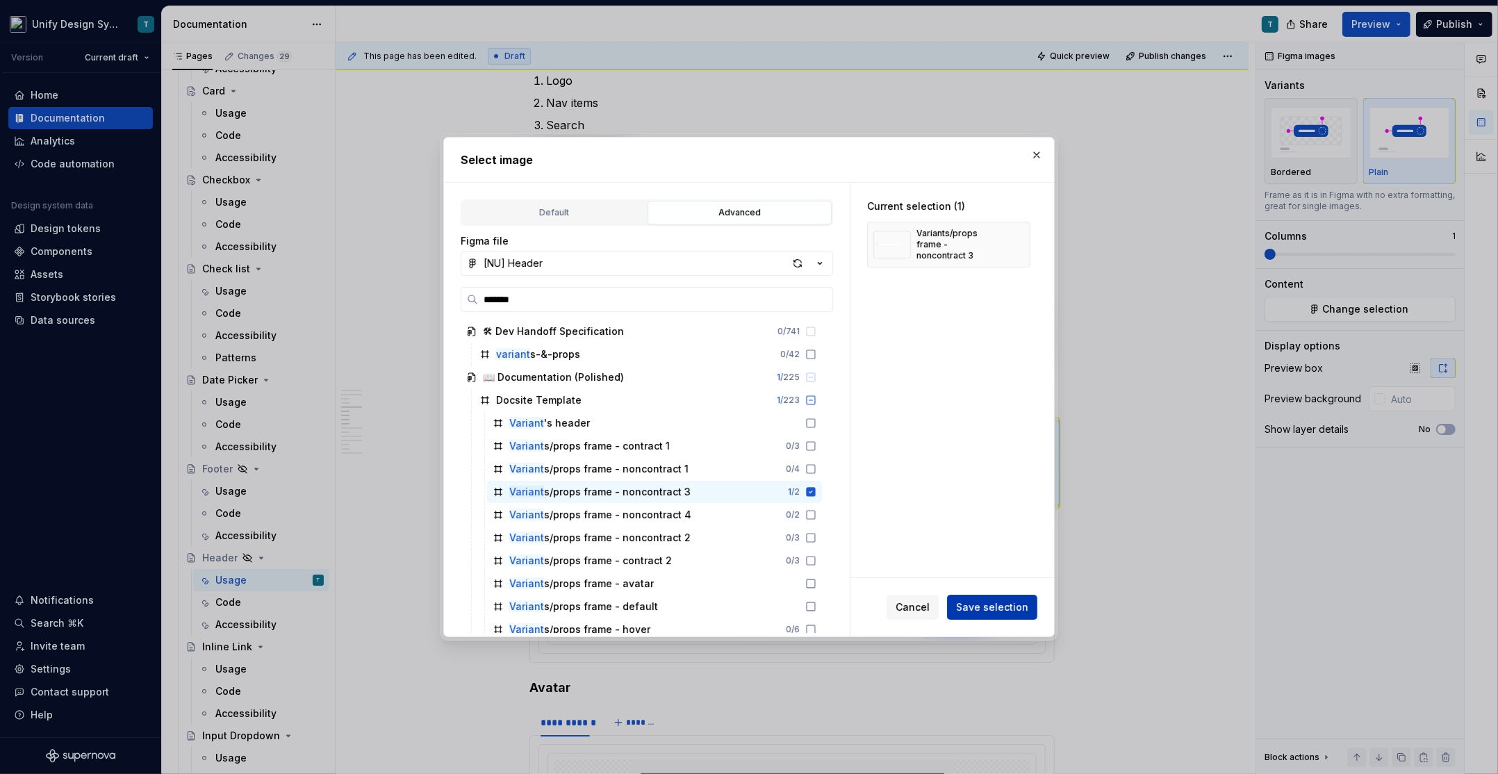
click at [975, 602] on span "Save selection" at bounding box center [992, 607] width 72 height 14
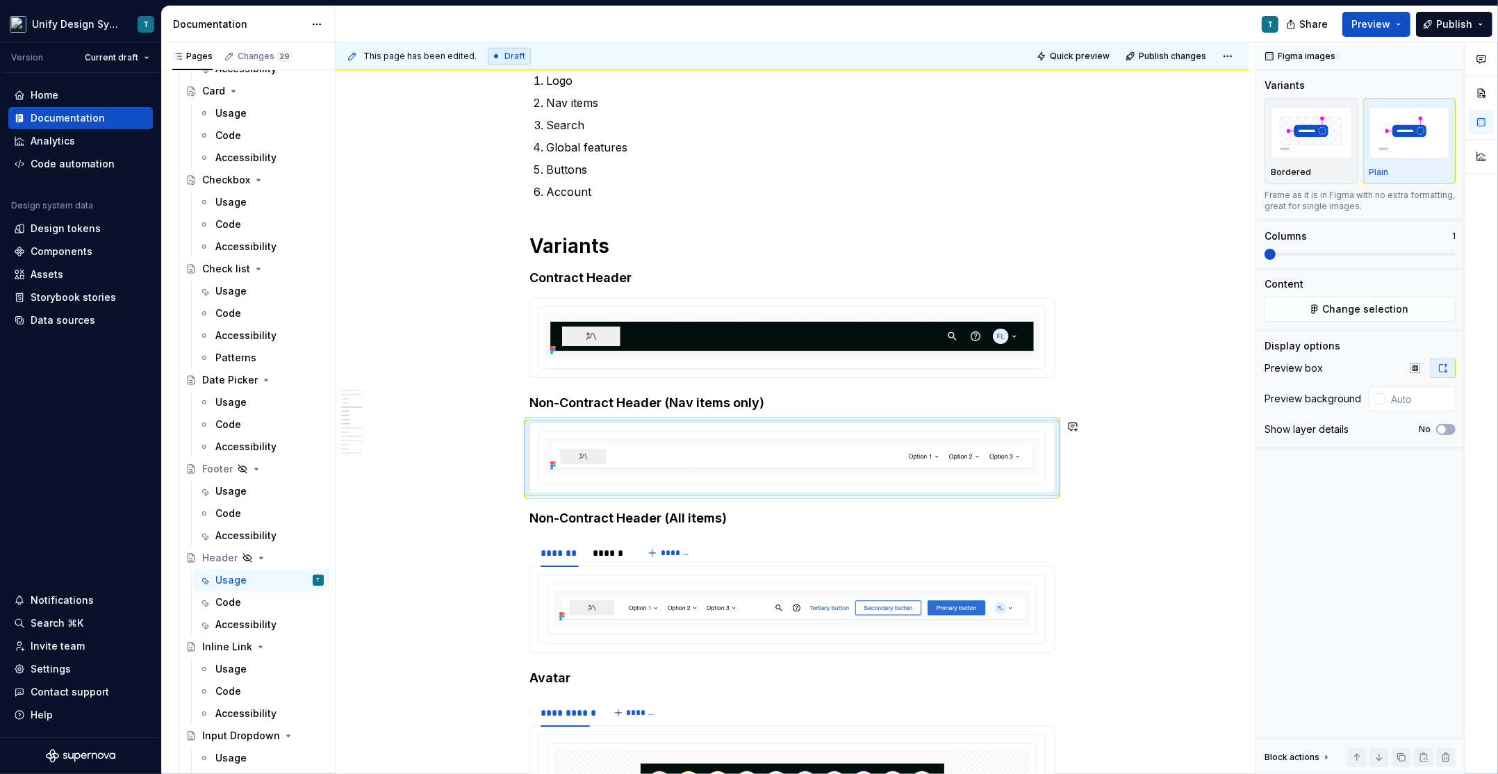
scroll to position [1126, 0]
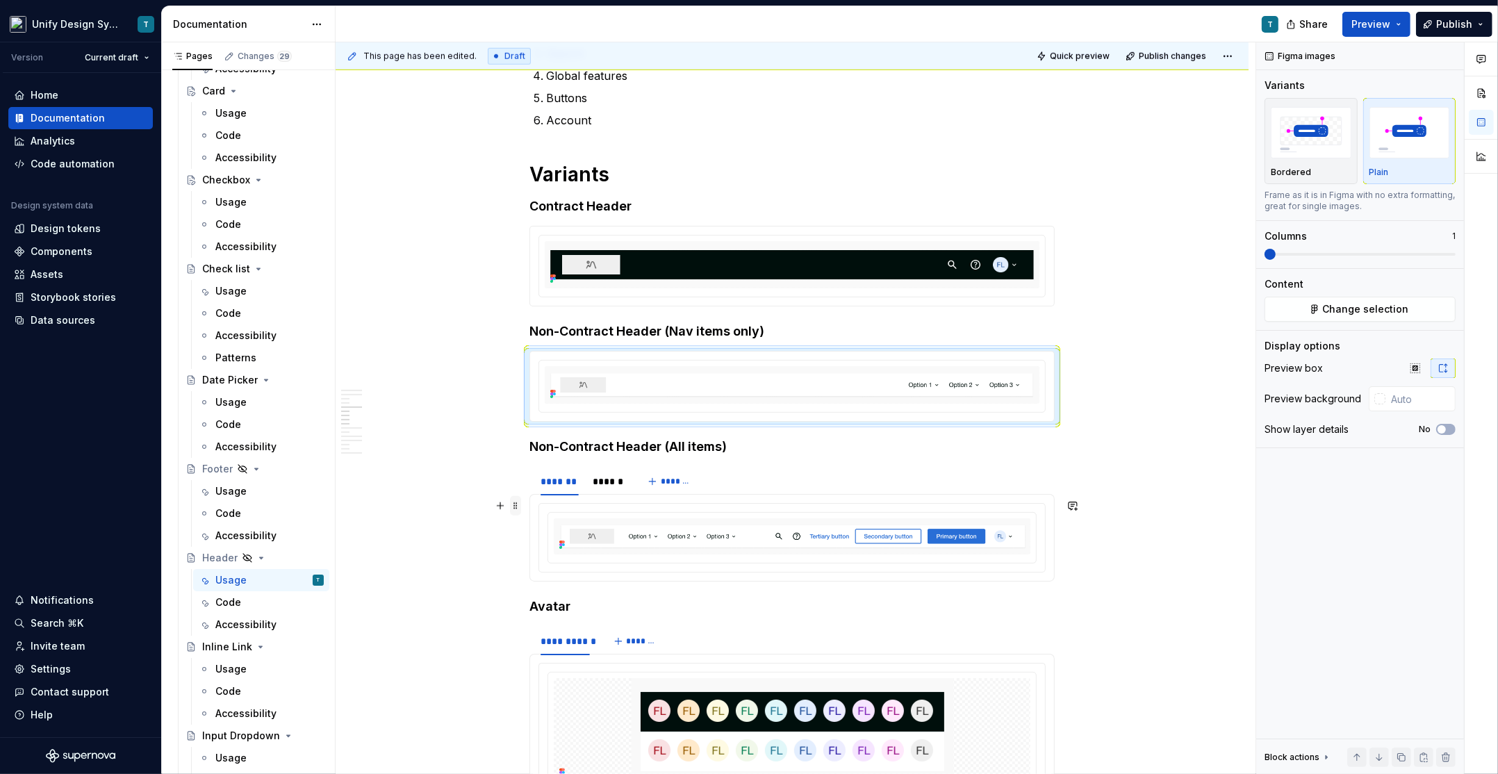
click at [521, 499] on span at bounding box center [515, 505] width 11 height 19
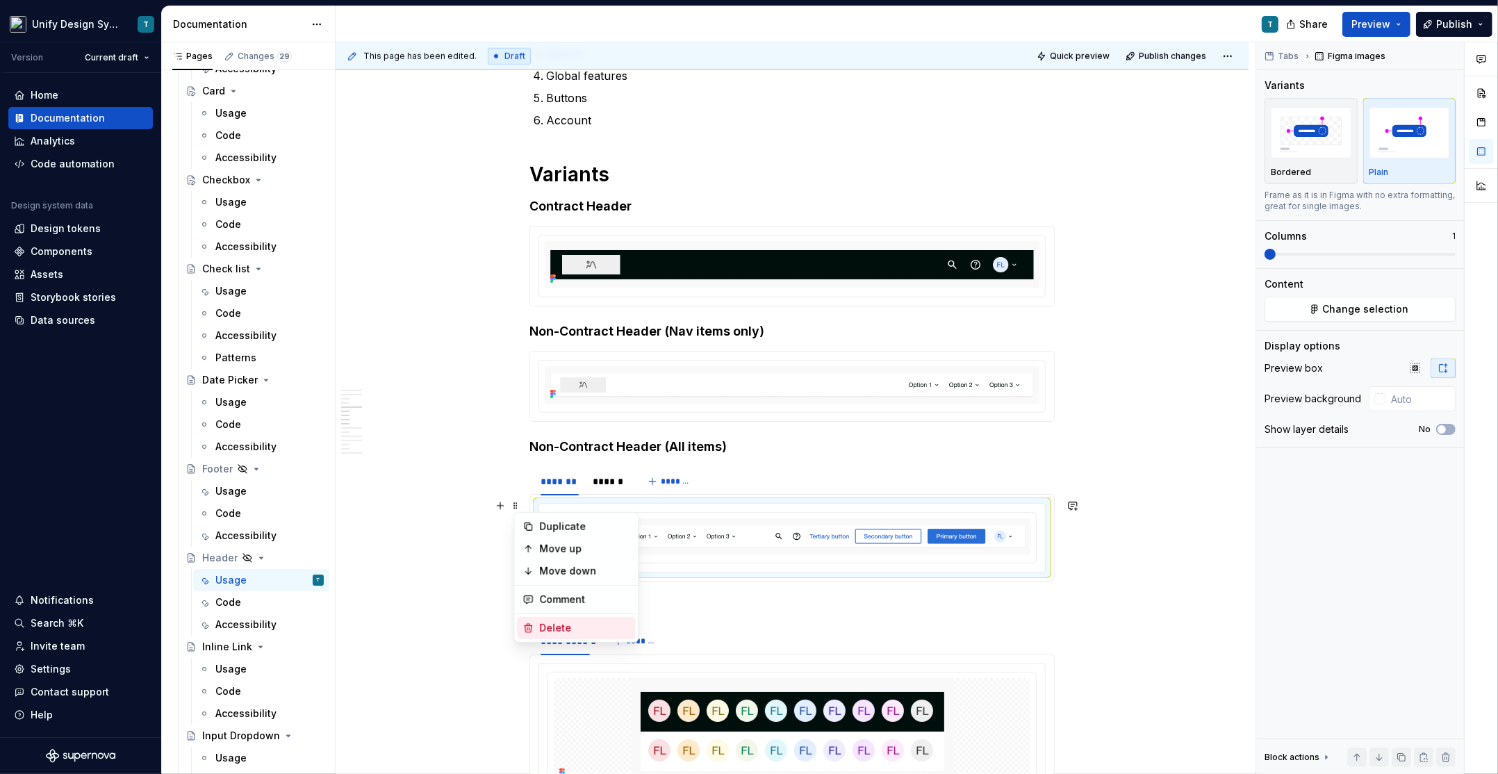
click at [550, 620] on div "Delete" at bounding box center [576, 628] width 118 height 22
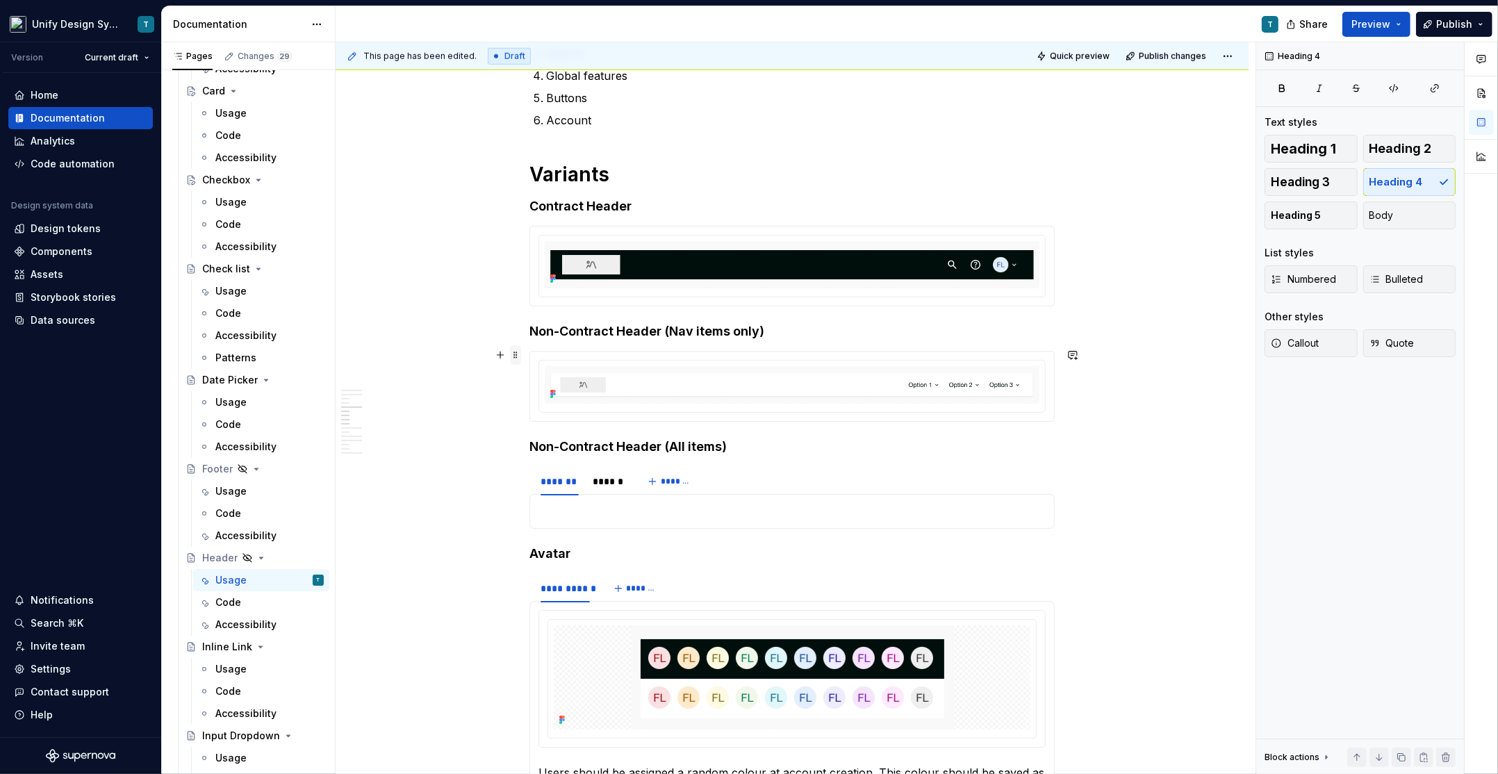
click at [520, 352] on span at bounding box center [515, 354] width 11 height 19
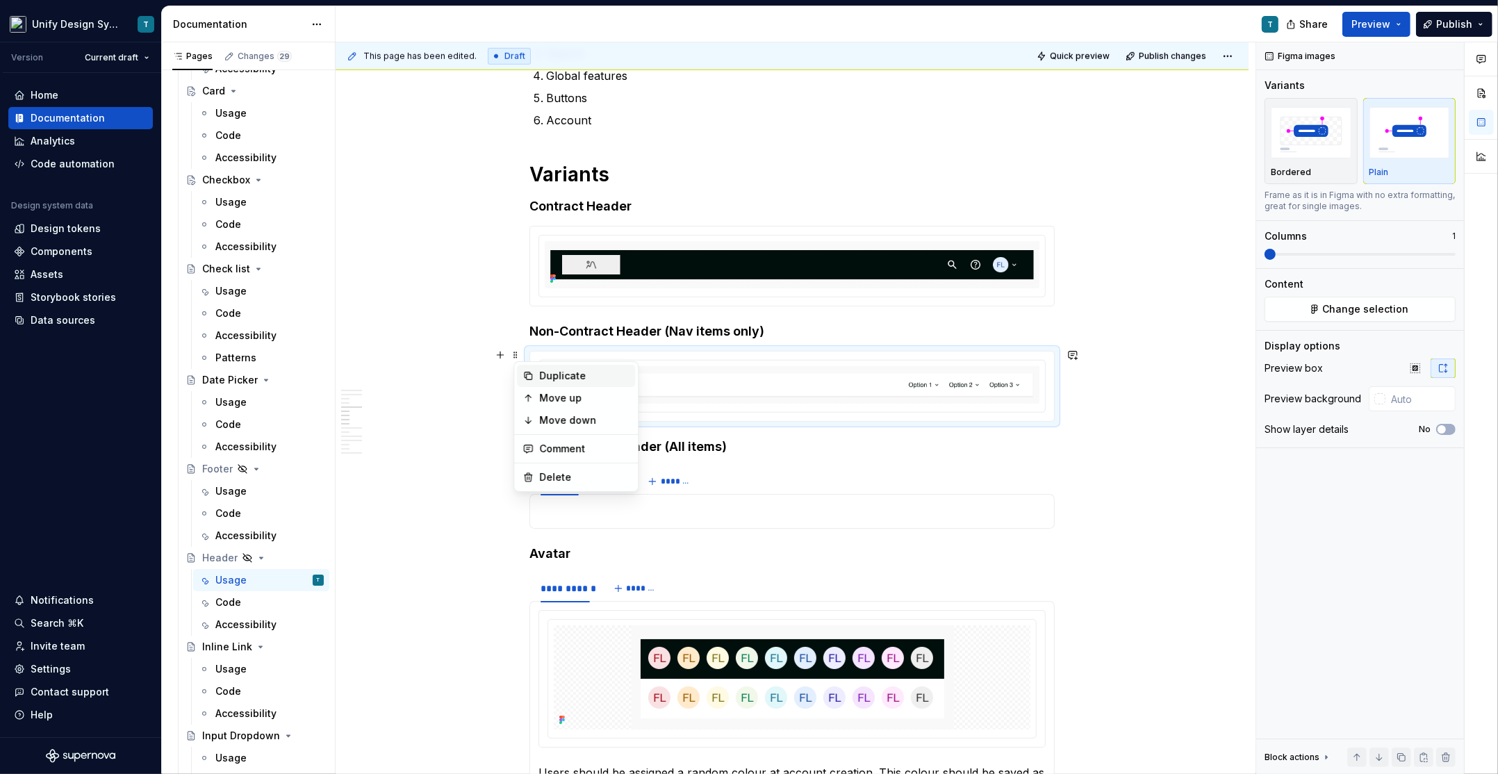
click at [555, 370] on div "Duplicate" at bounding box center [584, 376] width 90 height 14
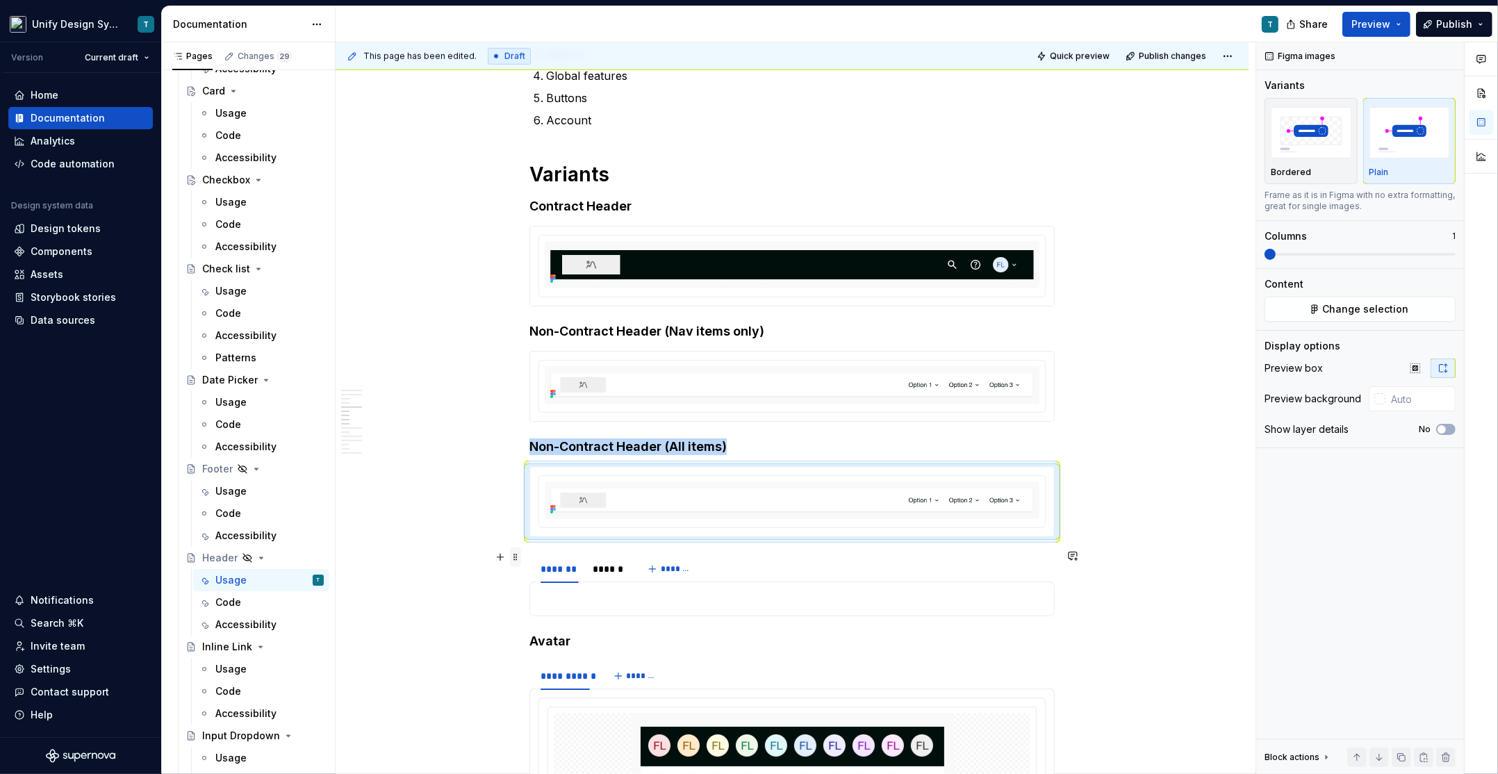
click at [521, 557] on span at bounding box center [515, 556] width 11 height 19
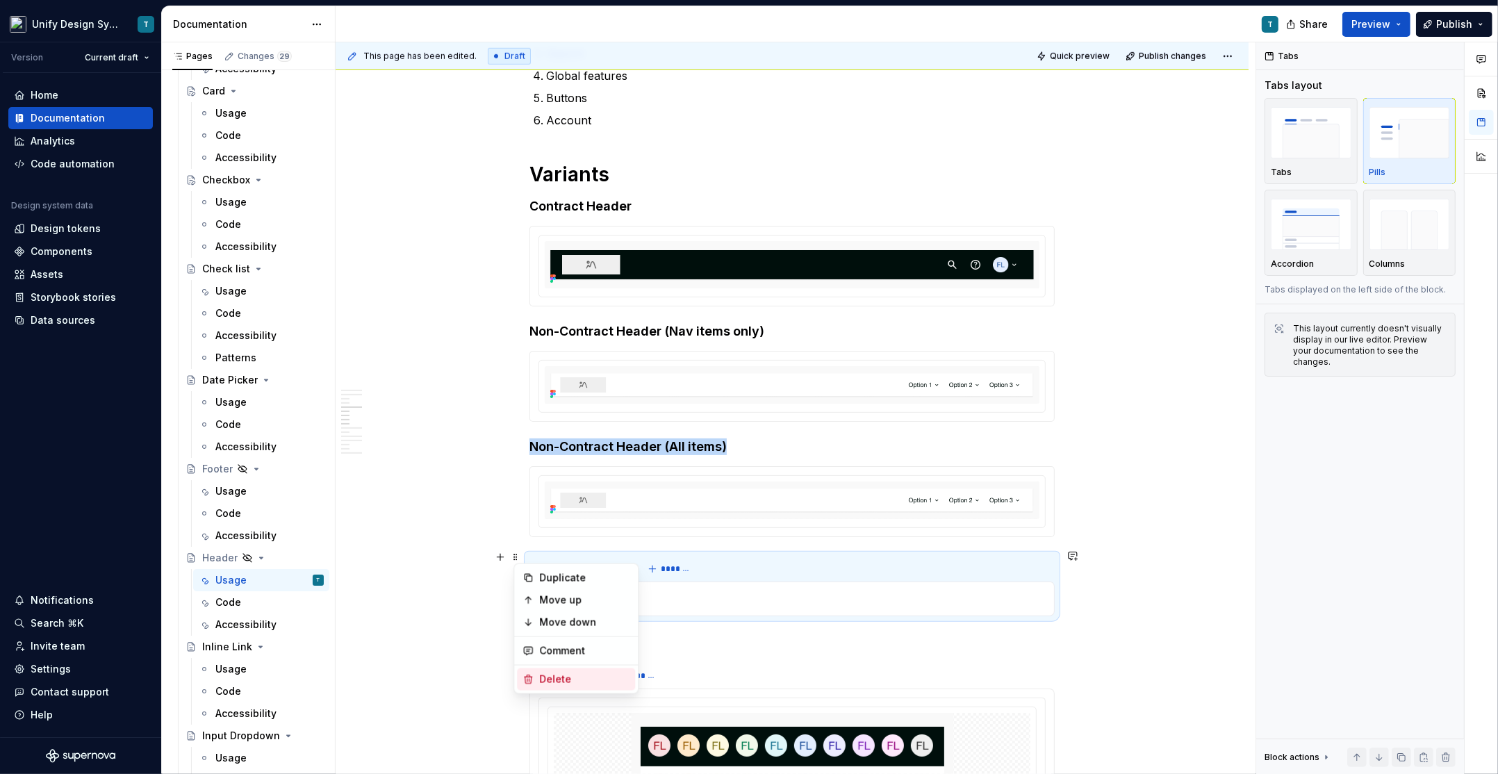
click at [554, 675] on div "Delete" at bounding box center [584, 679] width 90 height 14
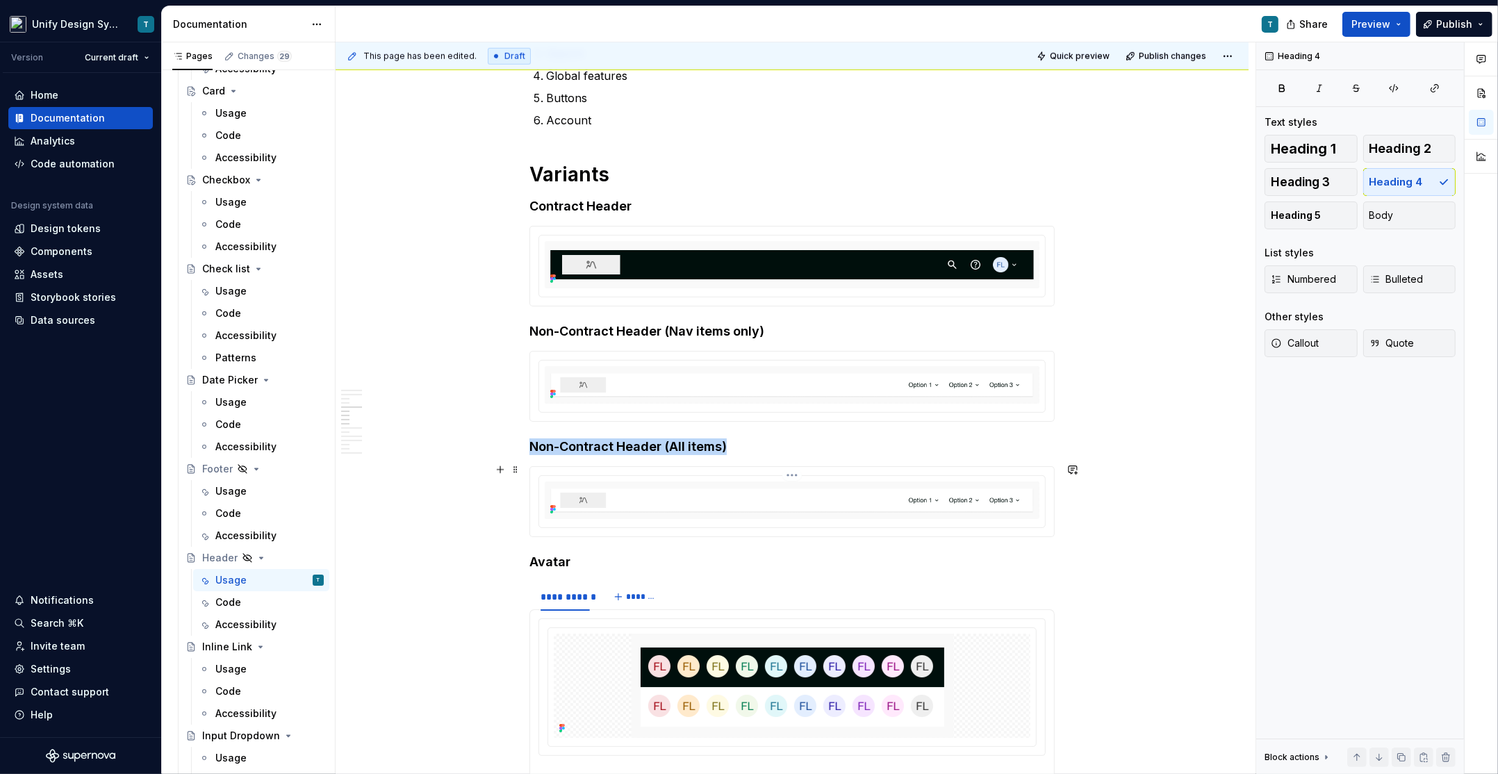
click at [582, 484] on img at bounding box center [792, 500] width 495 height 38
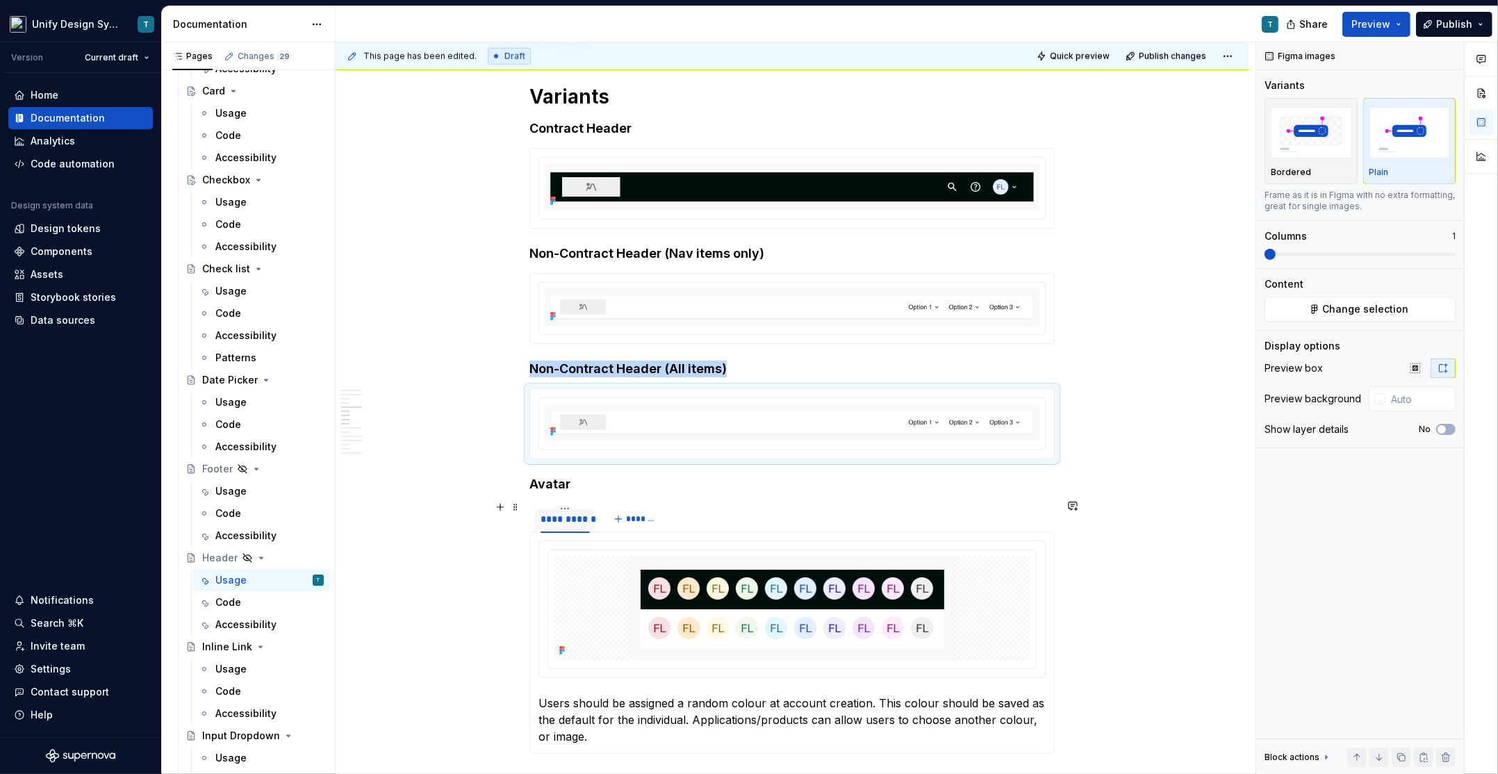
scroll to position [1216, 0]
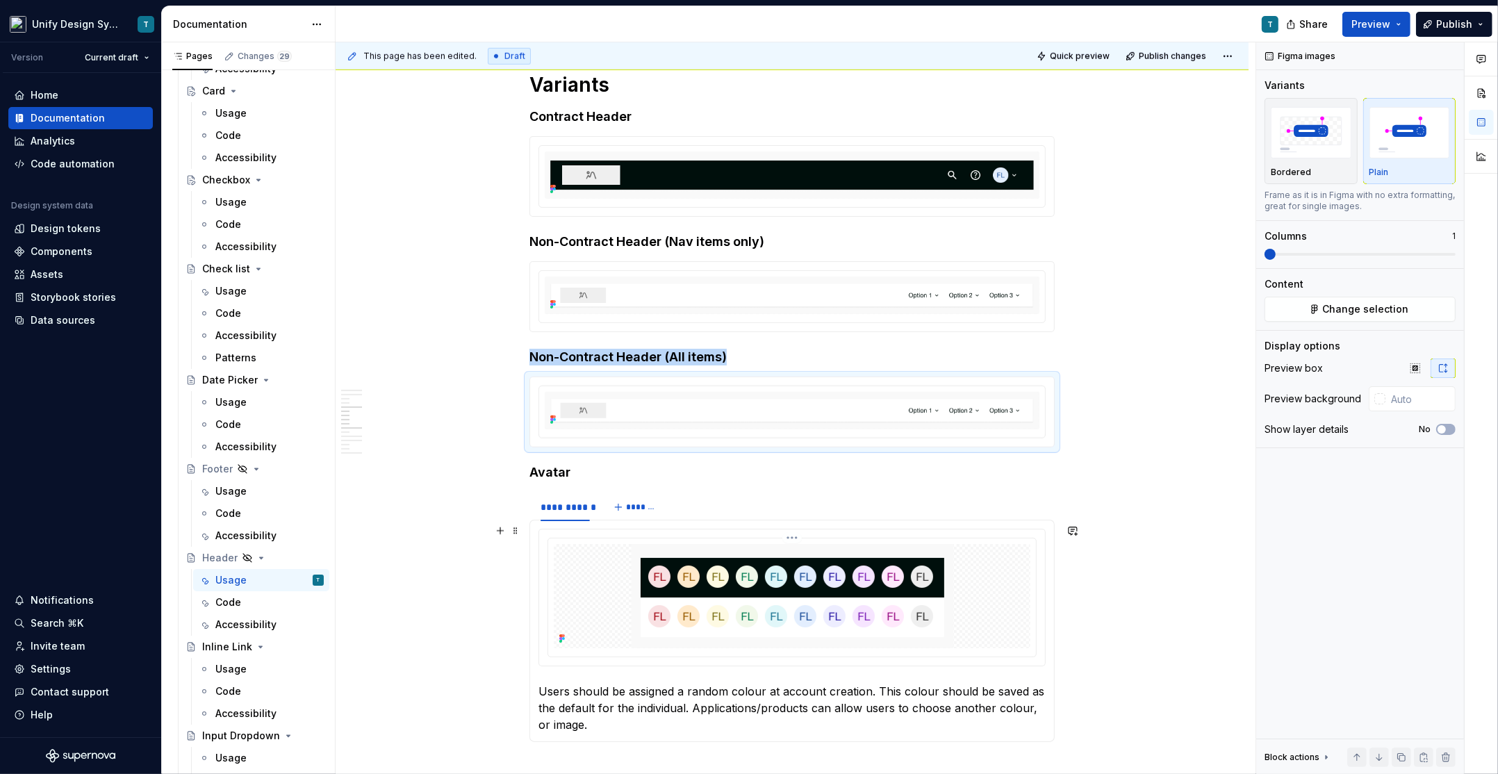
click at [615, 572] on div at bounding box center [792, 596] width 477 height 104
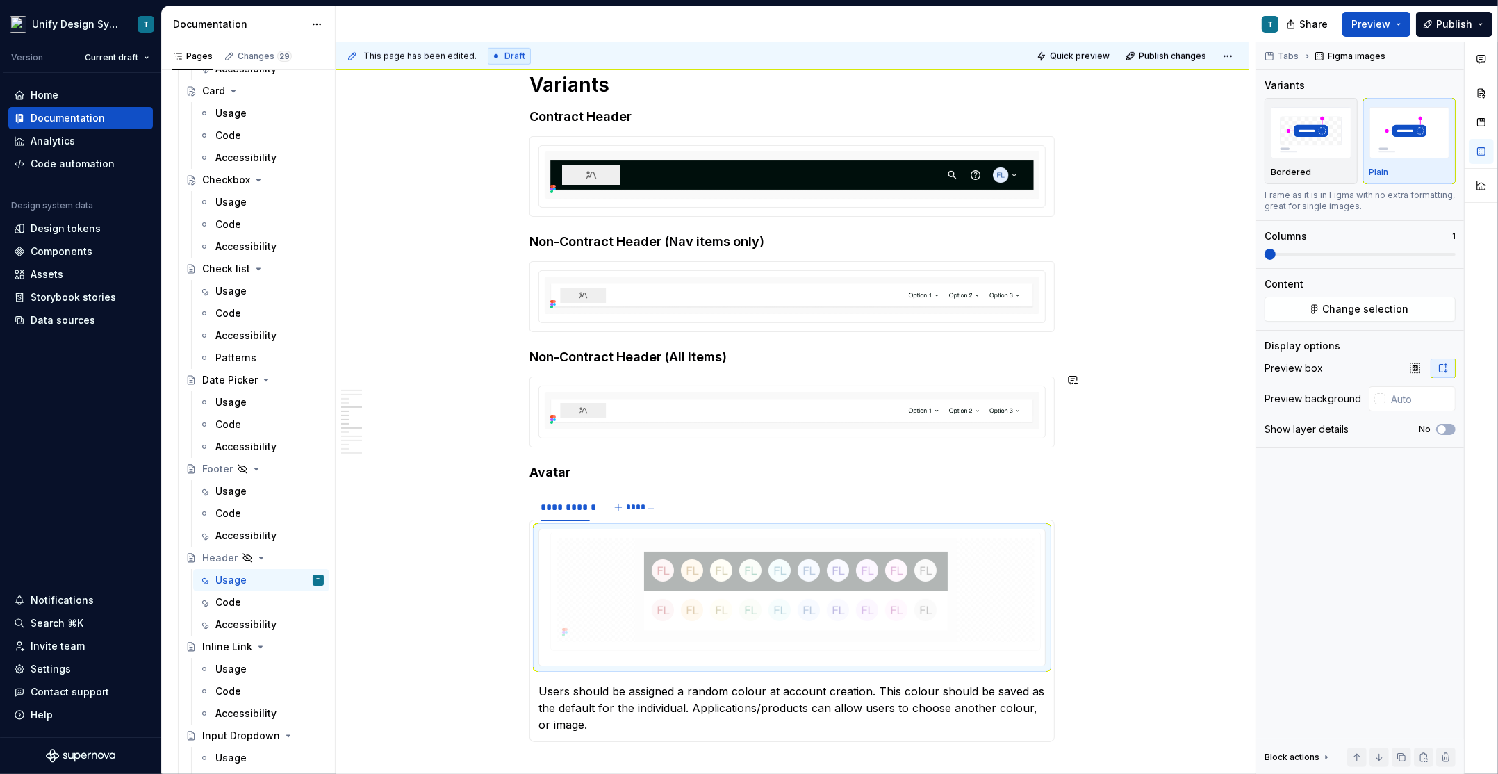
drag, startPoint x: 600, startPoint y: 544, endPoint x: 606, endPoint y: 460, distance: 84.3
click at [606, 460] on body "Unify Design System T Version Current draft Home Documentation Analytics Code a…" at bounding box center [749, 387] width 1498 height 774
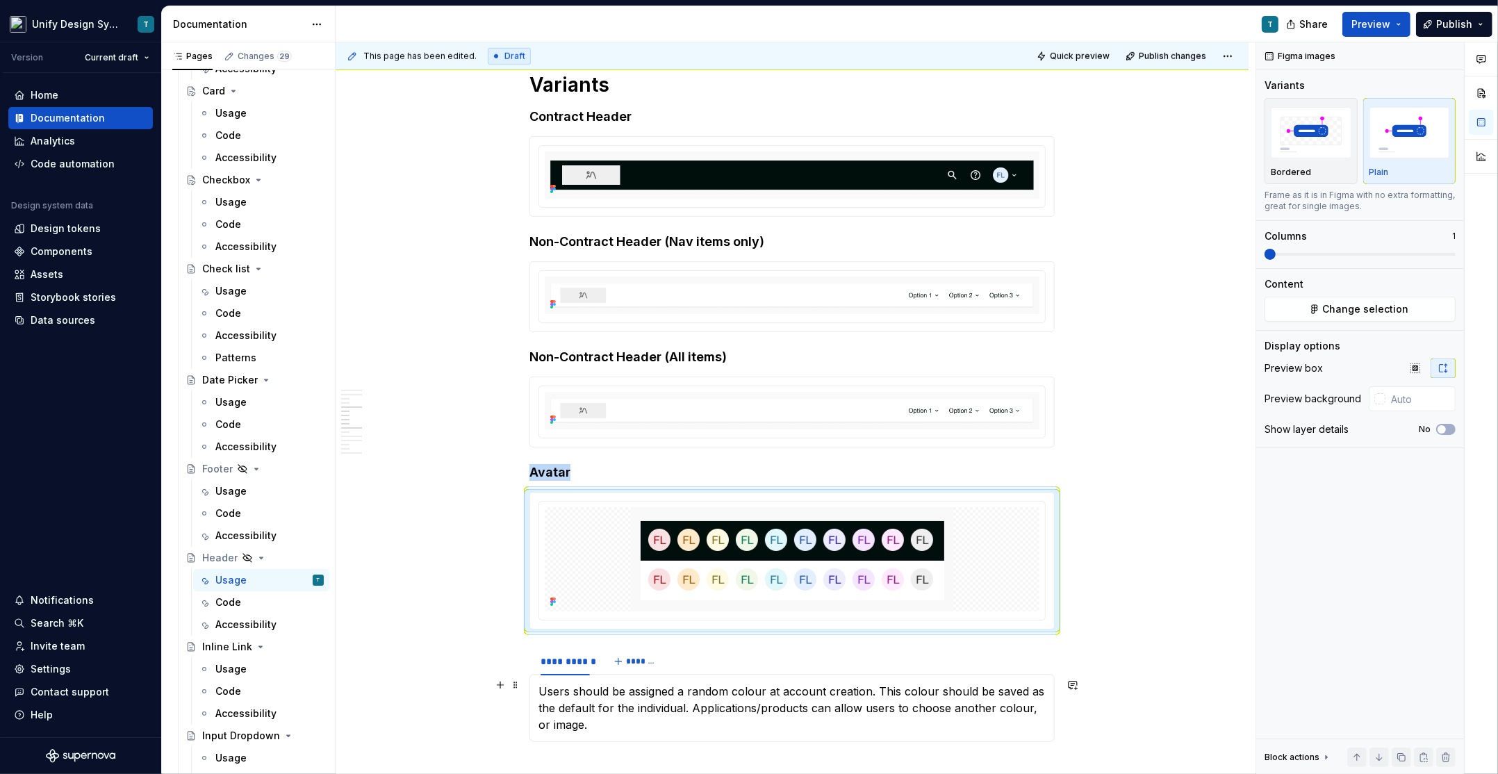
click at [575, 710] on p "Users should be assigned a random colour at account creation. This colour shoul…" at bounding box center [791, 708] width 507 height 50
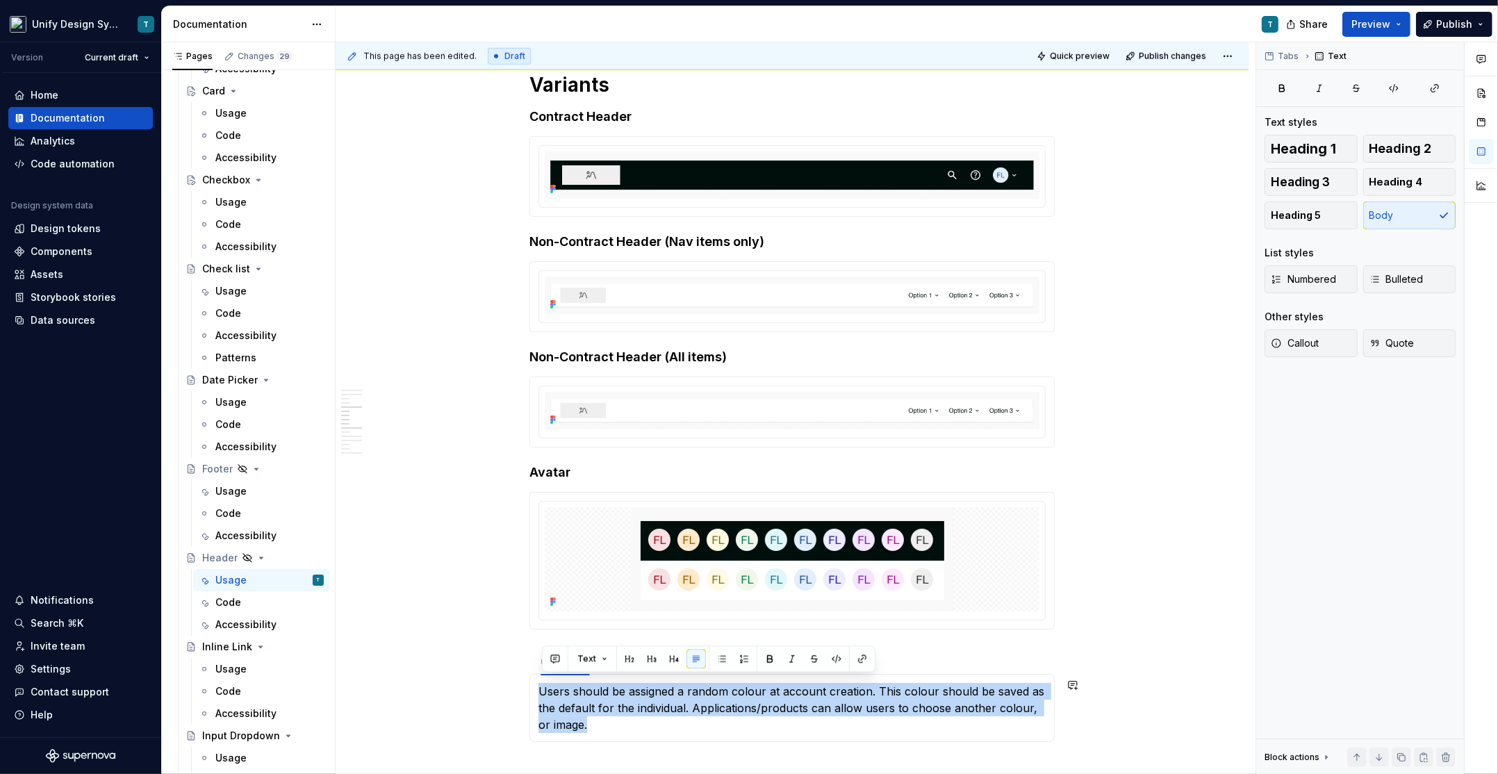
copy p "Users should be assigned a random colour at account creation. This colour shoul…"
click at [547, 579] on div at bounding box center [792, 559] width 495 height 104
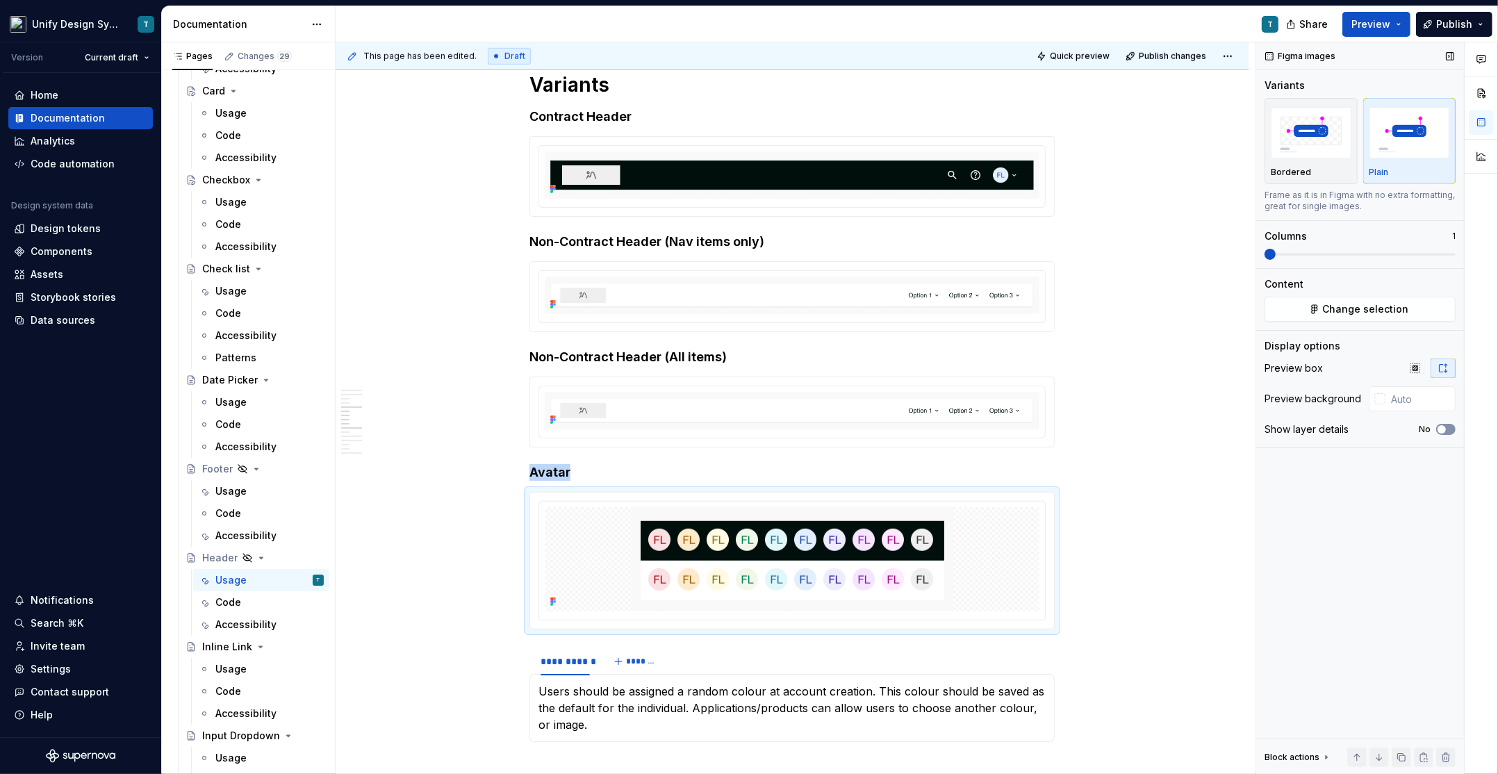
click at [1447, 429] on button "No" at bounding box center [1445, 429] width 19 height 11
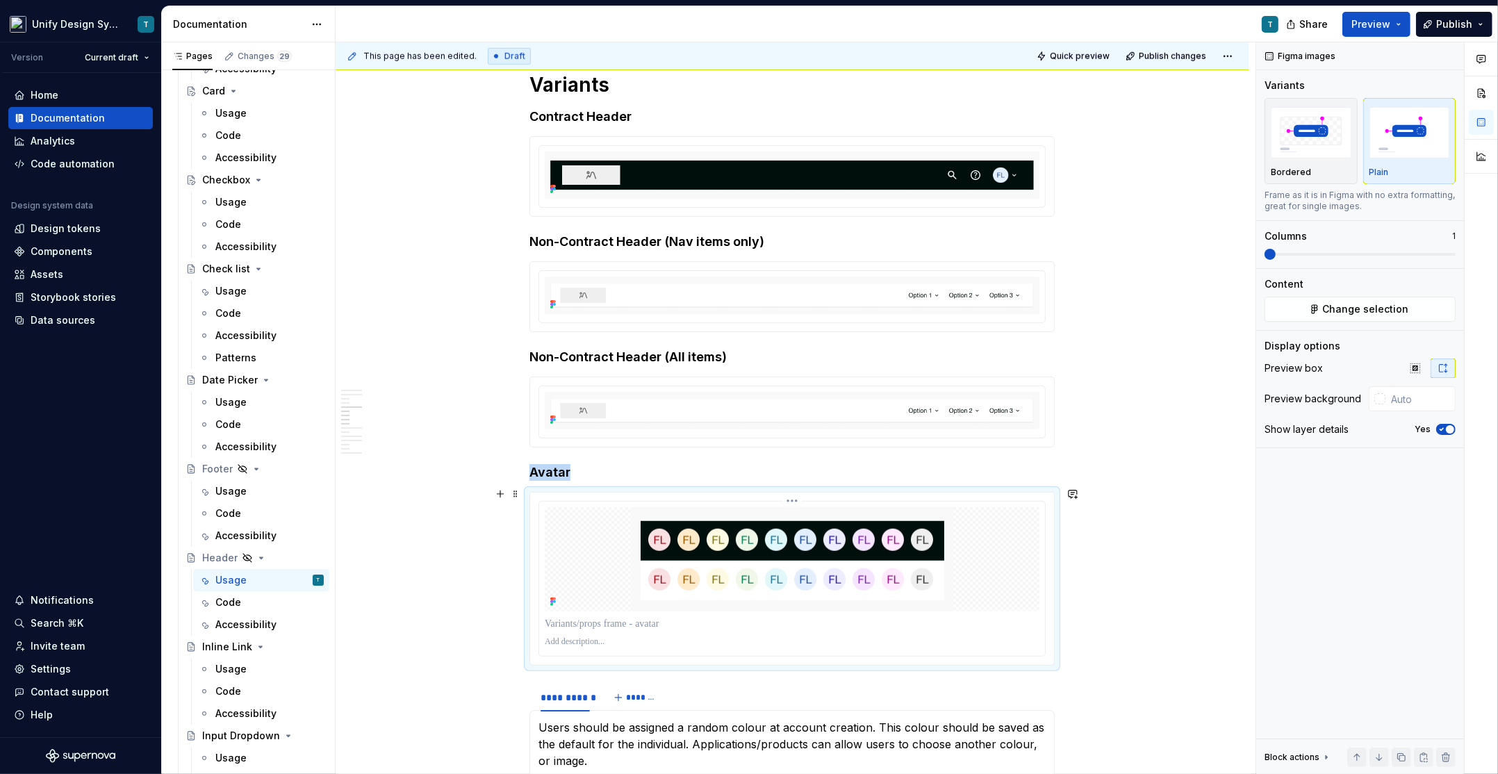
click at [684, 617] on p at bounding box center [792, 624] width 495 height 14
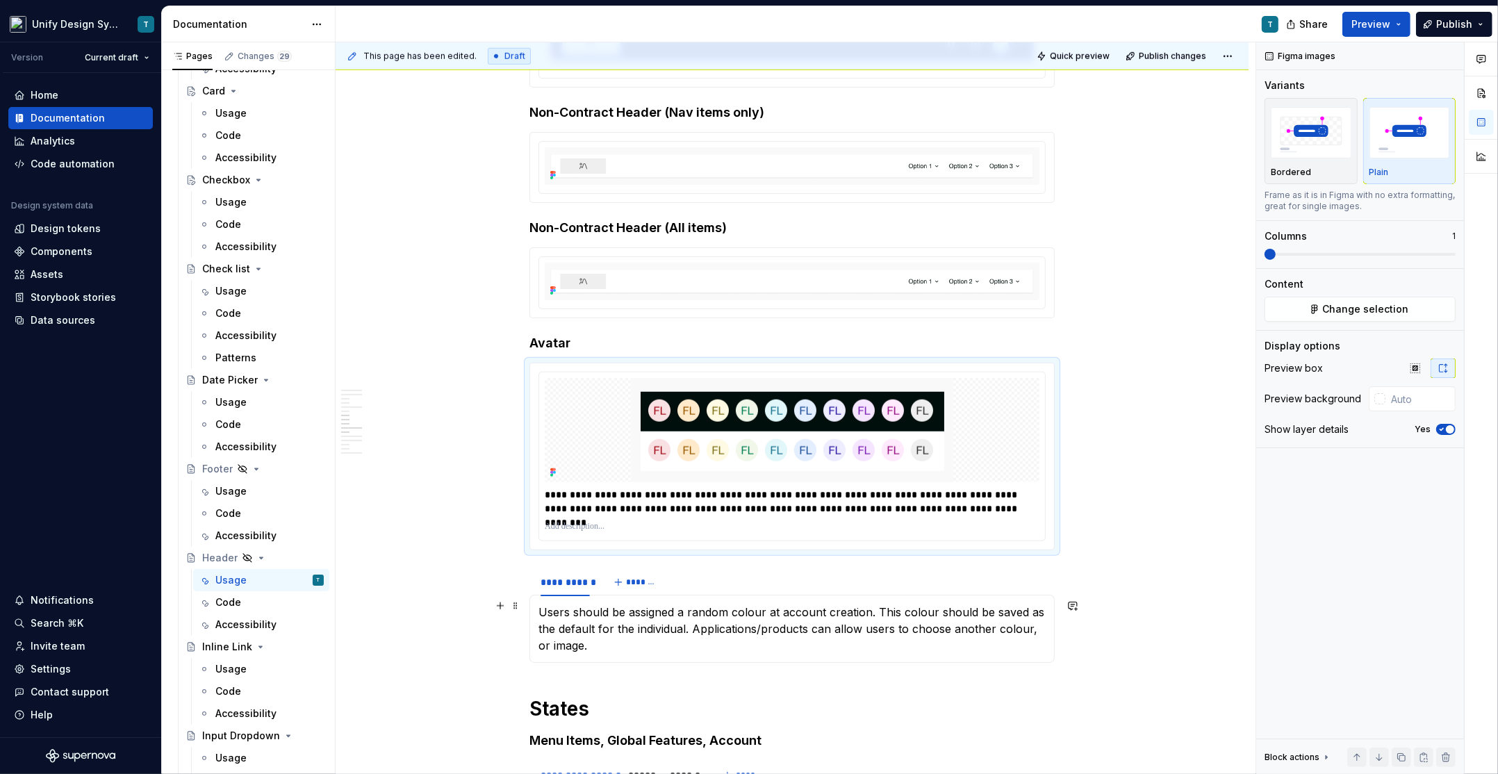
scroll to position [1346, 0]
click at [519, 570] on span at bounding box center [515, 568] width 11 height 19
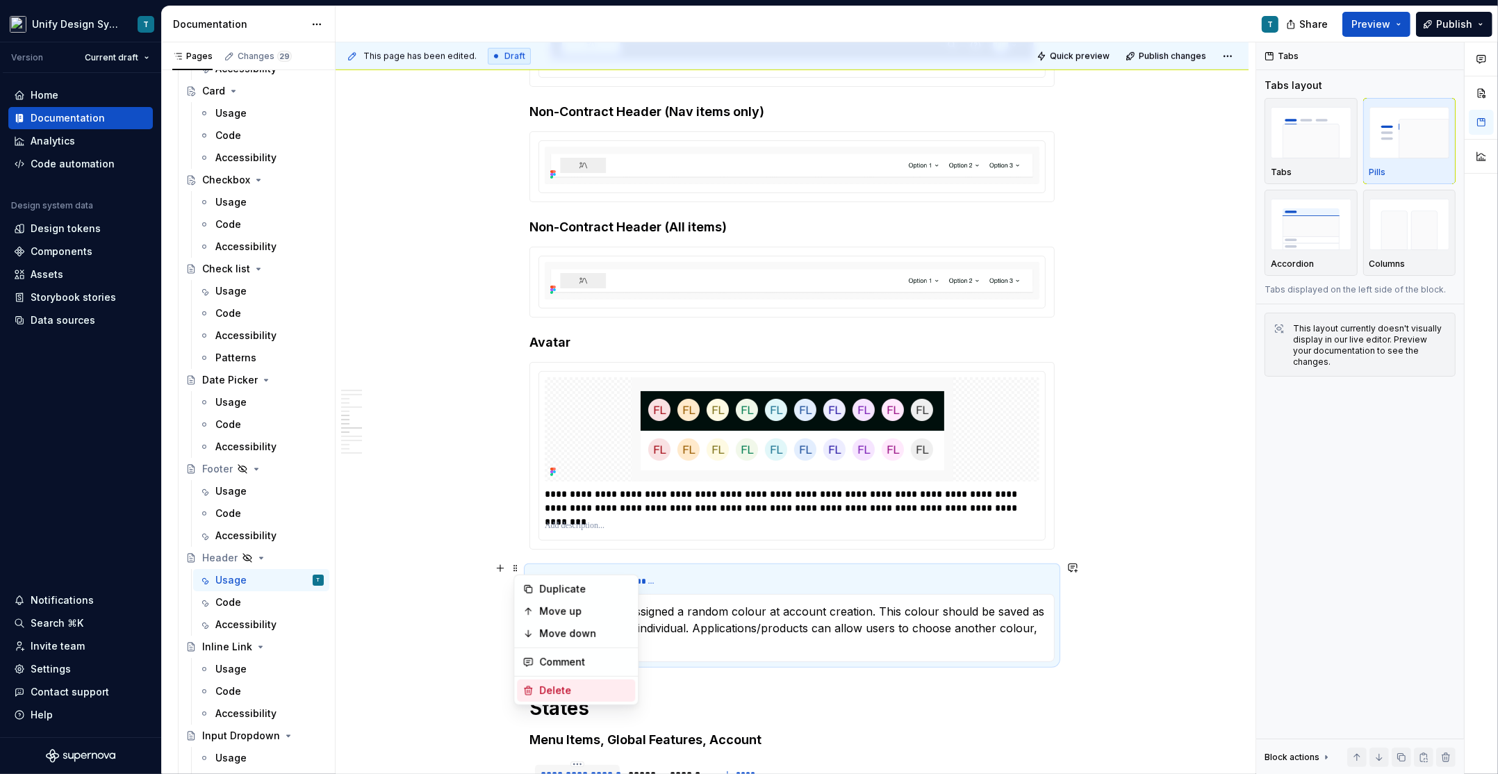
click at [541, 686] on div "Delete" at bounding box center [584, 691] width 90 height 14
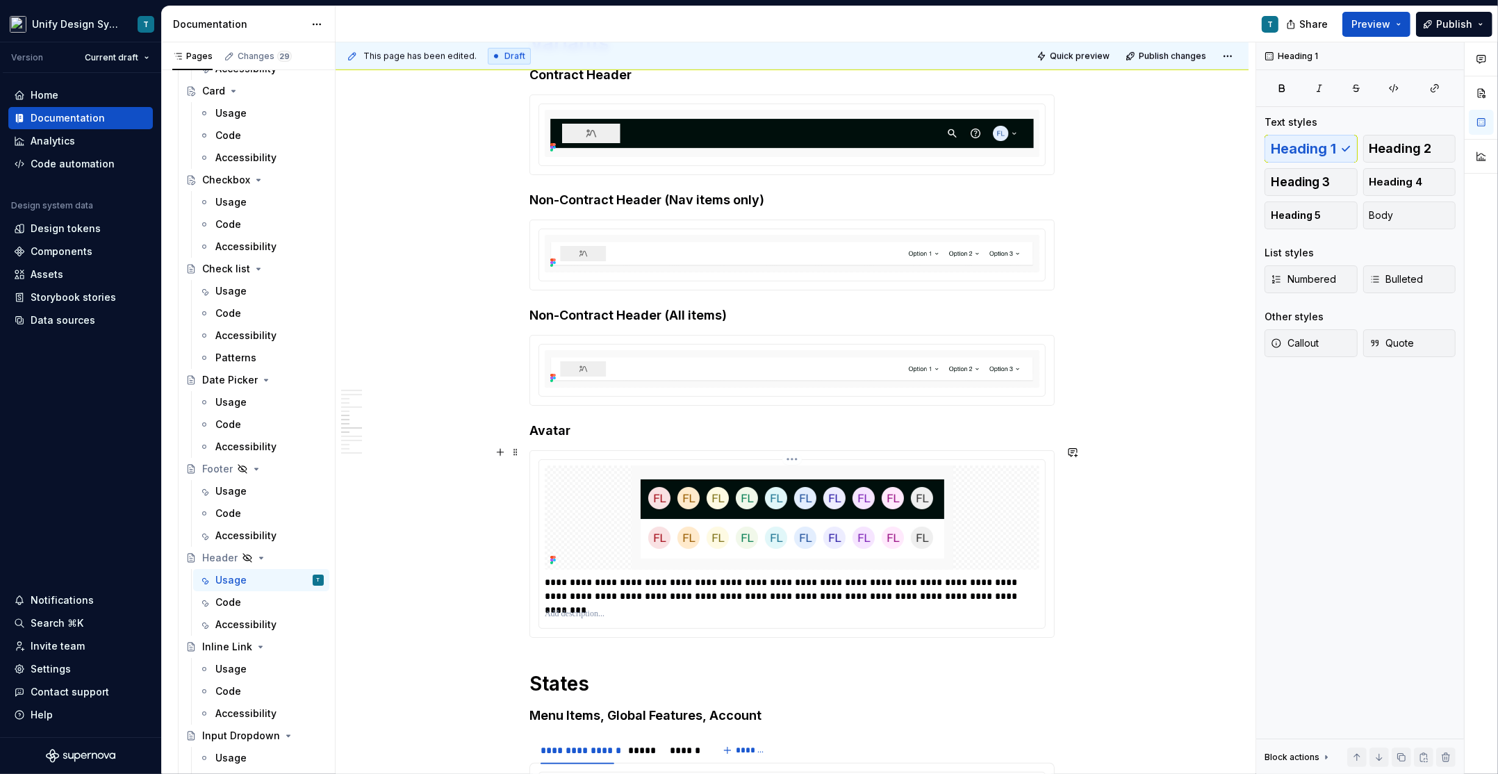
scroll to position [1253, 0]
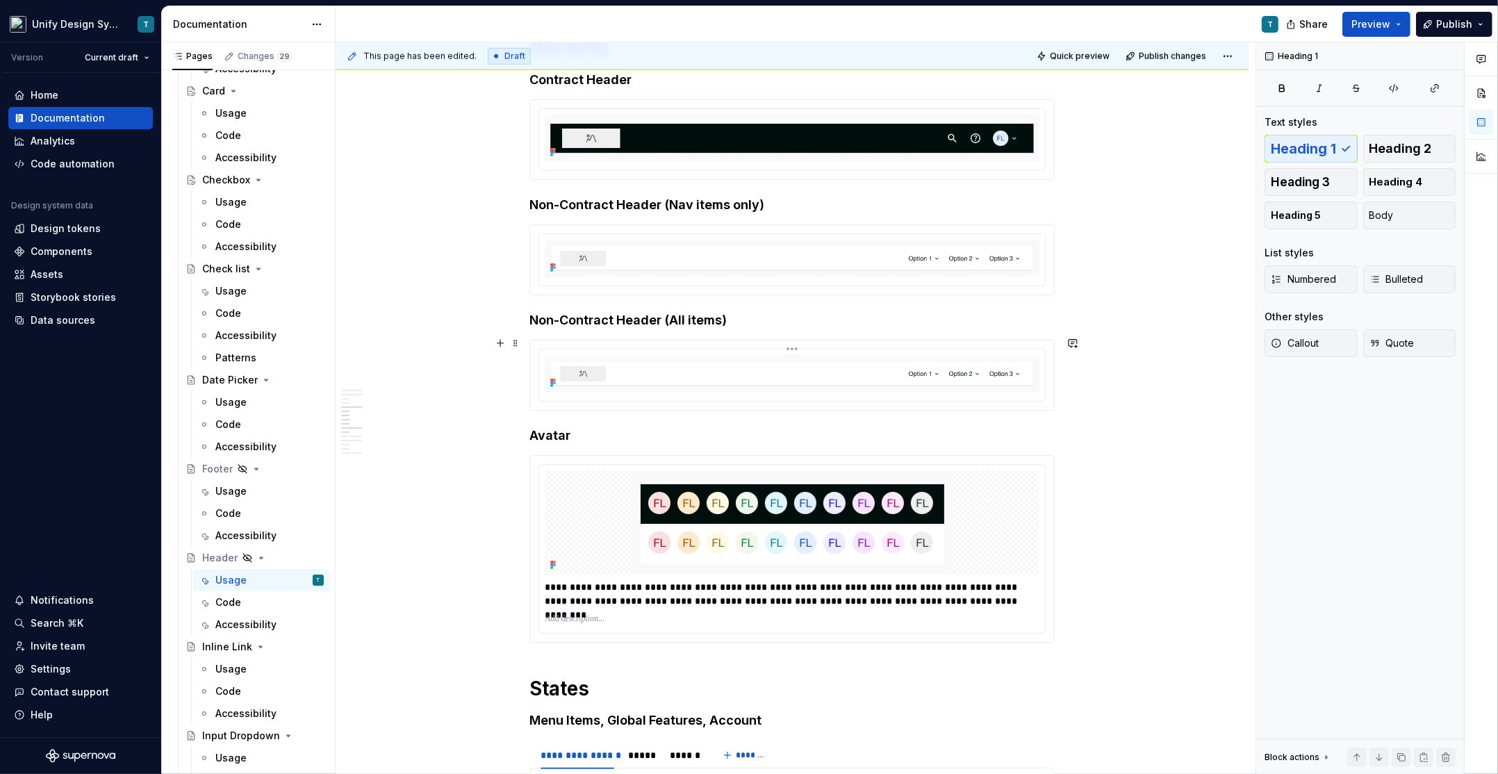
click at [662, 365] on img at bounding box center [792, 374] width 495 height 38
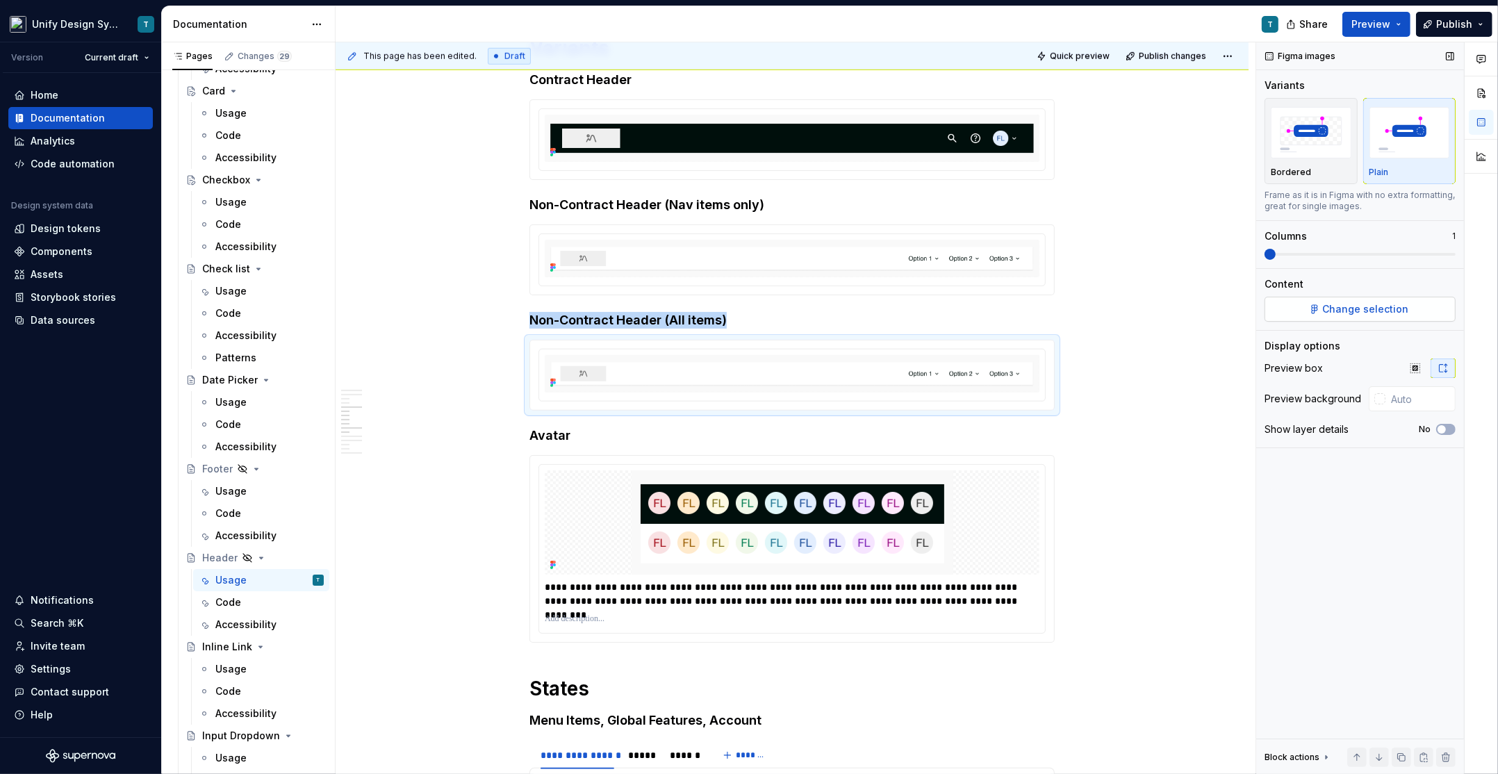
click at [1319, 313] on button "Change selection" at bounding box center [1359, 309] width 191 height 25
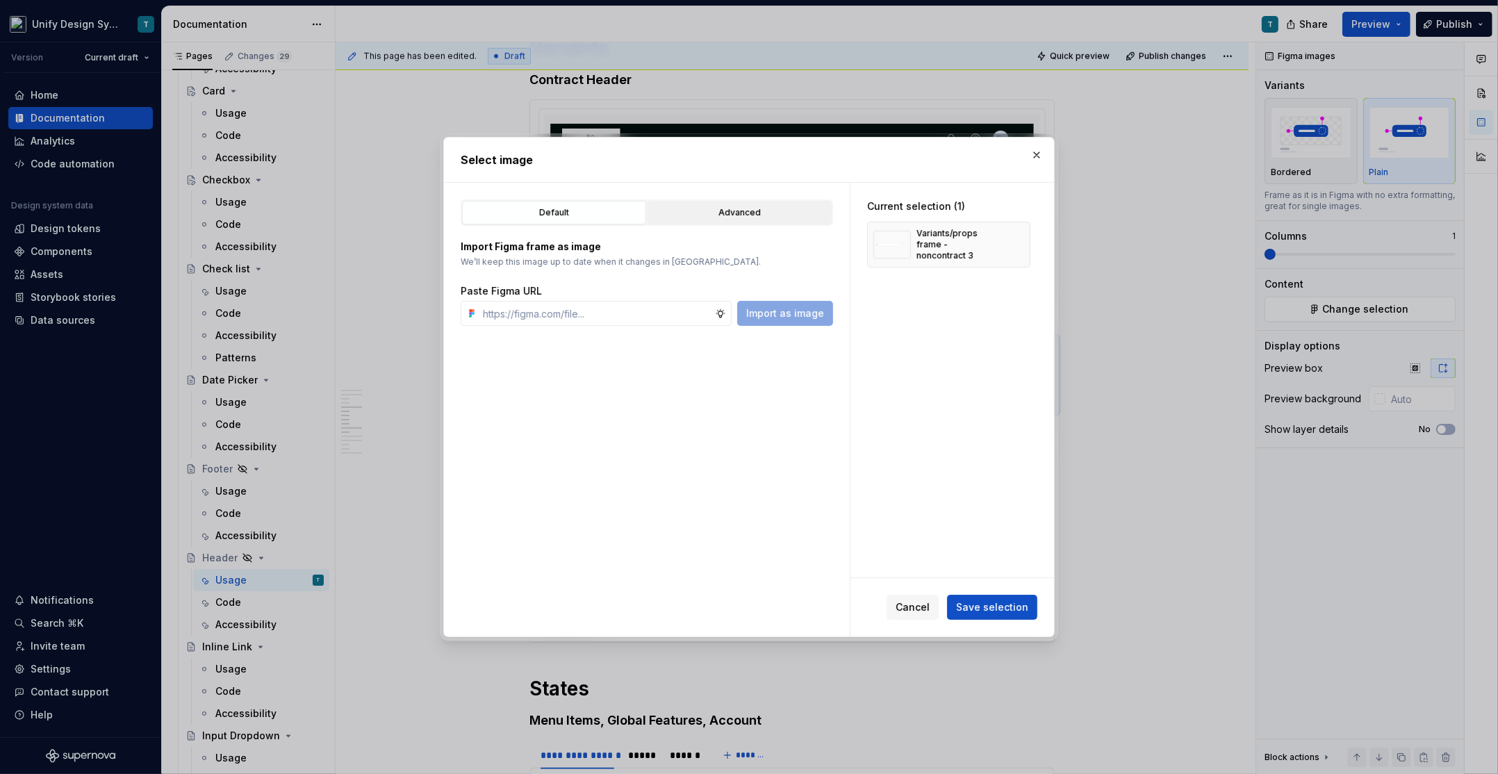
click at [703, 213] on div "Advanced" at bounding box center [739, 213] width 174 height 14
type textarea "*"
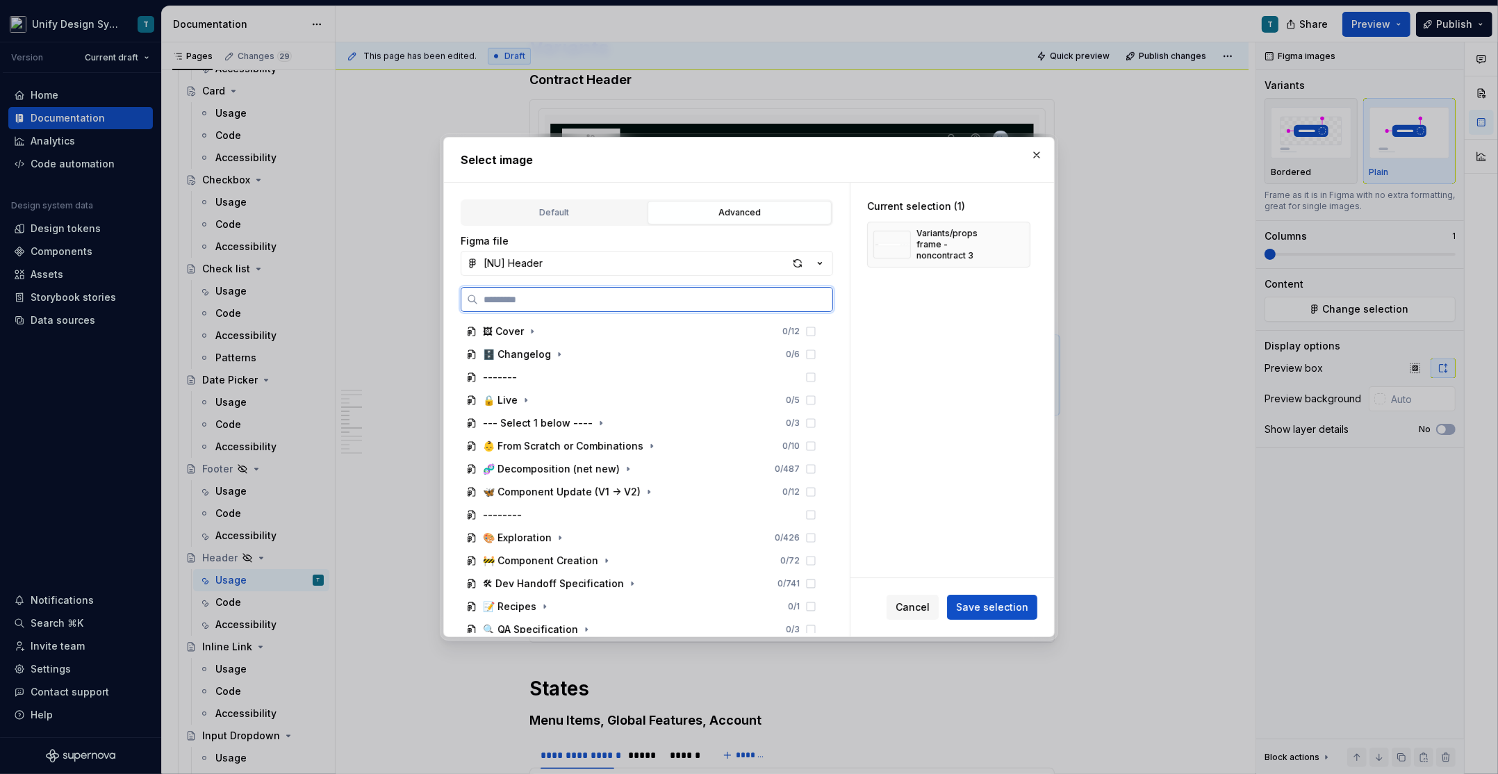
click at [515, 299] on input "search" at bounding box center [655, 299] width 354 height 14
type input "*******"
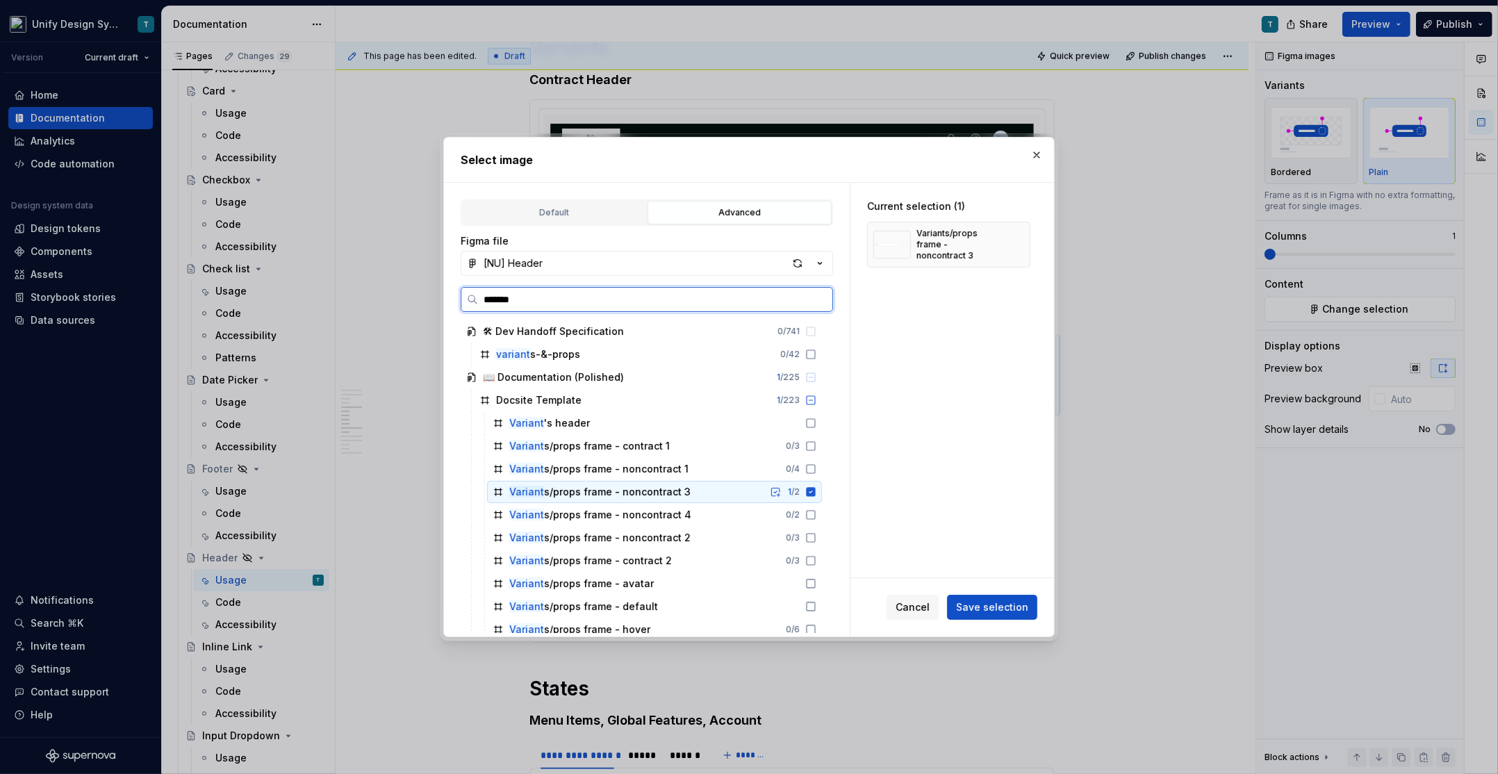
click at [636, 496] on div "Variant s/props frame - noncontract 3" at bounding box center [599, 492] width 181 height 14
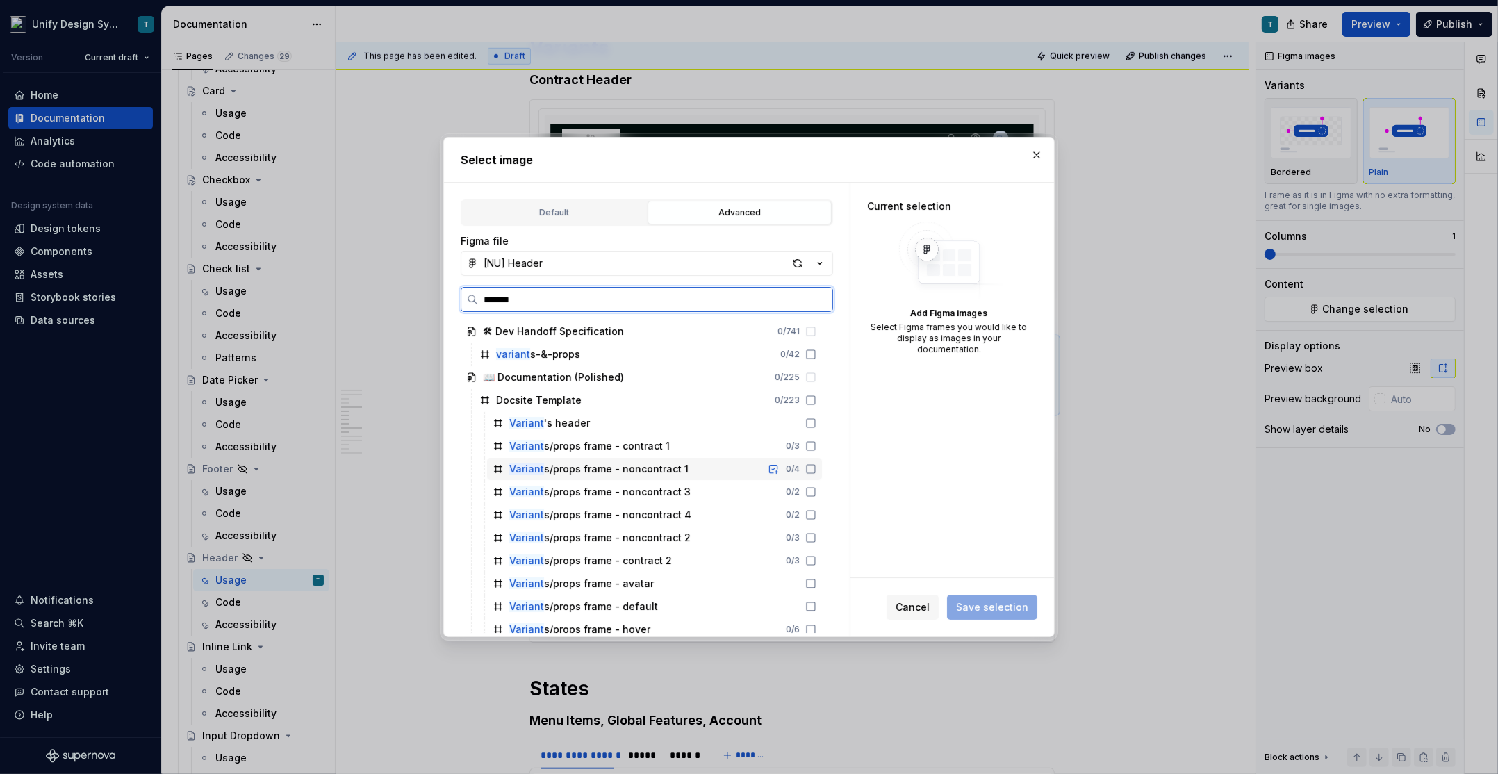
click at [676, 469] on div "Variant s/props frame - noncontract 1" at bounding box center [598, 469] width 179 height 14
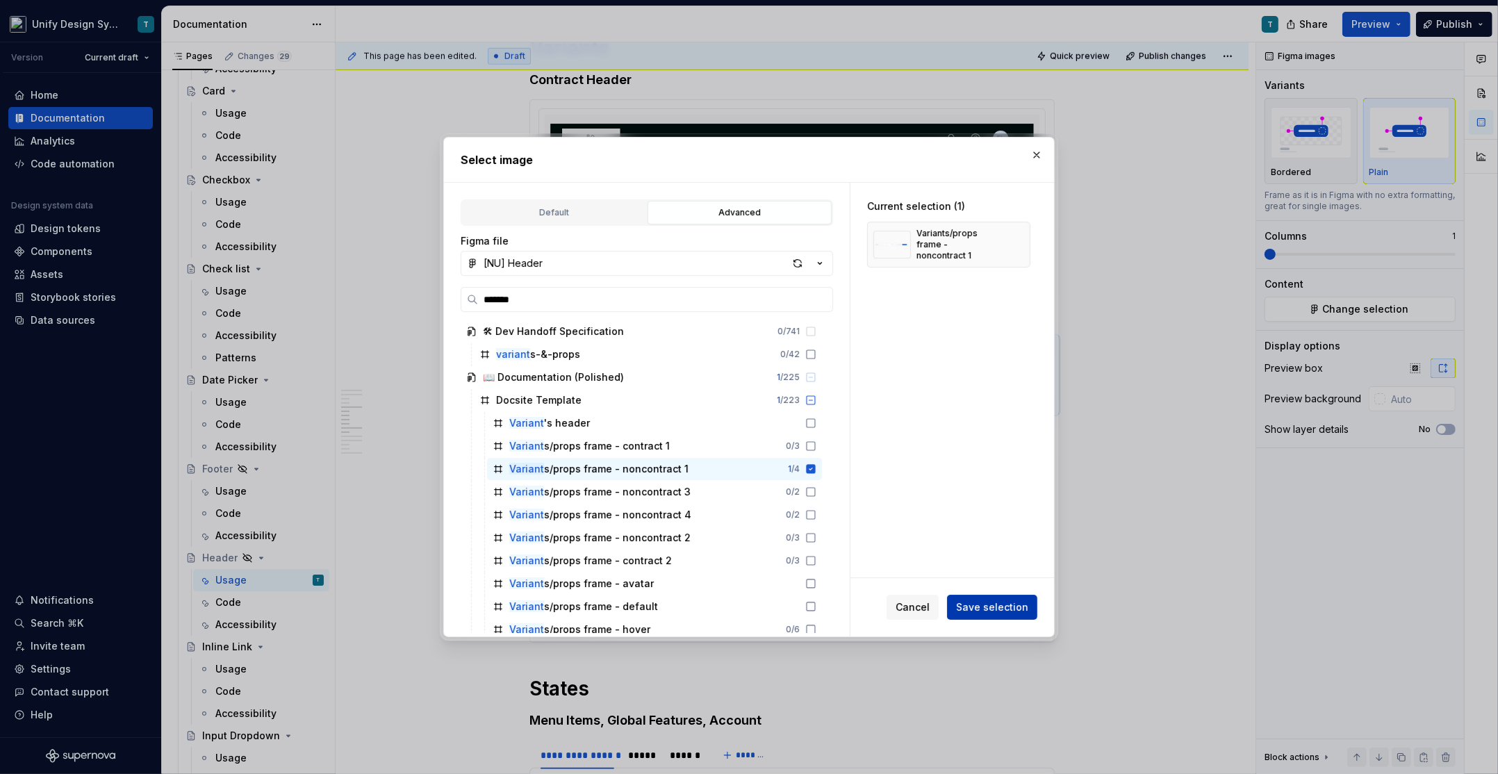
click at [982, 606] on span "Save selection" at bounding box center [992, 607] width 72 height 14
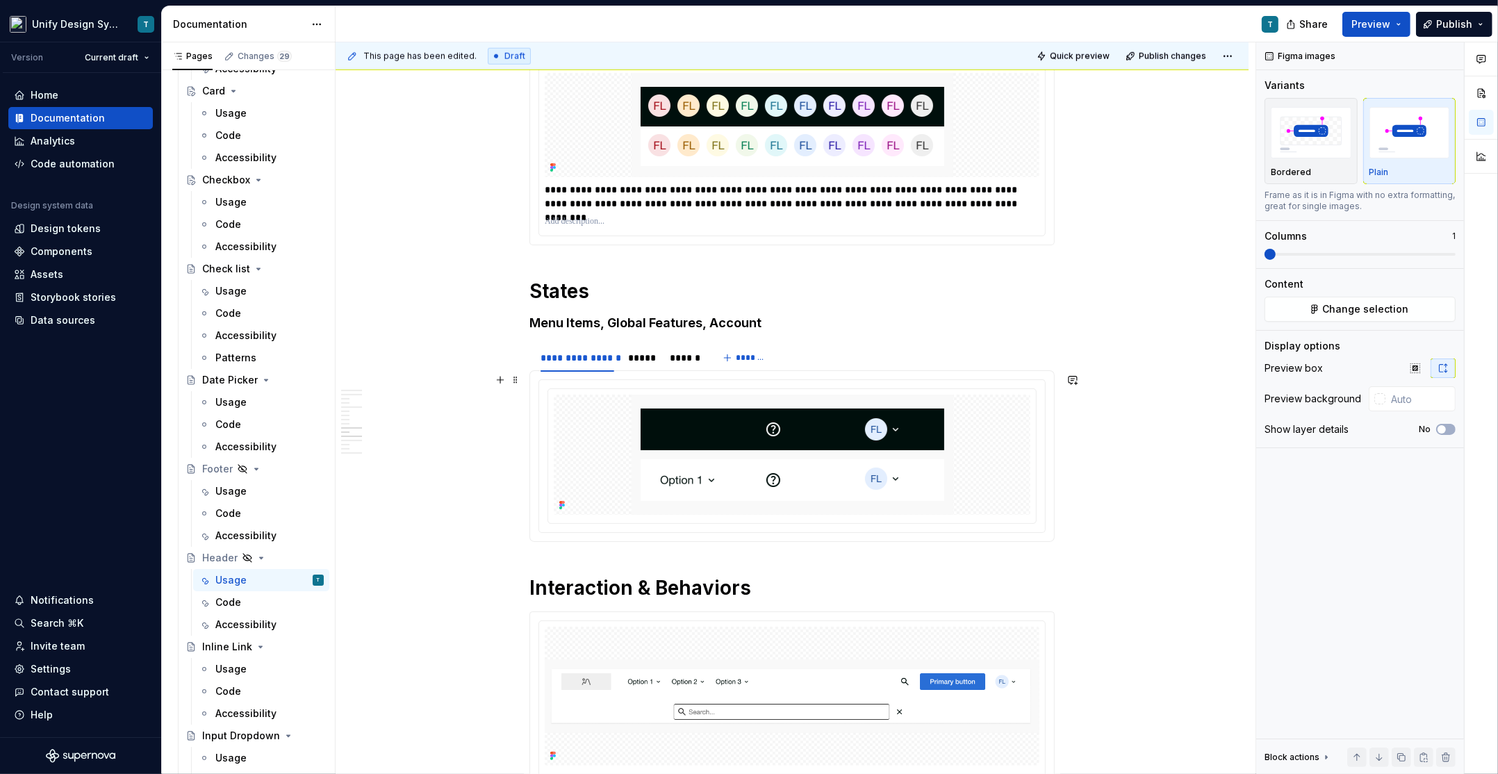
scroll to position [1651, 0]
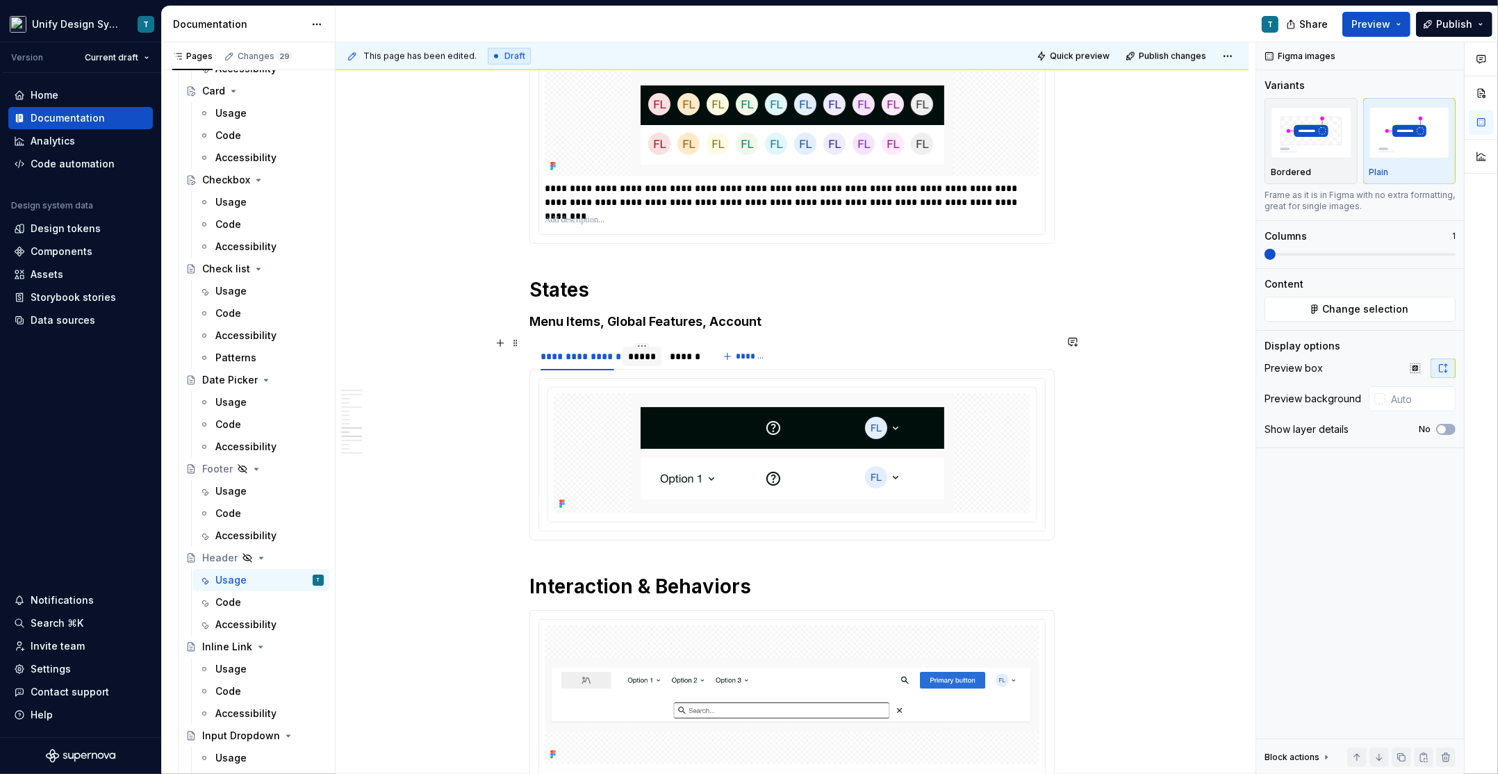
click at [649, 352] on div "*****" at bounding box center [642, 356] width 28 height 14
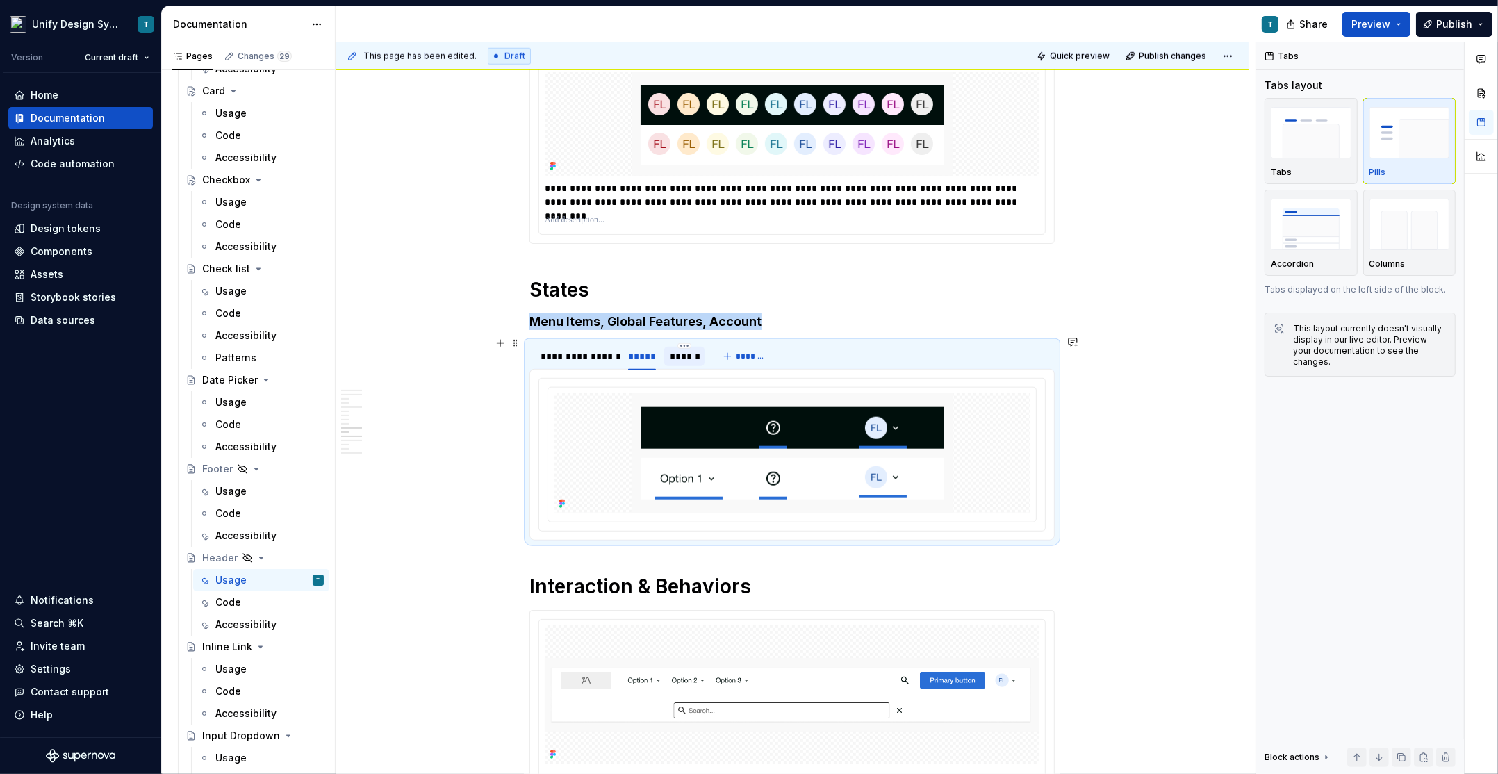
click at [692, 351] on div "******" at bounding box center [684, 356] width 29 height 14
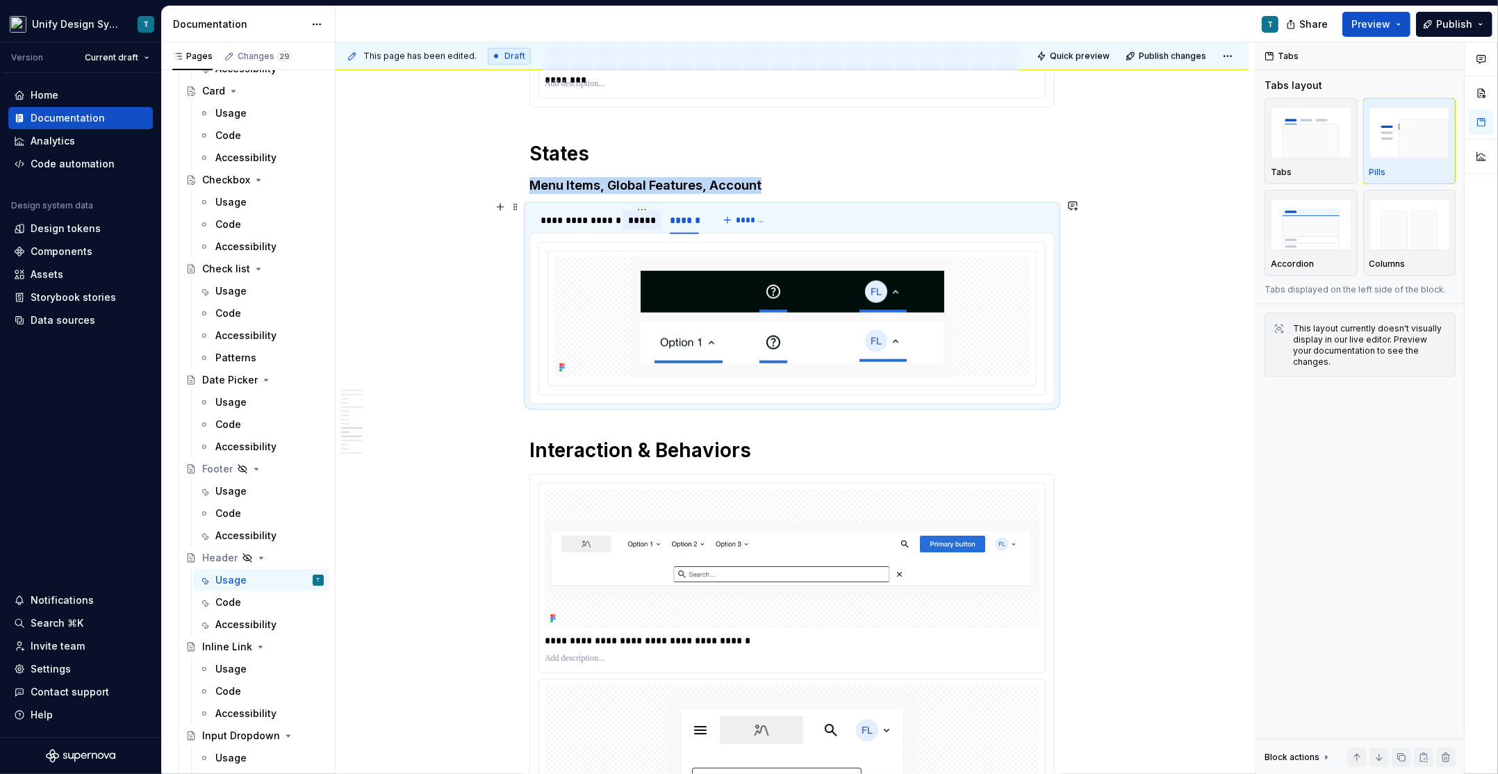
click at [643, 221] on div "*****" at bounding box center [641, 219] width 39 height 19
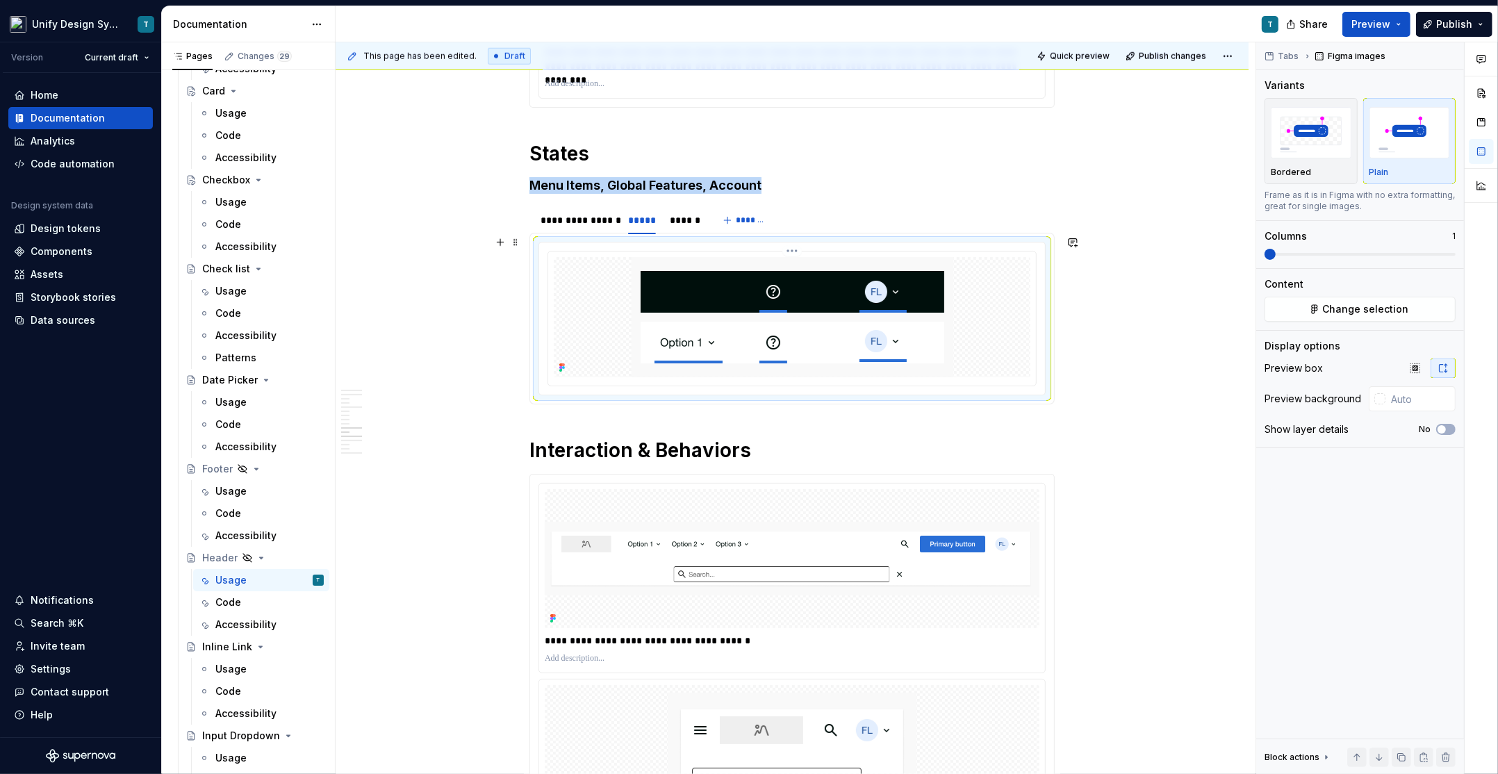
click at [740, 315] on img at bounding box center [792, 317] width 322 height 120
click at [1300, 311] on button "Change selection" at bounding box center [1359, 309] width 191 height 25
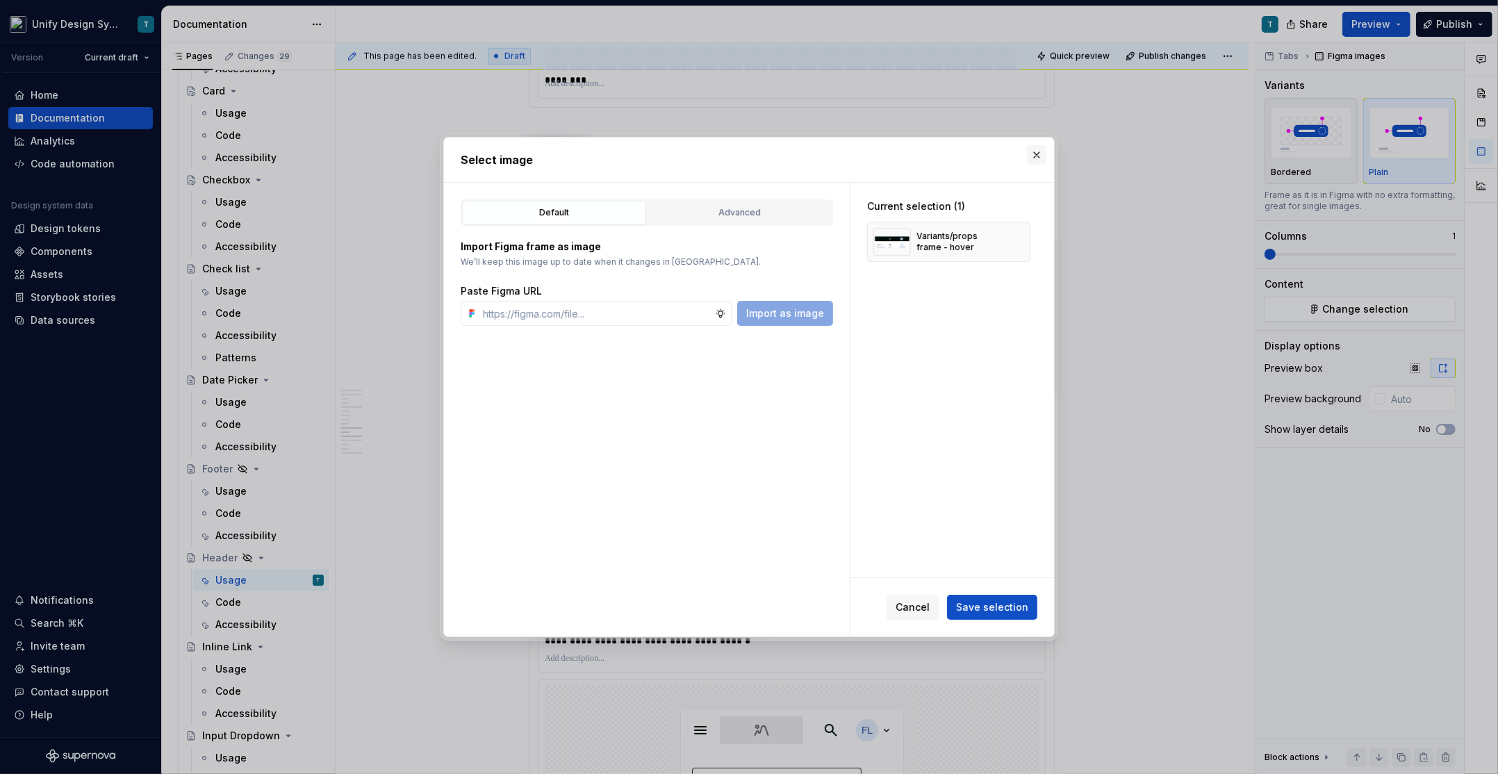
click at [1040, 147] on button "button" at bounding box center [1036, 154] width 19 height 19
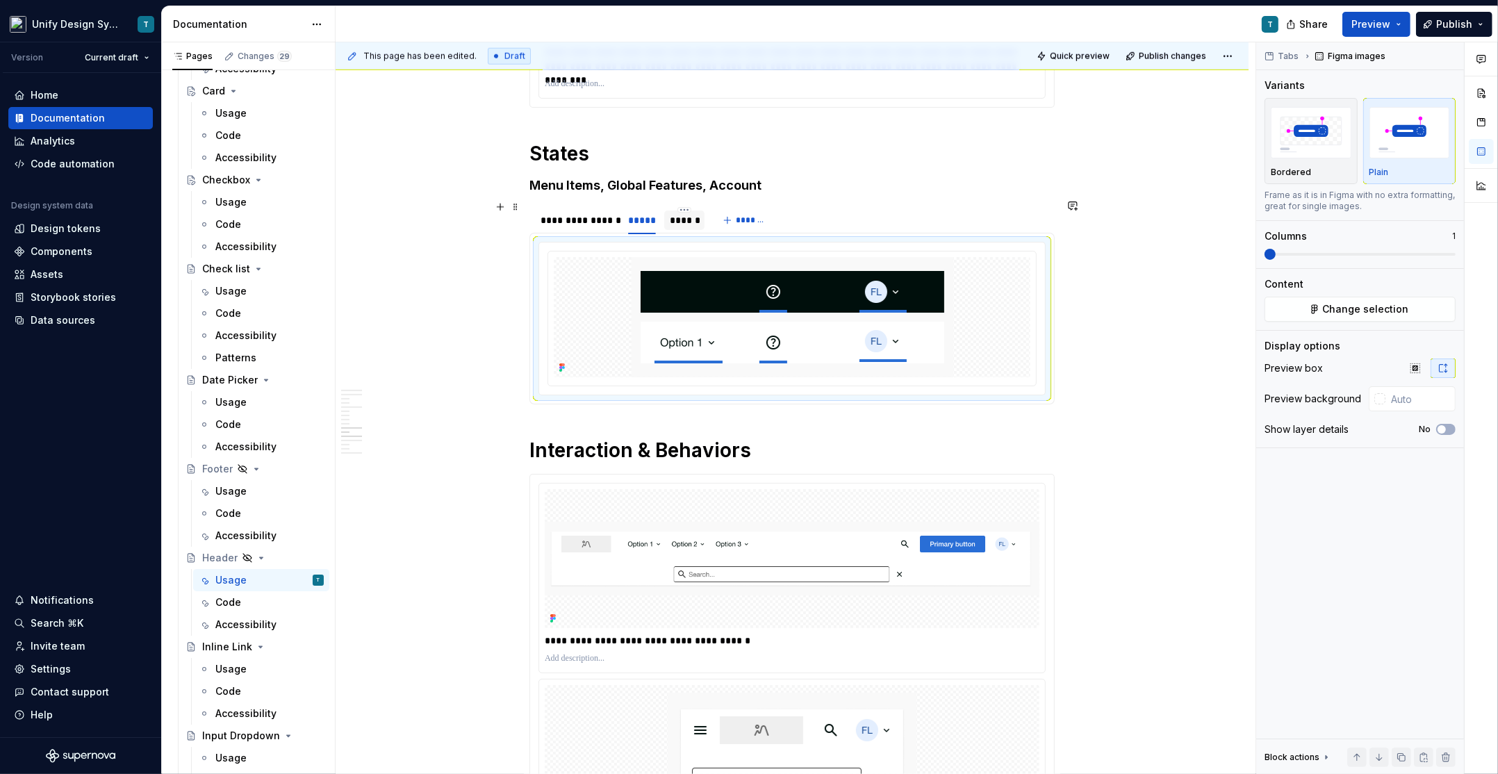
click at [694, 219] on div "******" at bounding box center [684, 220] width 29 height 14
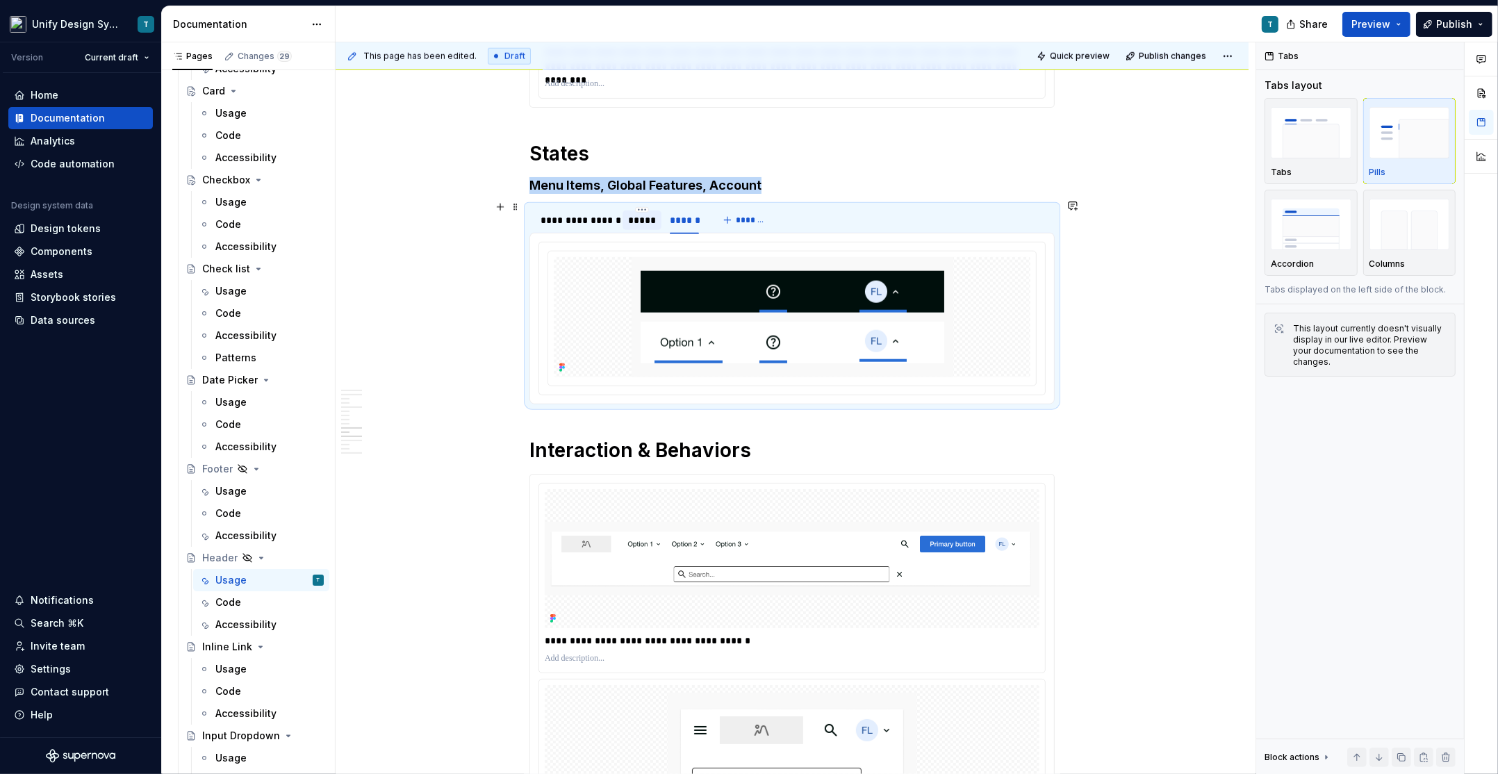
click at [651, 217] on div "*****" at bounding box center [642, 220] width 28 height 14
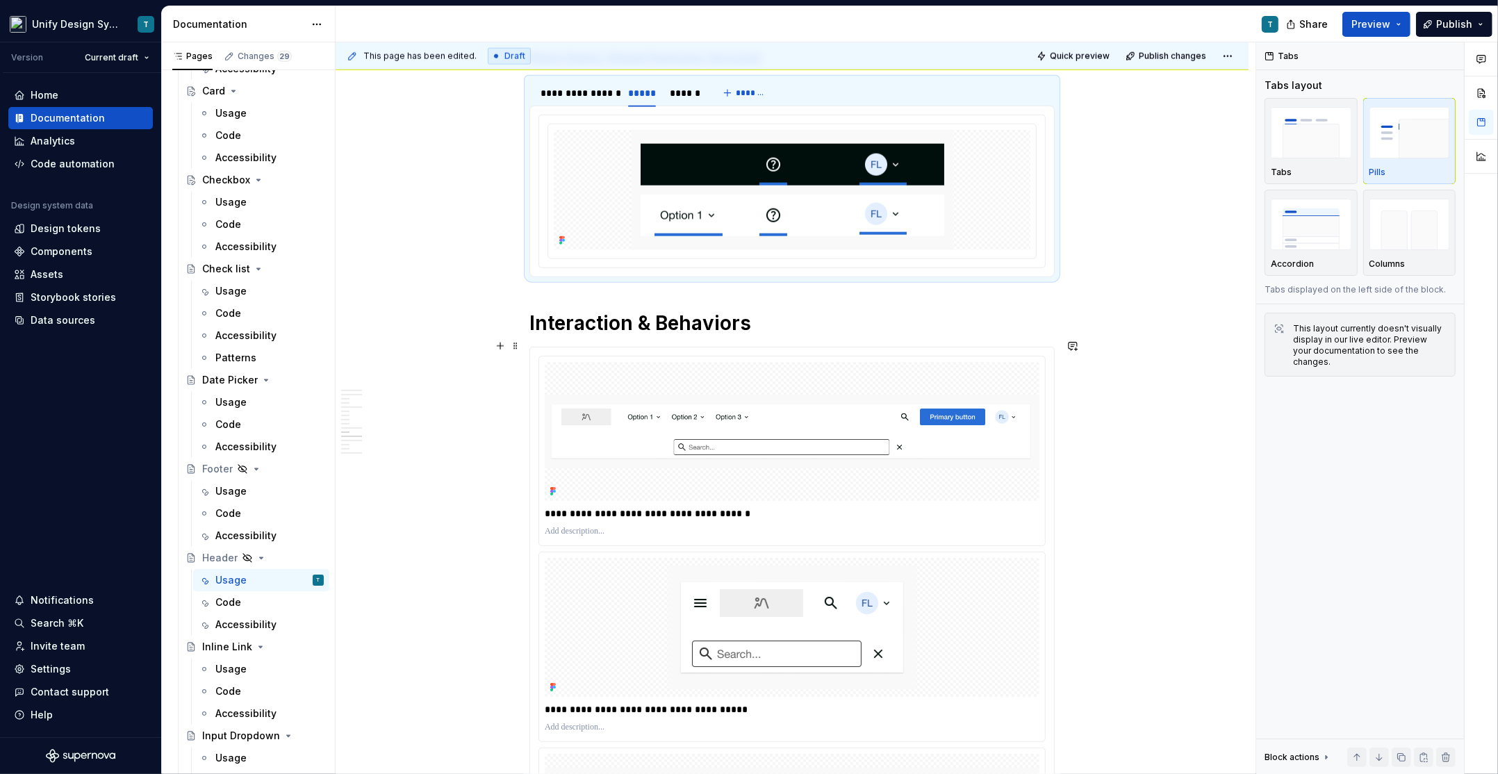
scroll to position [1998, 0]
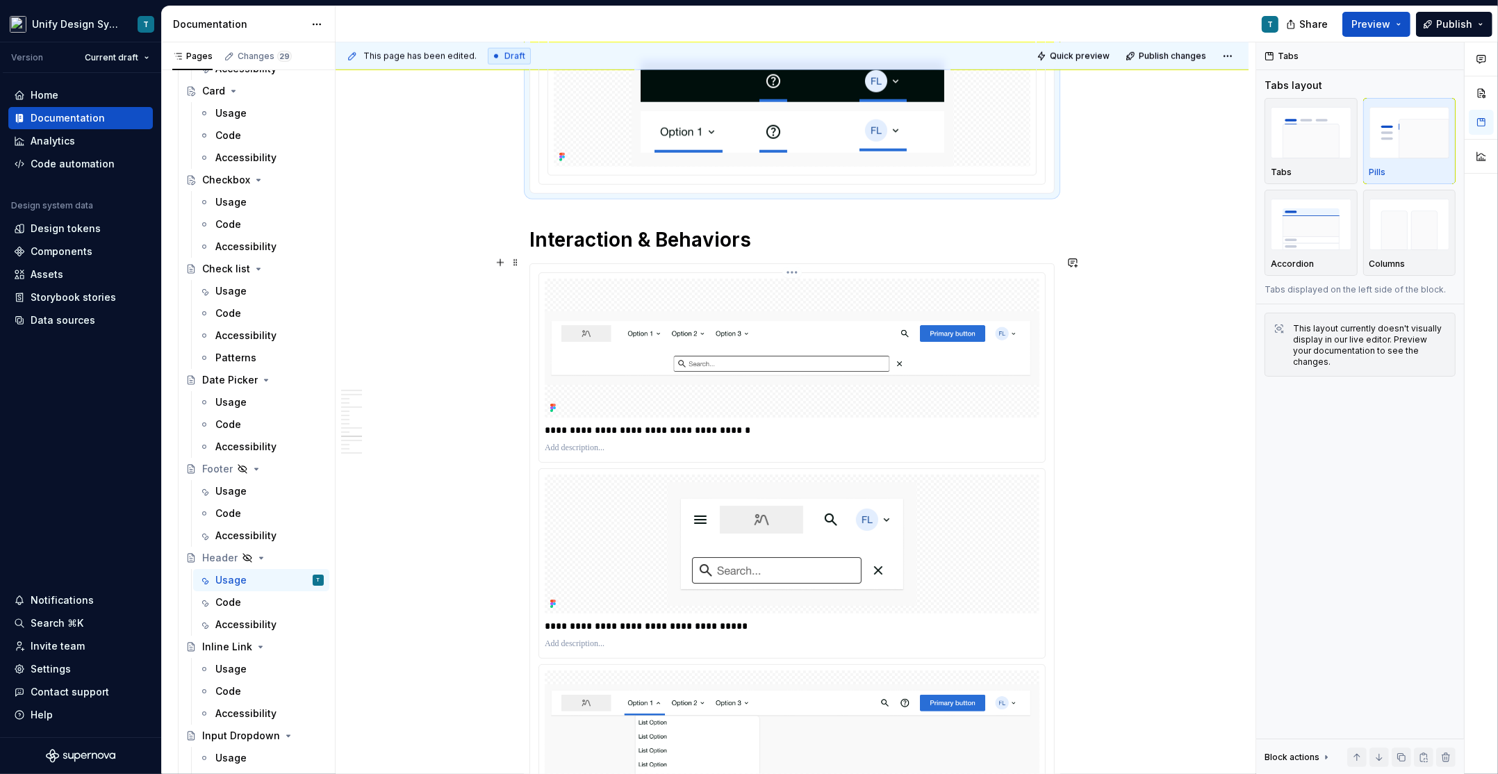
click at [773, 356] on img at bounding box center [792, 348] width 495 height 74
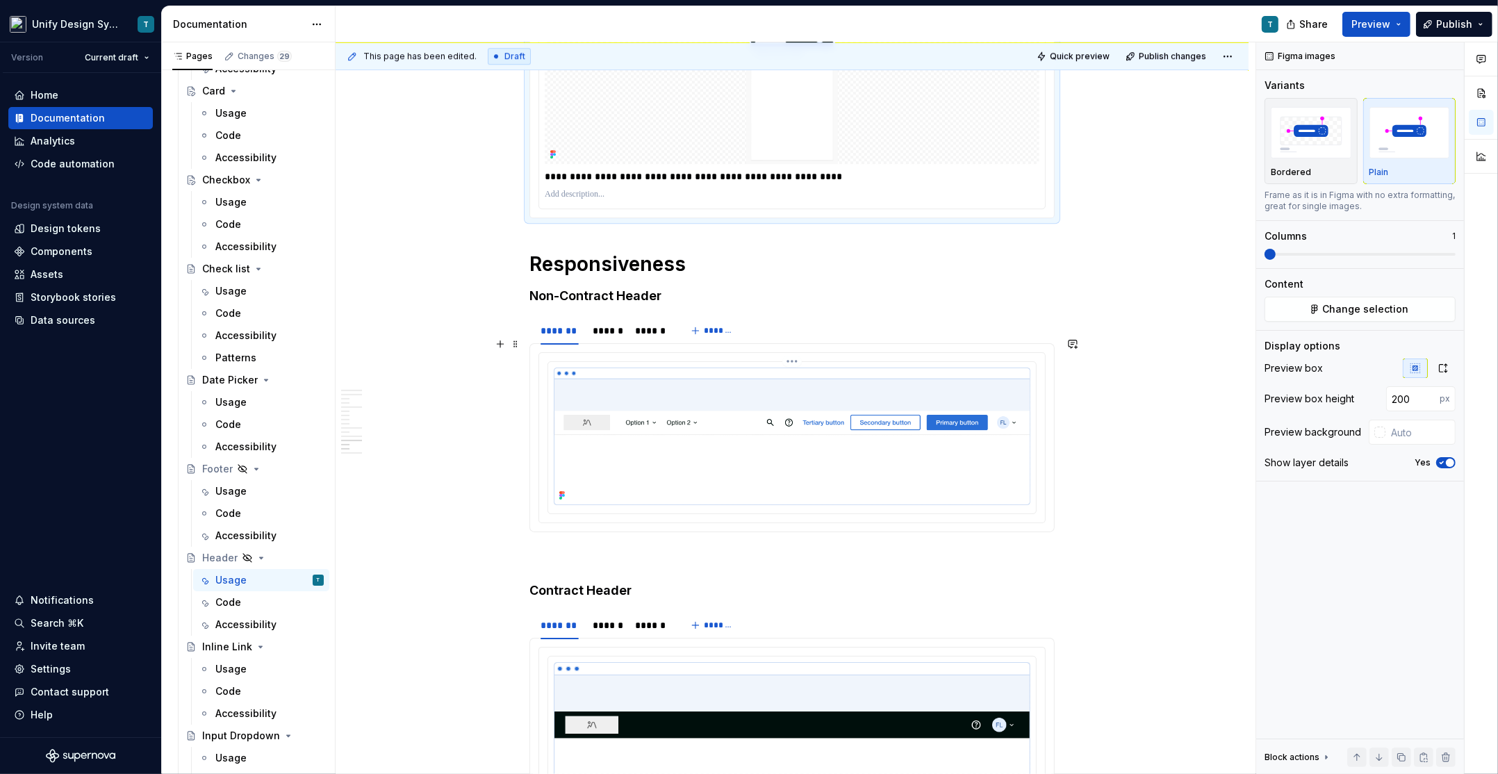
scroll to position [4603, 0]
click at [605, 323] on div "******" at bounding box center [607, 330] width 28 height 14
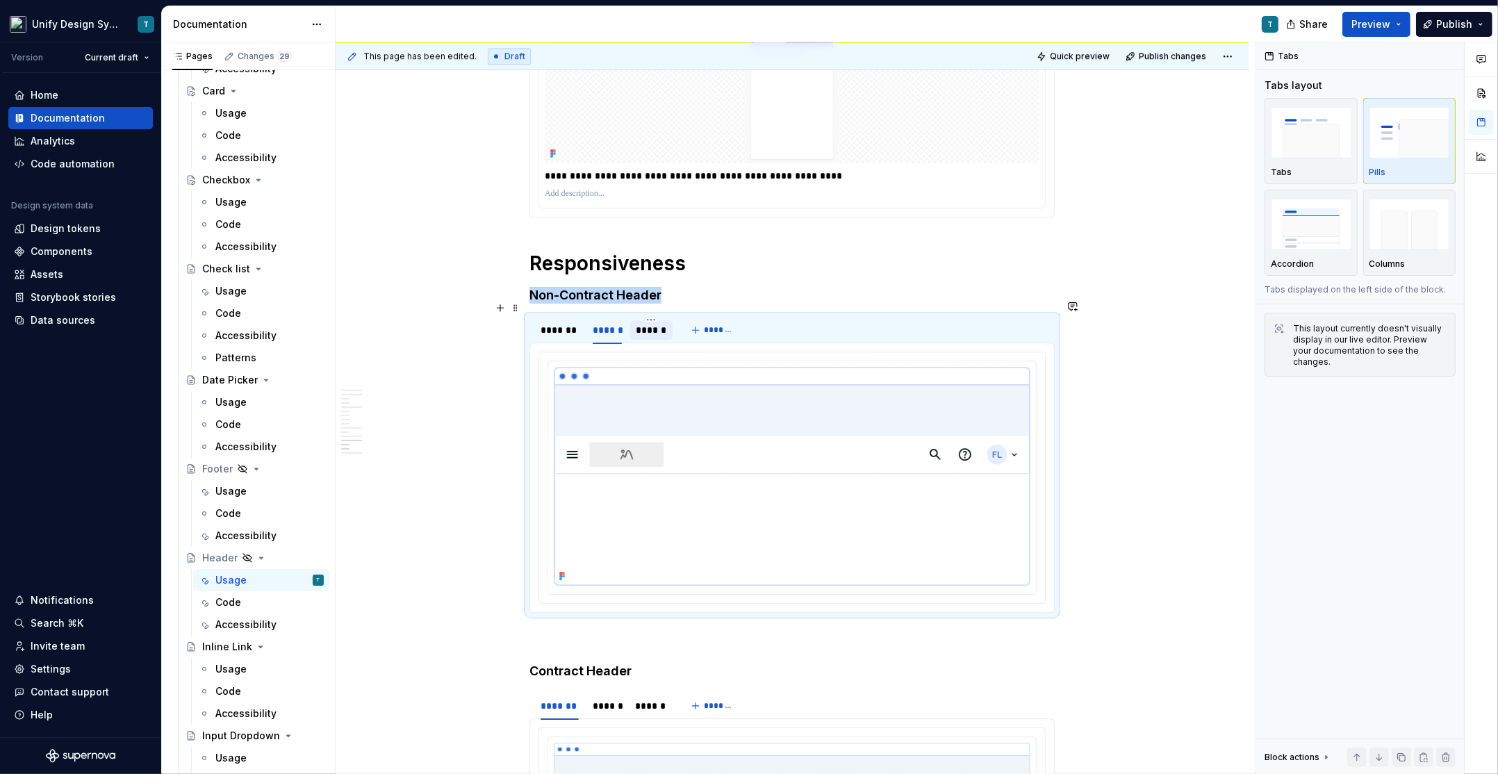
click at [652, 323] on div "******" at bounding box center [651, 330] width 31 height 14
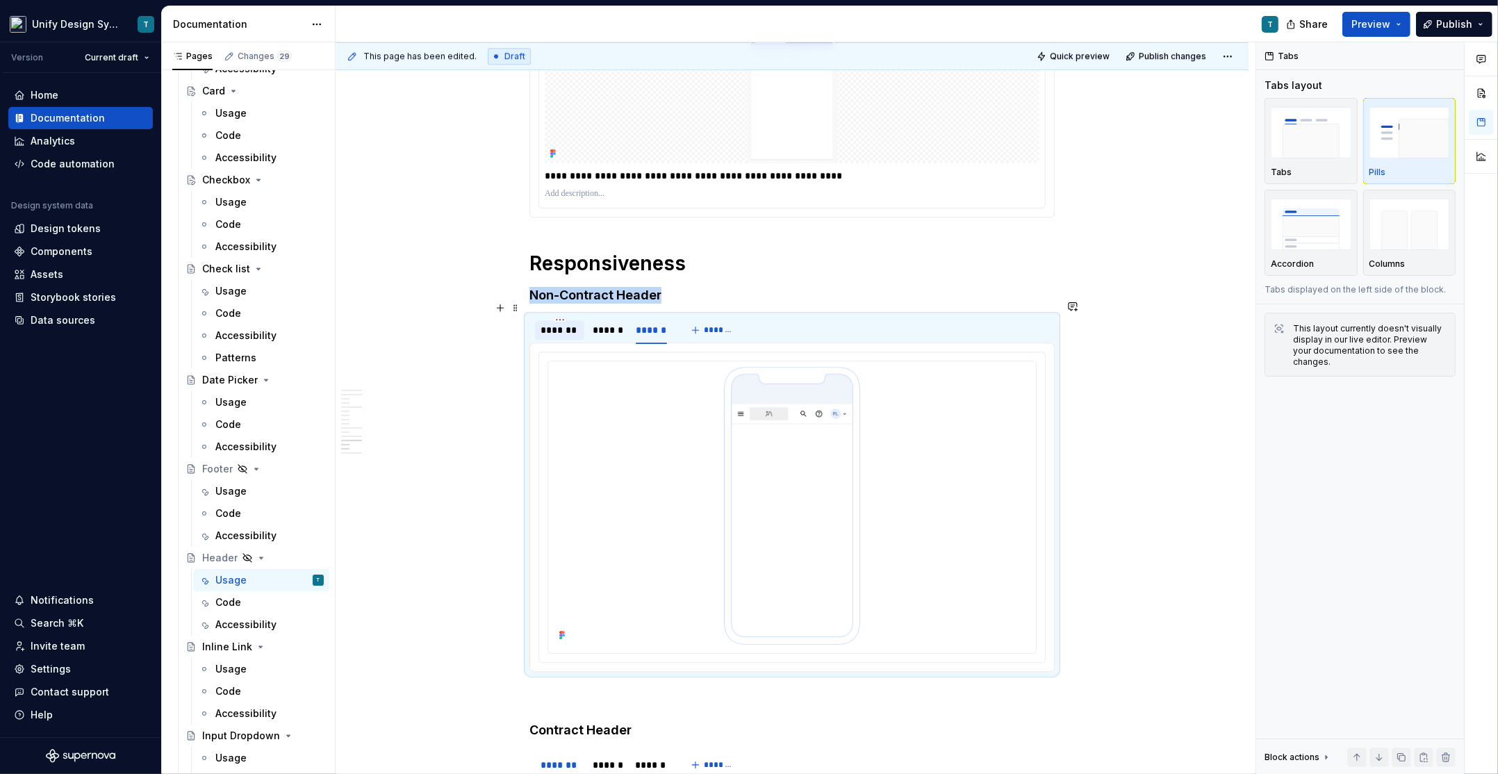
click at [558, 323] on div "*******" at bounding box center [559, 330] width 49 height 22
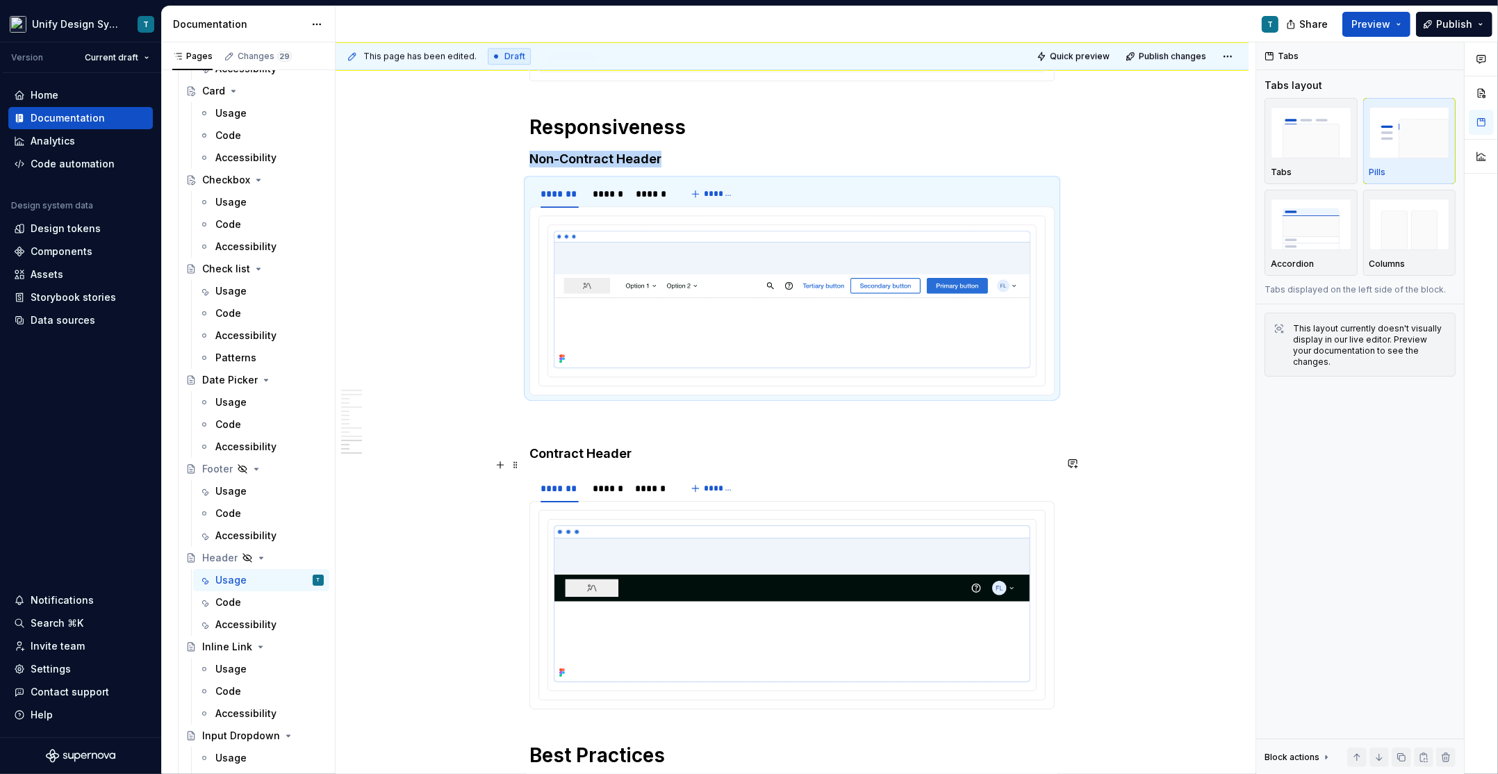
scroll to position [4752, 0]
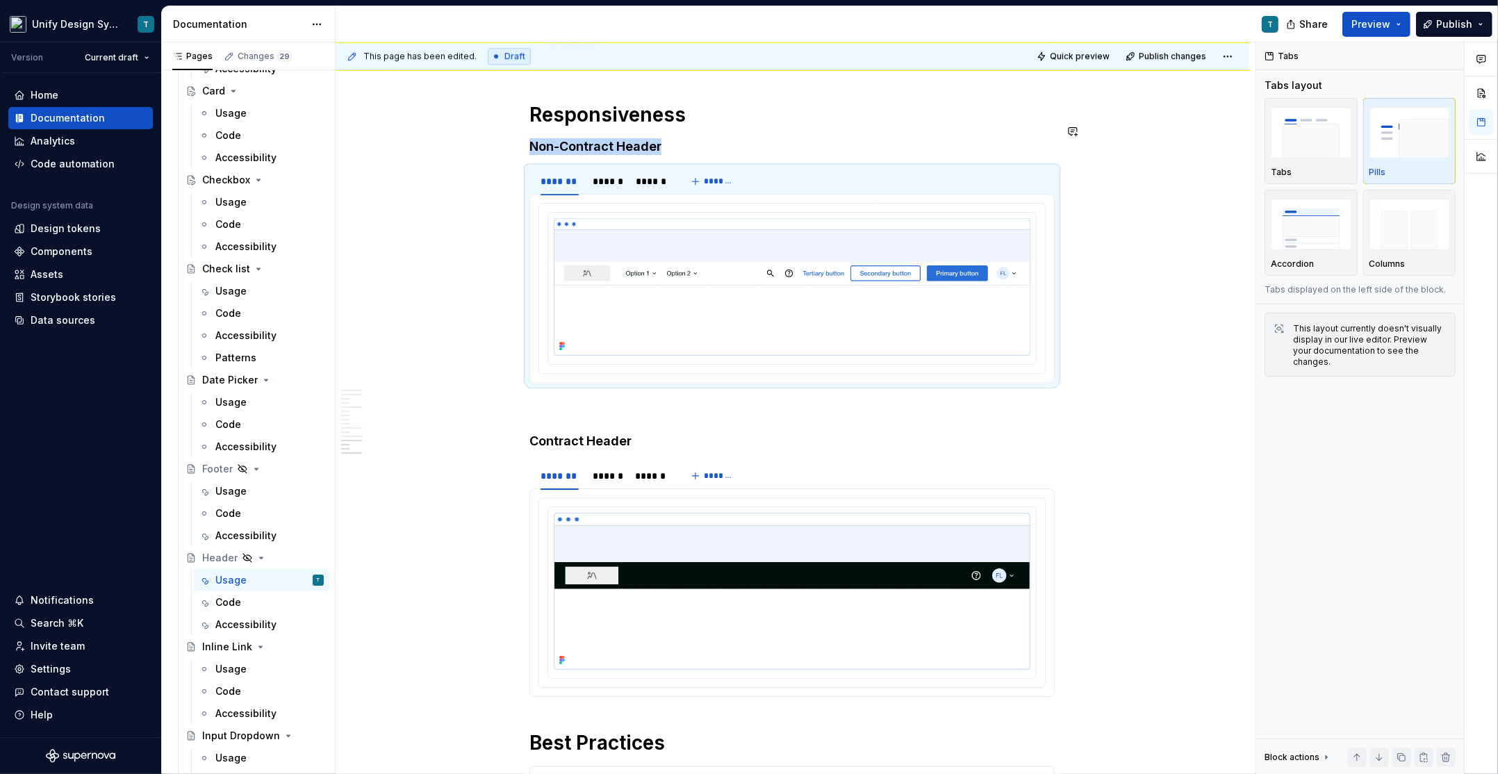
drag, startPoint x: 520, startPoint y: 426, endPoint x: 568, endPoint y: 115, distance: 314.2
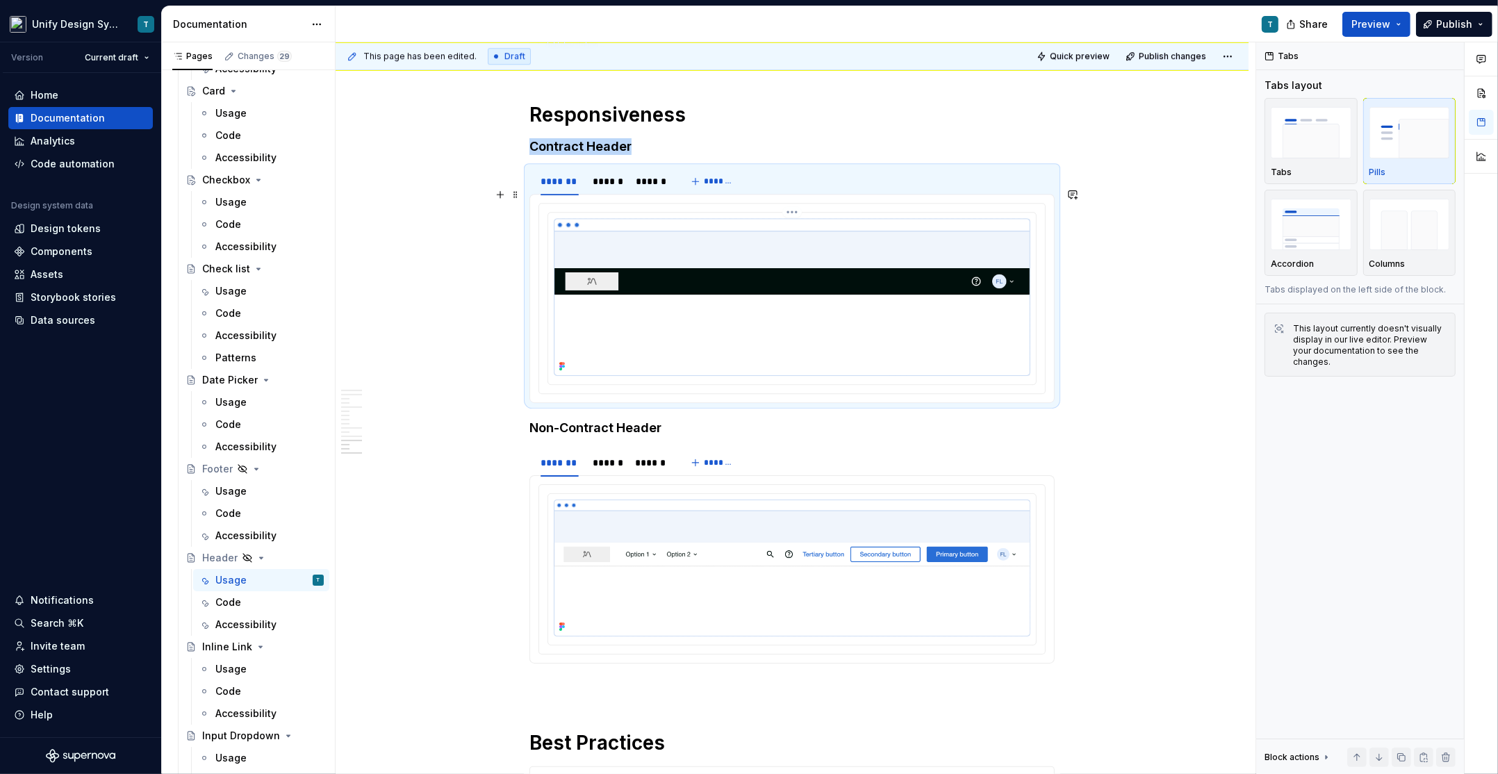
scroll to position [4818, 0]
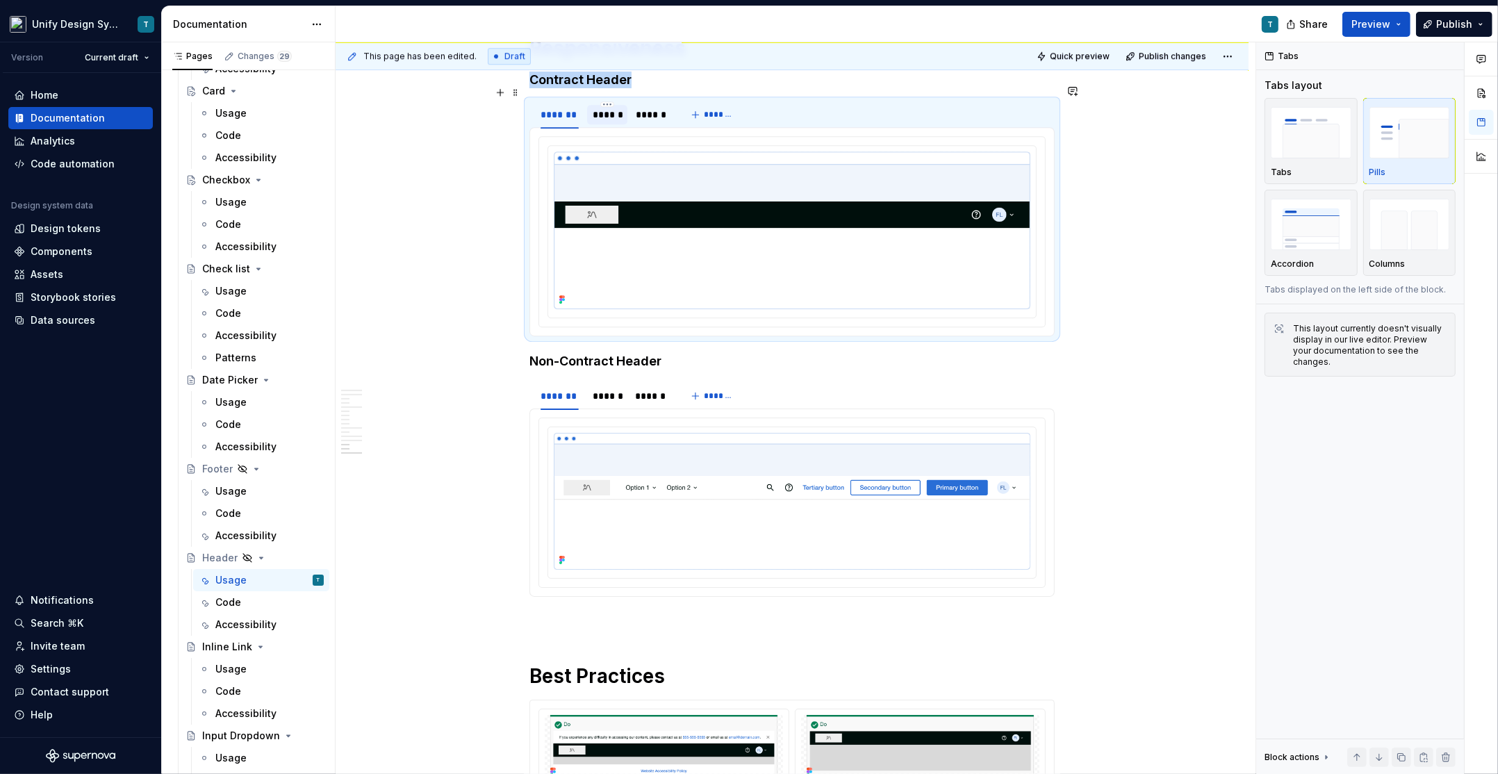
click at [606, 108] on div "******" at bounding box center [607, 115] width 28 height 14
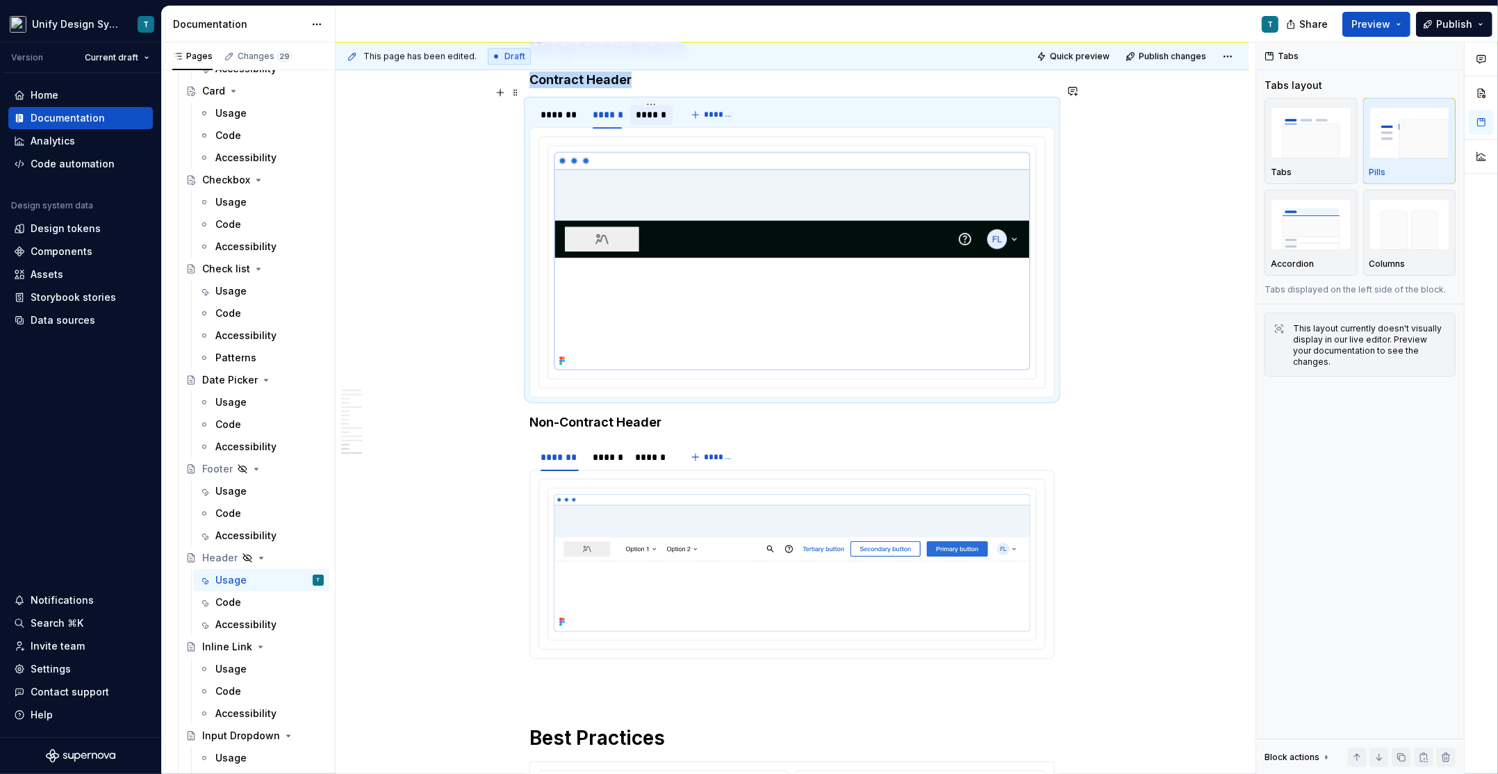
click at [645, 108] on div "******" at bounding box center [651, 115] width 31 height 14
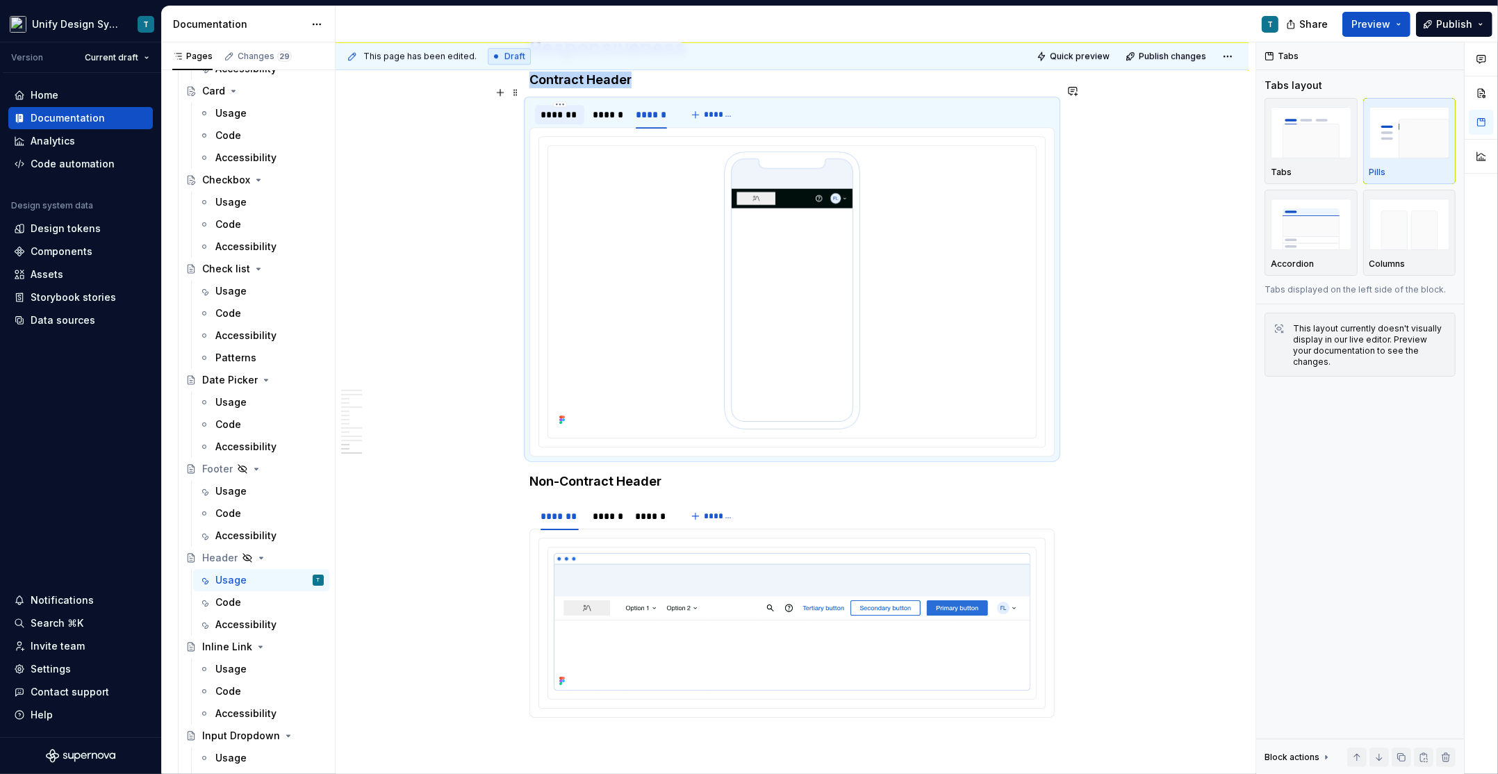
click at [577, 108] on div "*******" at bounding box center [559, 115] width 38 height 14
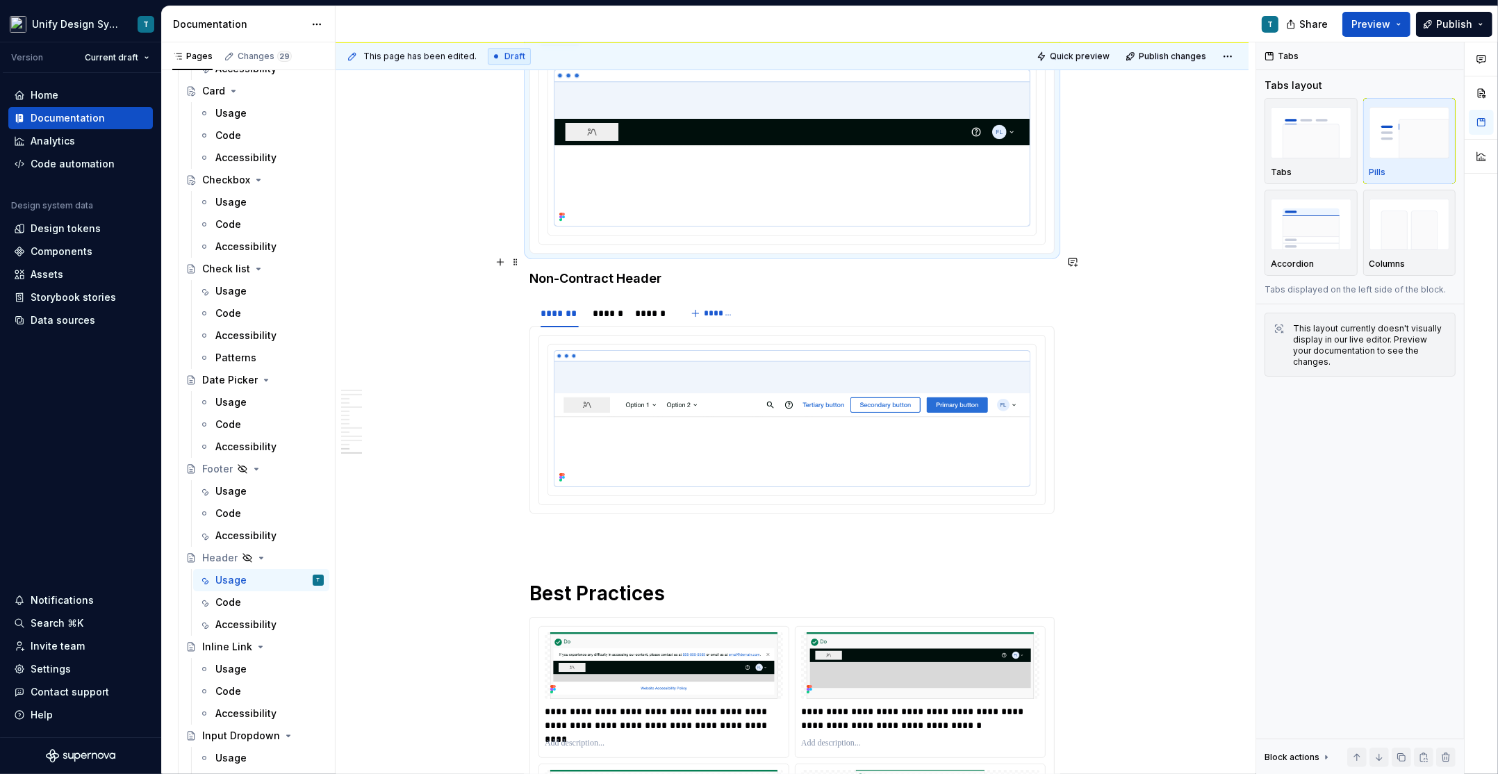
scroll to position [4902, 0]
click at [534, 270] on h4 "Non-Contract Header" at bounding box center [791, 278] width 525 height 17
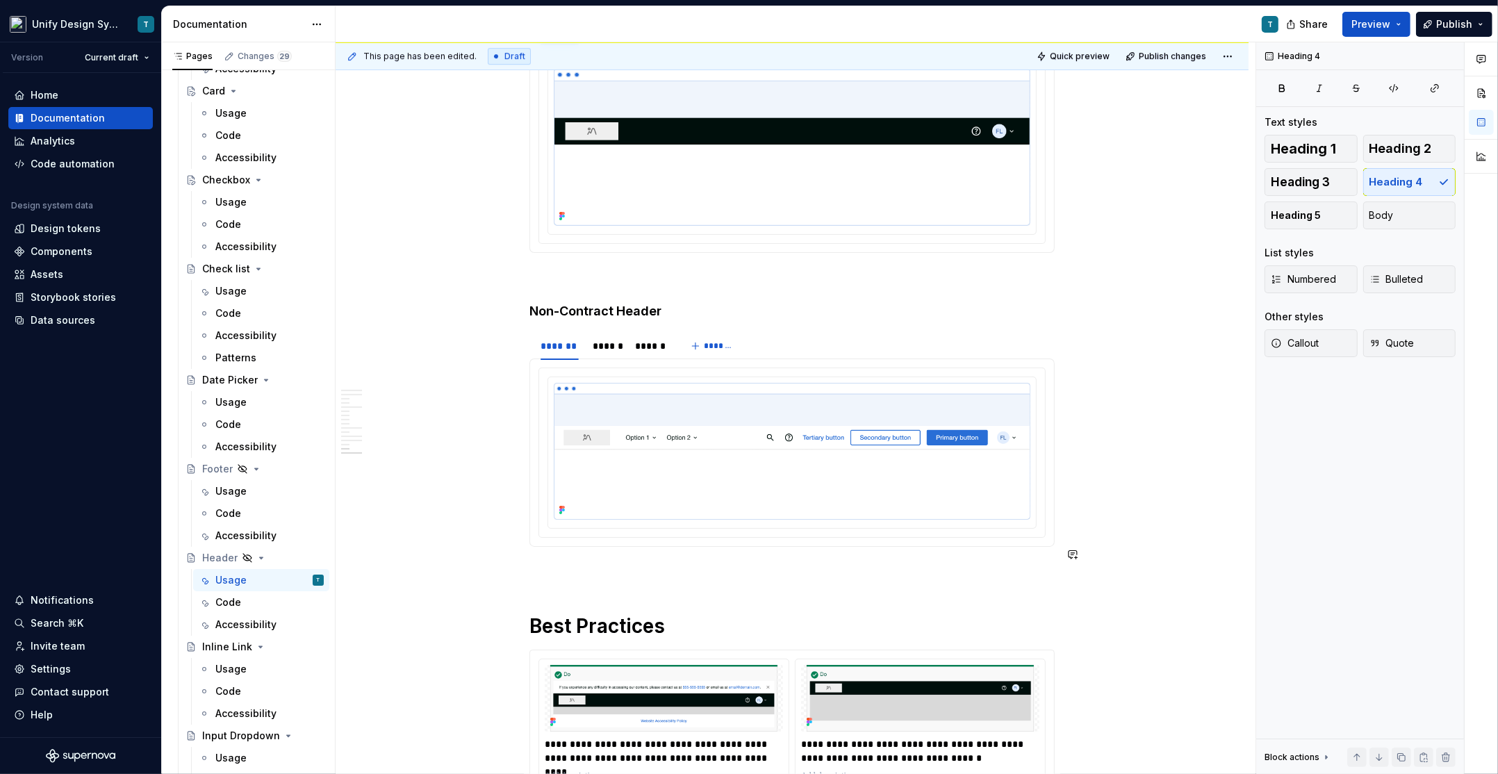
scroll to position [4914, 0]
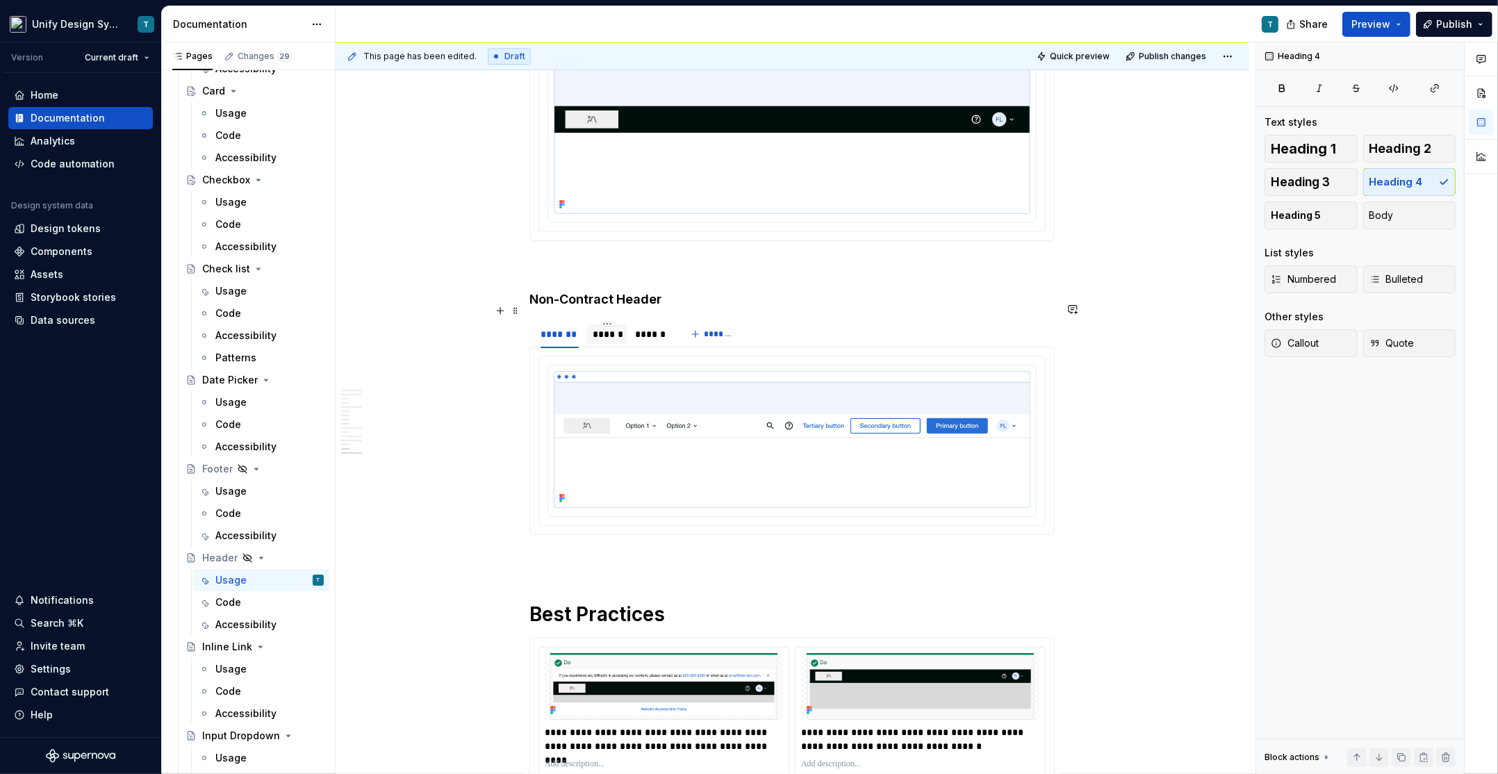
click at [609, 327] on div "******" at bounding box center [607, 334] width 28 height 14
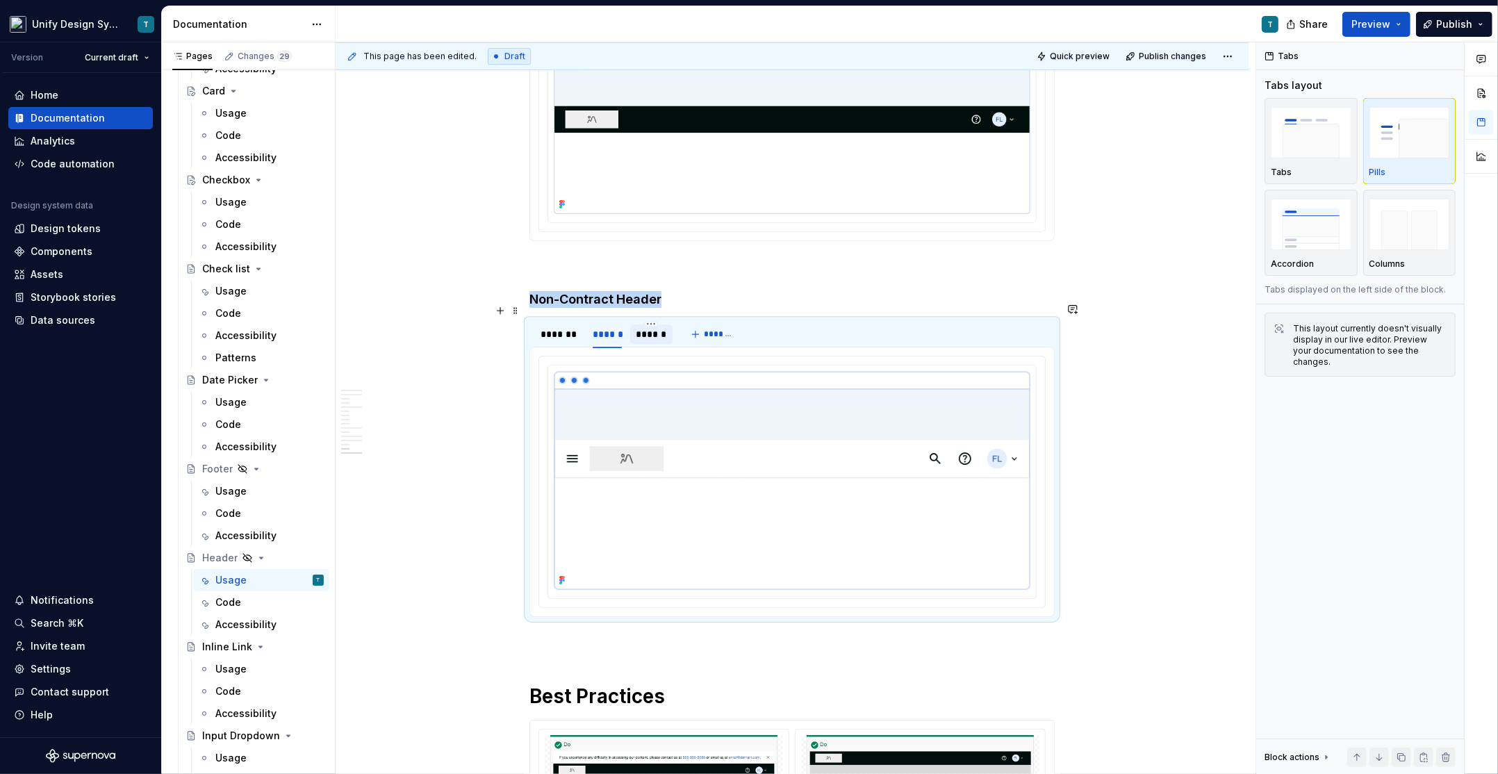
click at [667, 327] on div "******" at bounding box center [651, 334] width 31 height 14
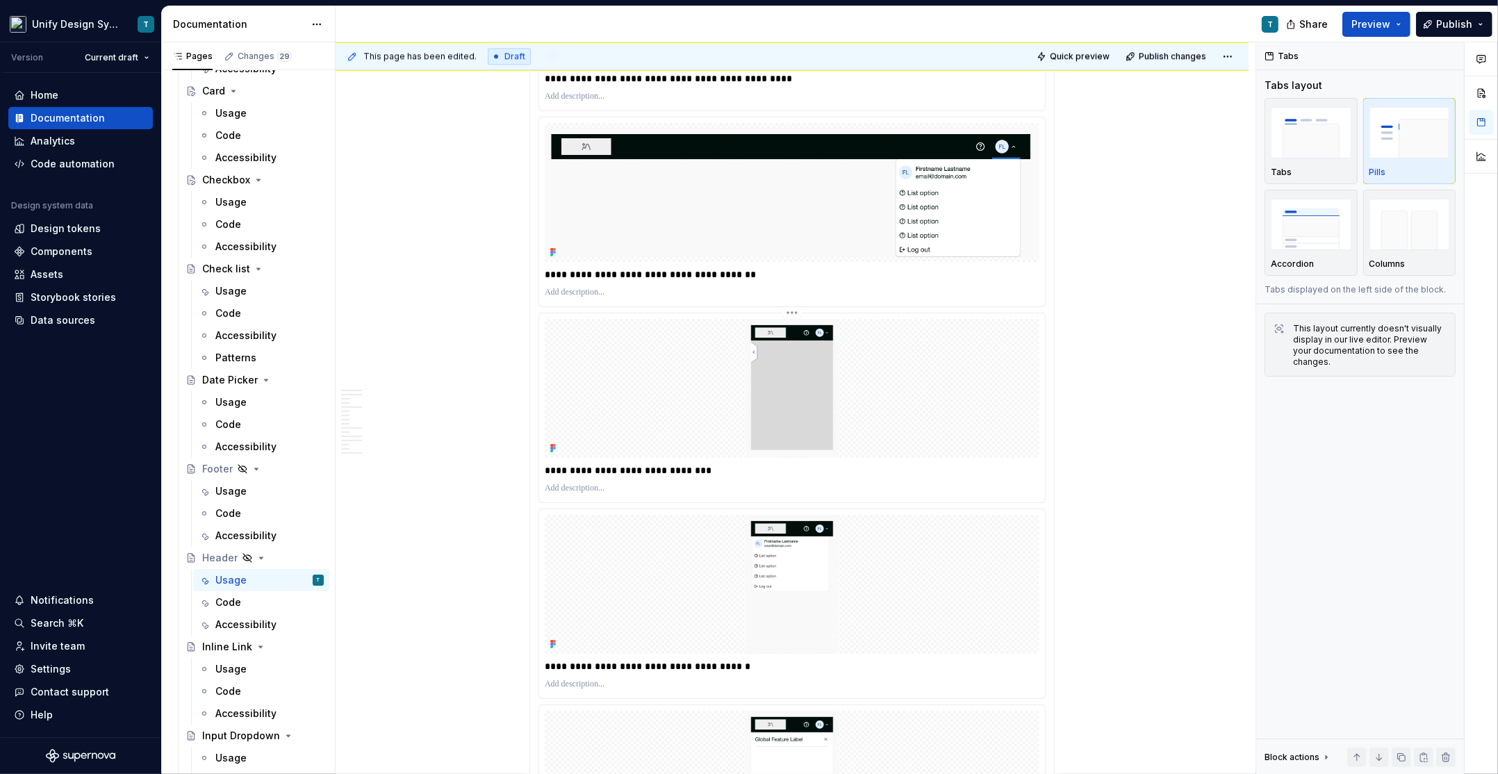
scroll to position [3849, 0]
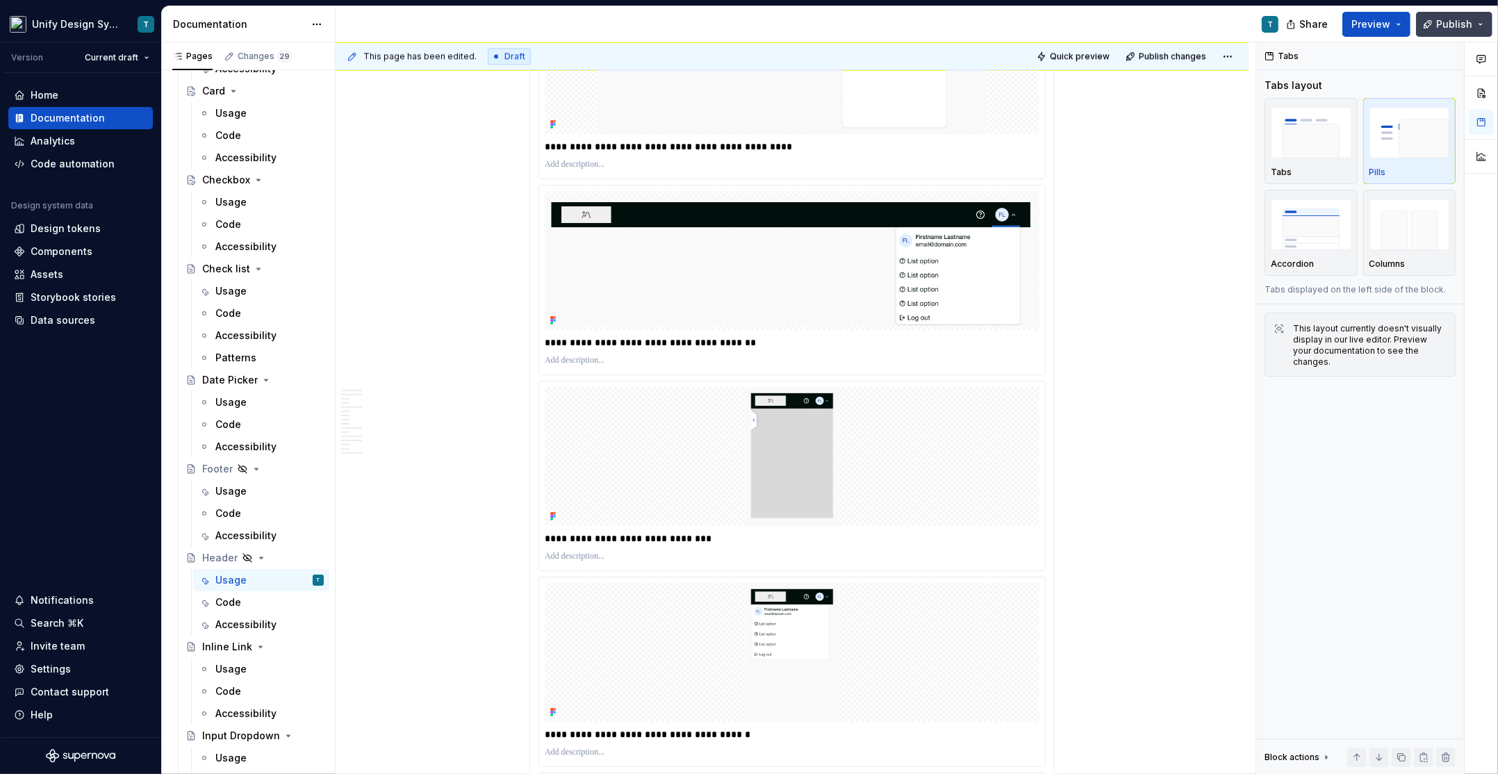
click at [1476, 21] on button "Publish" at bounding box center [1454, 24] width 76 height 25
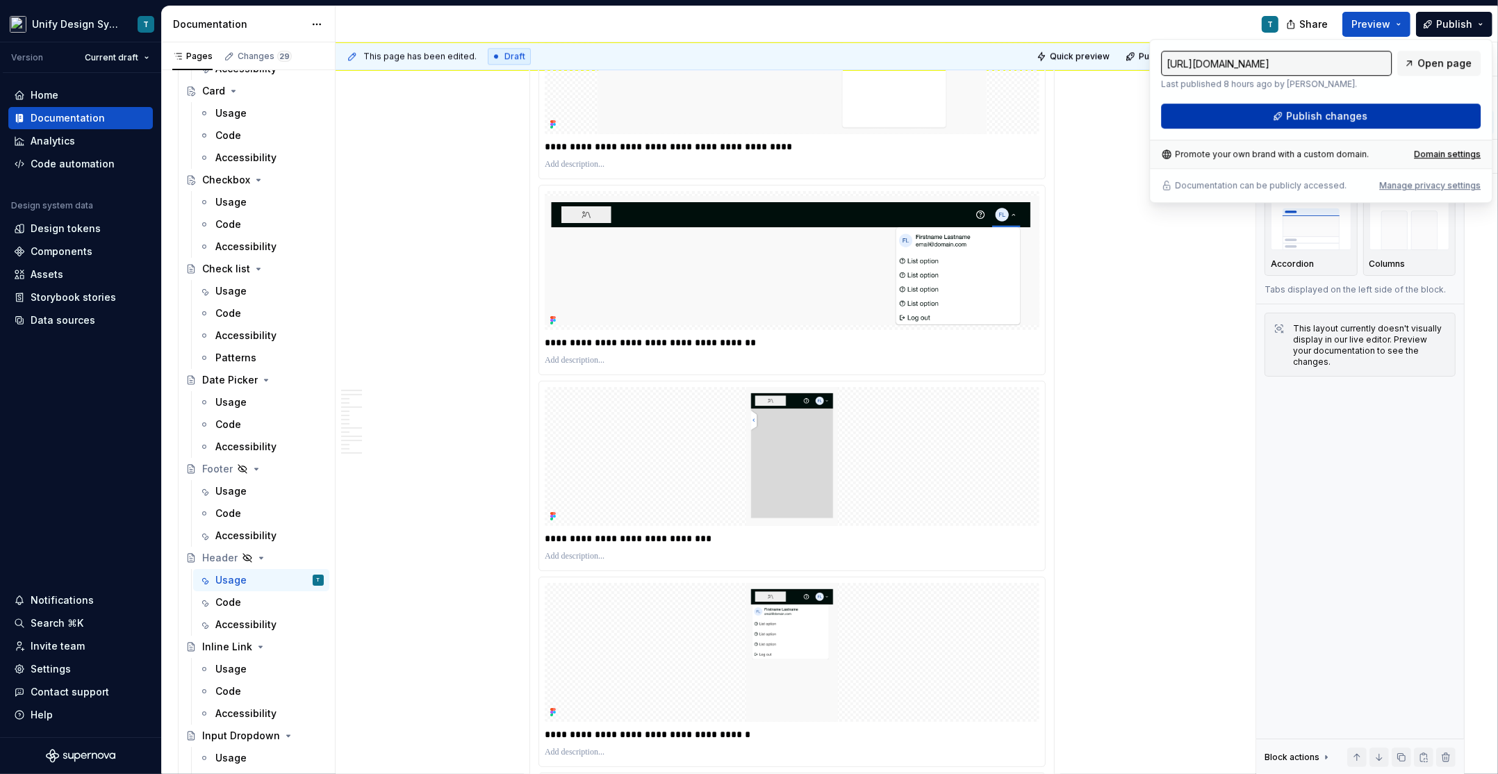
click at [1321, 118] on span "Publish changes" at bounding box center [1326, 116] width 81 height 14
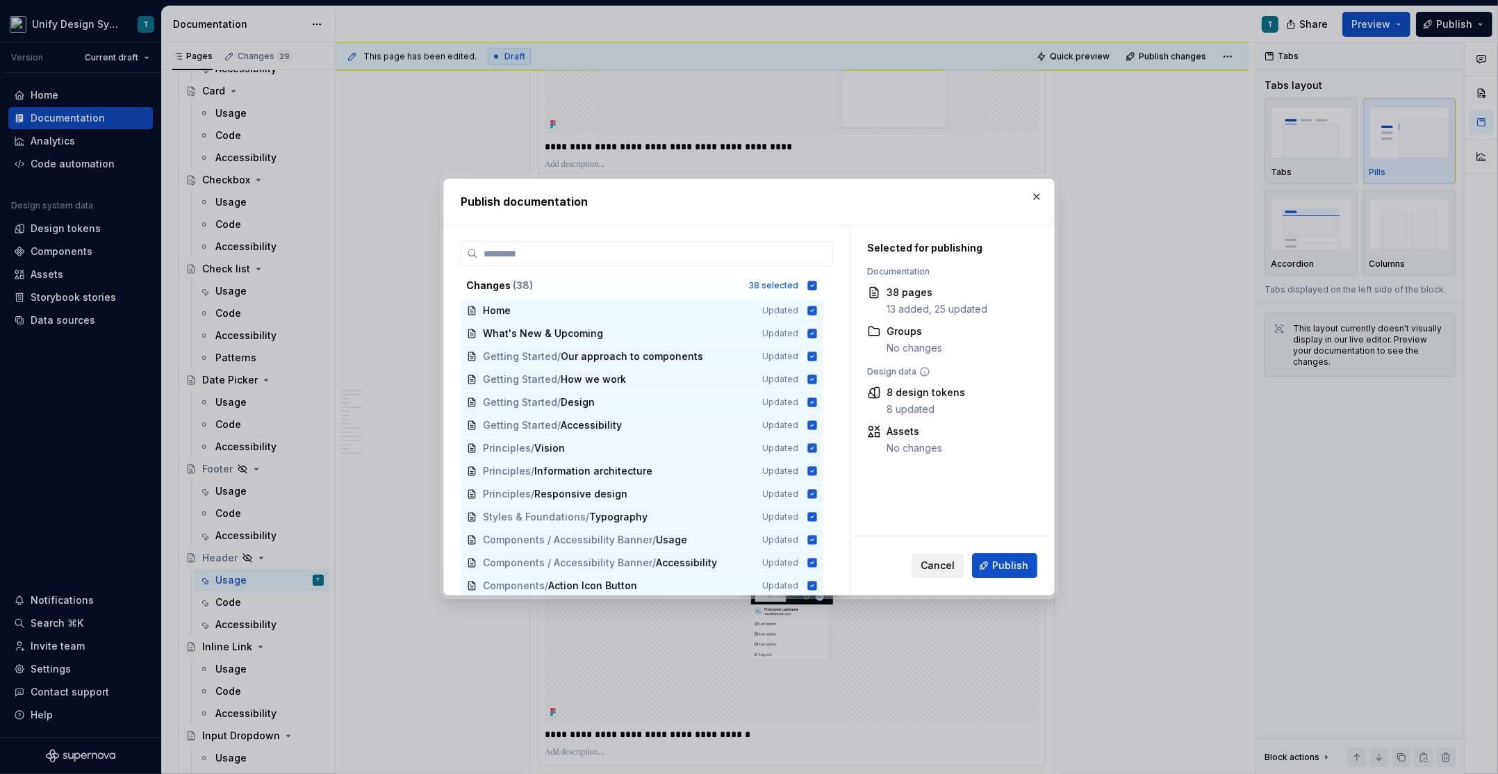
click at [948, 571] on span "Cancel" at bounding box center [937, 566] width 34 height 14
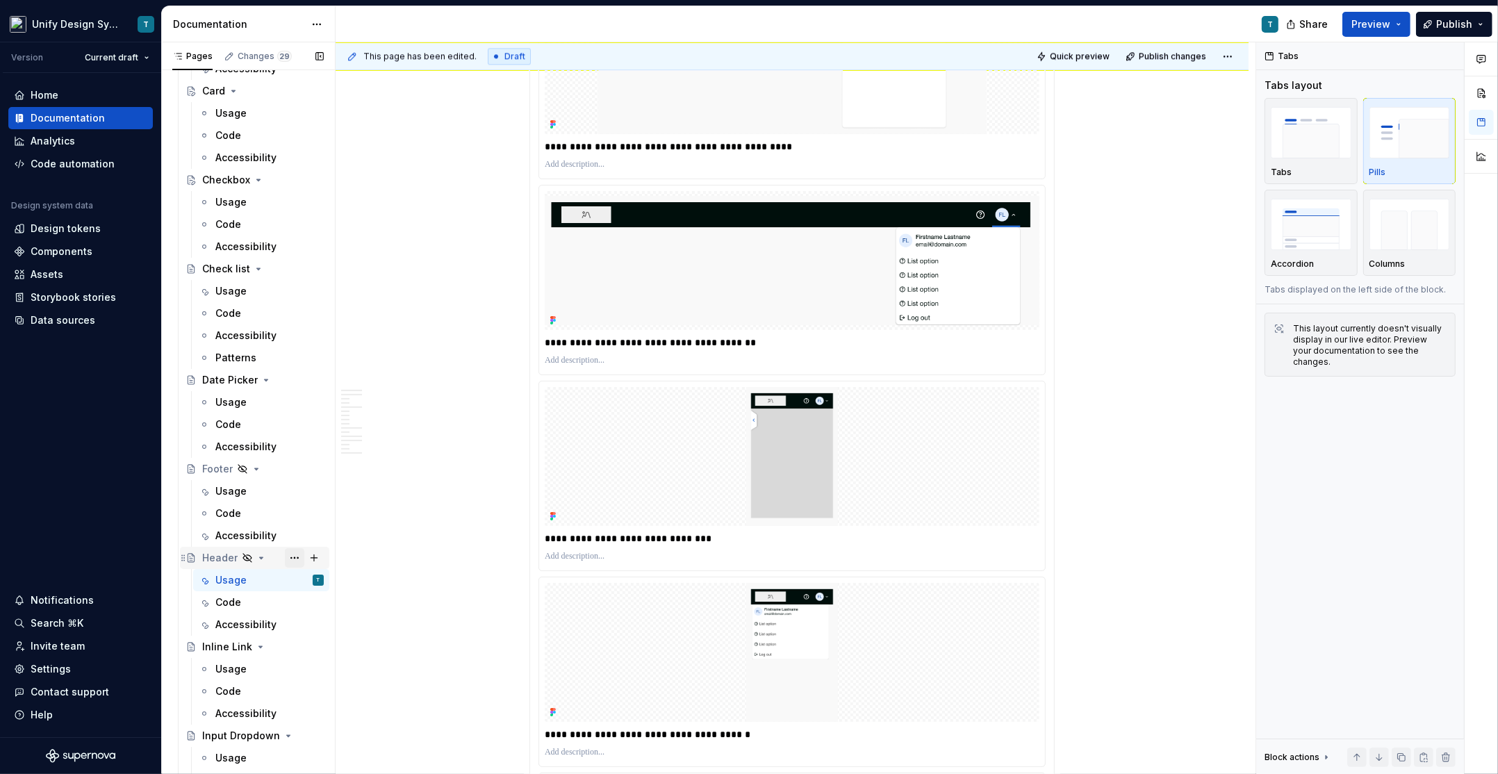
click at [292, 558] on button "Page tree" at bounding box center [294, 557] width 19 height 19
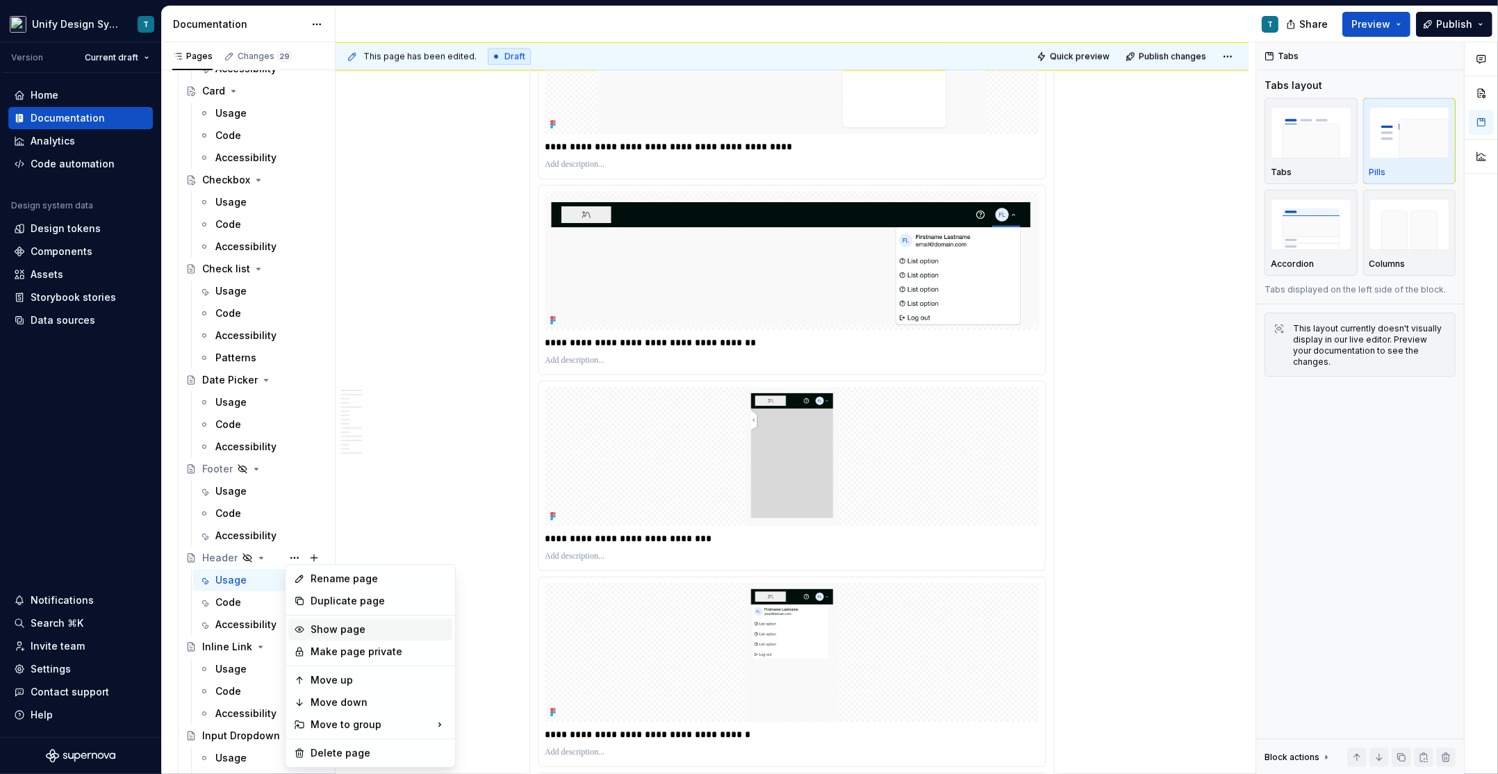
click at [325, 629] on div "Show page" at bounding box center [379, 629] width 136 height 14
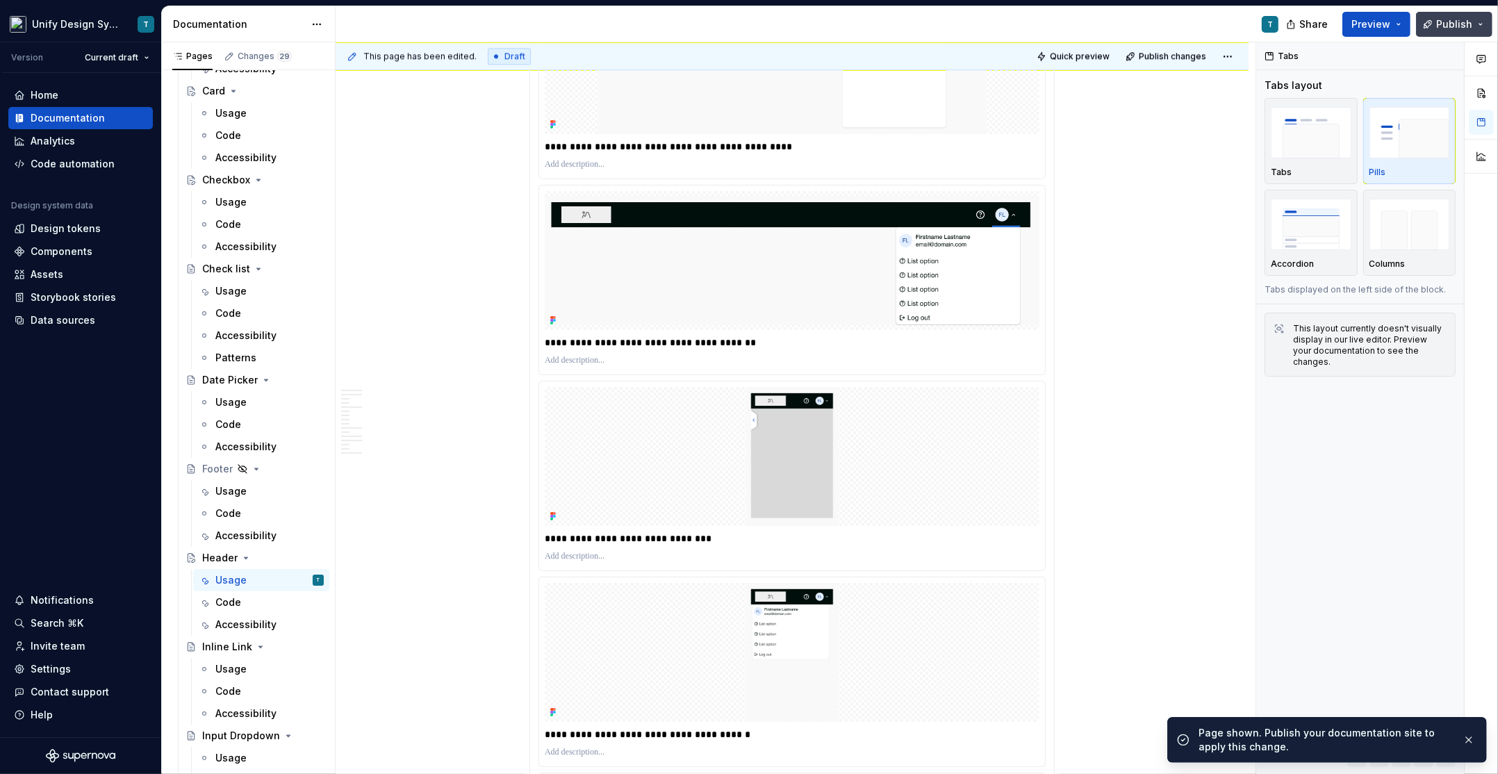
click at [1440, 33] on button "Publish" at bounding box center [1454, 24] width 76 height 25
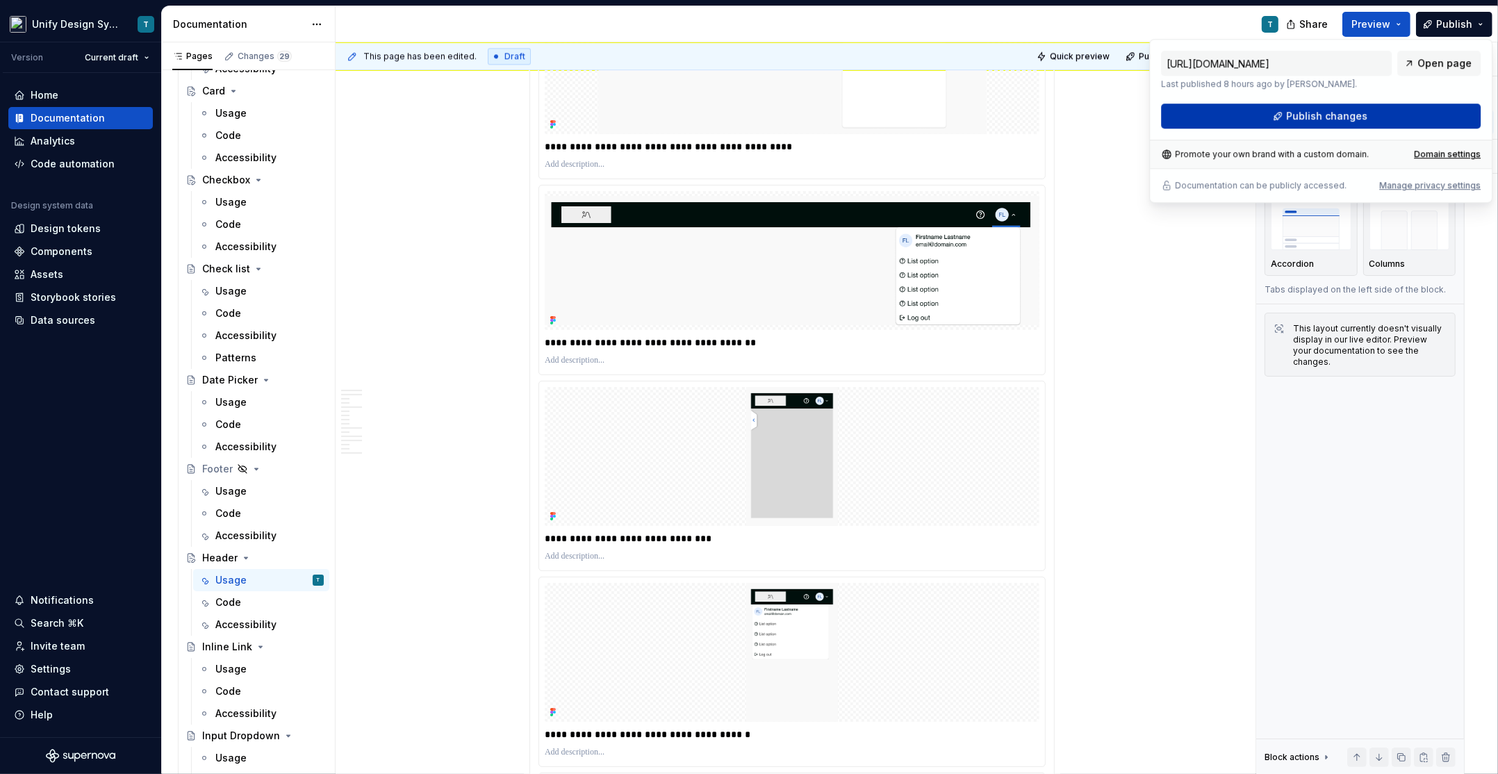
click at [1282, 123] on button "Publish changes" at bounding box center [1321, 116] width 320 height 25
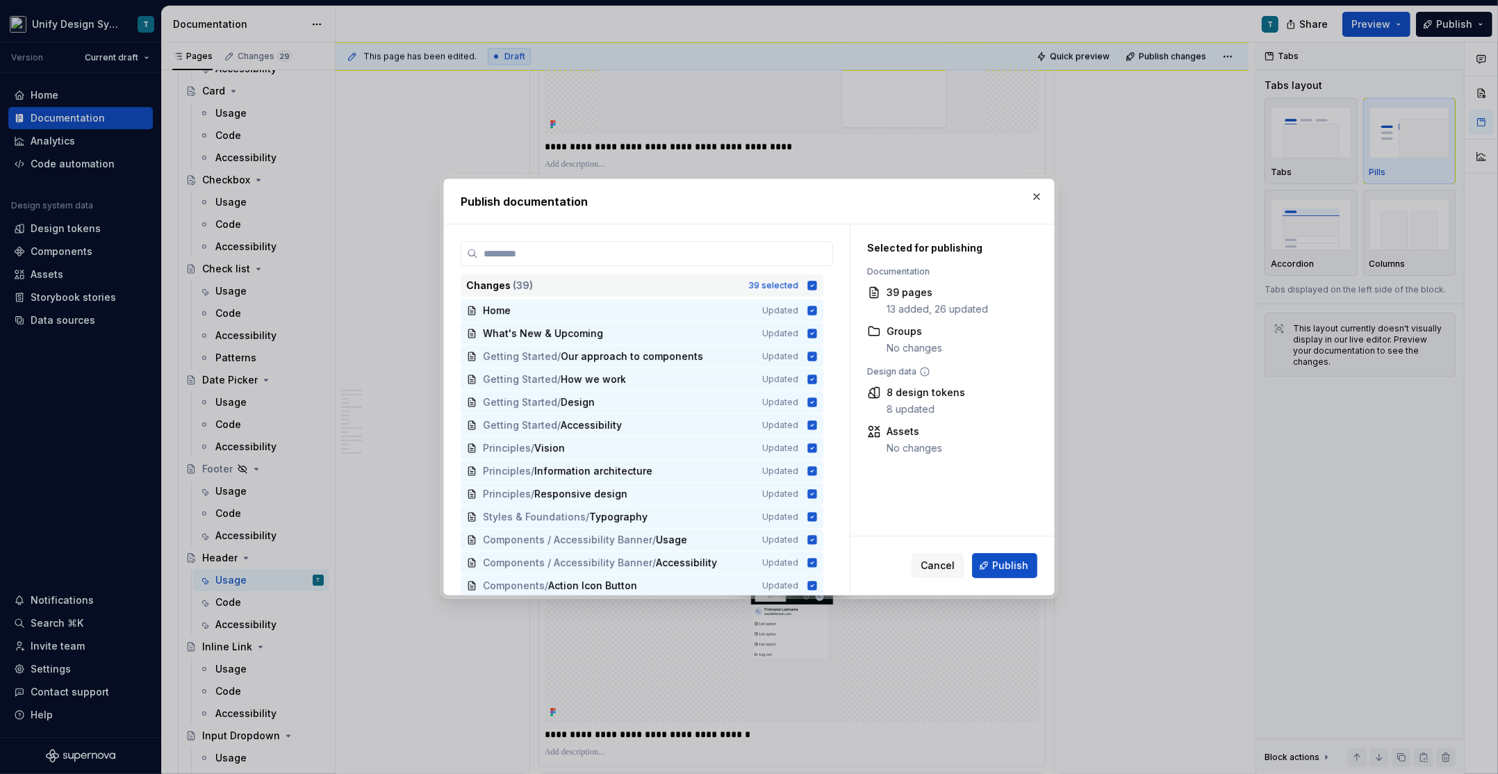
click at [579, 284] on div "Changes ( 39 )" at bounding box center [603, 286] width 274 height 14
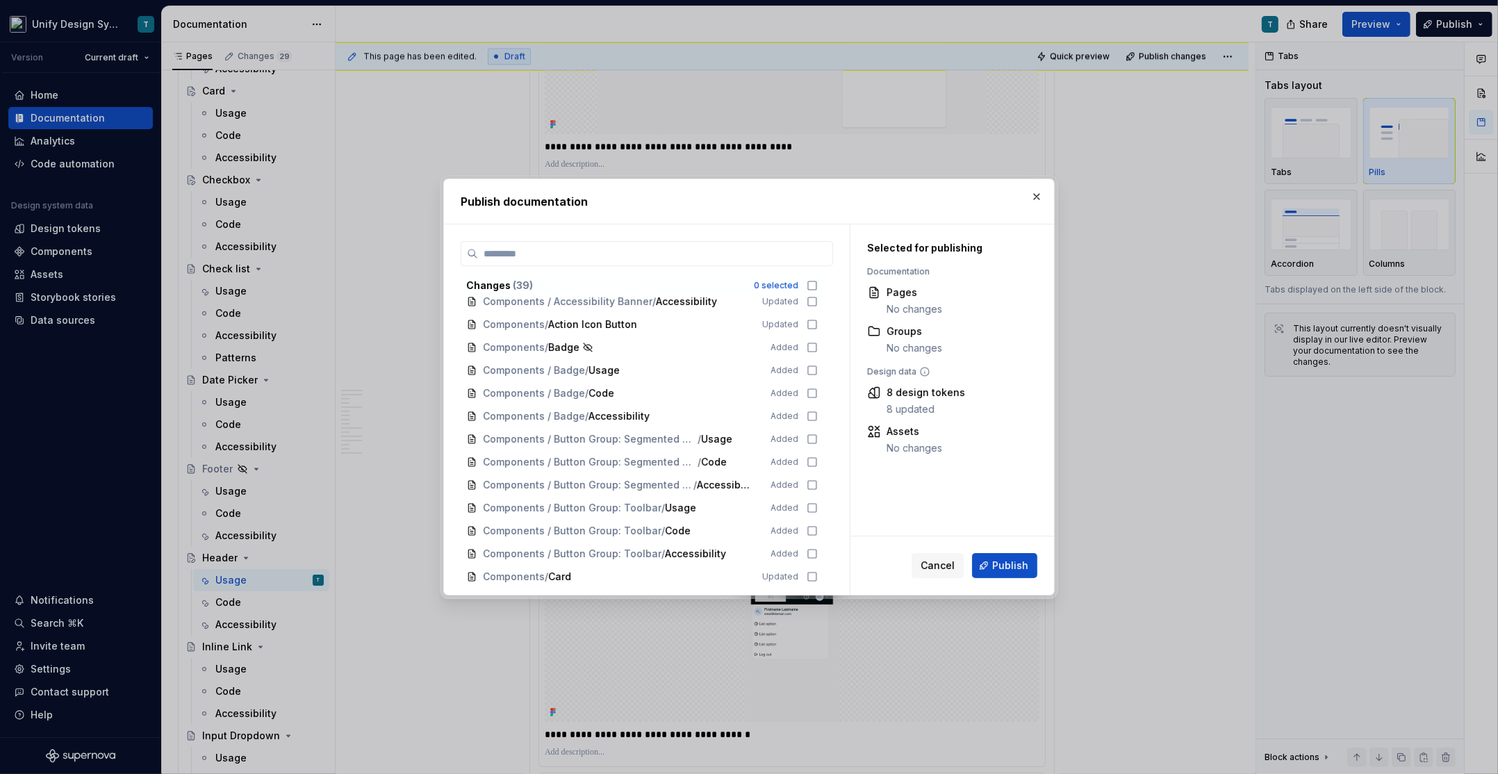
scroll to position [224, 0]
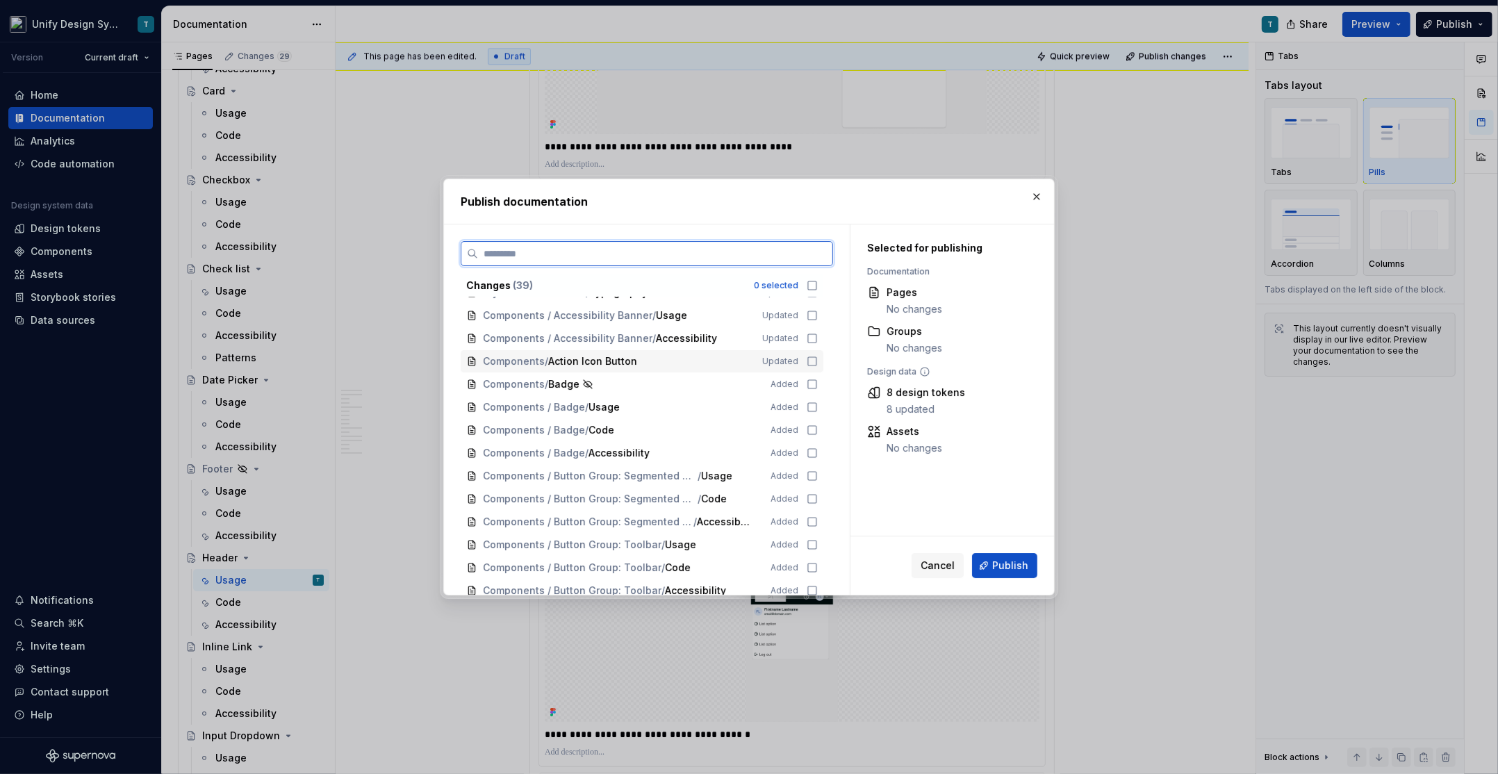
click at [584, 354] on span "Action Icon Button" at bounding box center [592, 361] width 89 height 14
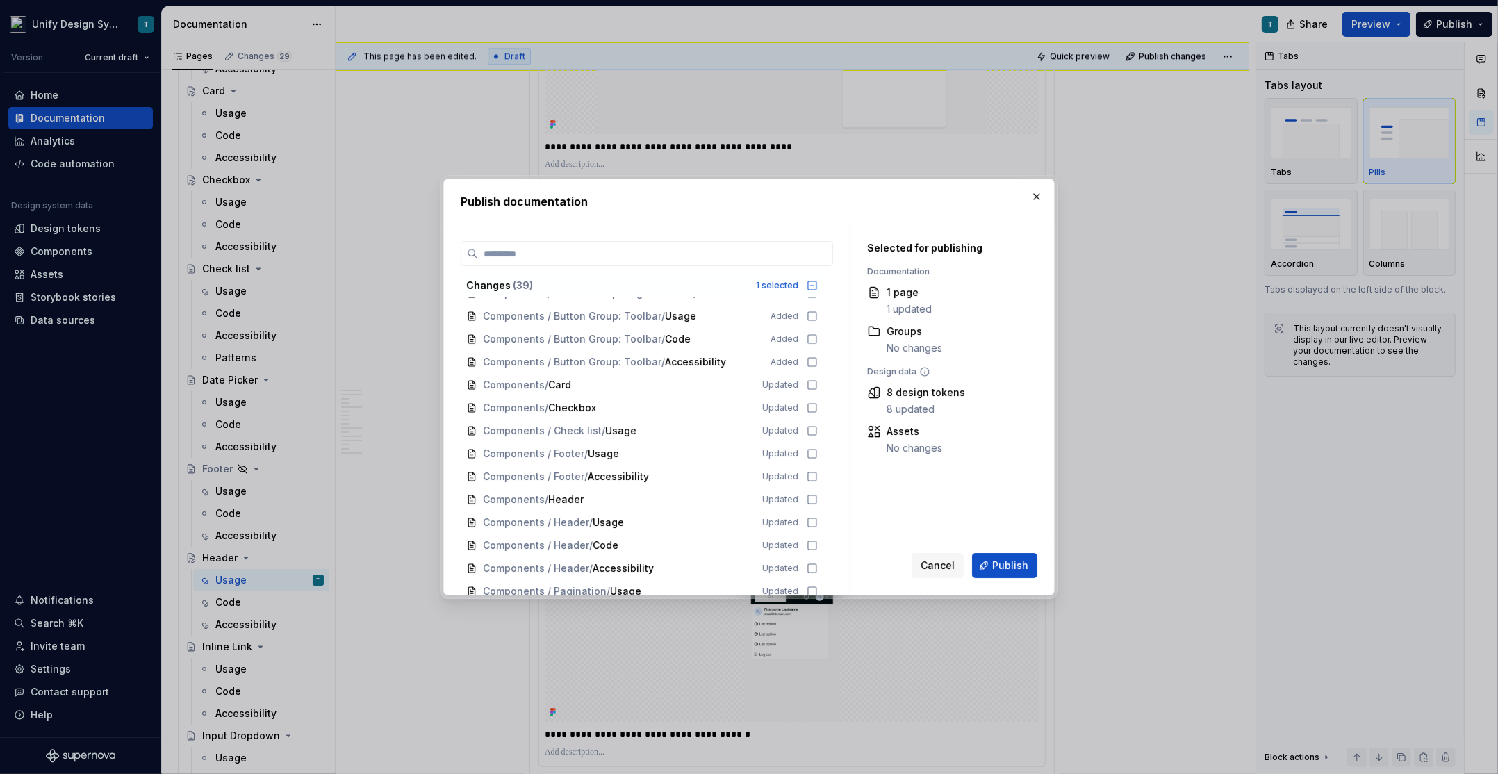
scroll to position [597, 0]
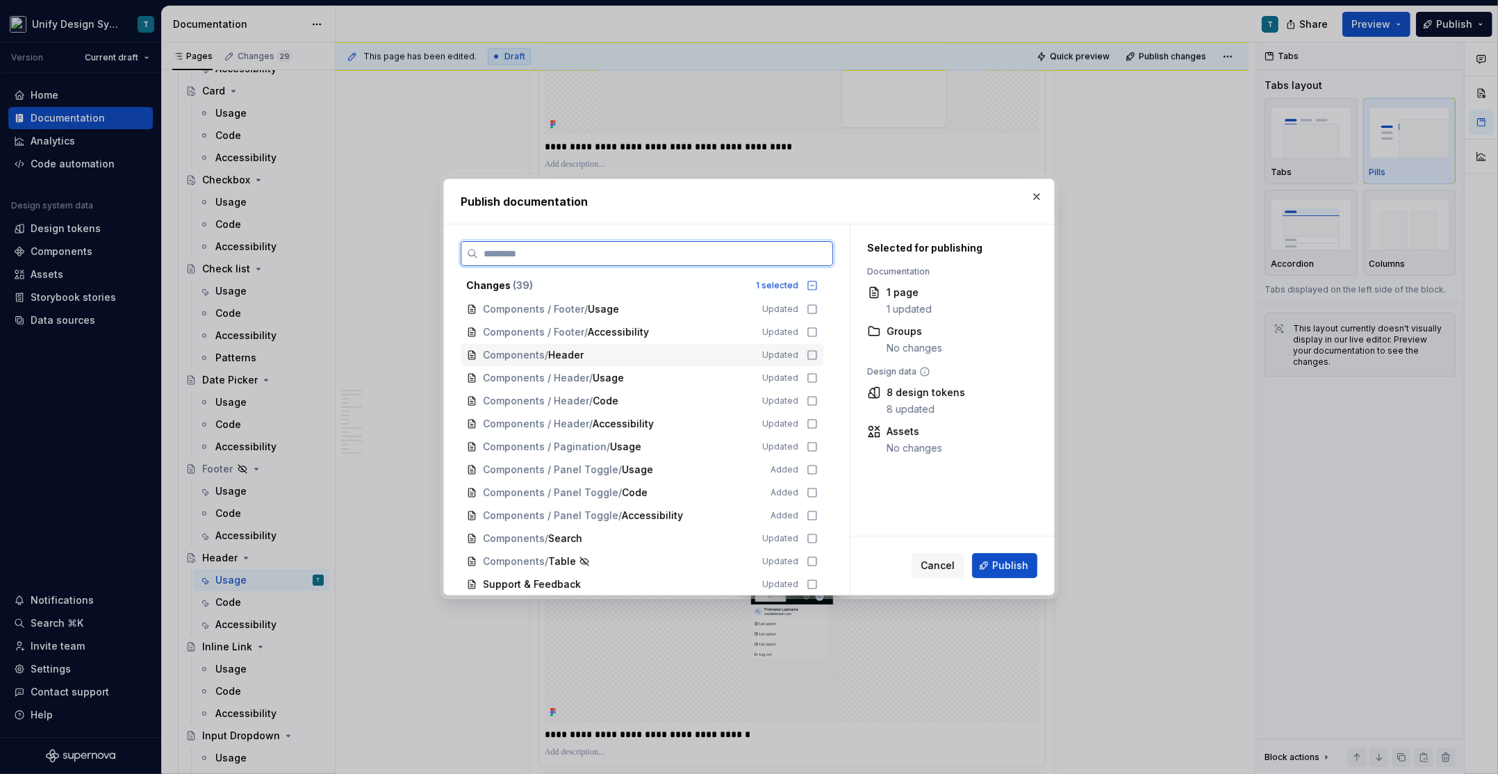
click at [565, 359] on span "Header" at bounding box center [565, 355] width 35 height 14
click at [575, 376] on span "Components / Header" at bounding box center [536, 378] width 106 height 14
click at [570, 396] on span "Components / Header" at bounding box center [536, 401] width 106 height 14
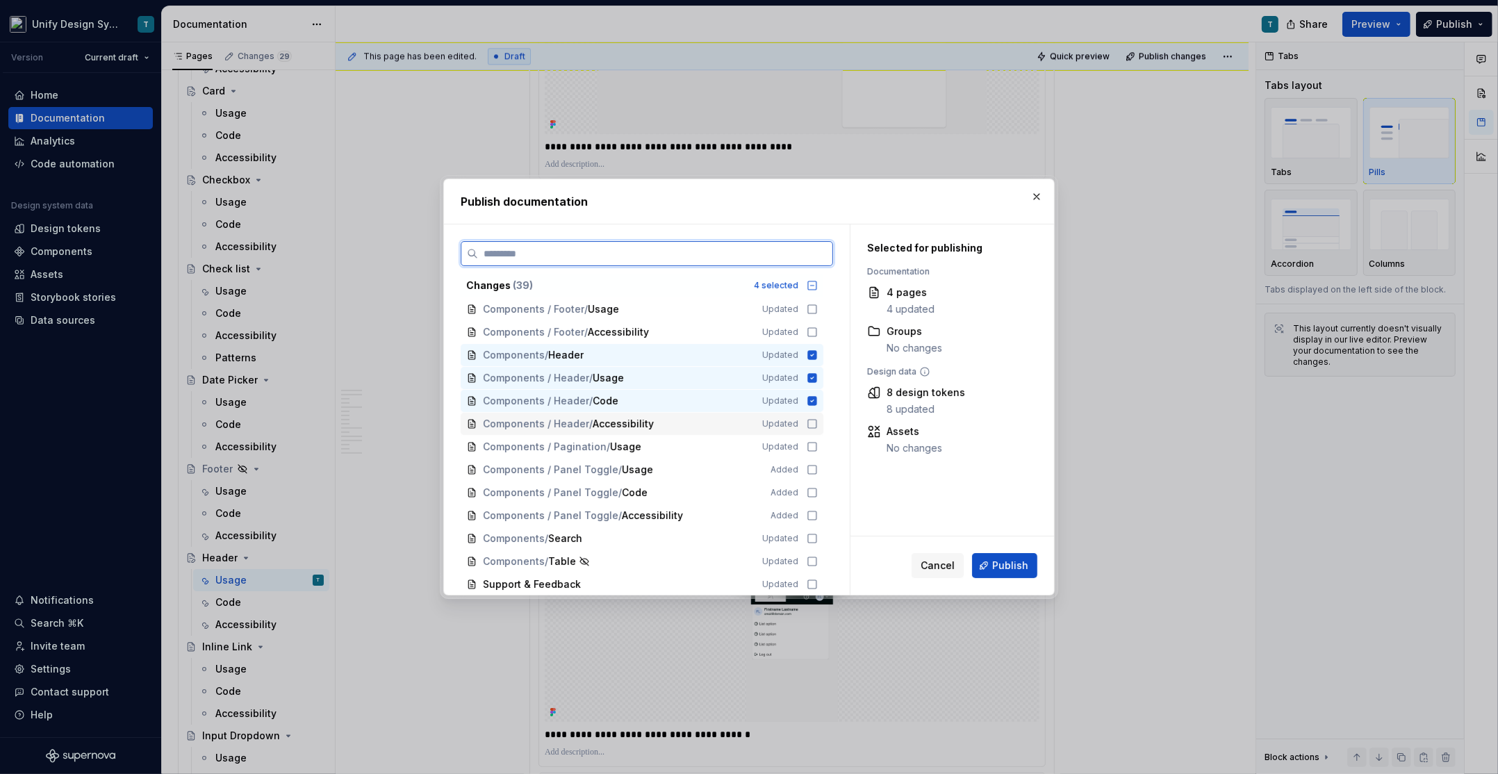
click at [569, 420] on span "Components / Header" at bounding box center [536, 424] width 106 height 14
click at [646, 452] on div "Components / Pagination / Usage" at bounding box center [614, 447] width 263 height 14
click at [606, 546] on div "Components / Search Updated" at bounding box center [642, 538] width 363 height 22
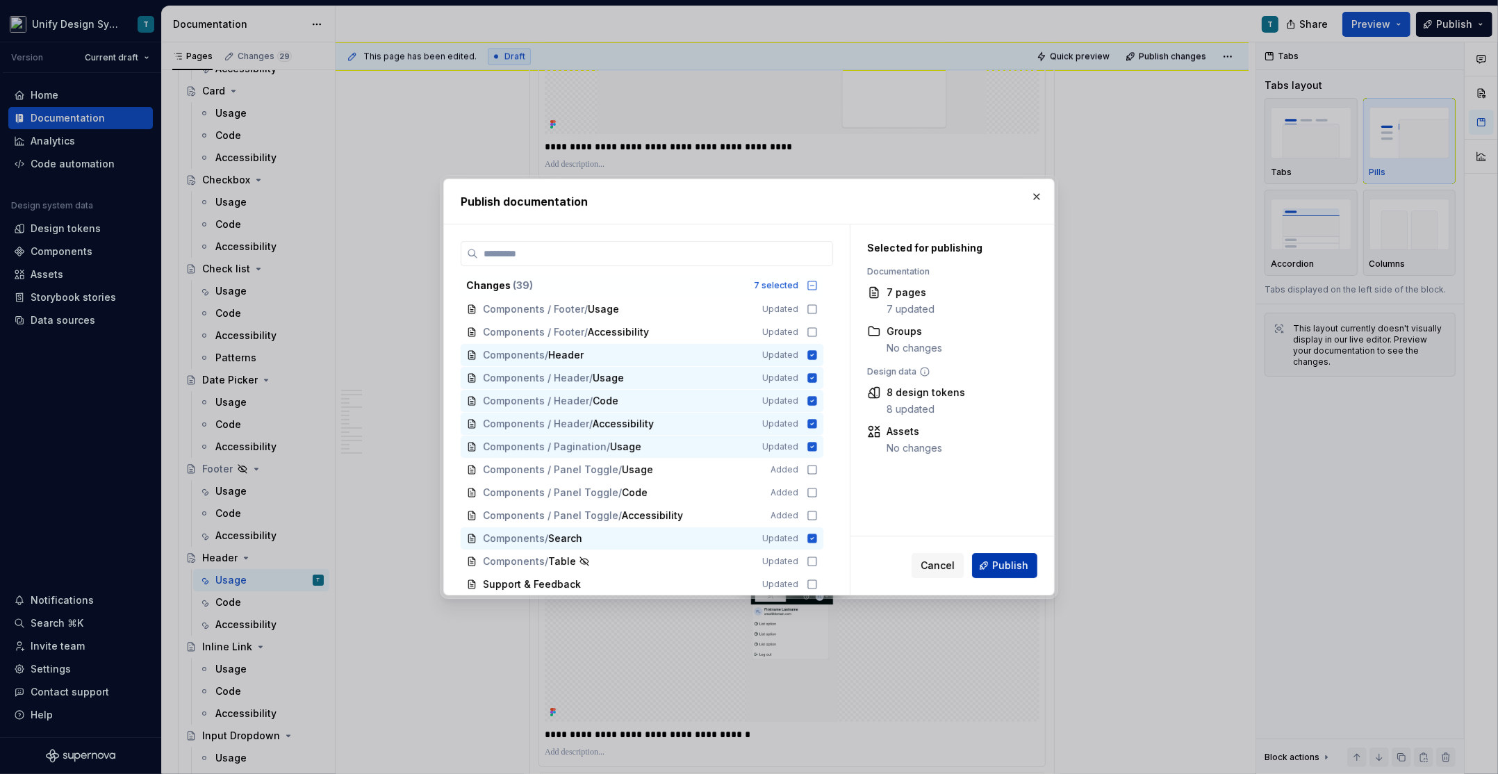
click at [995, 561] on span "Publish" at bounding box center [1010, 566] width 36 height 14
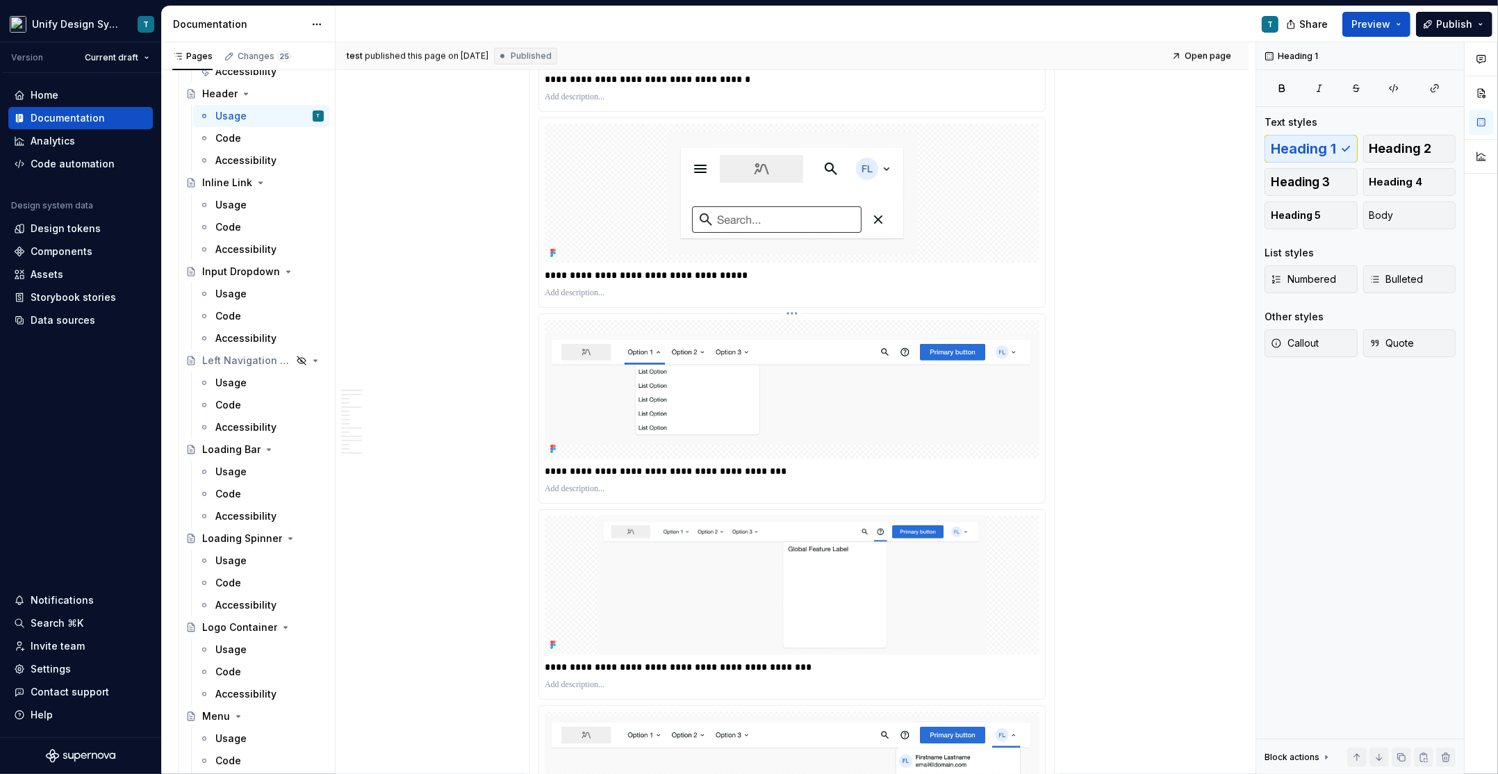
scroll to position [2350, 0]
click at [700, 410] on img at bounding box center [792, 388] width 495 height 112
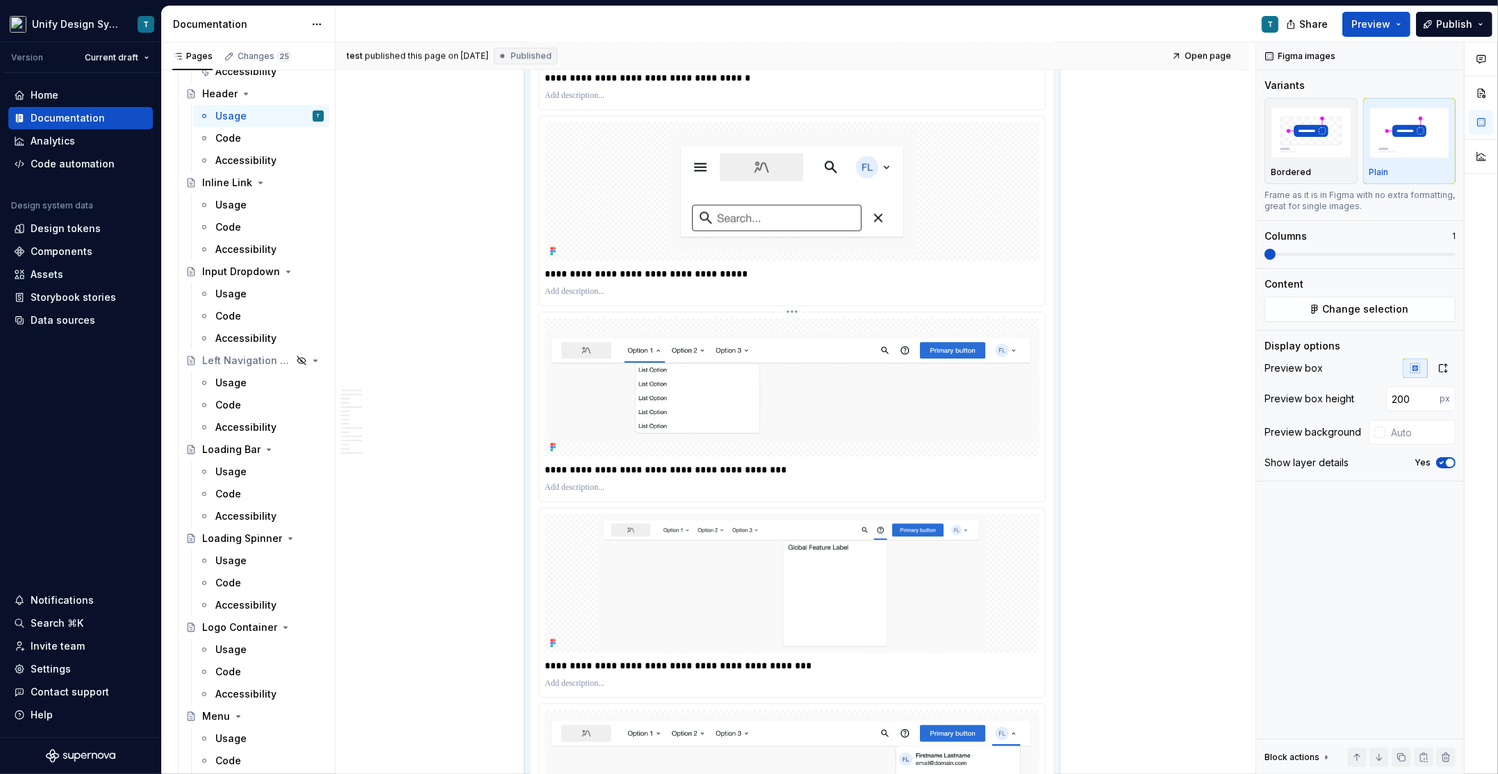
click at [722, 403] on img at bounding box center [792, 388] width 495 height 112
click at [1321, 307] on button "Change selection" at bounding box center [1359, 309] width 191 height 25
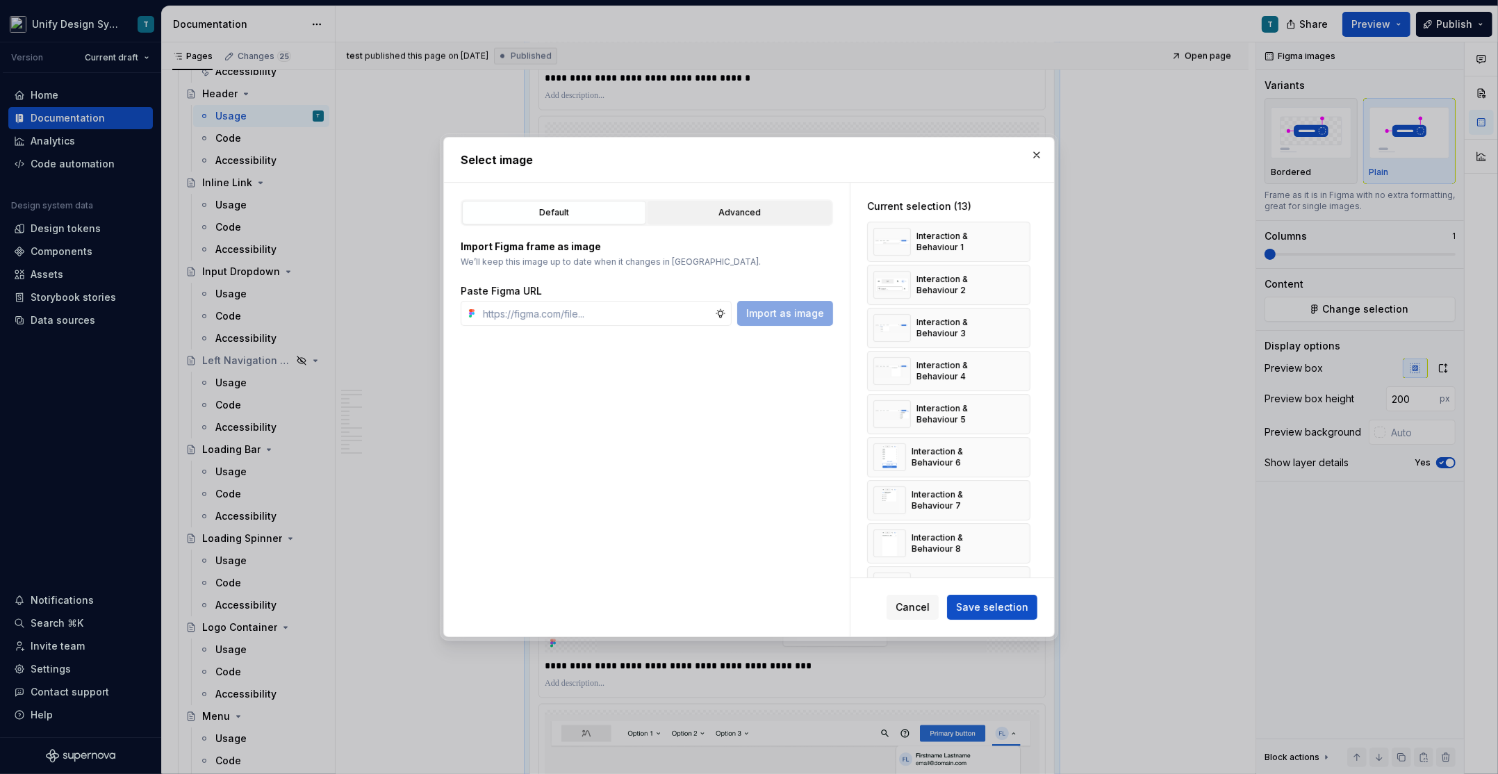
click at [771, 210] on div "Advanced" at bounding box center [739, 213] width 174 height 14
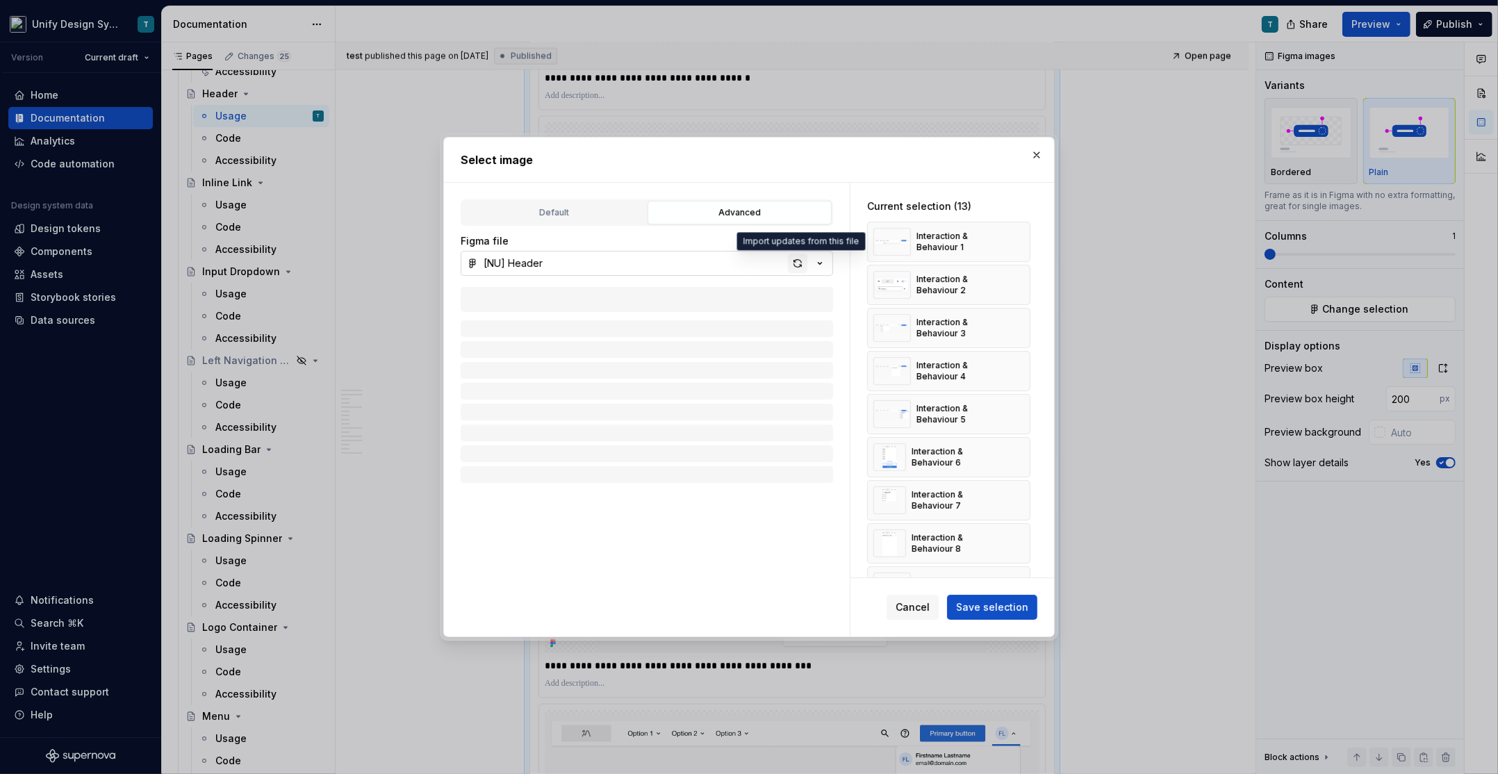
click at [802, 262] on div "button" at bounding box center [797, 263] width 19 height 19
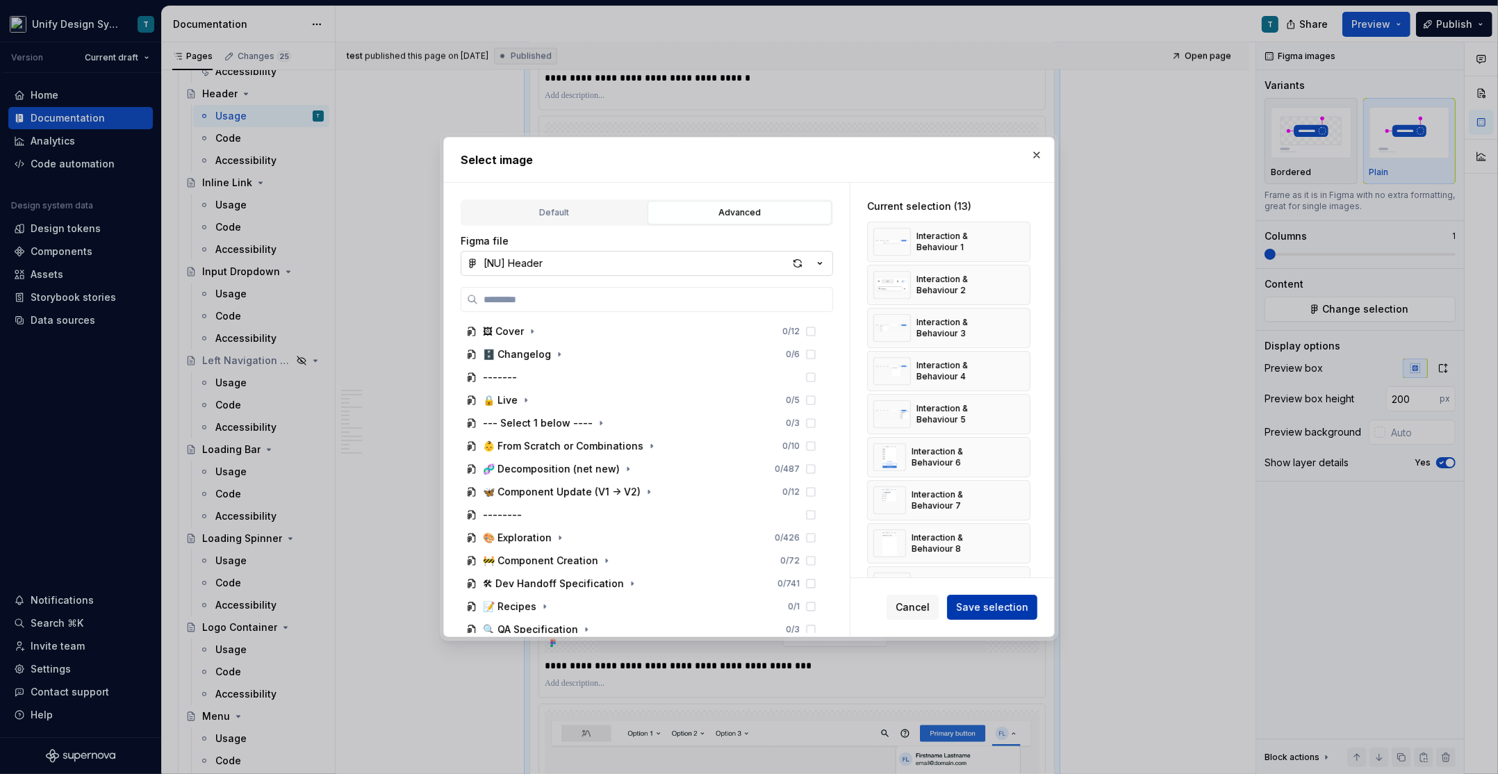
click at [978, 606] on span "Save selection" at bounding box center [992, 607] width 72 height 14
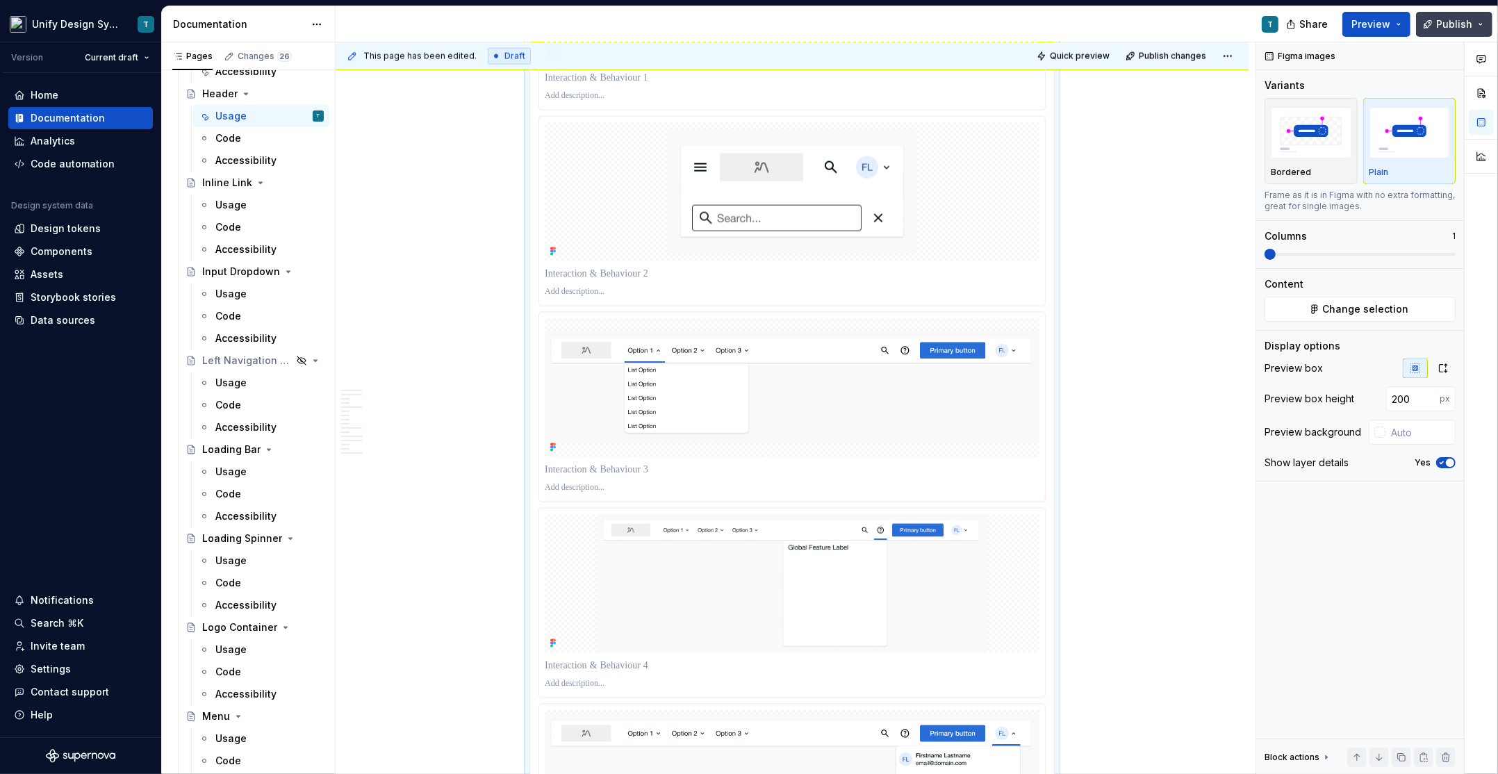
click at [1456, 17] on span "Publish" at bounding box center [1454, 24] width 36 height 14
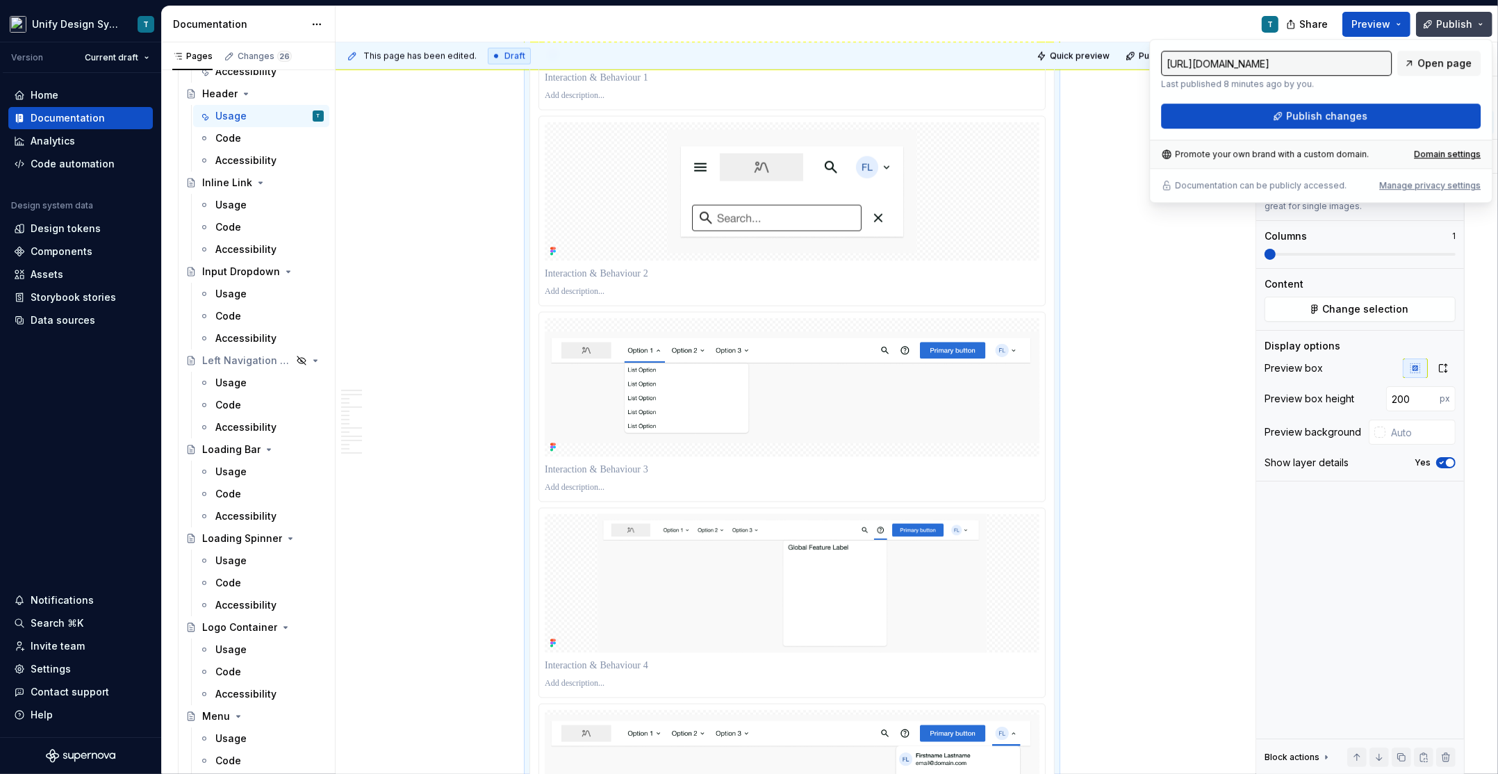
type textarea "*"
click at [1269, 124] on button "Publish changes" at bounding box center [1321, 116] width 320 height 25
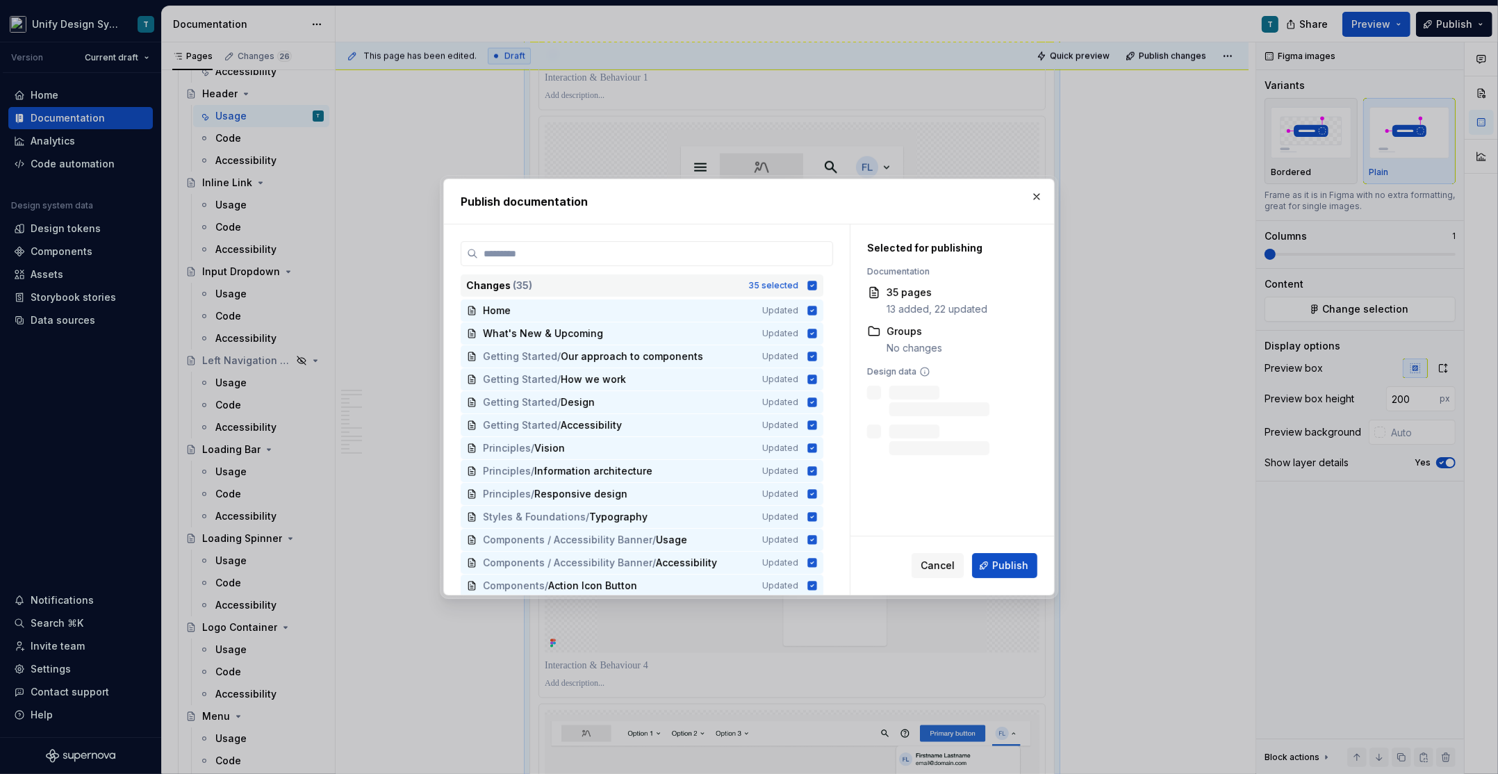
click at [762, 278] on div "Changes ( 35 ) 35 selected" at bounding box center [642, 285] width 363 height 22
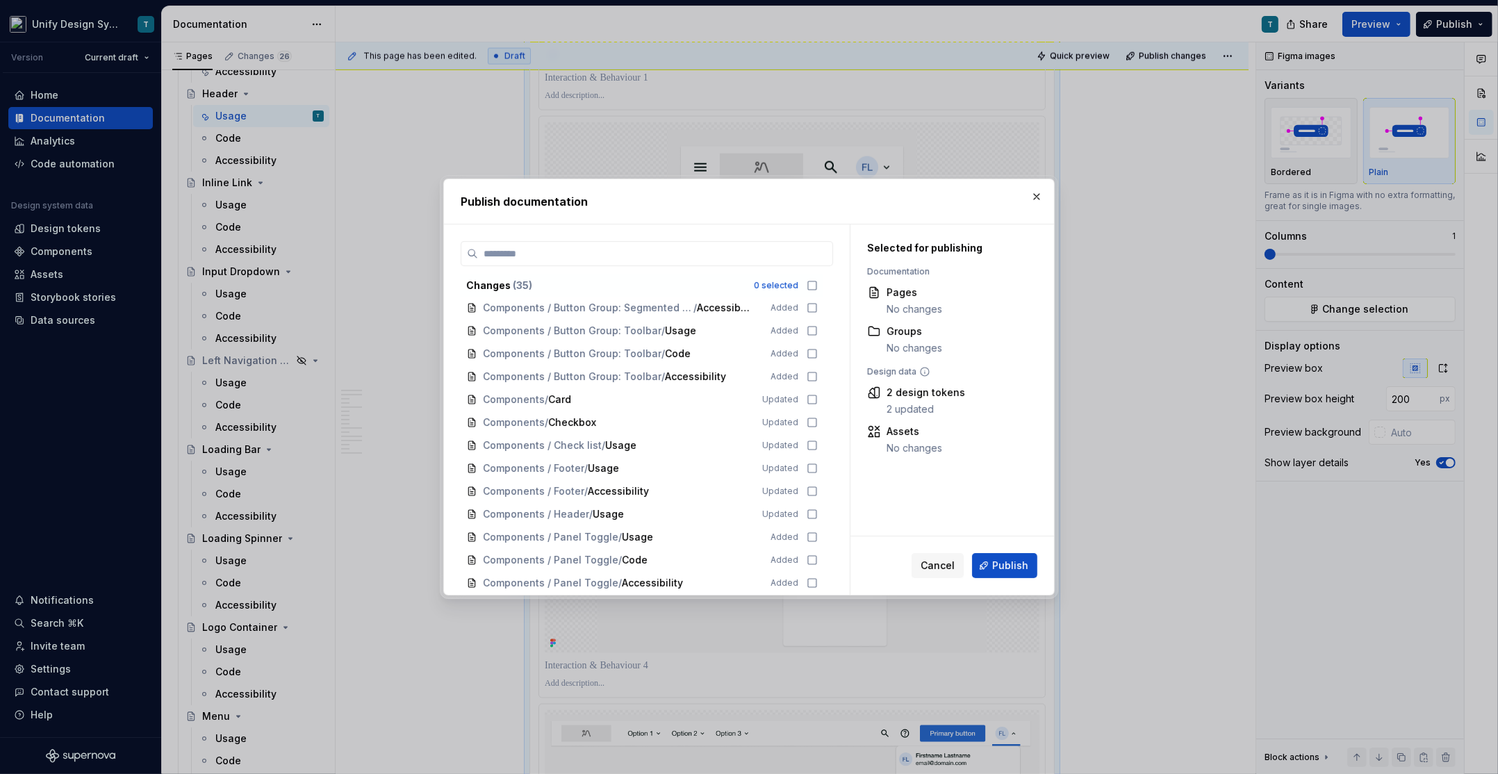
scroll to position [438, 0]
click at [934, 572] on span "Cancel" at bounding box center [937, 566] width 34 height 14
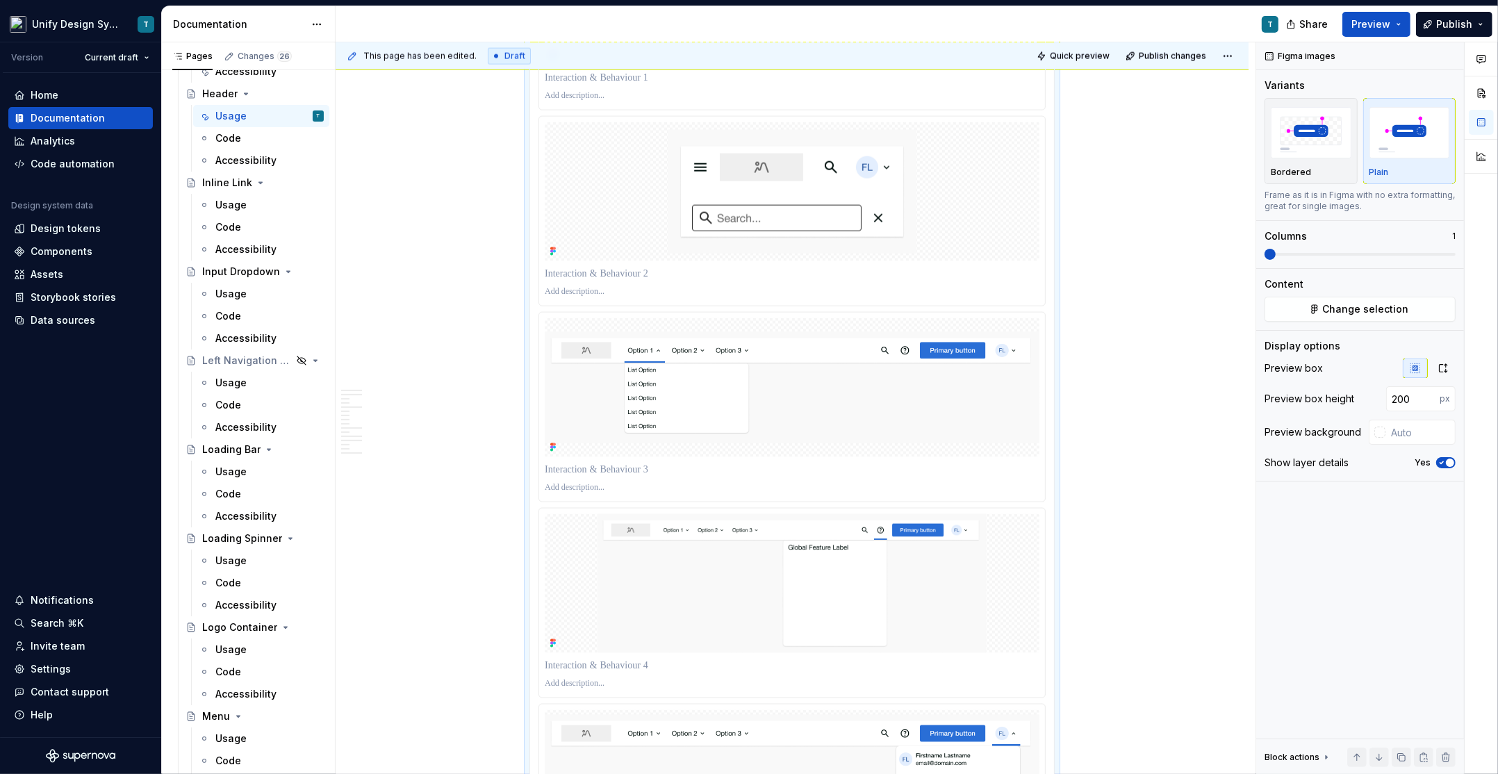
click at [1327, 302] on span "Change selection" at bounding box center [1366, 309] width 86 height 14
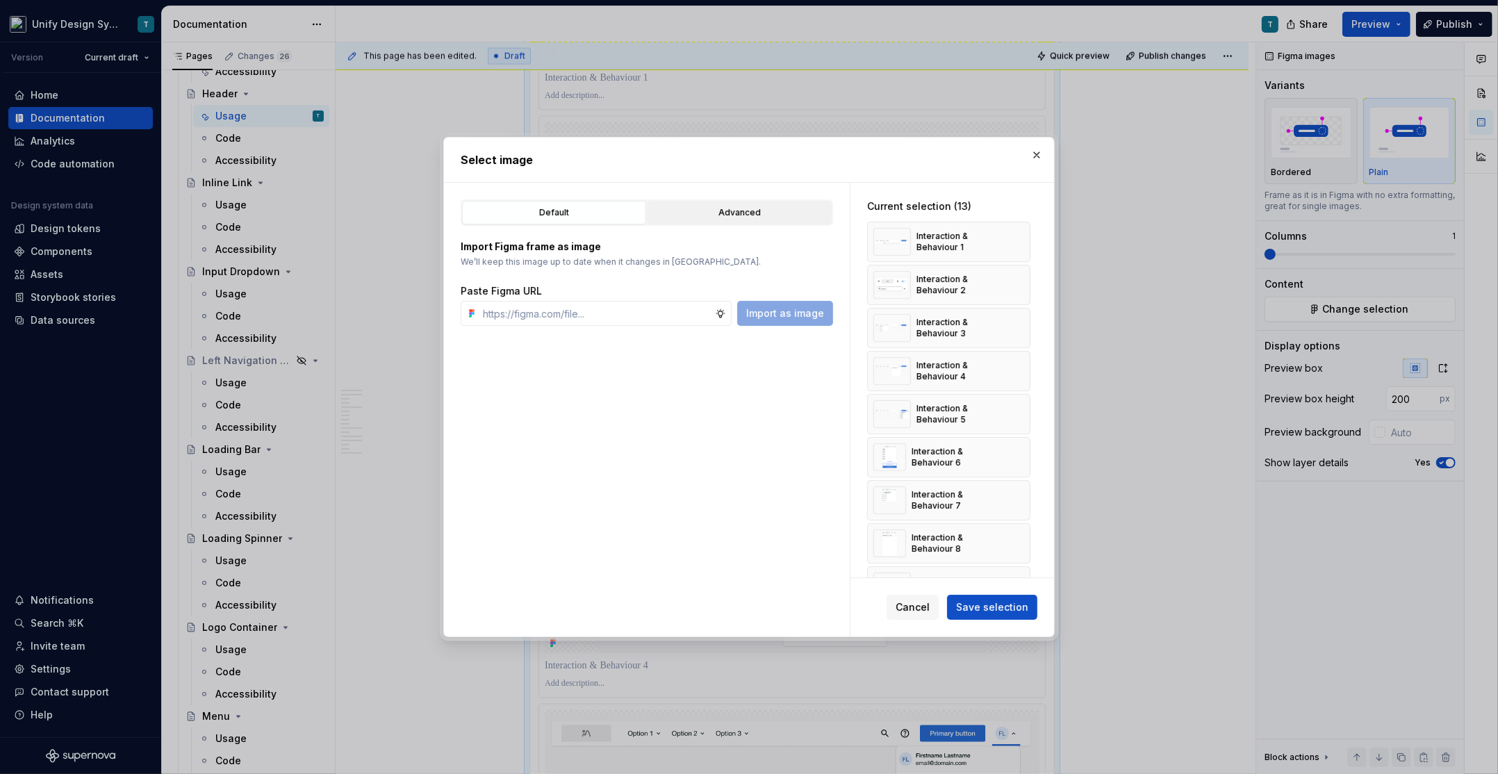
click at [699, 206] on div "Advanced" at bounding box center [739, 213] width 174 height 14
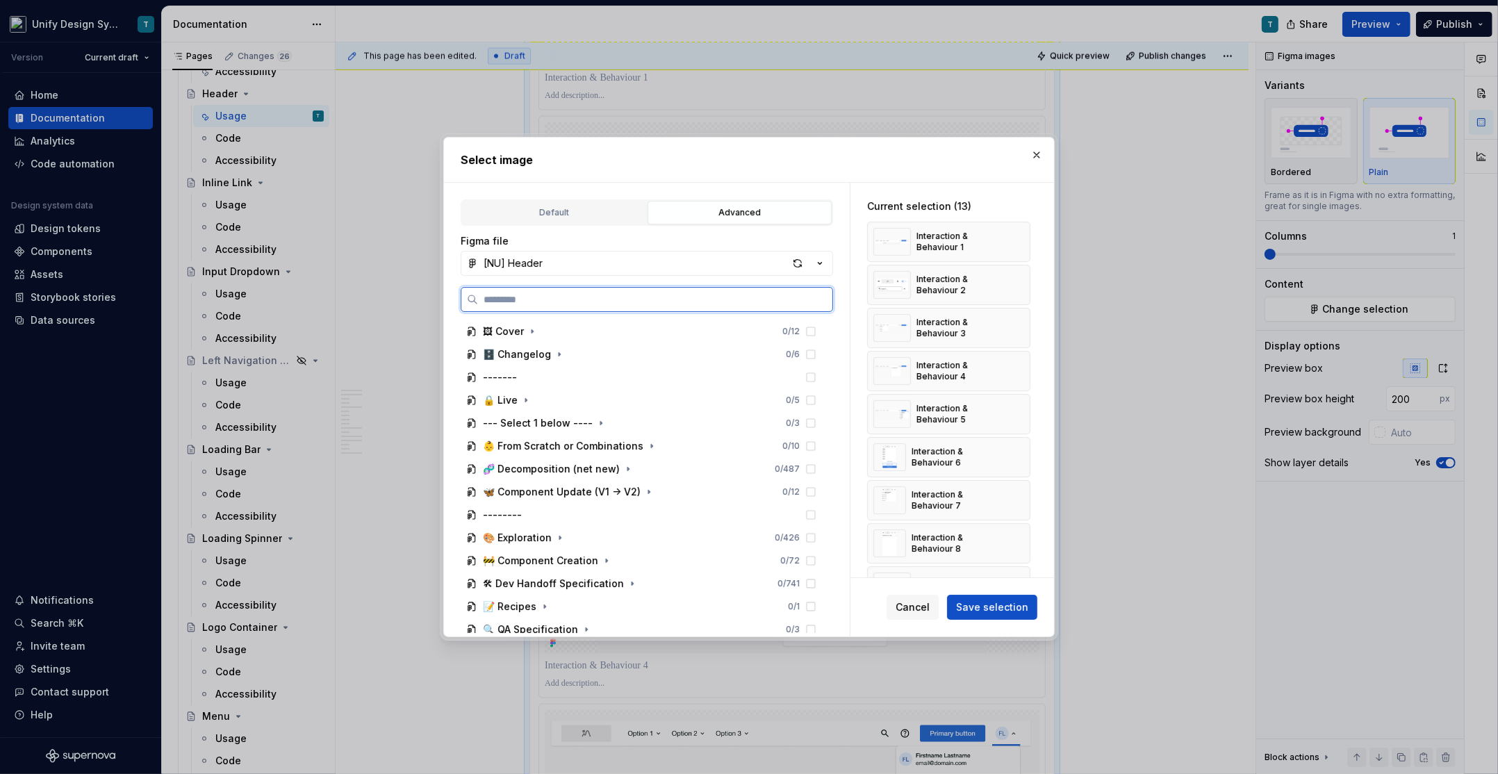
click at [575, 302] on input "search" at bounding box center [655, 299] width 354 height 14
type input "**********"
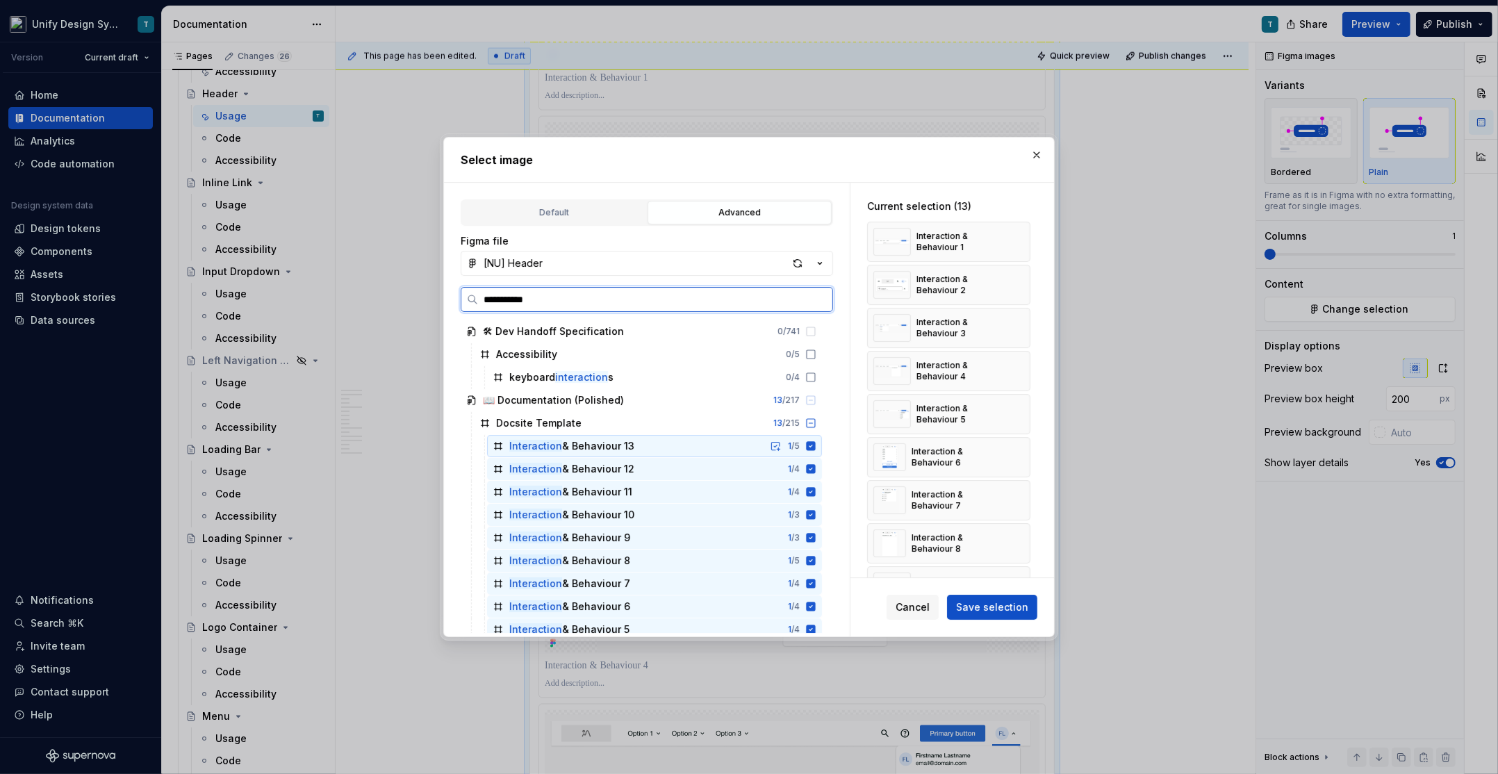
click at [688, 445] on div "Interaction & Behaviour 13 1 / 5" at bounding box center [654, 446] width 335 height 22
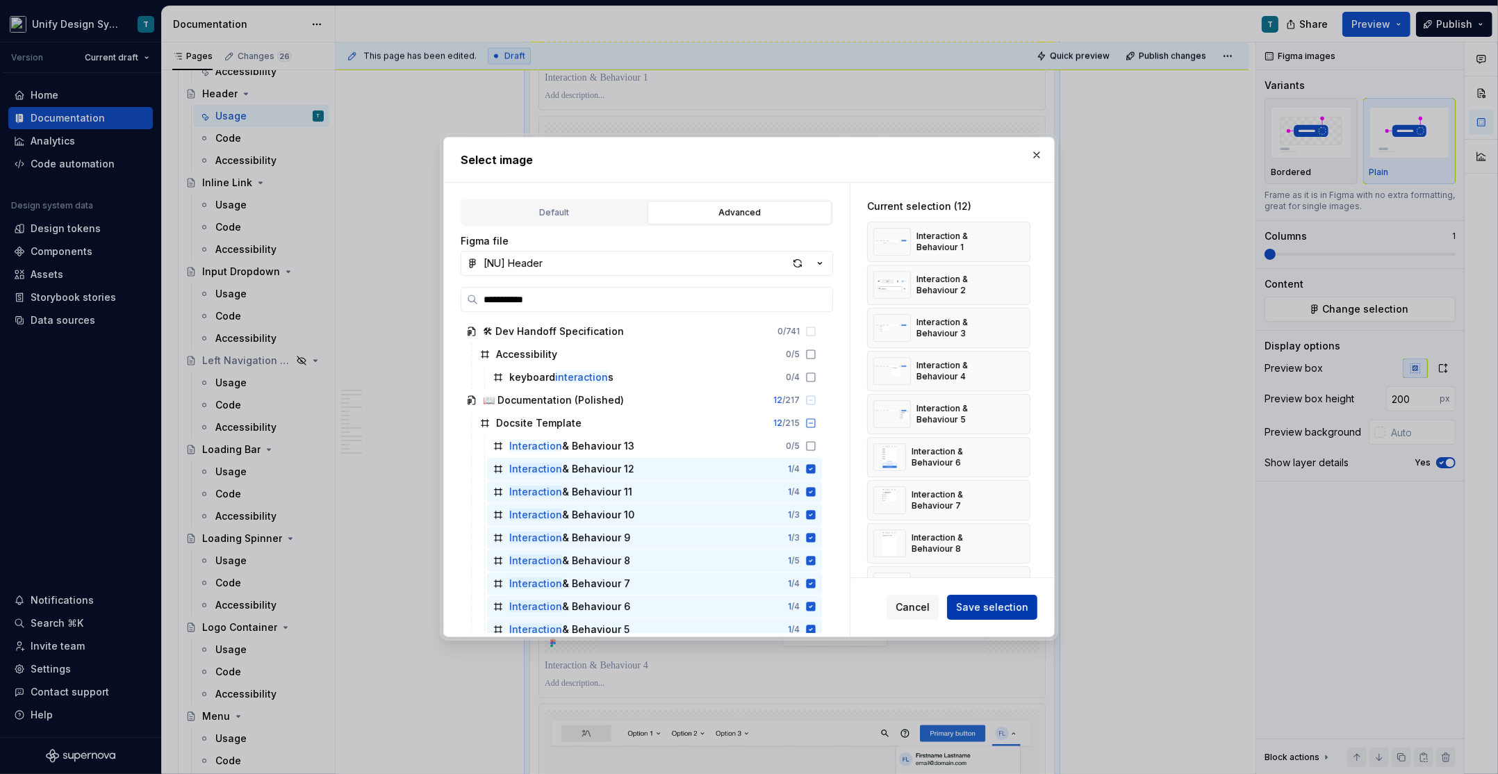
click at [961, 604] on span "Save selection" at bounding box center [992, 607] width 72 height 14
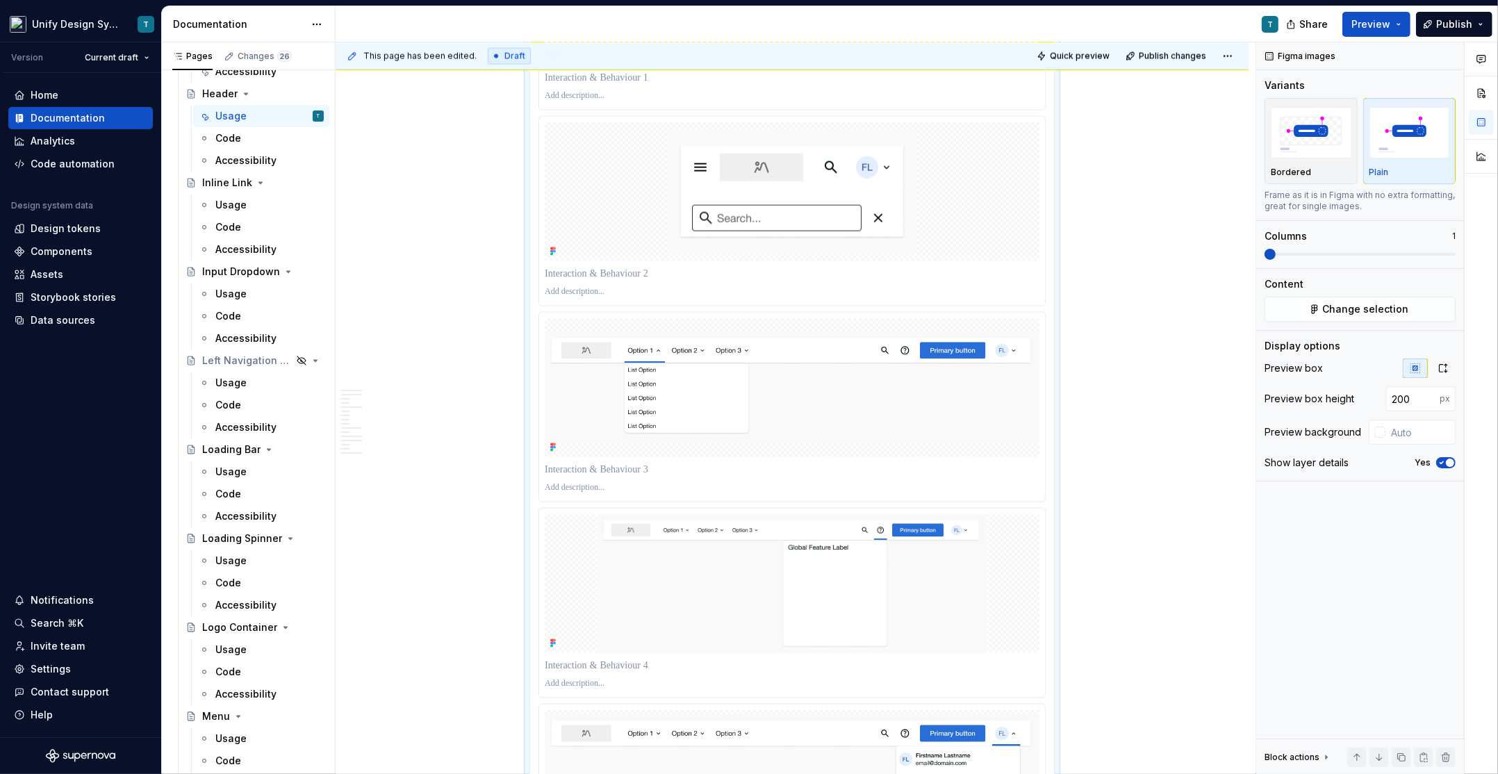
click at [1396, 311] on span "Change selection" at bounding box center [1366, 309] width 86 height 14
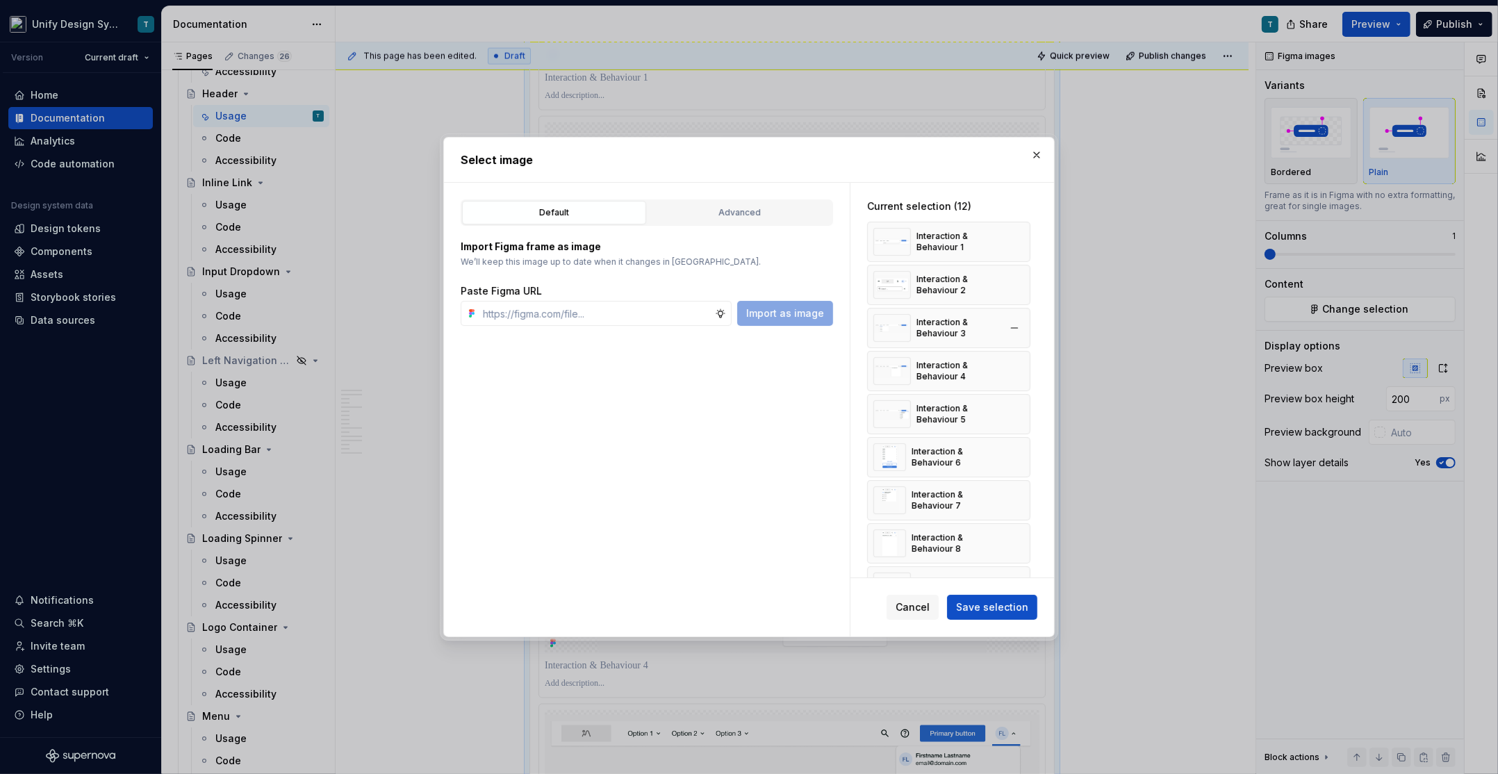
type textarea "*"
click at [697, 212] on div "Advanced" at bounding box center [739, 213] width 174 height 14
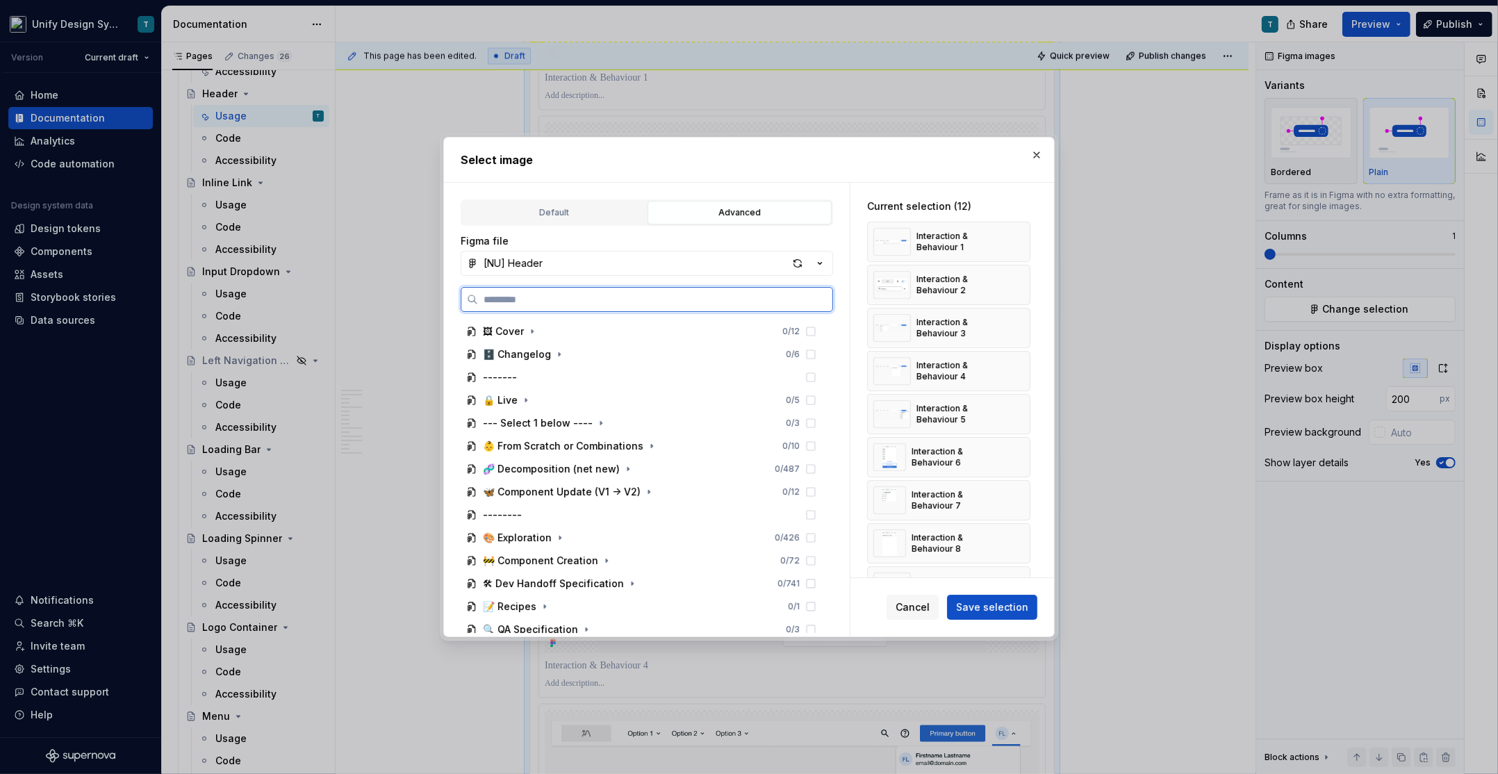
click at [557, 296] on input "search" at bounding box center [655, 299] width 354 height 14
type input "**********"
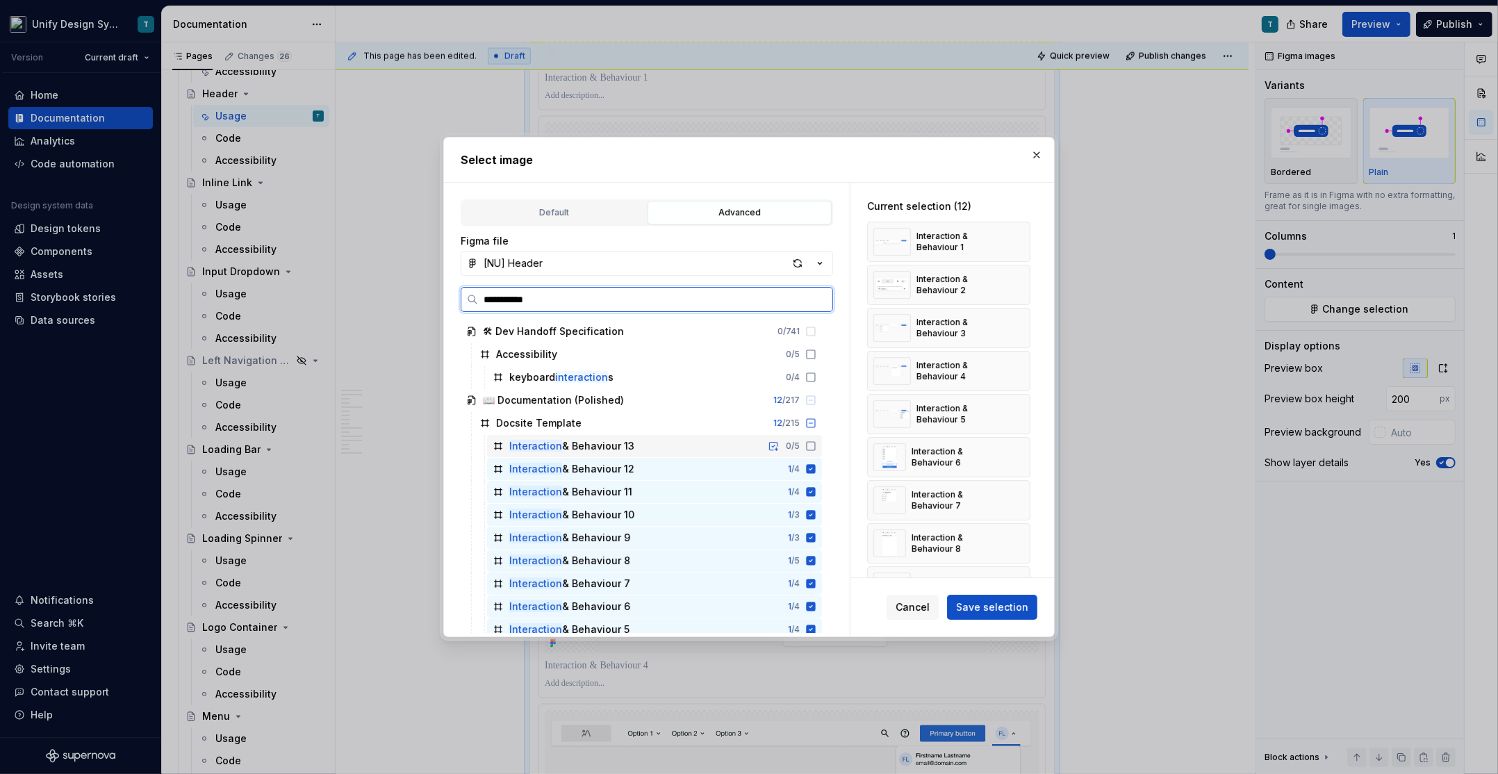
click at [738, 439] on div "Interaction & Behaviour 13 0 / 5" at bounding box center [654, 446] width 335 height 22
click at [1013, 609] on span "Save selection" at bounding box center [992, 607] width 72 height 14
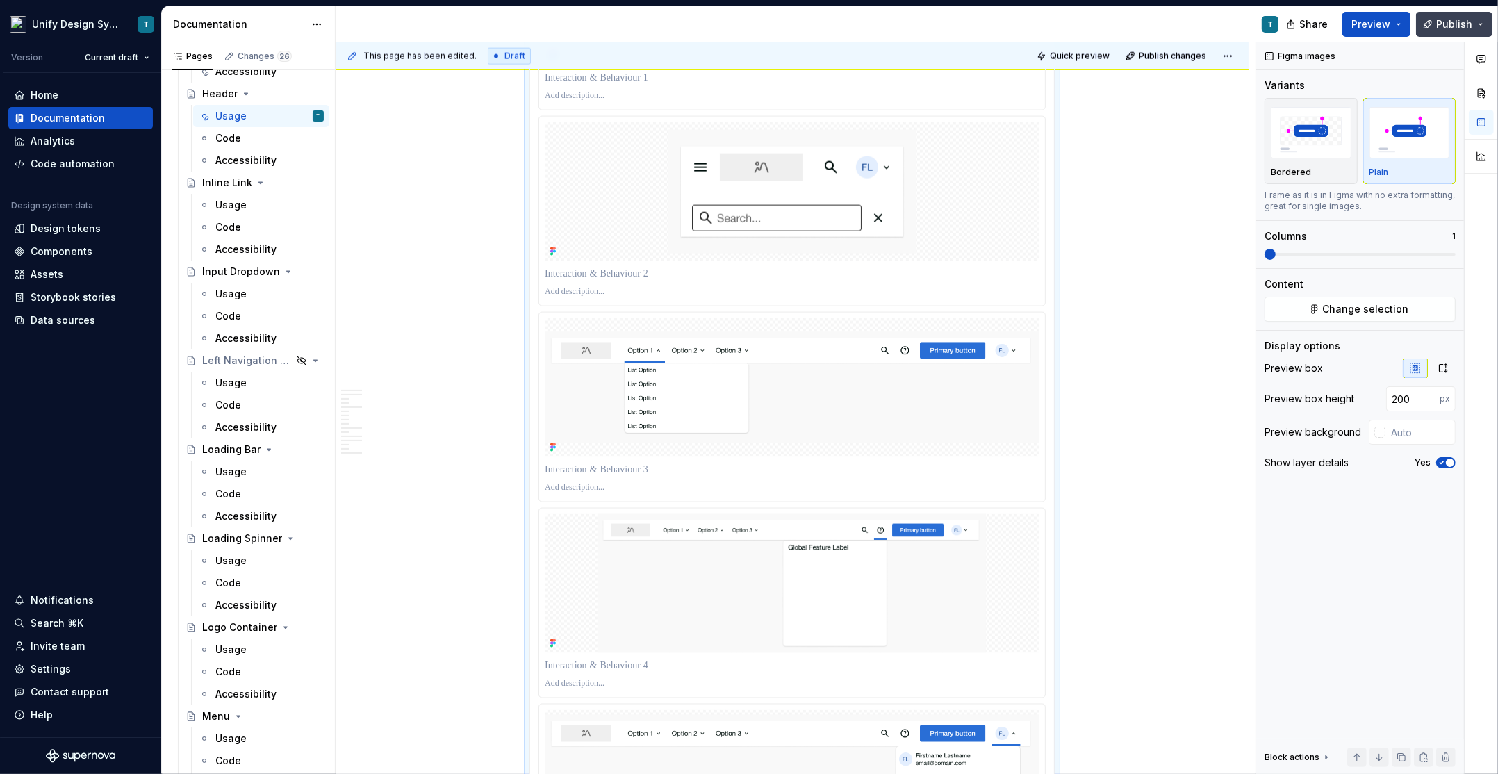
click at [1460, 28] on span "Publish" at bounding box center [1454, 24] width 36 height 14
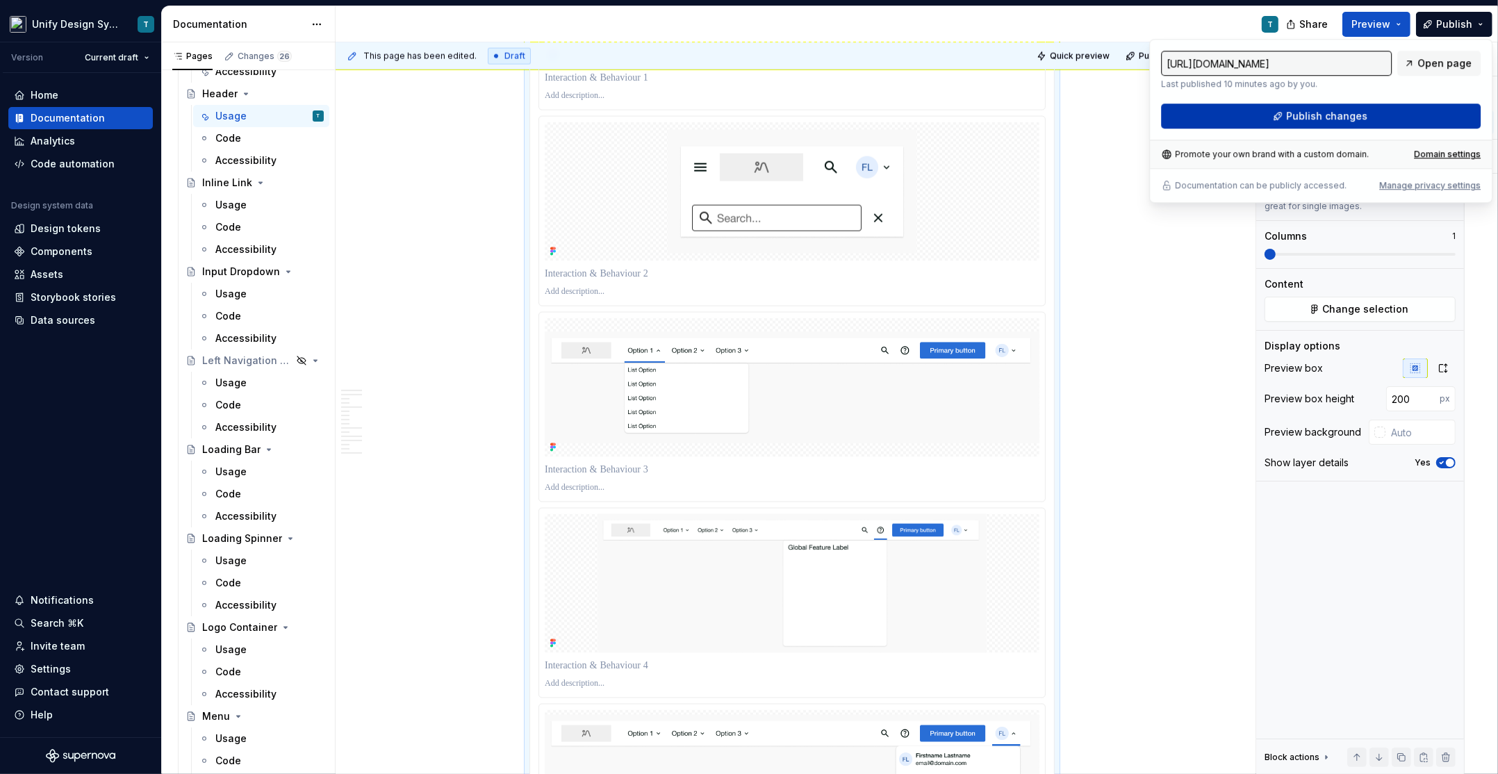
click at [1319, 119] on span "Publish changes" at bounding box center [1326, 116] width 81 height 14
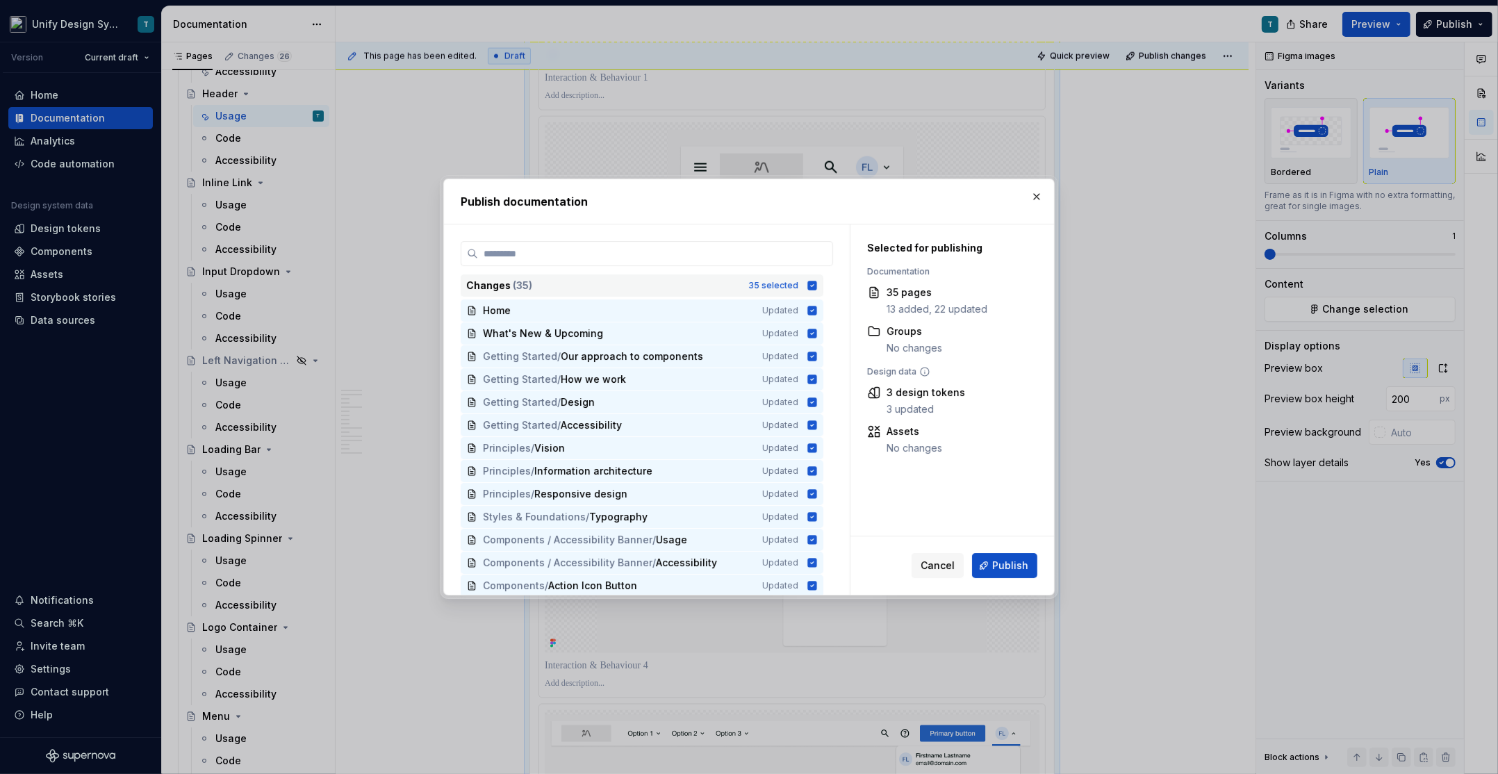
click at [752, 283] on div "Changes ( 35 ) 35 selected" at bounding box center [642, 285] width 363 height 22
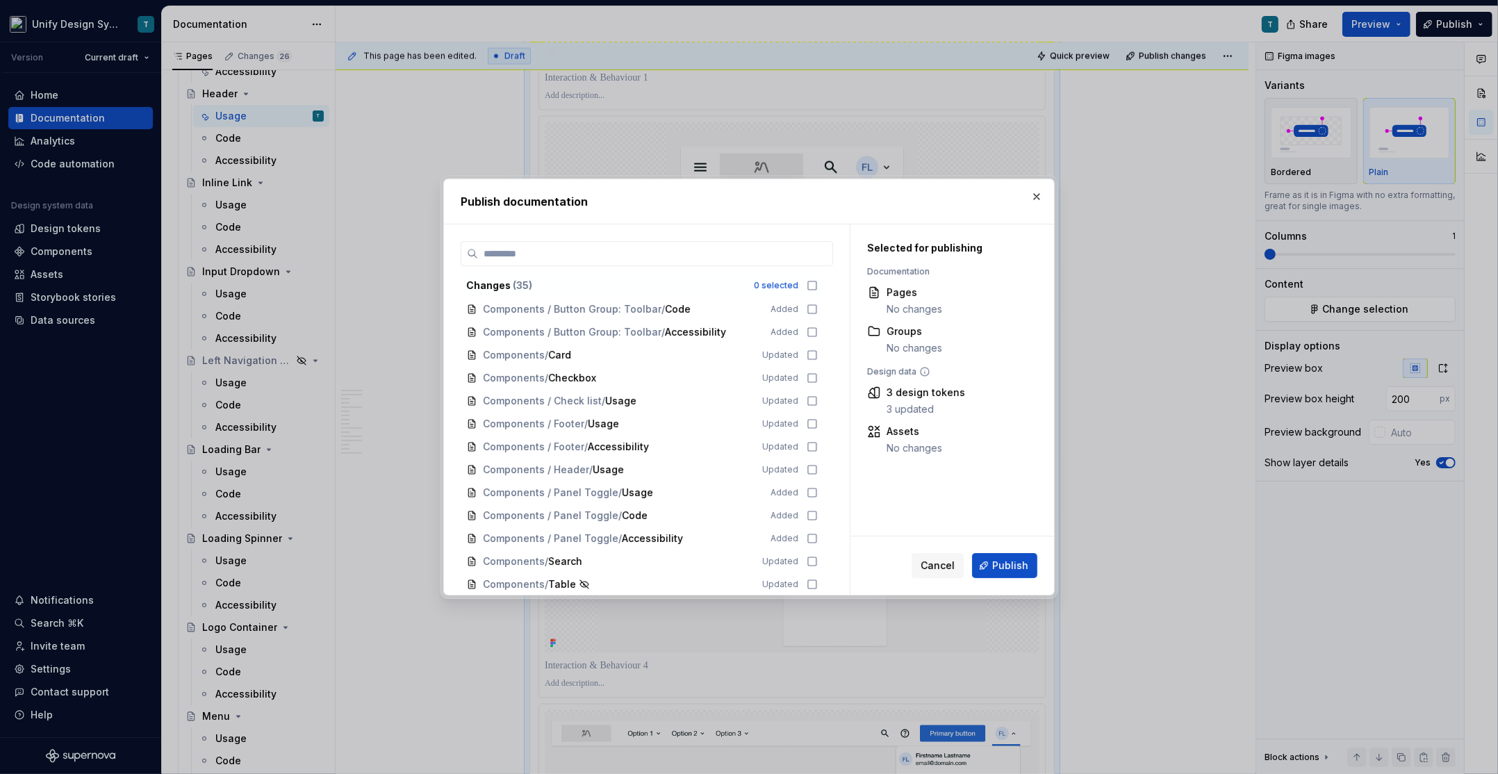
scroll to position [506, 0]
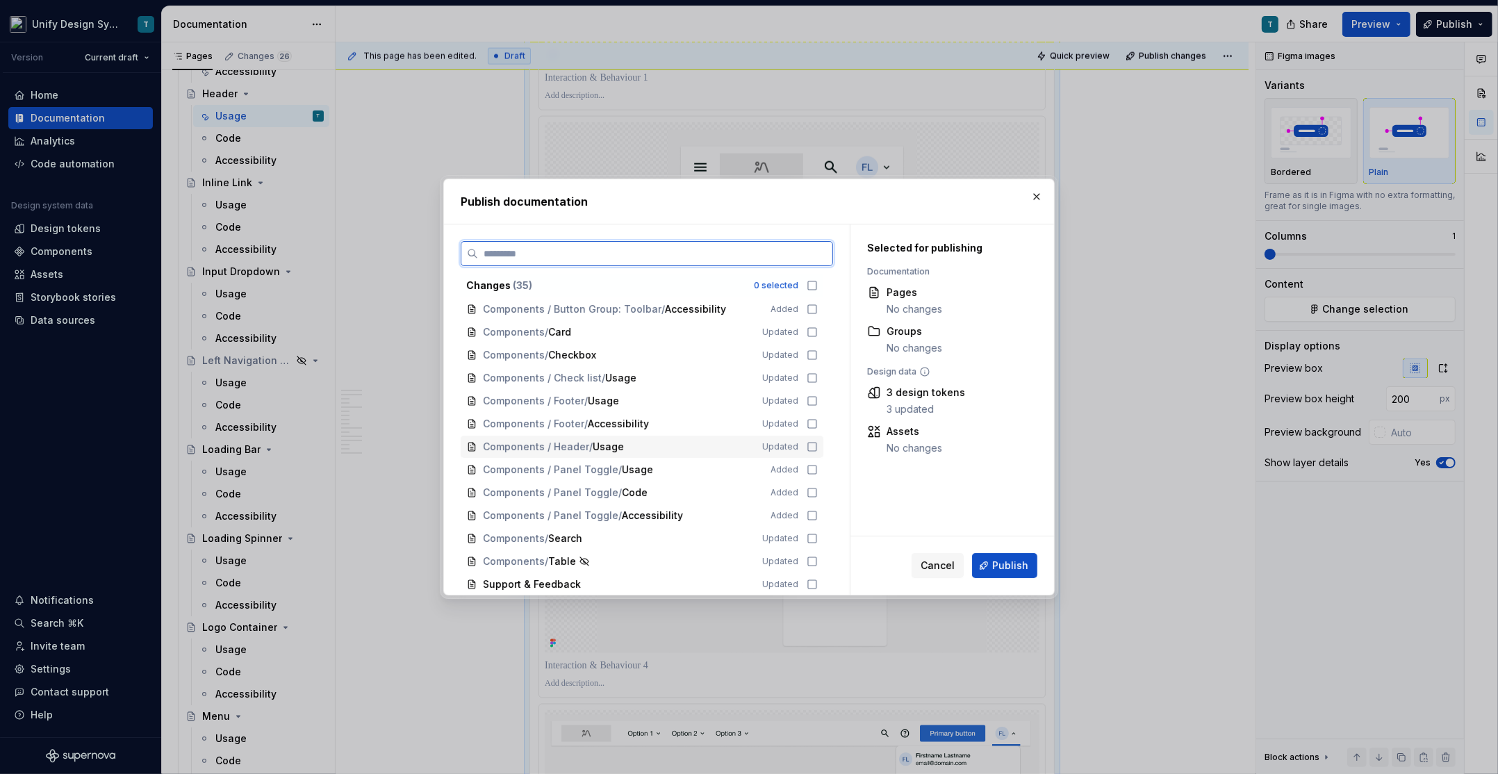
click at [604, 443] on span "Usage" at bounding box center [608, 447] width 31 height 14
click at [995, 559] on span "Publish" at bounding box center [1010, 566] width 36 height 14
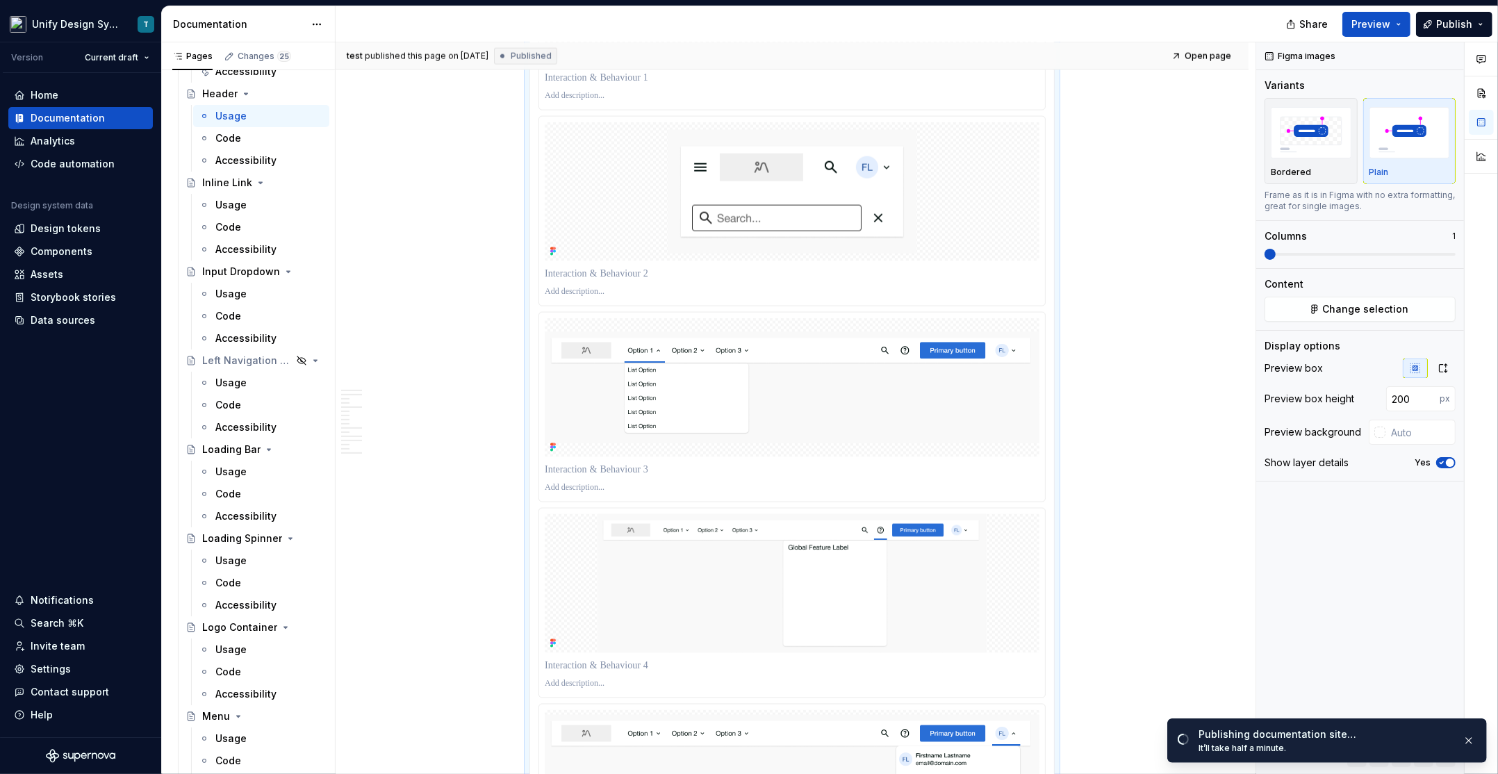
type textarea "*"
